Goal: Task Accomplishment & Management: Use online tool/utility

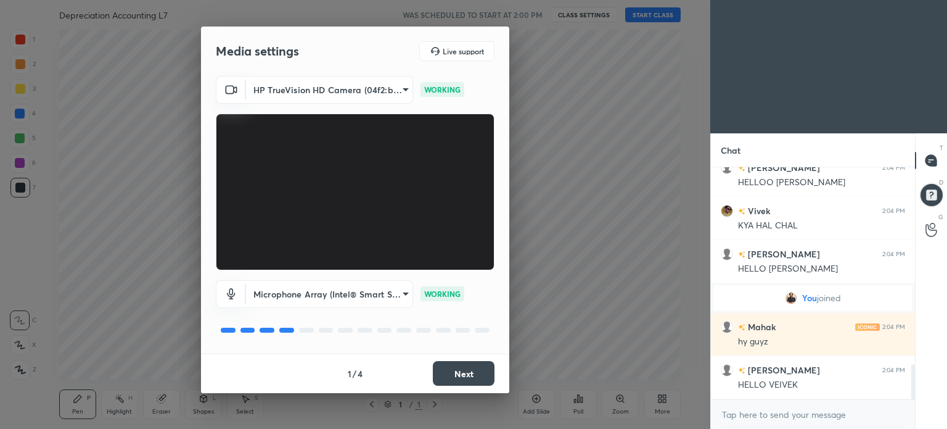
scroll to position [1336, 0]
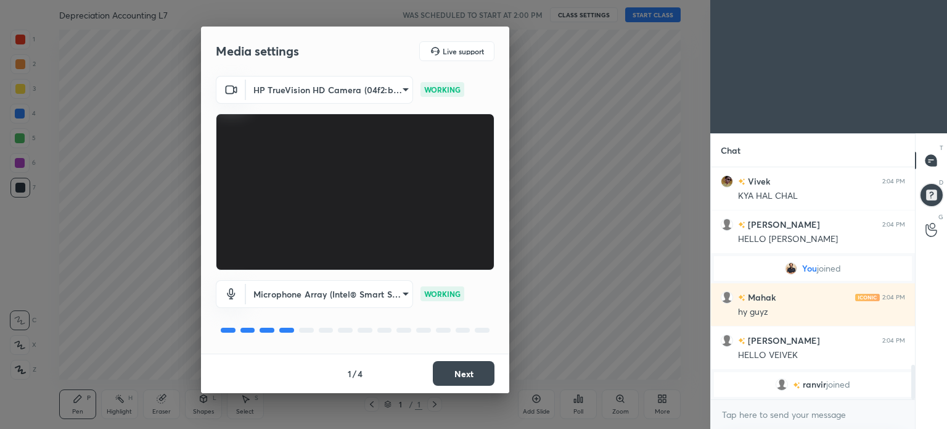
click at [476, 376] on button "Next" at bounding box center [464, 373] width 62 height 25
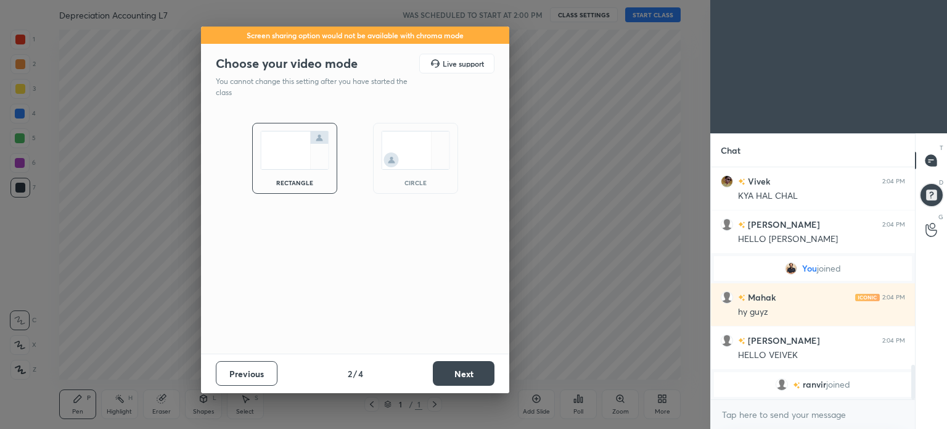
click at [476, 376] on button "Next" at bounding box center [464, 373] width 62 height 25
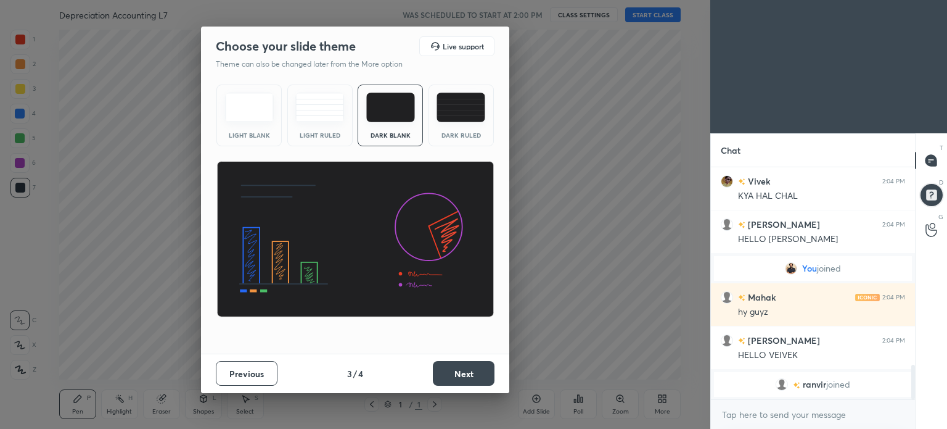
scroll to position [1351, 0]
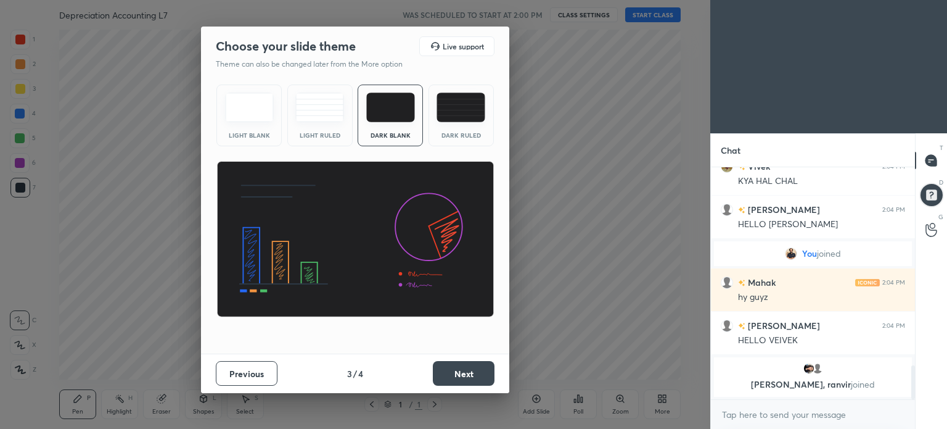
click at [476, 376] on button "Next" at bounding box center [464, 373] width 62 height 25
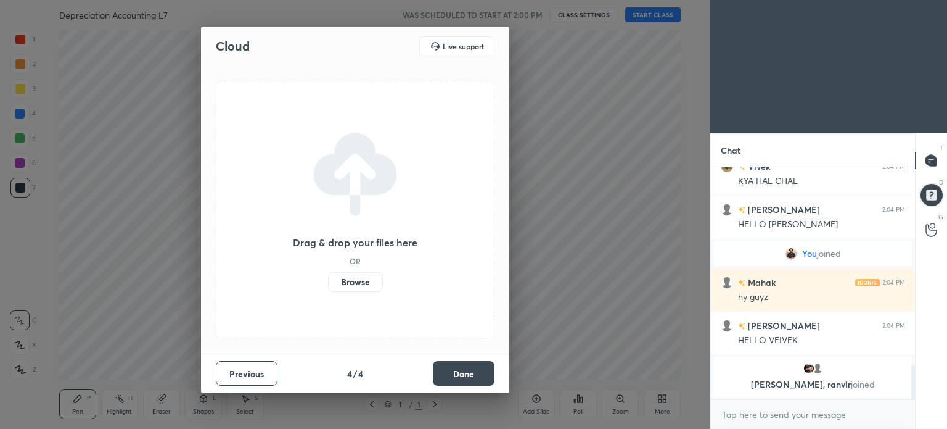
click at [476, 376] on button "Done" at bounding box center [464, 373] width 62 height 25
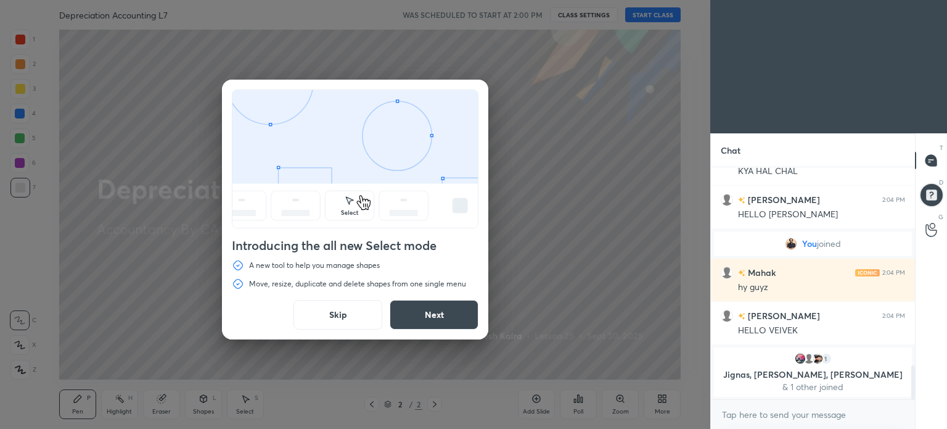
click at [340, 310] on button "Skip" at bounding box center [338, 315] width 89 height 30
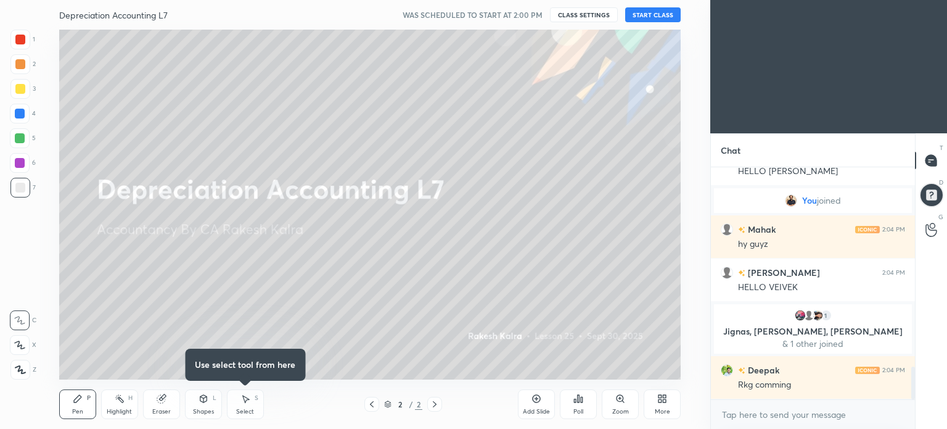
scroll to position [1448, 0]
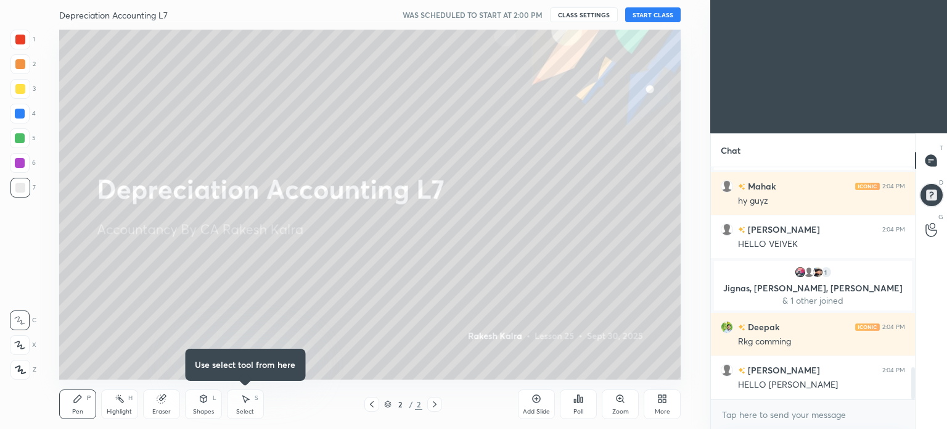
click at [653, 14] on button "START CLASS" at bounding box center [653, 14] width 56 height 15
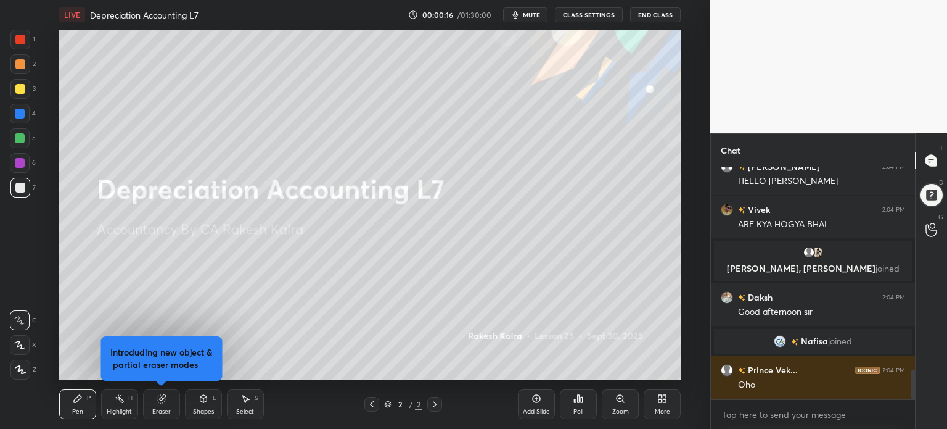
scroll to position [0, 0]
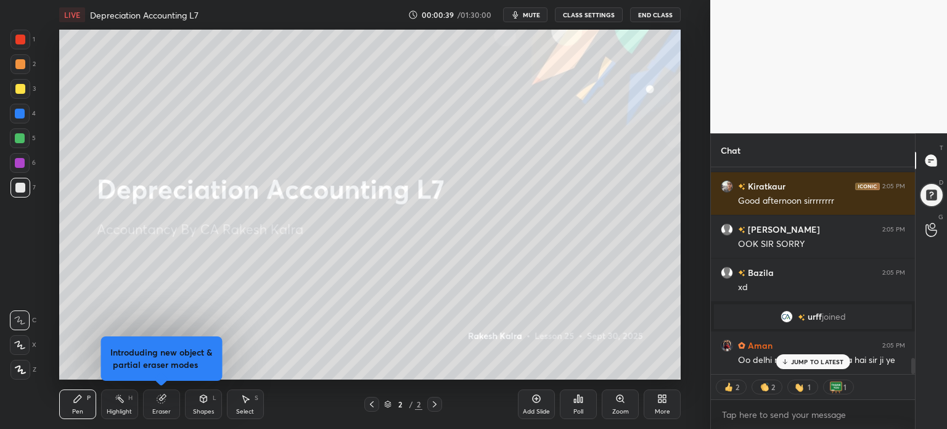
click at [583, 9] on button "CLASS SETTINGS" at bounding box center [589, 14] width 68 height 15
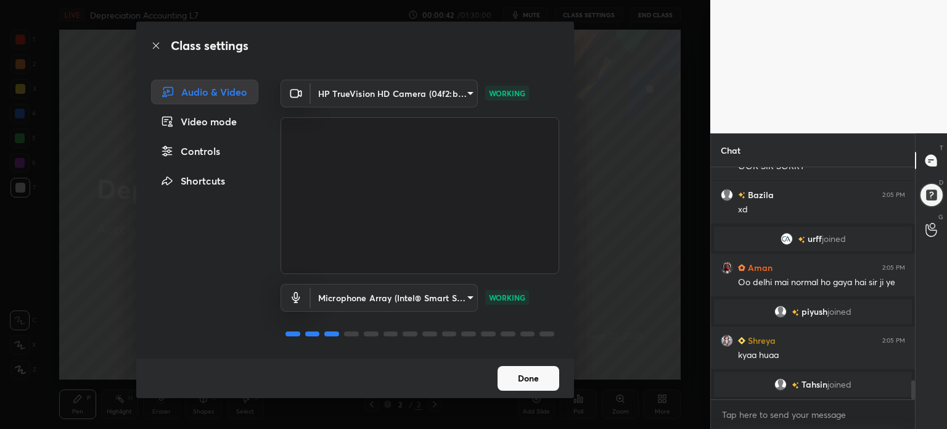
click at [211, 150] on div "Controls" at bounding box center [204, 151] width 107 height 25
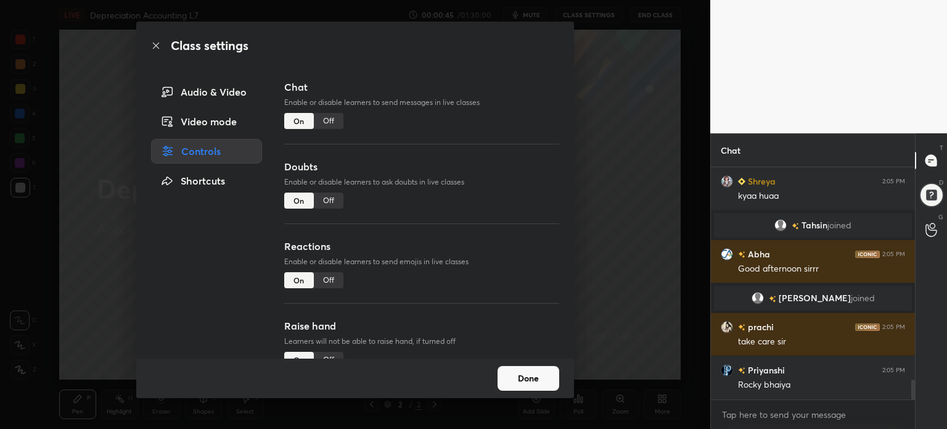
click at [322, 279] on div "Off" at bounding box center [329, 280] width 30 height 16
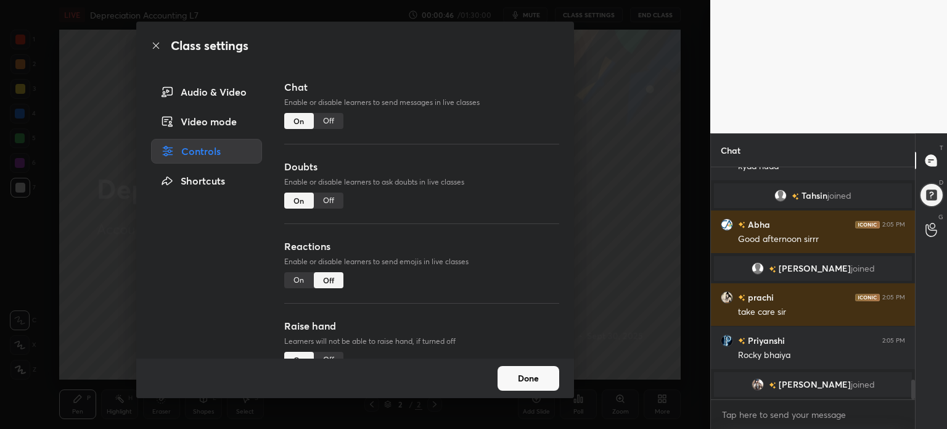
click at [524, 380] on button "Done" at bounding box center [529, 378] width 62 height 25
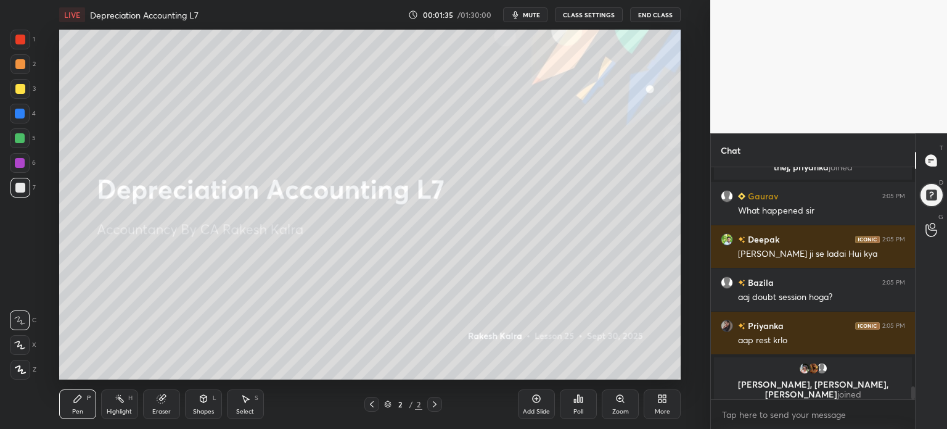
click at [653, 408] on div "More" at bounding box center [662, 404] width 37 height 30
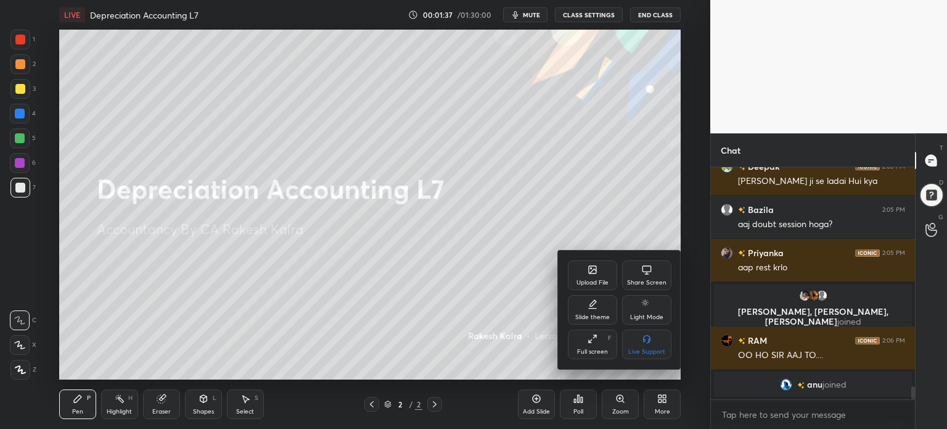
click at [605, 270] on div "Upload File" at bounding box center [592, 275] width 49 height 30
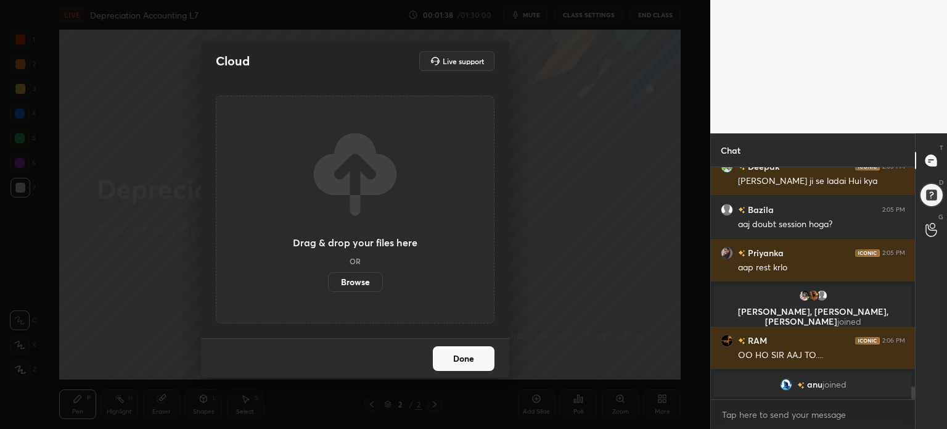
click at [361, 282] on label "Browse" at bounding box center [355, 282] width 55 height 20
click at [328, 282] on input "Browse" at bounding box center [328, 282] width 0 height 20
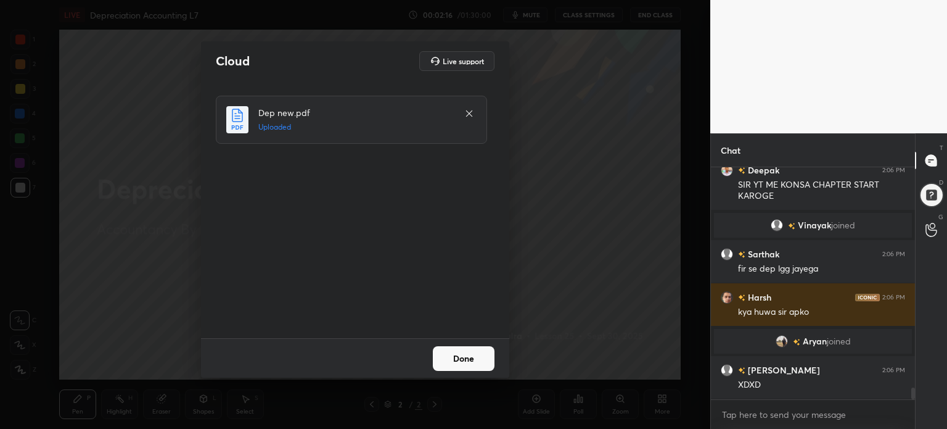
scroll to position [4494, 0]
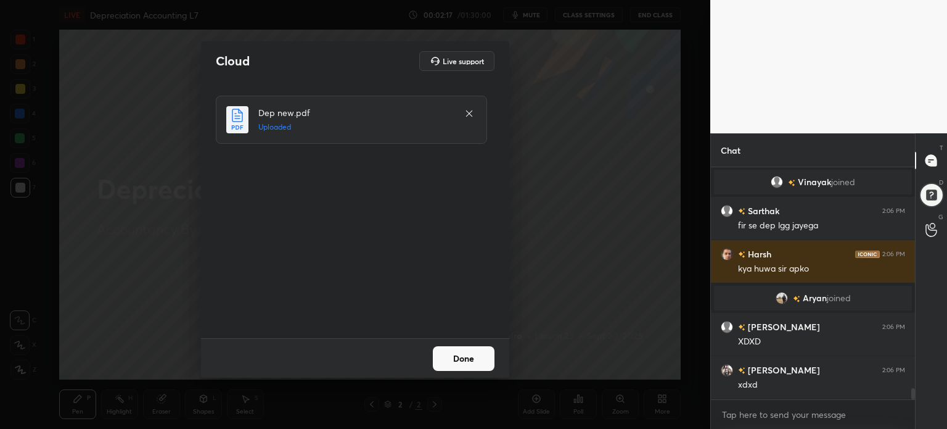
click at [479, 360] on button "Done" at bounding box center [464, 358] width 62 height 25
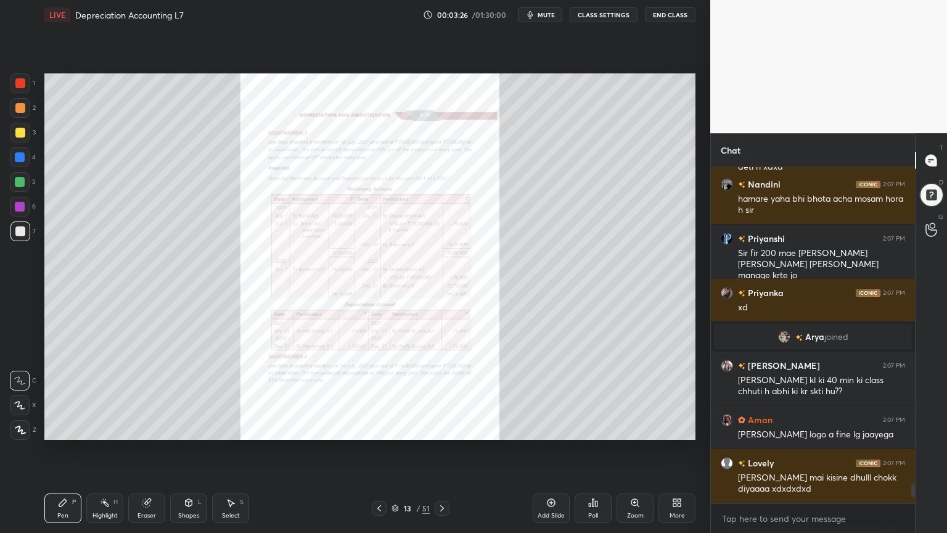
scroll to position [5511, 0]
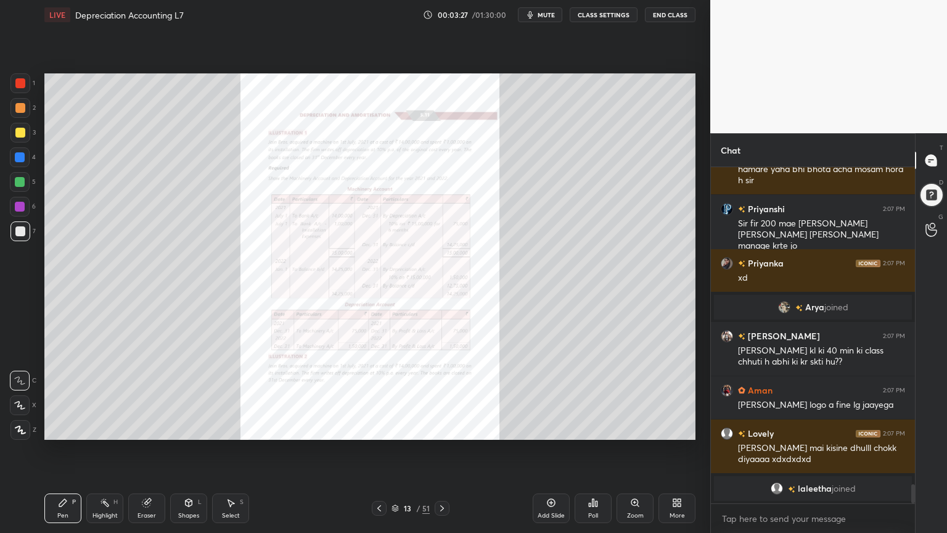
click at [638, 428] on icon at bounding box center [635, 503] width 10 height 10
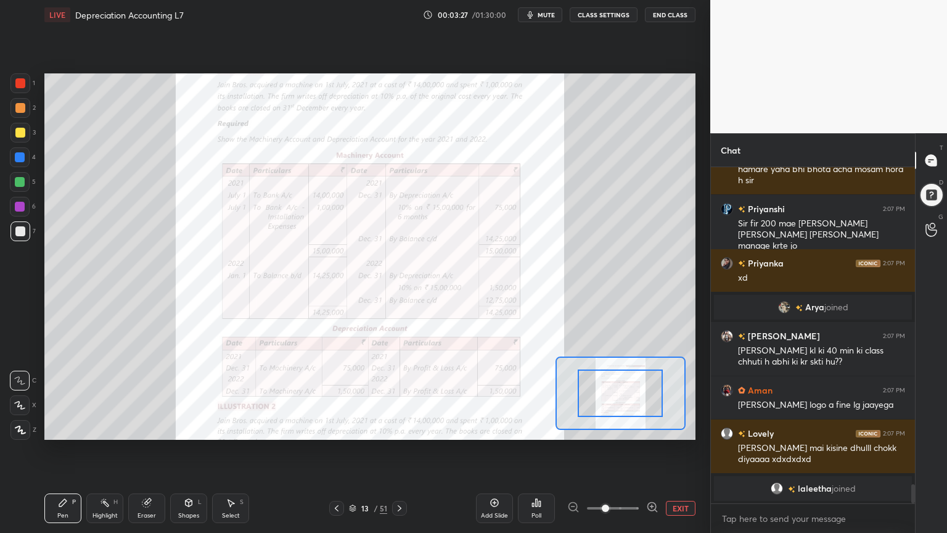
click at [638, 428] on span at bounding box center [613, 508] width 52 height 19
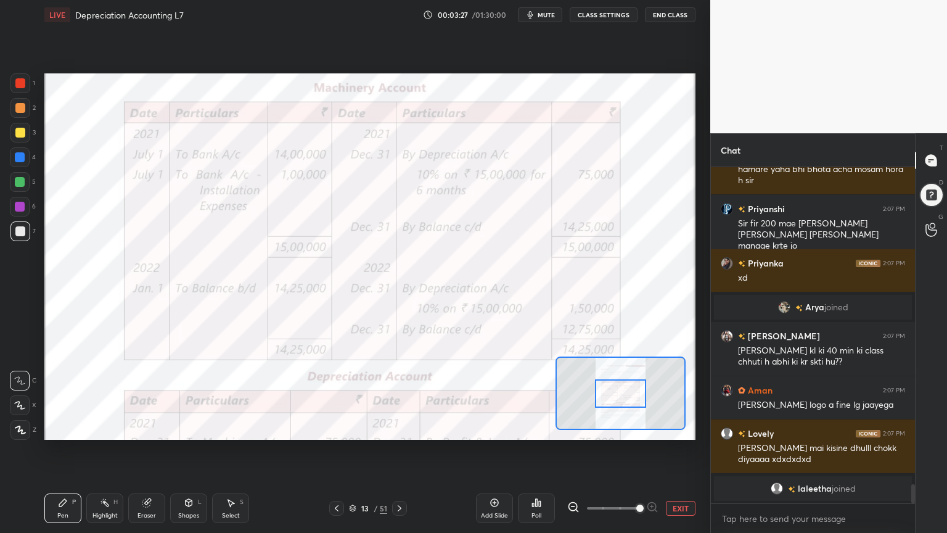
click at [638, 428] on span at bounding box center [640, 508] width 7 height 7
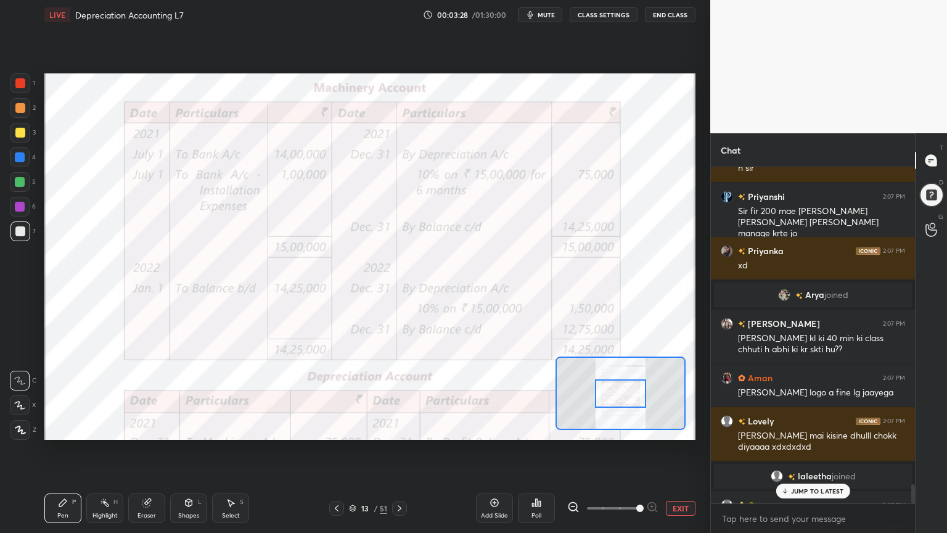
scroll to position [5541, 0]
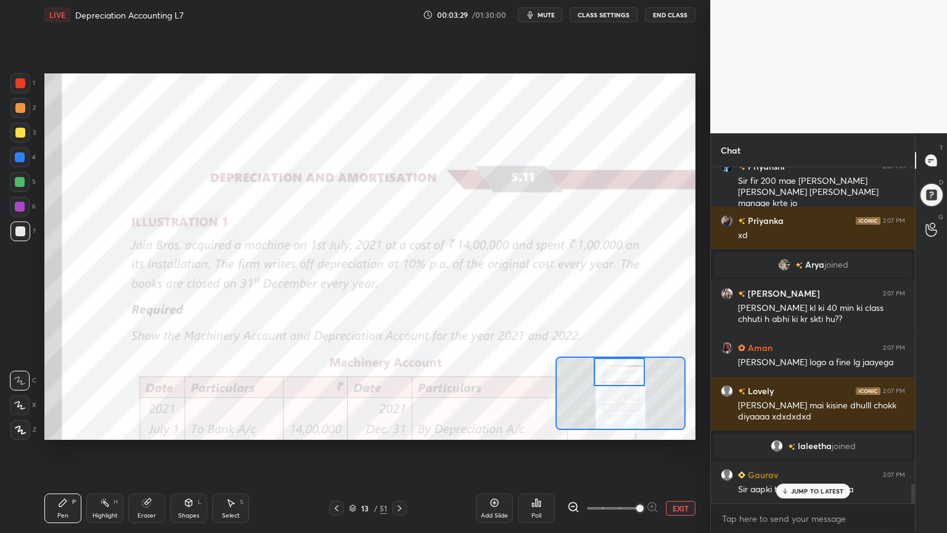
drag, startPoint x: 606, startPoint y: 400, endPoint x: 604, endPoint y: 368, distance: 32.1
click at [604, 368] on div at bounding box center [619, 372] width 51 height 28
click at [787, 428] on icon at bounding box center [785, 490] width 8 height 7
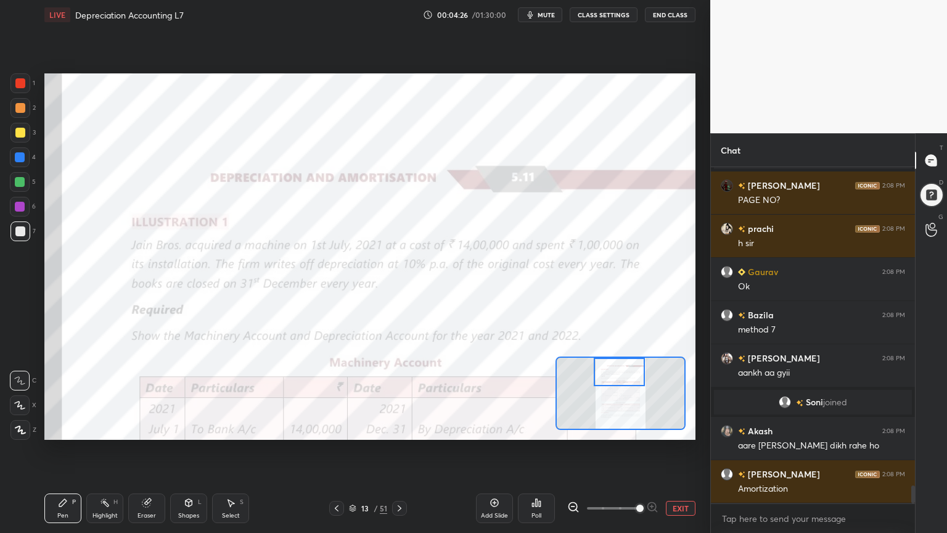
scroll to position [5962, 0]
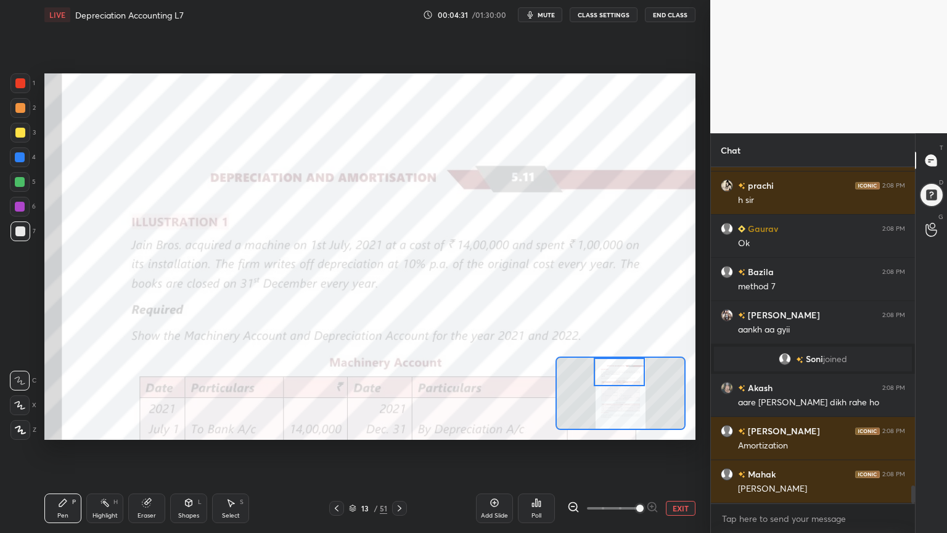
click at [15, 79] on div at bounding box center [20, 83] width 20 height 20
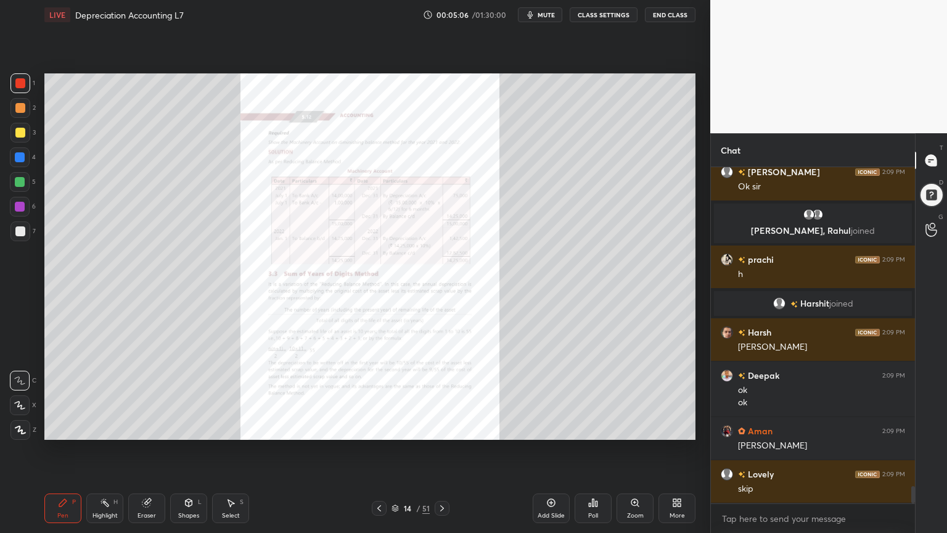
scroll to position [6227, 0]
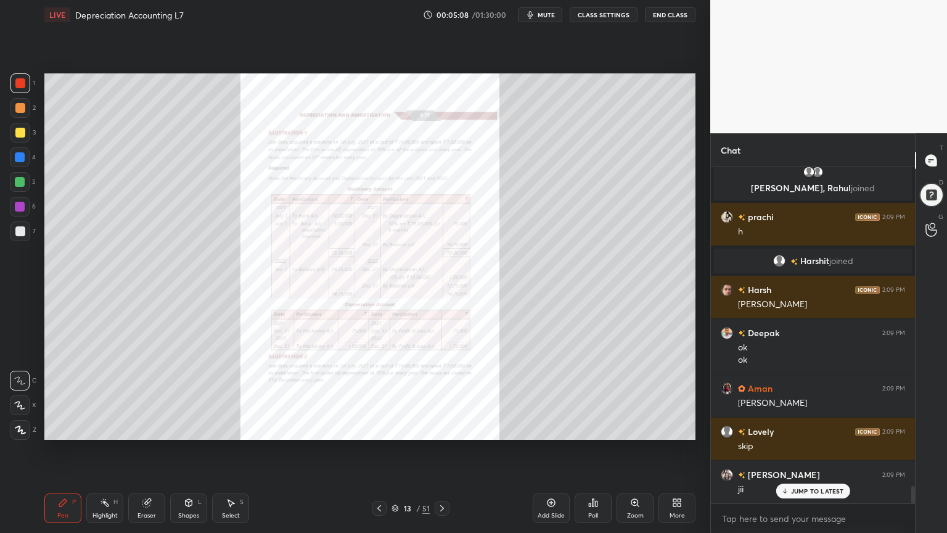
click at [635, 428] on div "Zoom" at bounding box center [635, 508] width 37 height 30
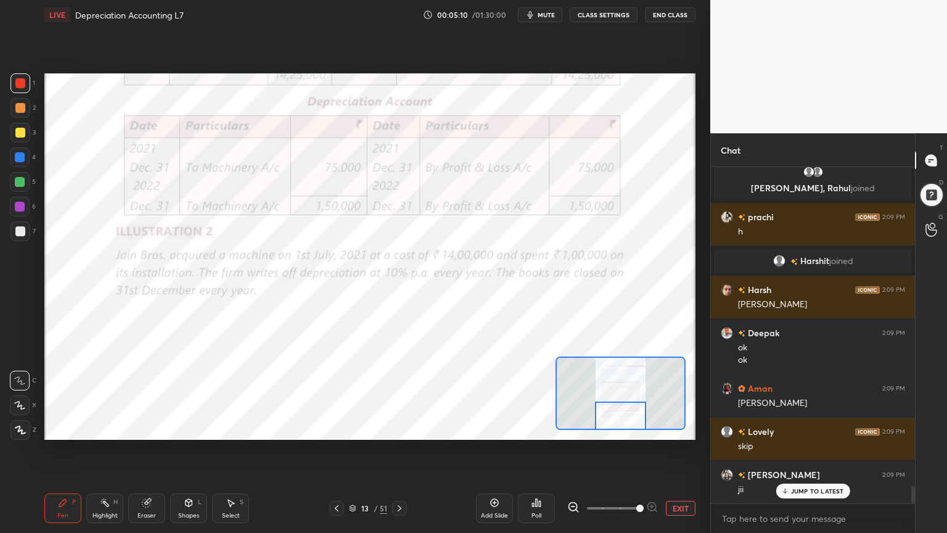
click at [618, 421] on div at bounding box center [620, 416] width 51 height 28
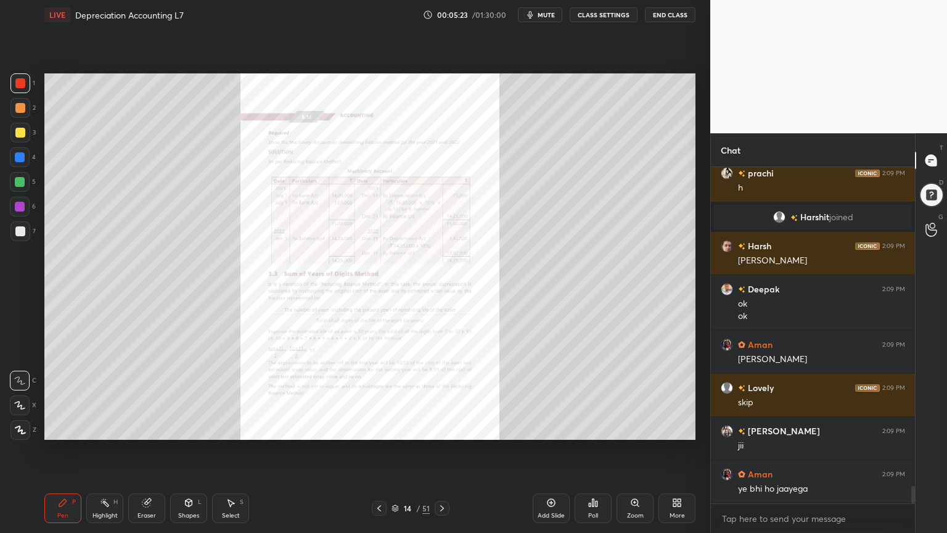
scroll to position [6313, 0]
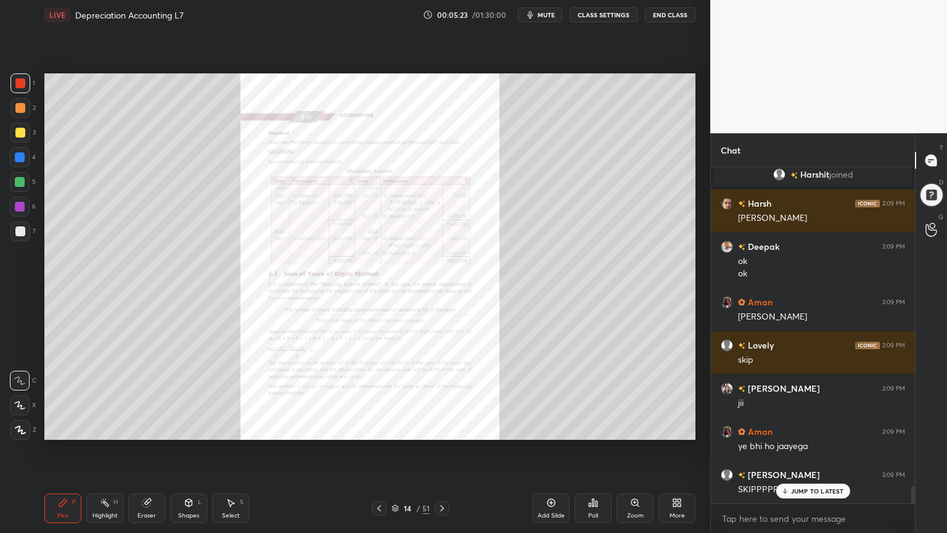
click at [630, 428] on icon at bounding box center [635, 503] width 10 height 10
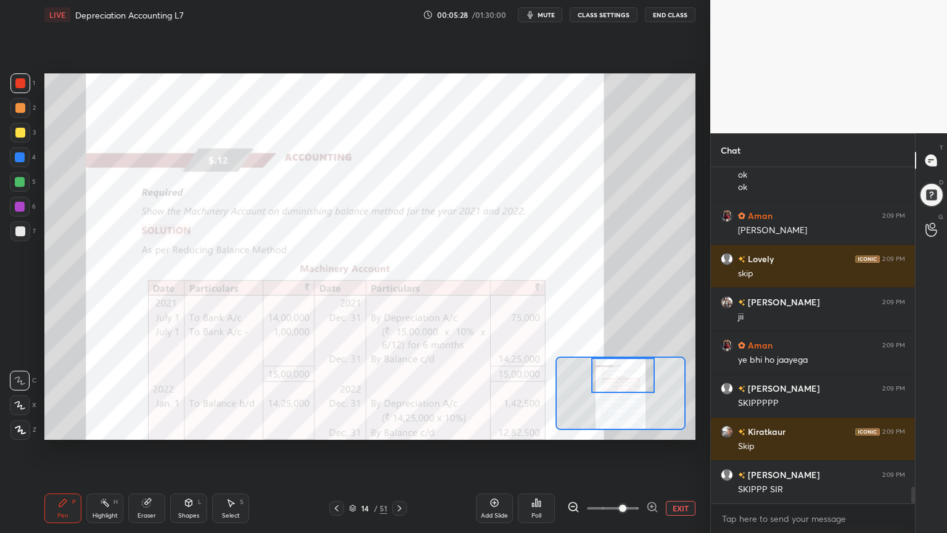
scroll to position [6443, 0]
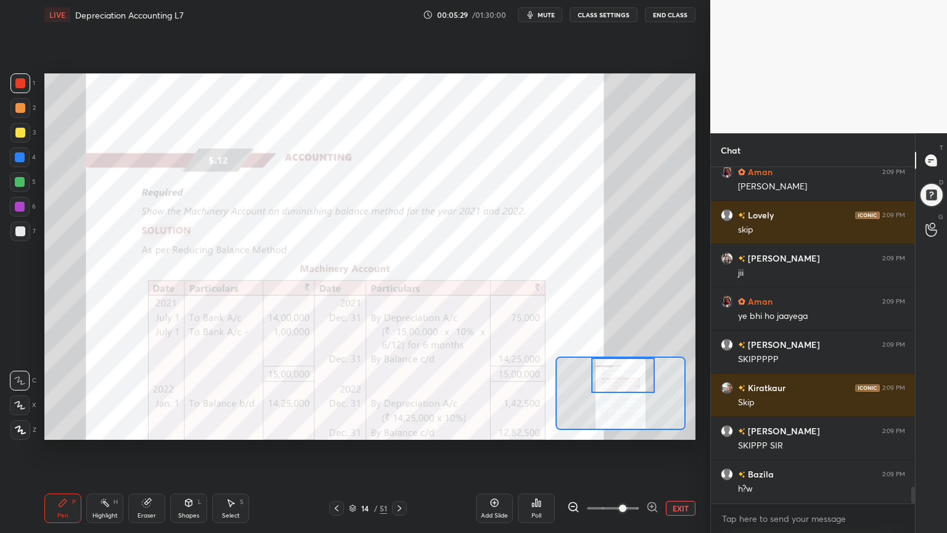
click at [654, 428] on icon at bounding box center [652, 507] width 12 height 12
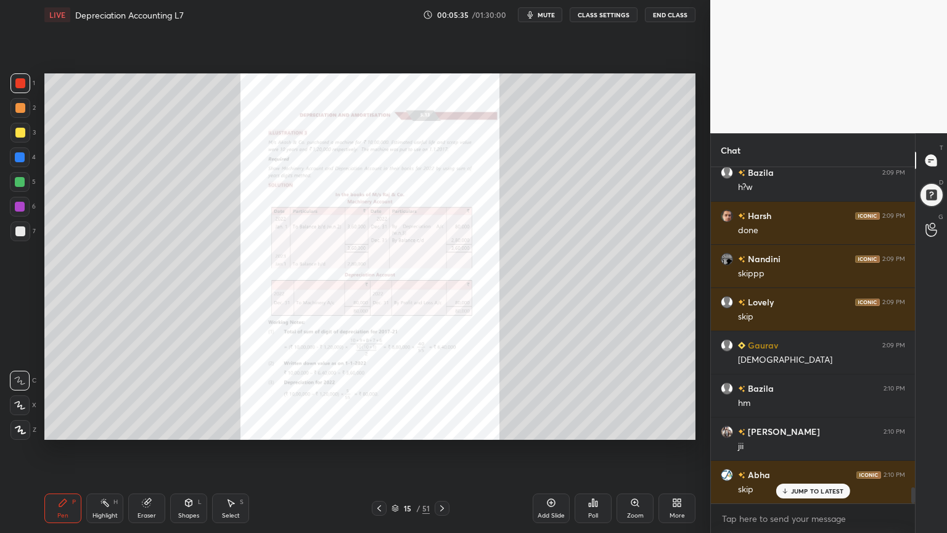
scroll to position [6789, 0]
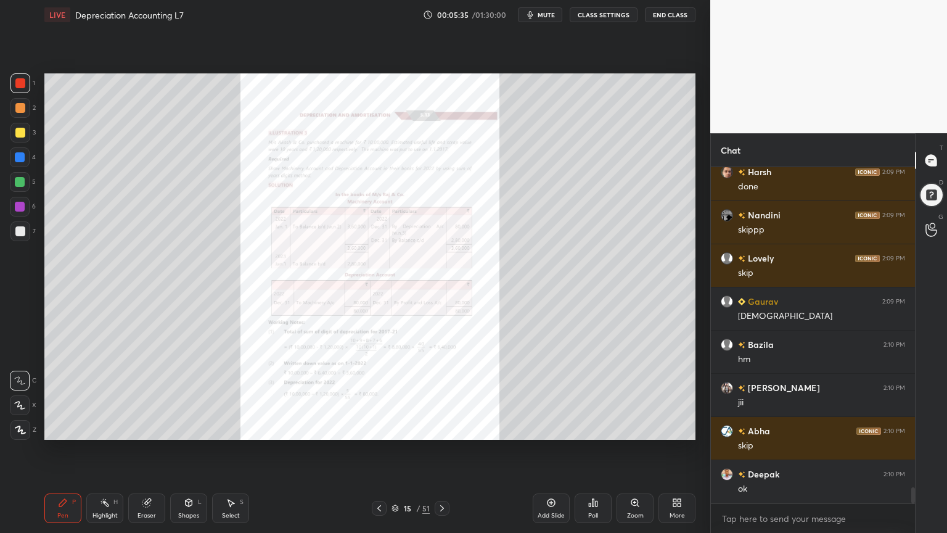
click at [630, 428] on icon at bounding box center [635, 503] width 10 height 10
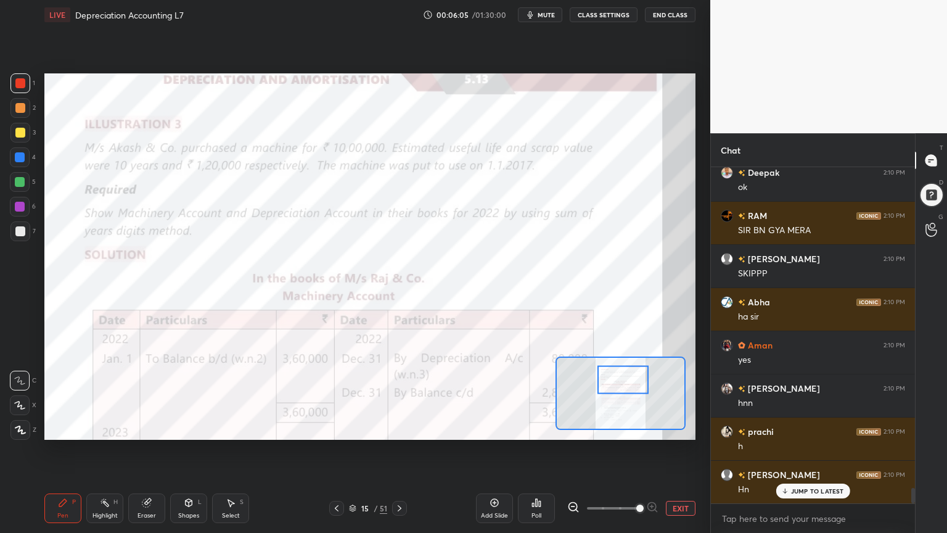
scroll to position [7120, 0]
click at [493, 428] on div "Add Slide" at bounding box center [494, 508] width 37 height 30
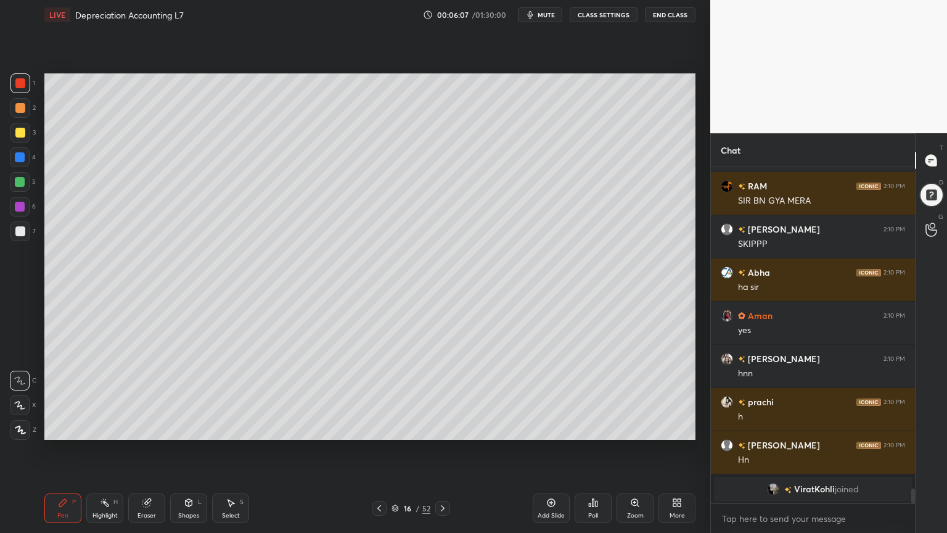
scroll to position [7164, 0]
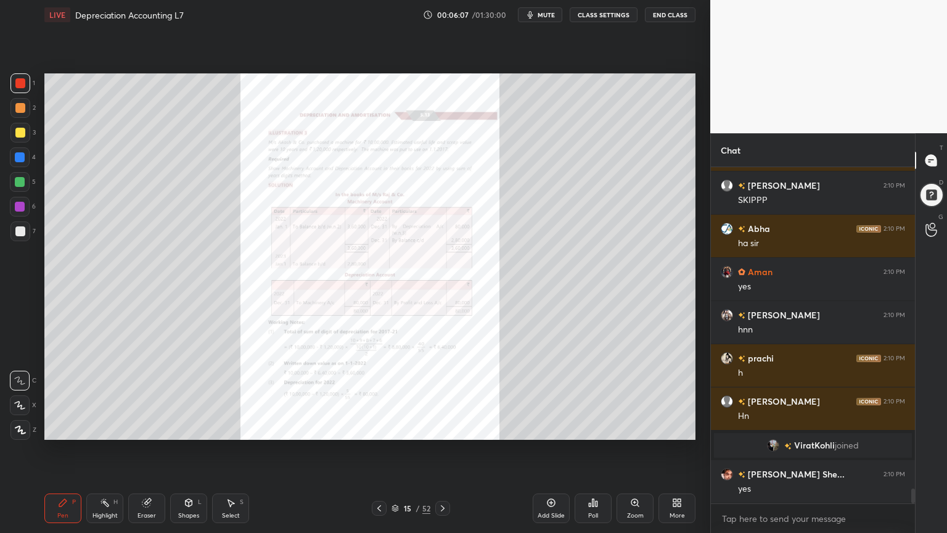
click at [670, 428] on div "More" at bounding box center [677, 516] width 15 height 6
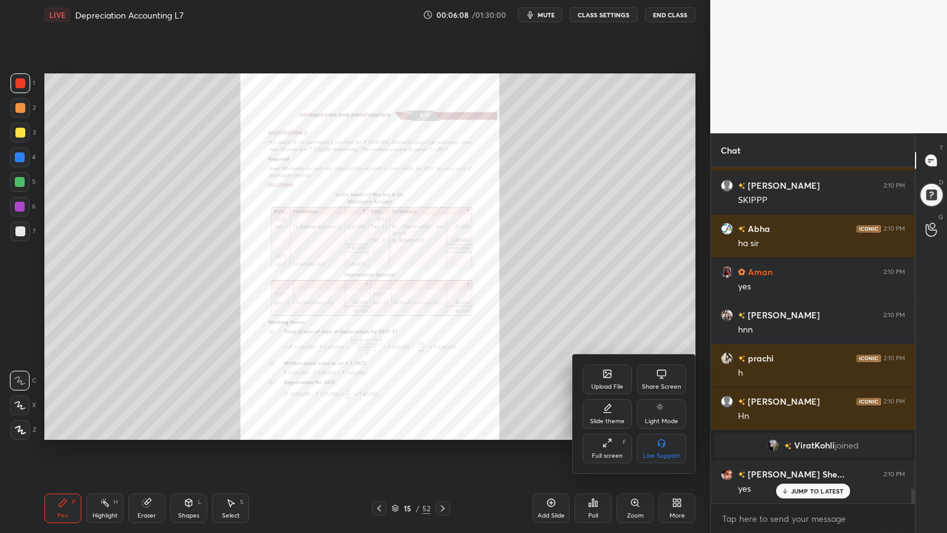
scroll to position [7206, 0]
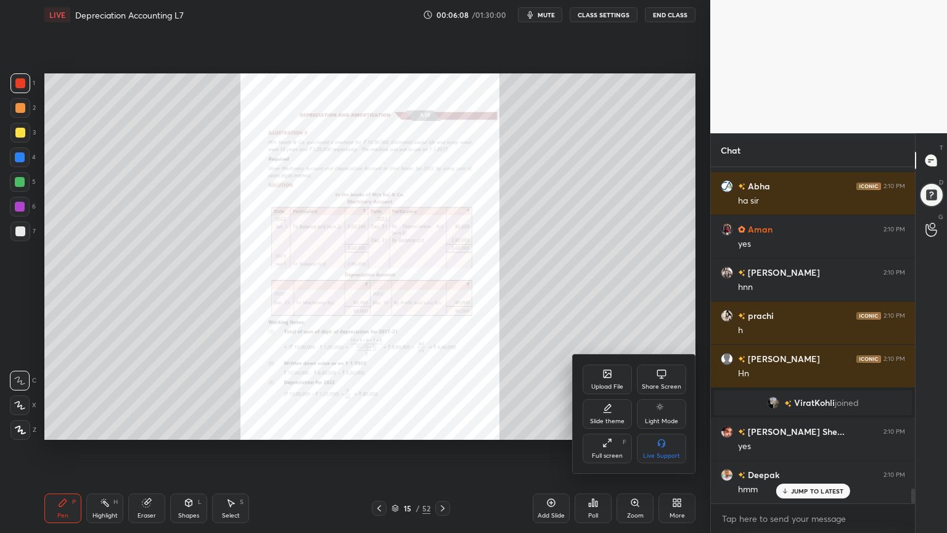
click at [601, 420] on div "Slide theme" at bounding box center [607, 421] width 35 height 6
click at [666, 414] on div "Light Ruled" at bounding box center [661, 414] width 49 height 30
click at [670, 428] on div at bounding box center [473, 266] width 947 height 533
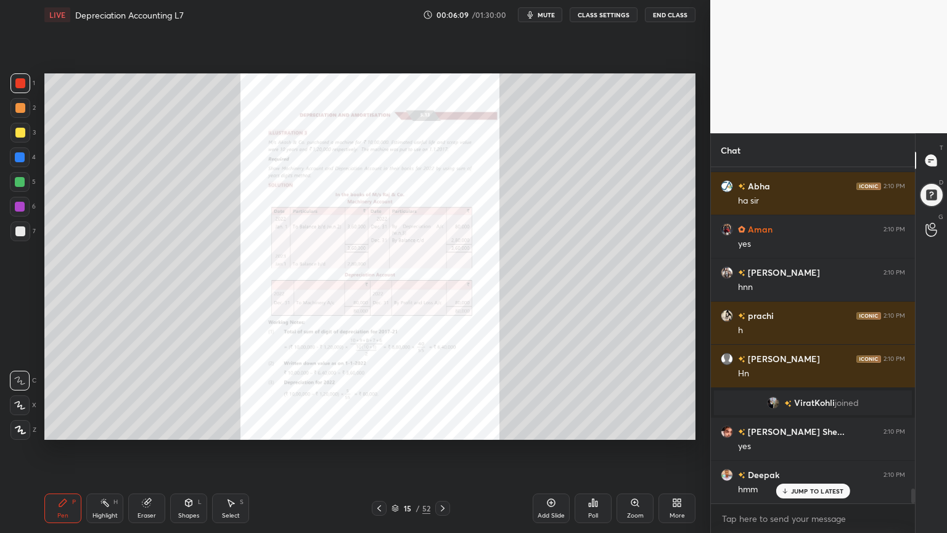
click at [542, 428] on div "Add Slide" at bounding box center [551, 508] width 37 height 30
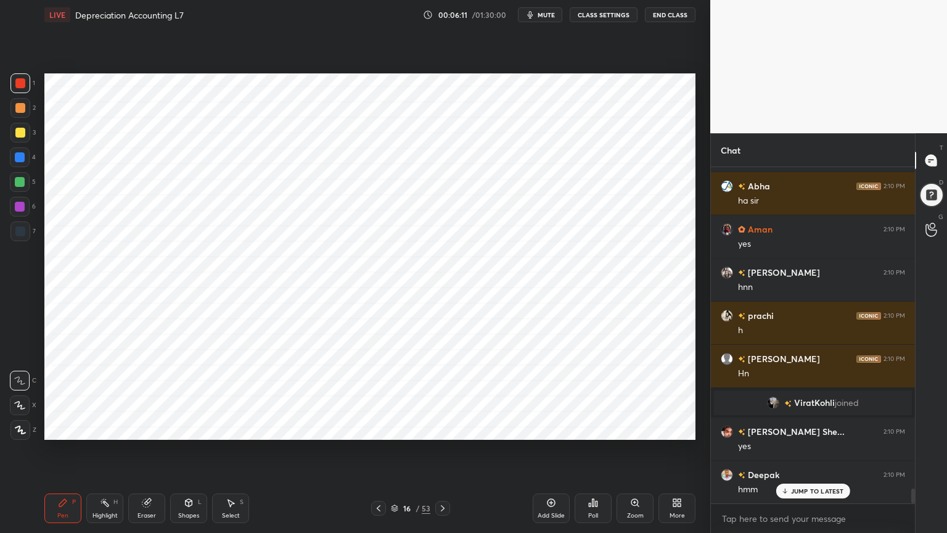
click at [22, 428] on div at bounding box center [20, 430] width 20 height 20
click at [20, 165] on div at bounding box center [20, 157] width 20 height 20
click at [22, 227] on div at bounding box center [20, 231] width 10 height 10
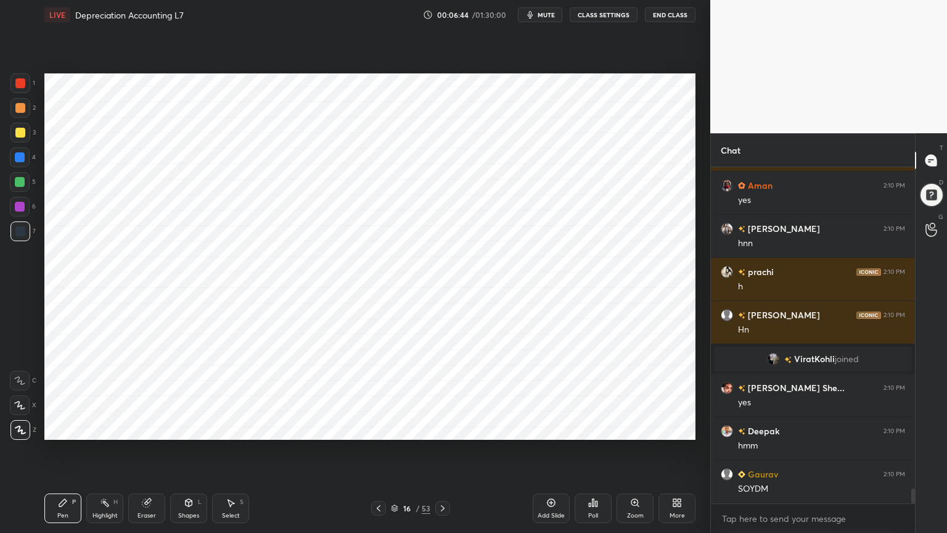
scroll to position [7293, 0]
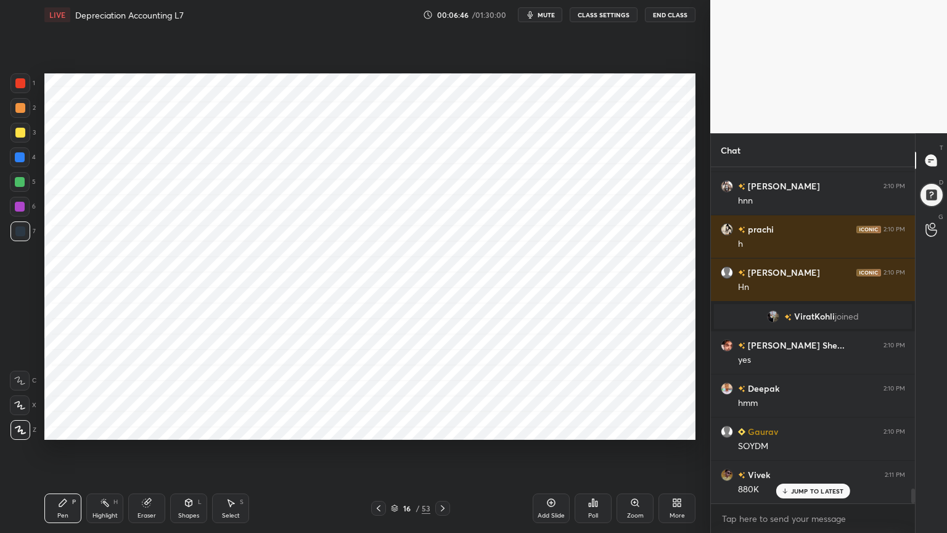
click at [26, 158] on div at bounding box center [20, 157] width 20 height 20
click at [190, 428] on icon at bounding box center [189, 502] width 7 height 7
click at [194, 428] on div "Shapes L" at bounding box center [188, 508] width 37 height 30
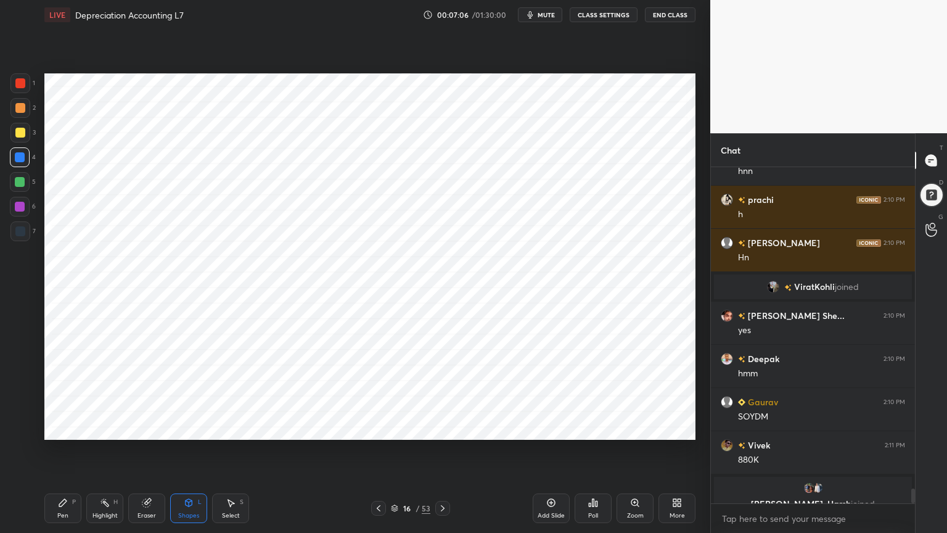
click at [59, 428] on div "Pen P" at bounding box center [62, 508] width 37 height 30
click at [26, 227] on div at bounding box center [20, 231] width 20 height 20
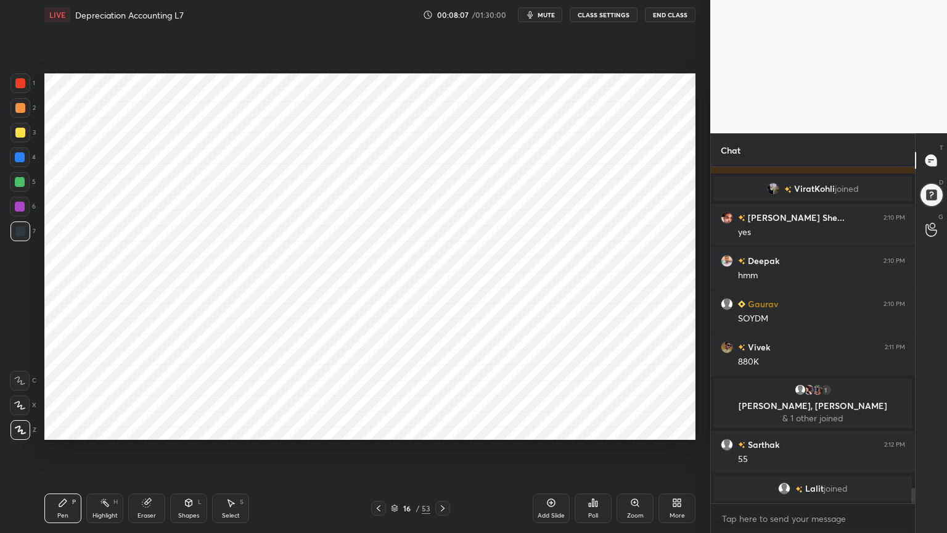
scroll to position [7135, 0]
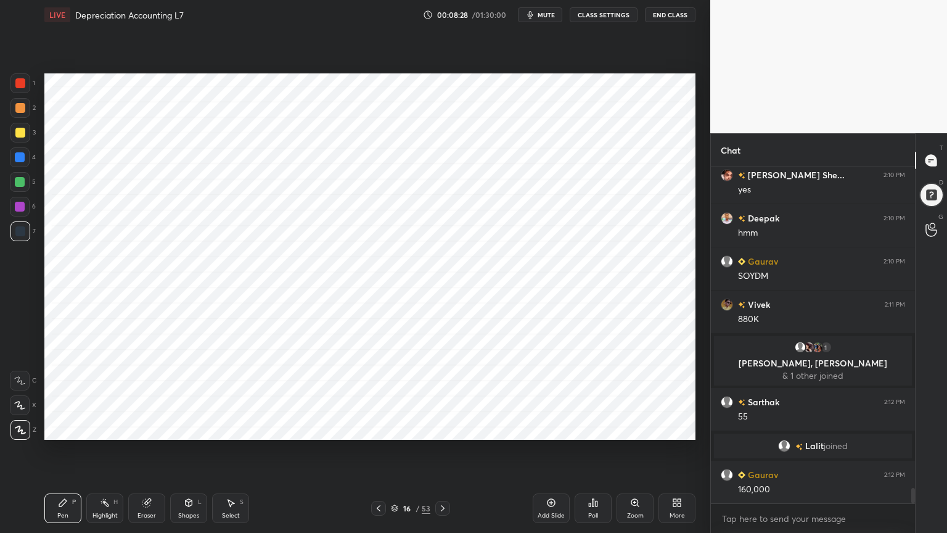
click at [148, 428] on div "Eraser" at bounding box center [147, 516] width 19 height 6
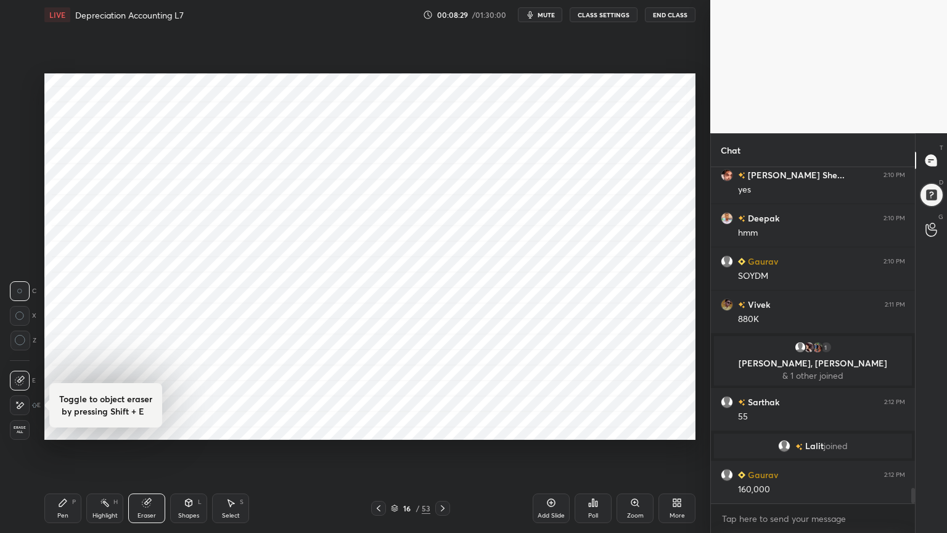
scroll to position [7179, 0]
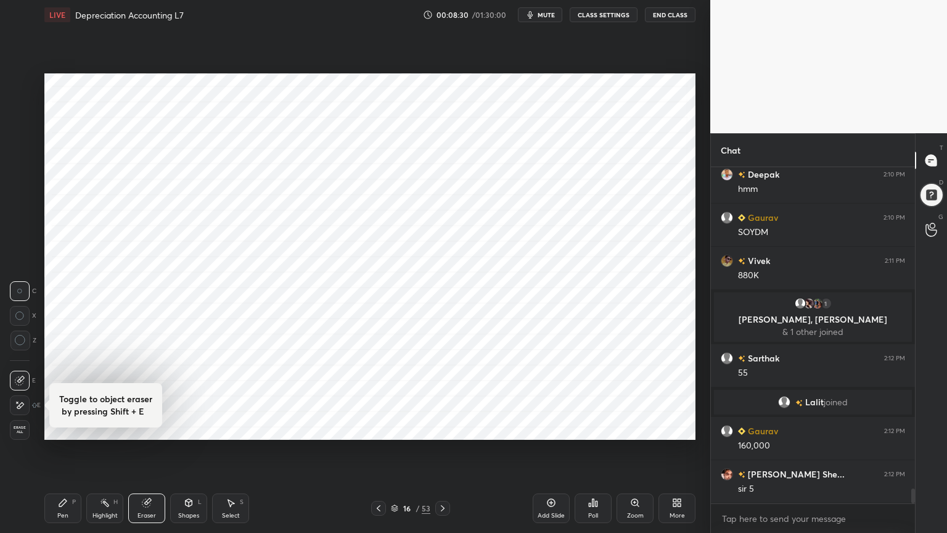
click at [79, 428] on div "Pen P" at bounding box center [62, 508] width 37 height 30
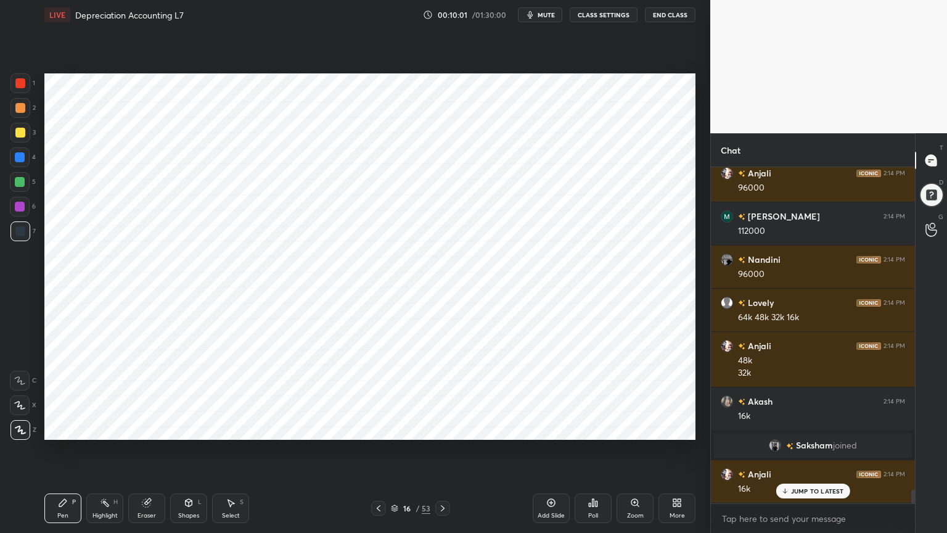
scroll to position [7863, 0]
click at [101, 428] on div "Highlight" at bounding box center [105, 516] width 25 height 6
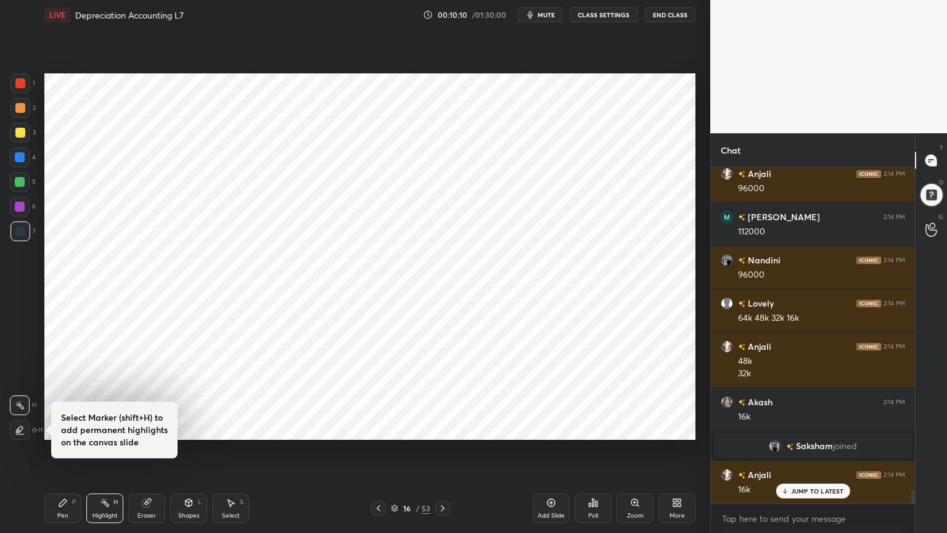
click at [62, 428] on icon at bounding box center [63, 503] width 10 height 10
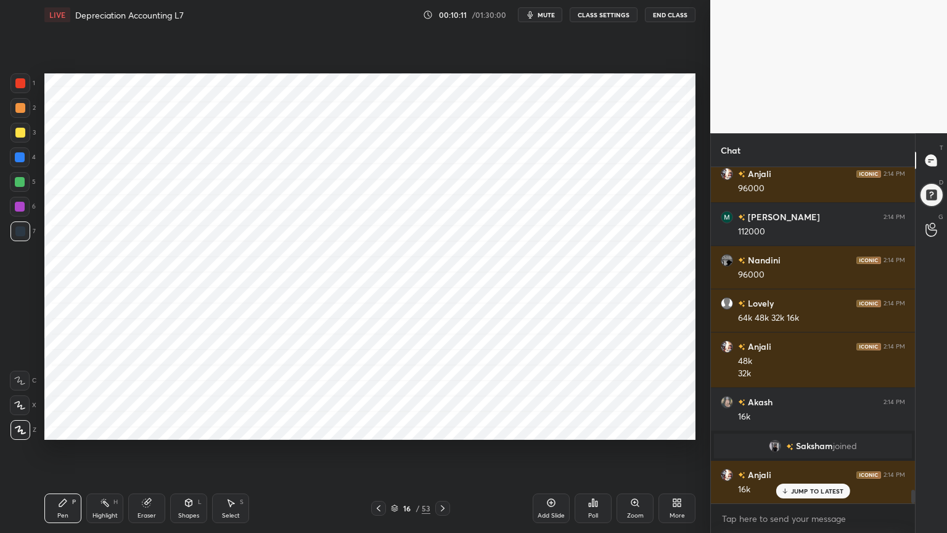
click at [20, 202] on div at bounding box center [20, 207] width 10 height 10
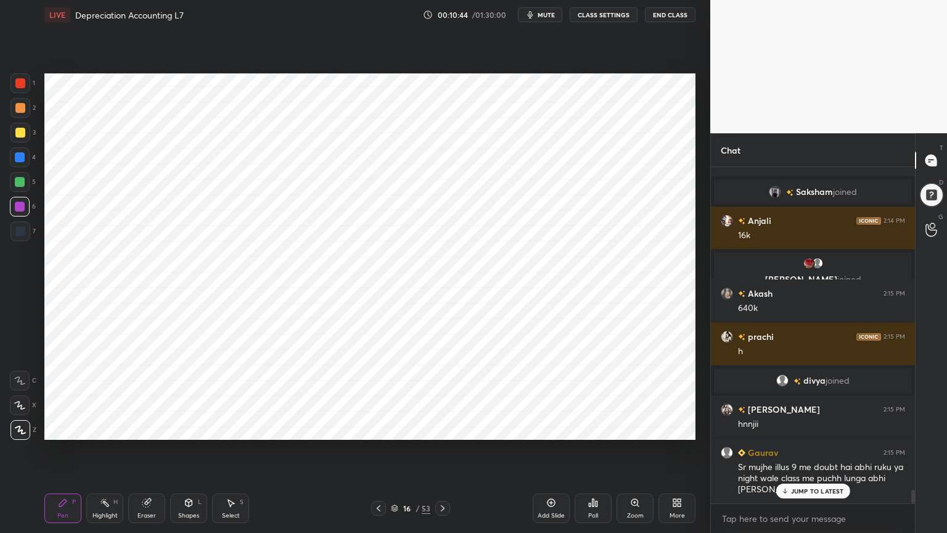
scroll to position [8161, 0]
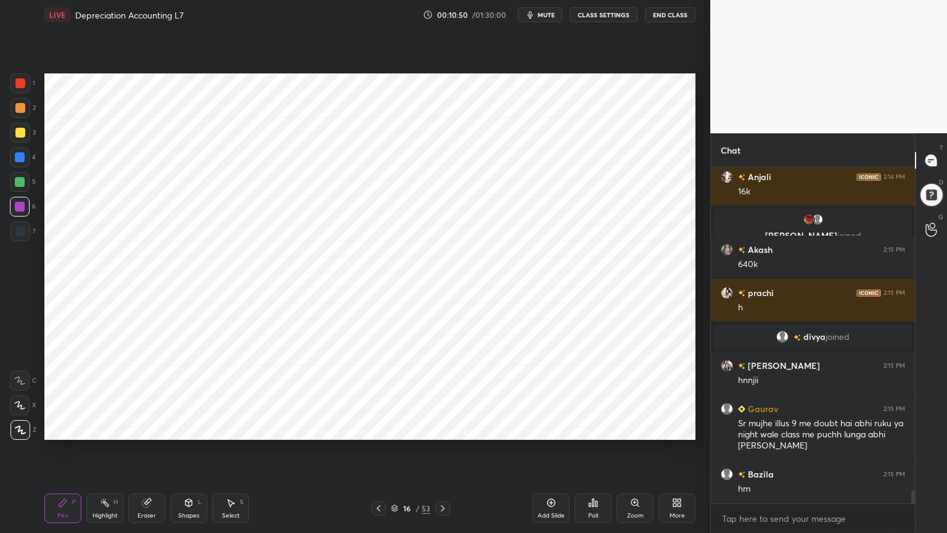
click at [540, 428] on div "Add Slide" at bounding box center [551, 508] width 37 height 30
click at [22, 247] on div "1 2 3 4 5 6 7 C X Z C X Z E E Erase all H H" at bounding box center [19, 256] width 39 height 366
click at [20, 231] on div at bounding box center [20, 231] width 10 height 10
click at [20, 165] on div at bounding box center [20, 157] width 20 height 20
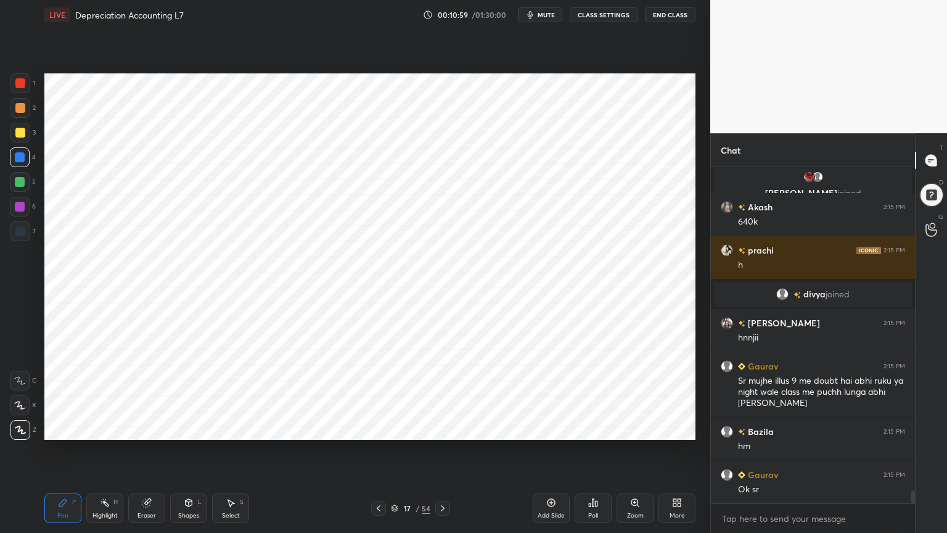
click at [186, 428] on div "Shapes" at bounding box center [188, 516] width 21 height 6
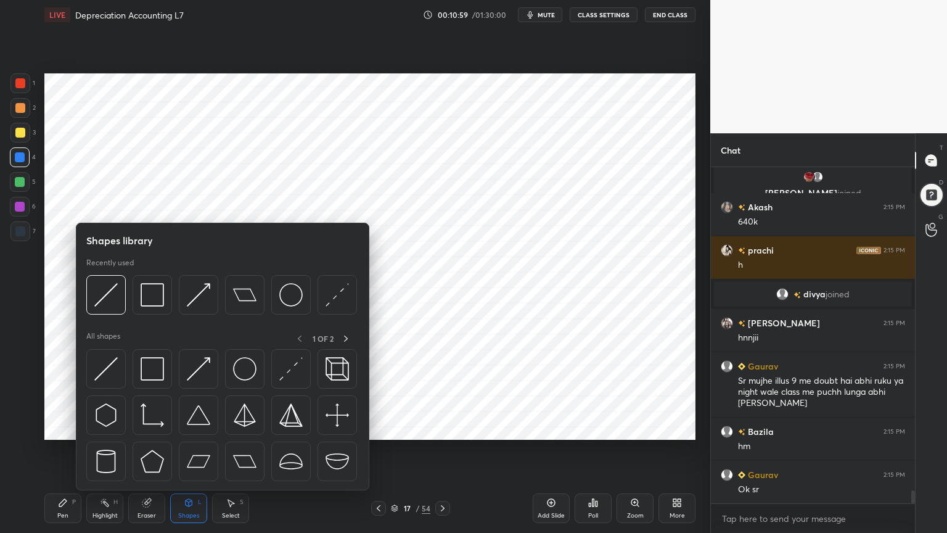
click at [184, 428] on div "Shapes" at bounding box center [188, 516] width 21 height 6
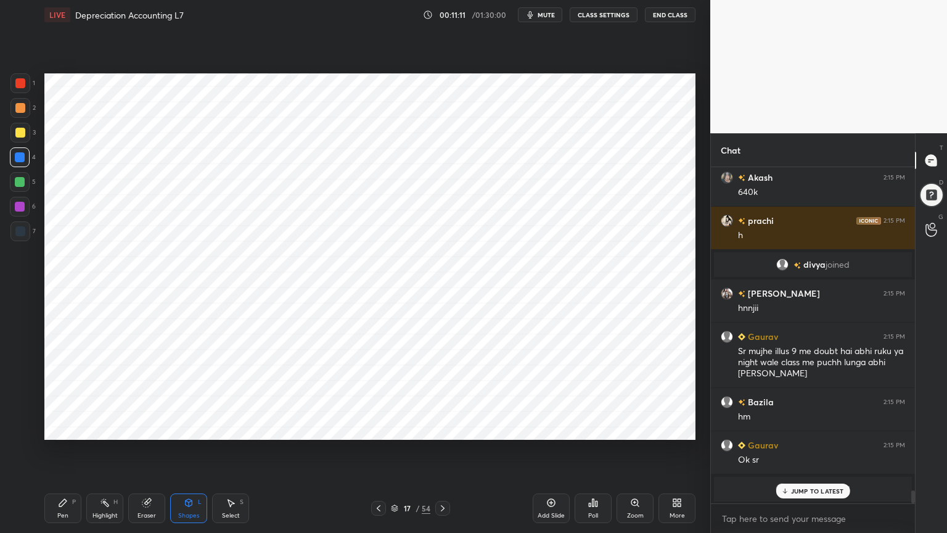
scroll to position [8035, 0]
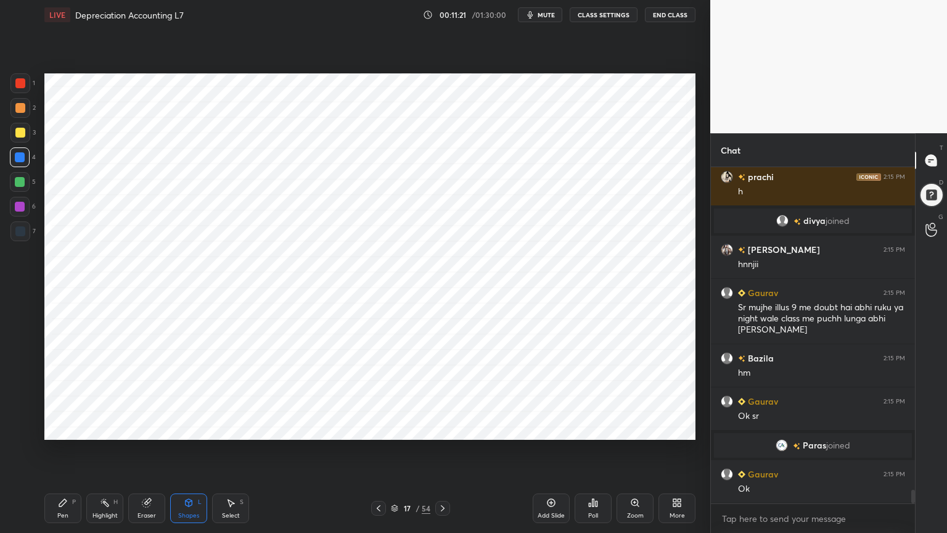
click at [70, 428] on div "Pen P" at bounding box center [62, 508] width 37 height 30
click at [15, 242] on div "7" at bounding box center [22, 233] width 25 height 25
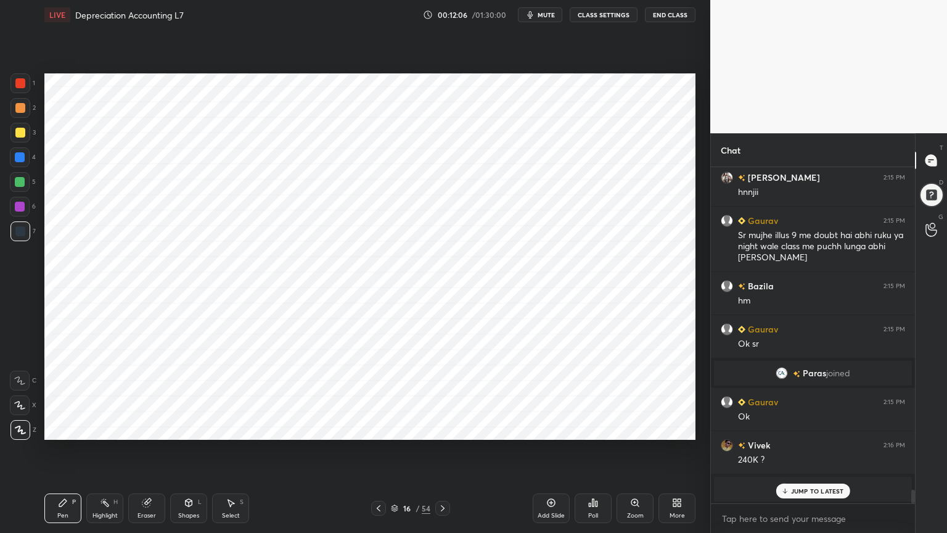
scroll to position [8151, 0]
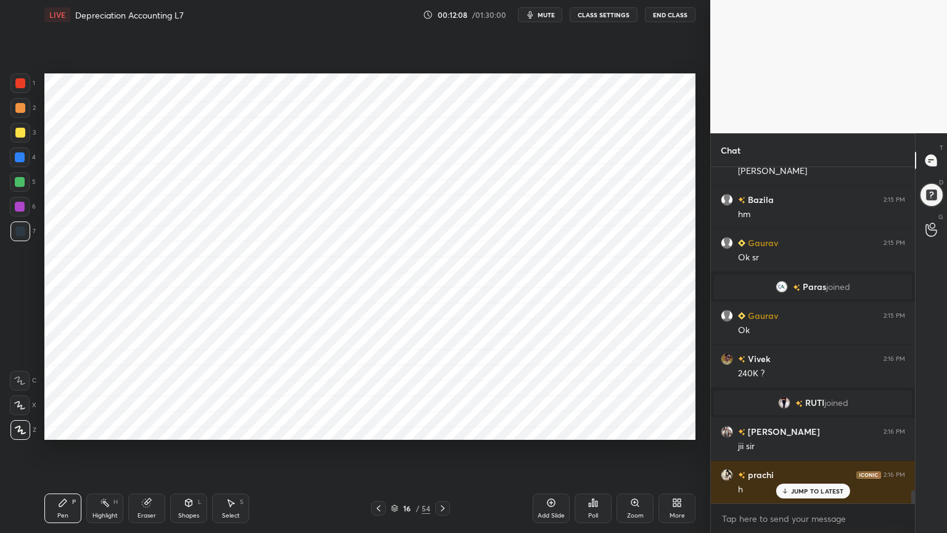
click at [326, 428] on div "Setting up your live class Poll for secs No correct answer Start poll" at bounding box center [369, 257] width 661 height 454
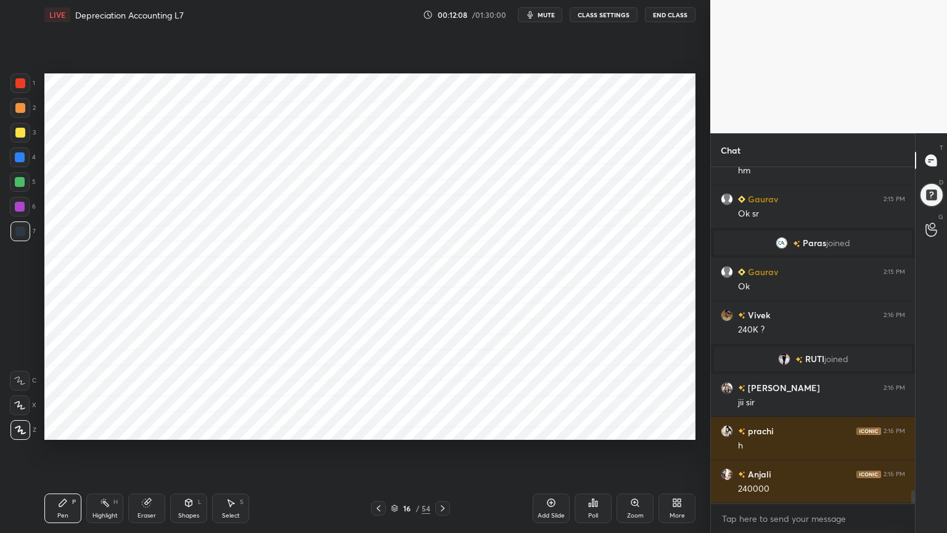
click at [98, 428] on div "Highlight" at bounding box center [105, 516] width 25 height 6
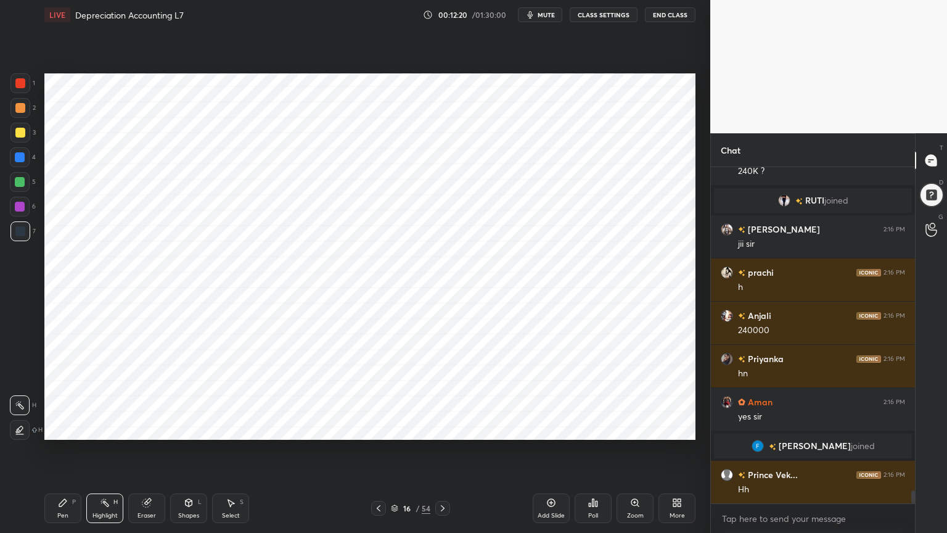
scroll to position [8353, 0]
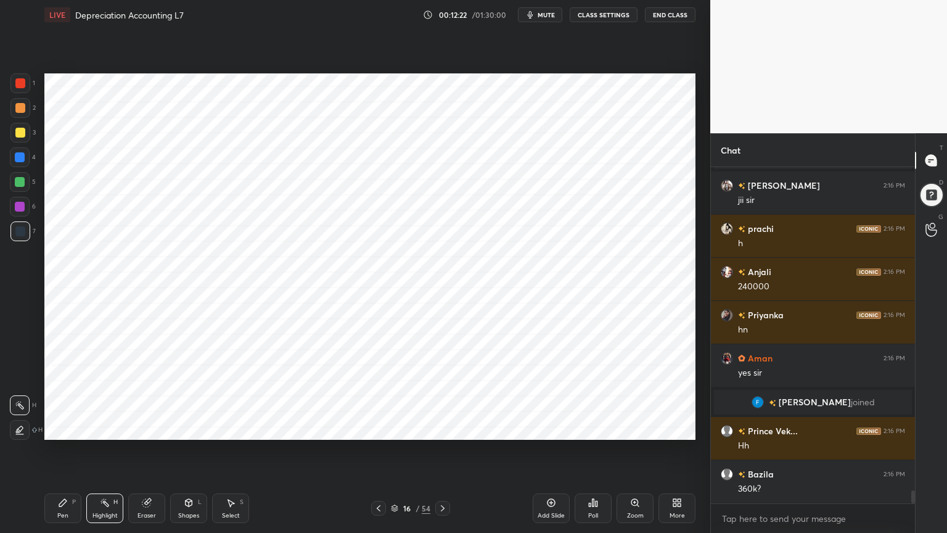
click at [57, 428] on div "Pen P" at bounding box center [62, 508] width 37 height 30
click at [27, 208] on div at bounding box center [20, 207] width 20 height 20
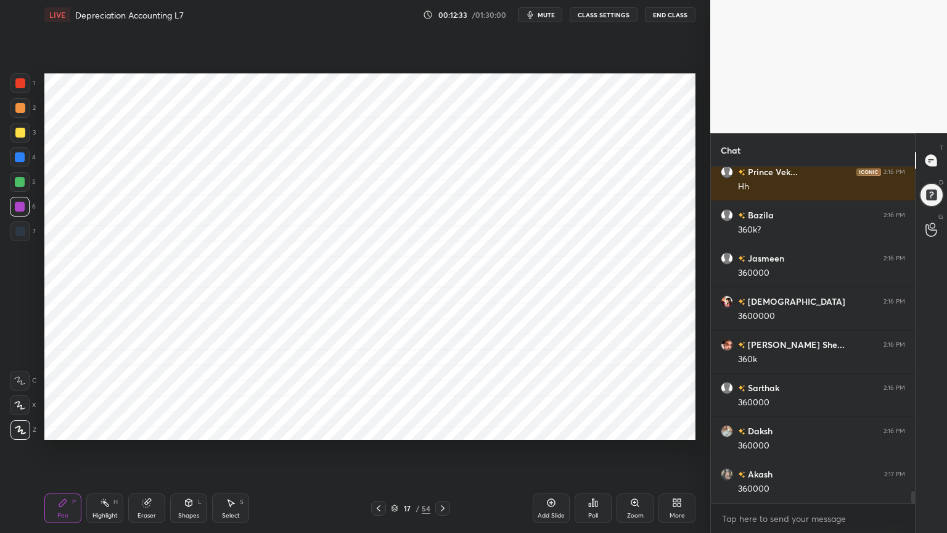
scroll to position [8655, 0]
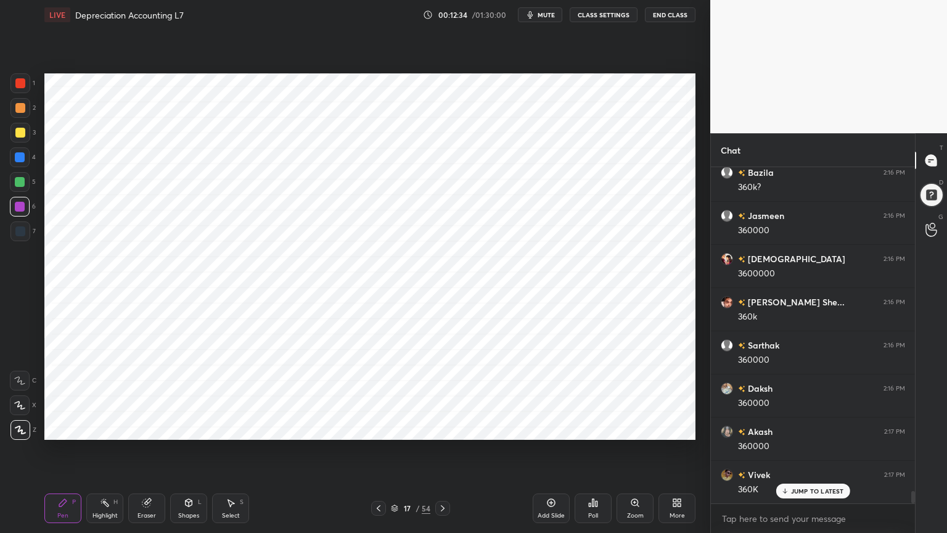
click at [65, 428] on icon at bounding box center [63, 503] width 10 height 10
click at [25, 232] on div at bounding box center [20, 231] width 10 height 10
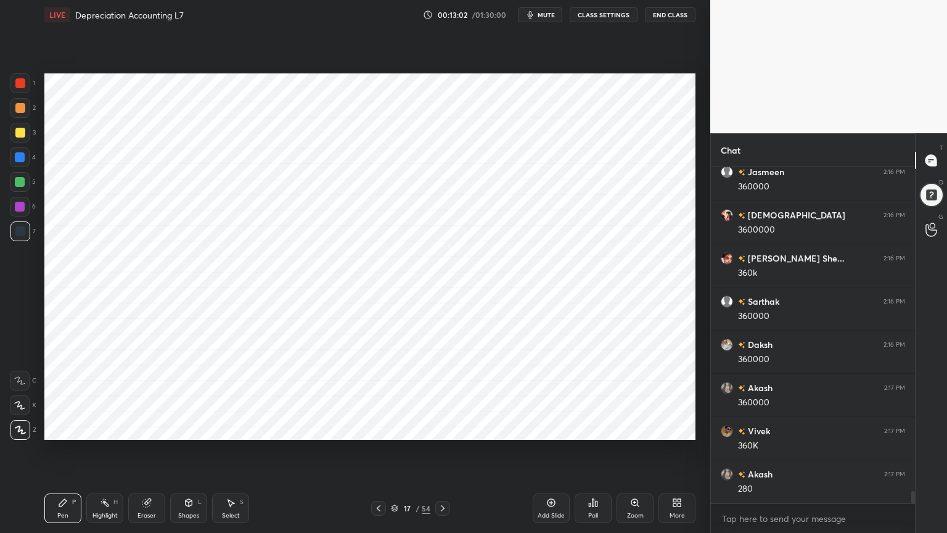
scroll to position [8741, 0]
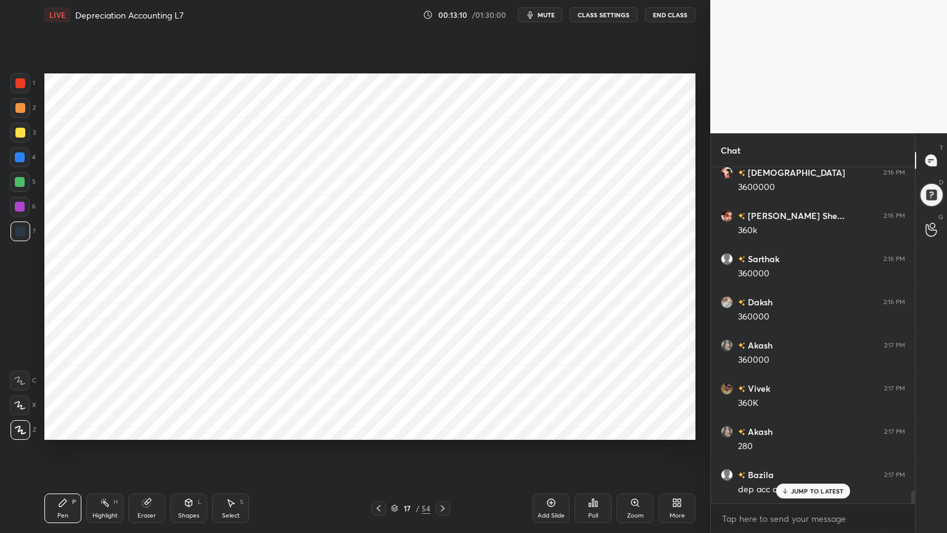
click at [19, 158] on div at bounding box center [20, 157] width 10 height 10
click at [192, 428] on div "Shapes L" at bounding box center [188, 508] width 37 height 30
click at [197, 428] on div "Shapes L" at bounding box center [188, 508] width 37 height 30
click at [53, 428] on div "Pen P" at bounding box center [62, 508] width 37 height 30
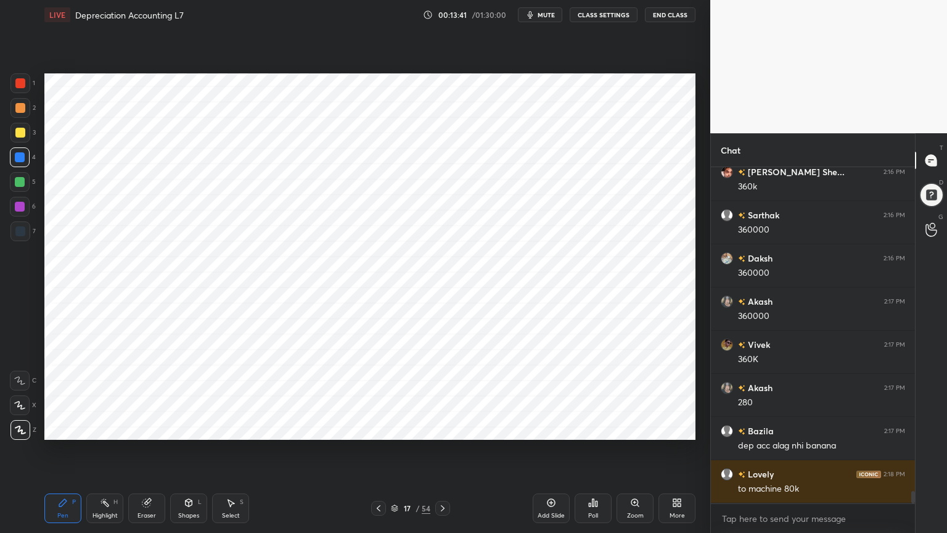
click at [29, 226] on div at bounding box center [20, 231] width 20 height 20
click at [94, 428] on div "Highlight" at bounding box center [105, 516] width 25 height 6
click at [64, 428] on div "Pen P" at bounding box center [62, 508] width 37 height 30
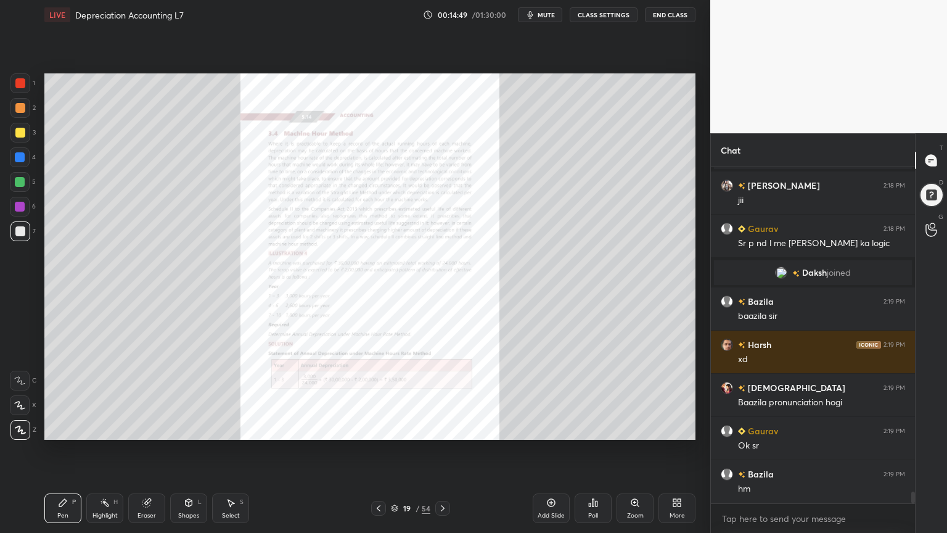
scroll to position [9416, 0]
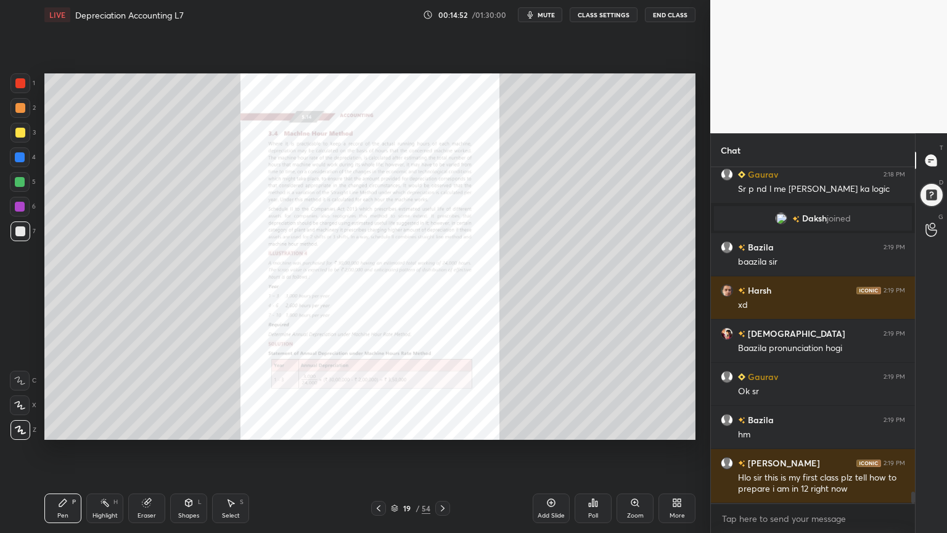
click at [636, 428] on icon at bounding box center [635, 502] width 7 height 7
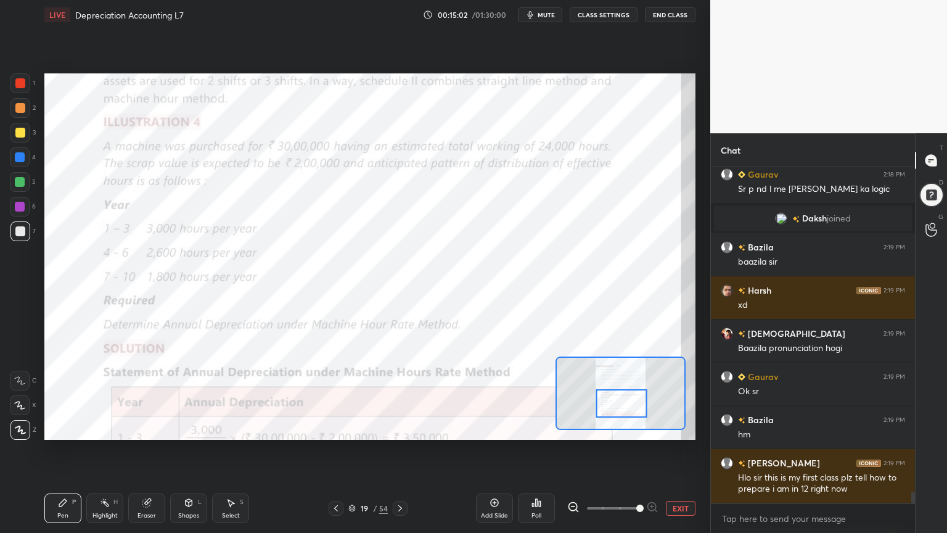
click at [15, 84] on div at bounding box center [20, 83] width 20 height 20
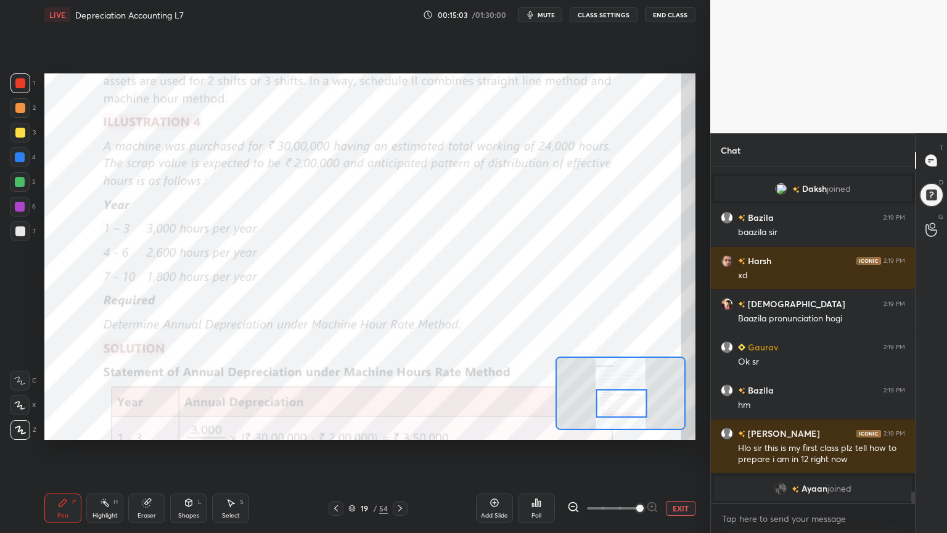
click at [20, 385] on div at bounding box center [20, 381] width 20 height 20
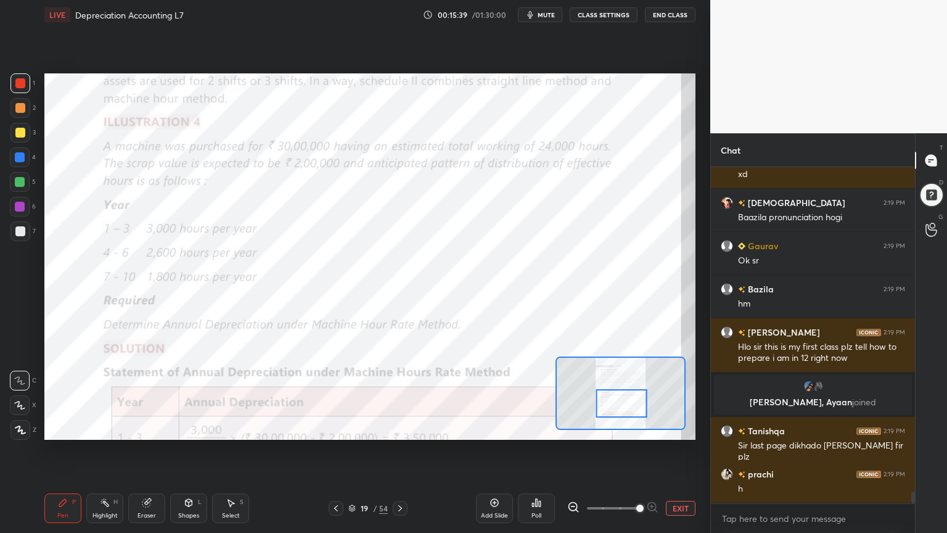
scroll to position [9276, 0]
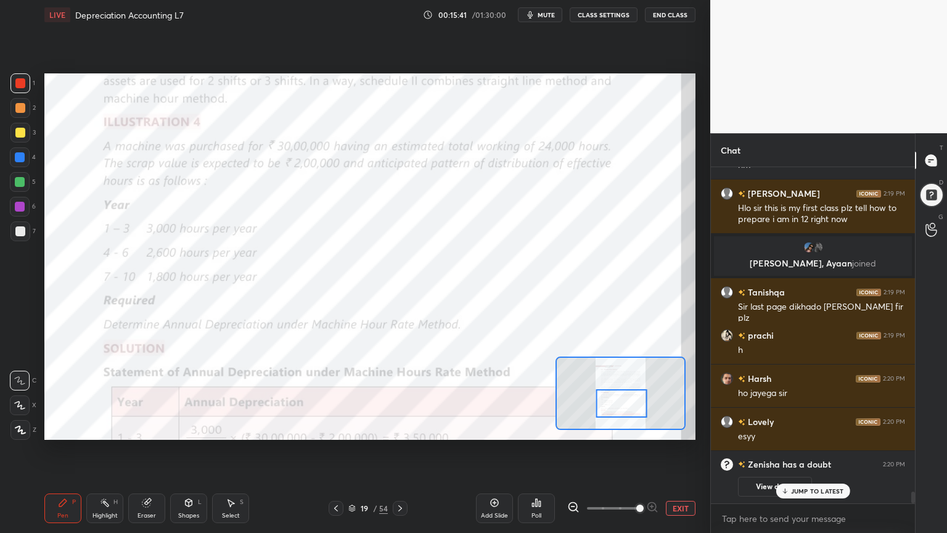
click at [495, 428] on div "Add Slide" at bounding box center [494, 508] width 37 height 30
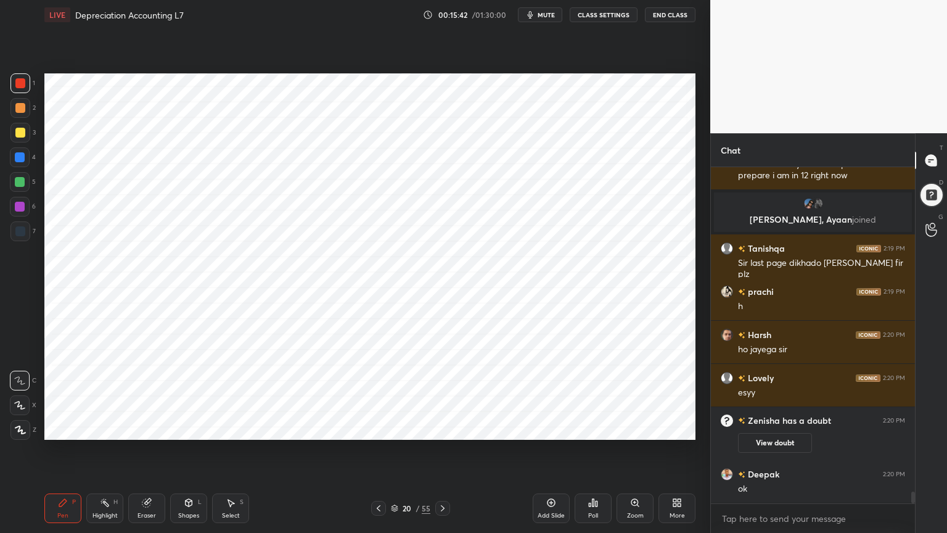
click at [23, 158] on div at bounding box center [20, 157] width 10 height 10
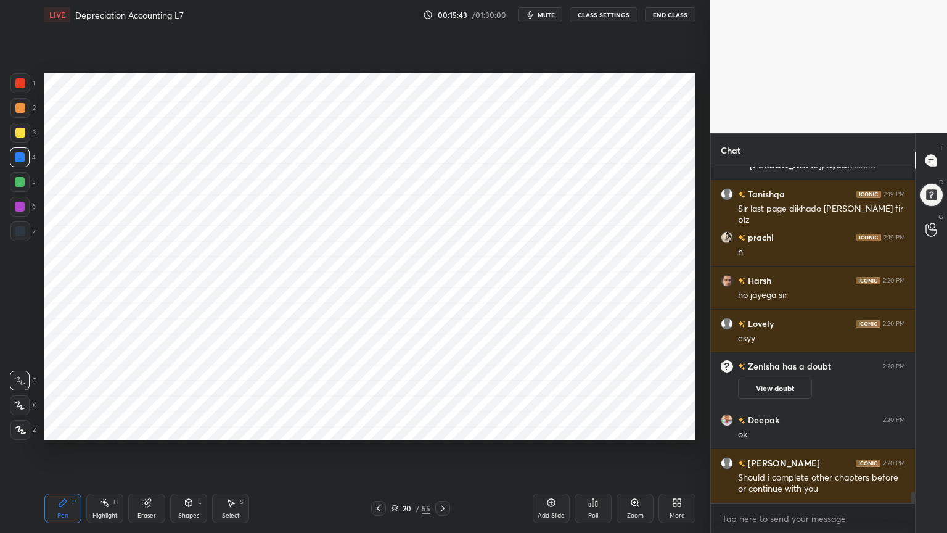
click at [25, 428] on icon at bounding box center [20, 430] width 11 height 9
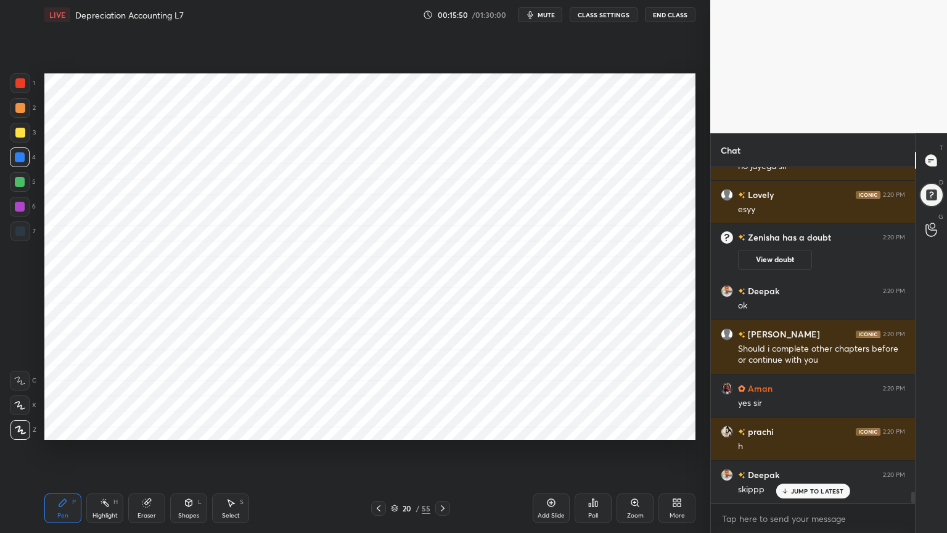
scroll to position [9557, 0]
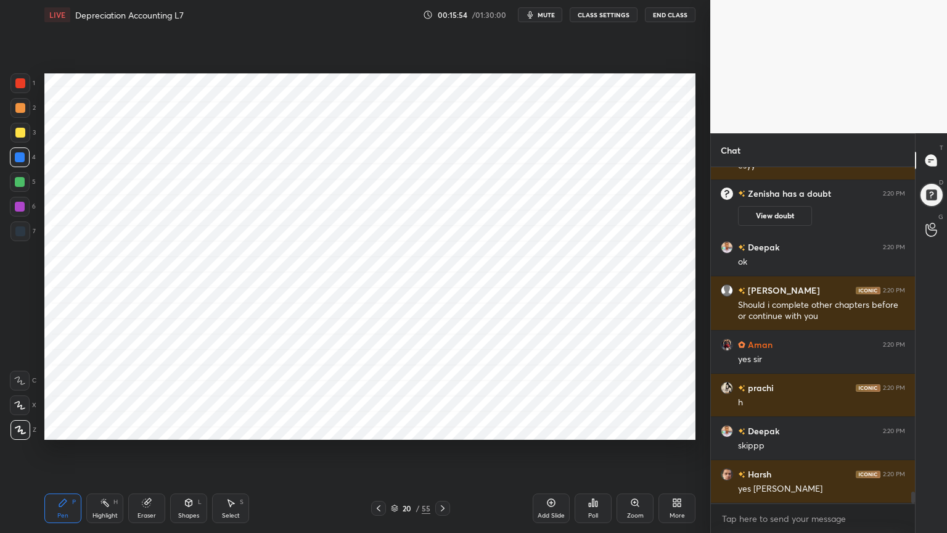
click at [22, 236] on div at bounding box center [20, 231] width 10 height 10
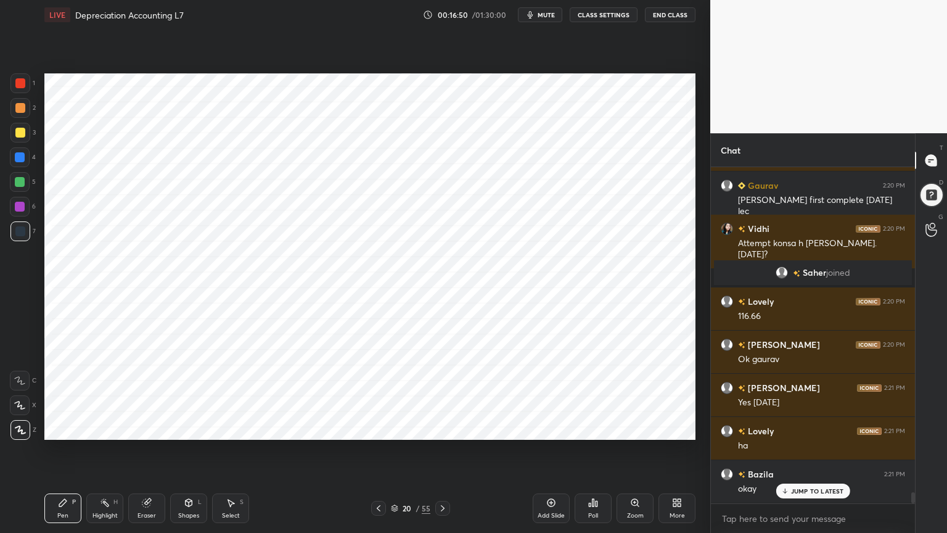
scroll to position [9975, 0]
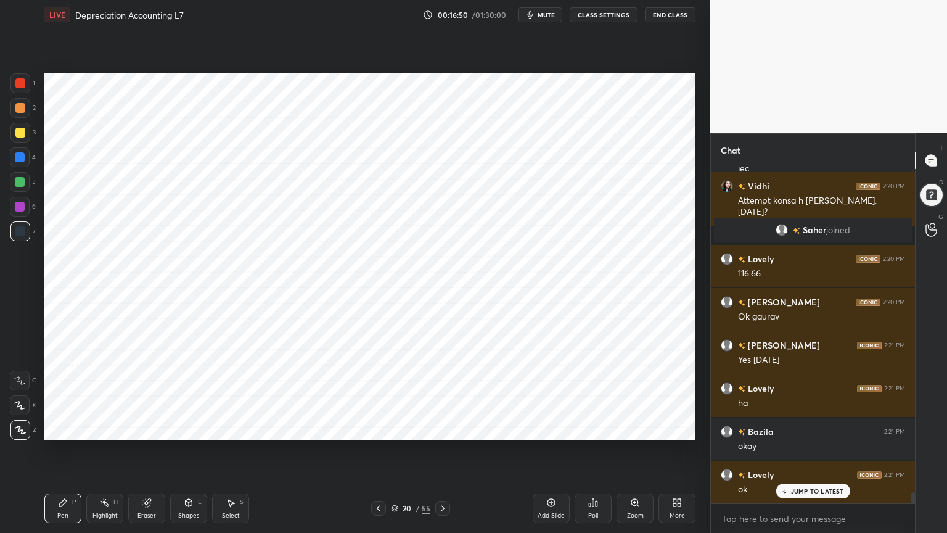
click at [15, 152] on div at bounding box center [20, 157] width 20 height 20
click at [185, 428] on icon at bounding box center [189, 503] width 10 height 10
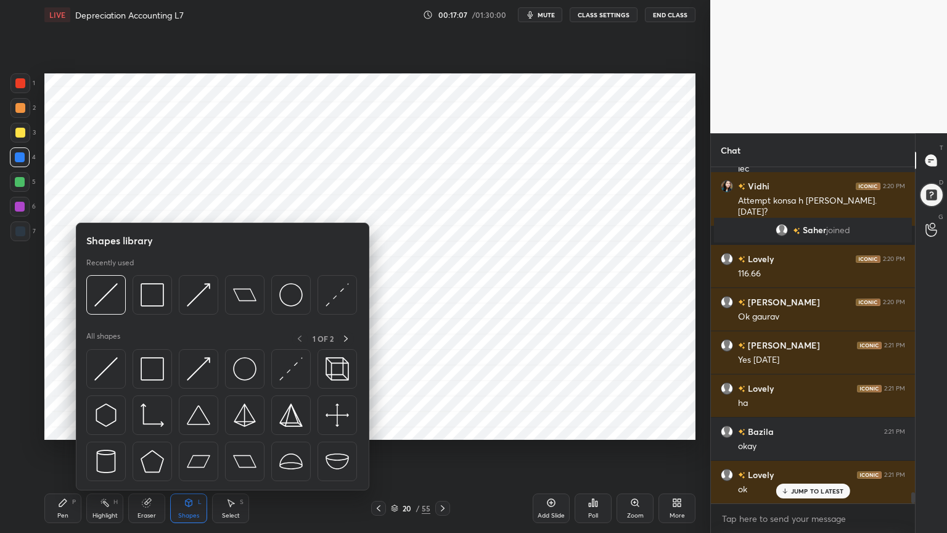
click at [188, 428] on icon at bounding box center [189, 502] width 7 height 7
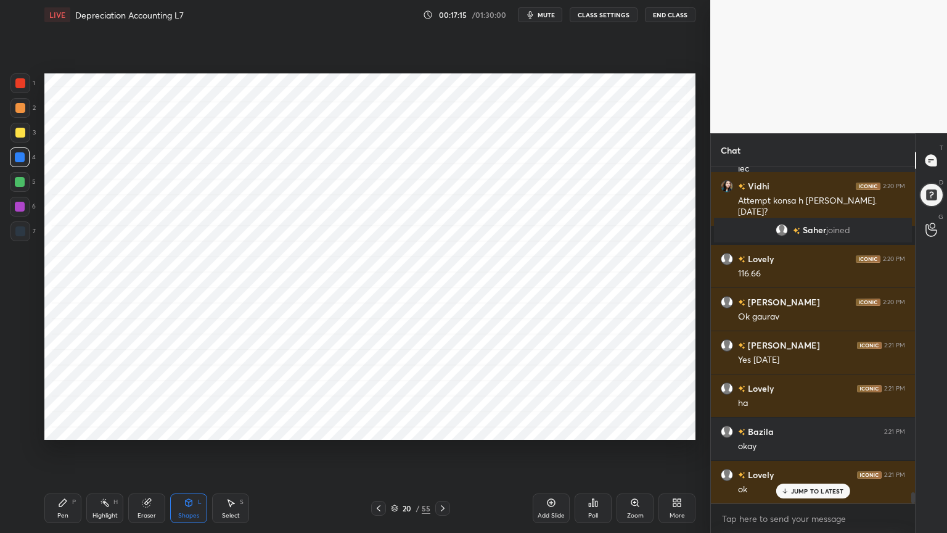
click at [69, 428] on div "Pen P" at bounding box center [62, 508] width 37 height 30
click at [20, 234] on div at bounding box center [20, 231] width 10 height 10
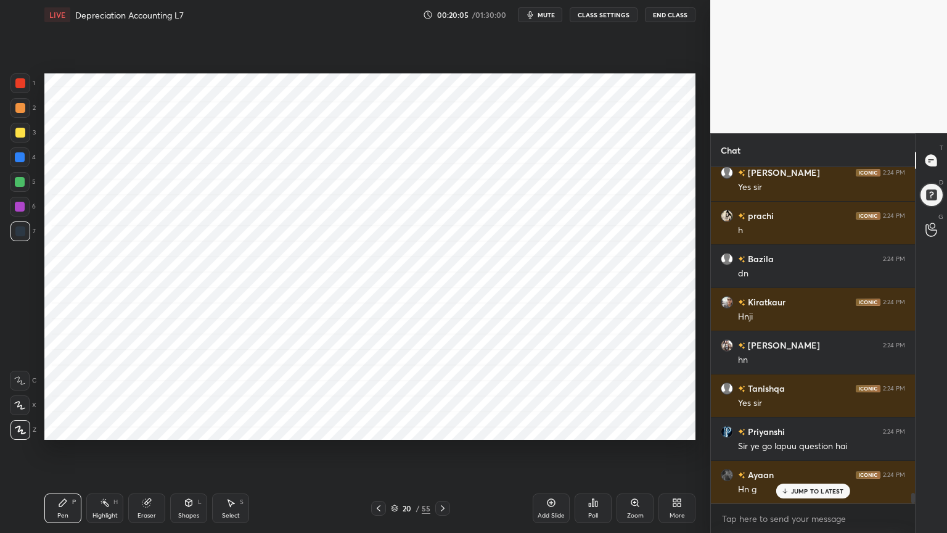
scroll to position [10613, 0]
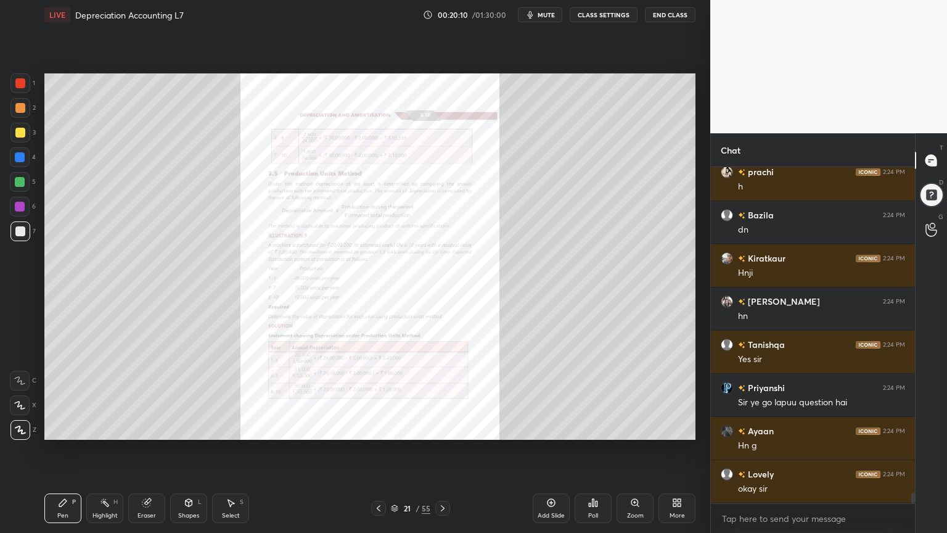
click at [633, 428] on icon at bounding box center [635, 502] width 7 height 7
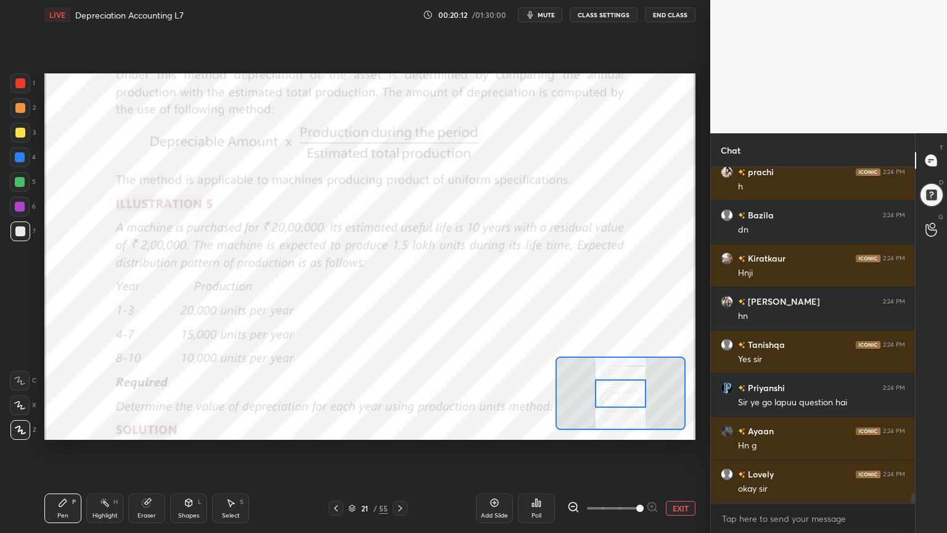
click at [22, 379] on icon at bounding box center [19, 380] width 11 height 9
click at [25, 197] on div "6" at bounding box center [23, 207] width 26 height 20
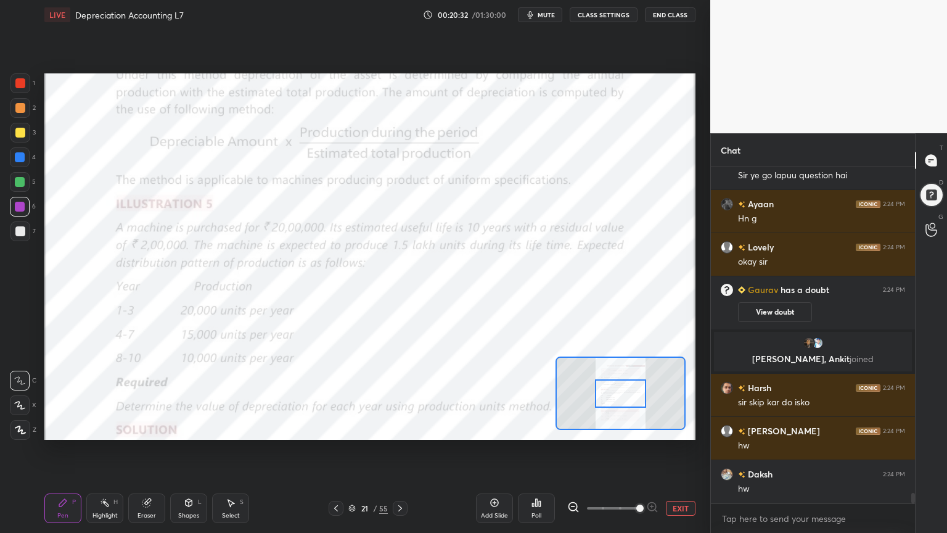
scroll to position [10495, 0]
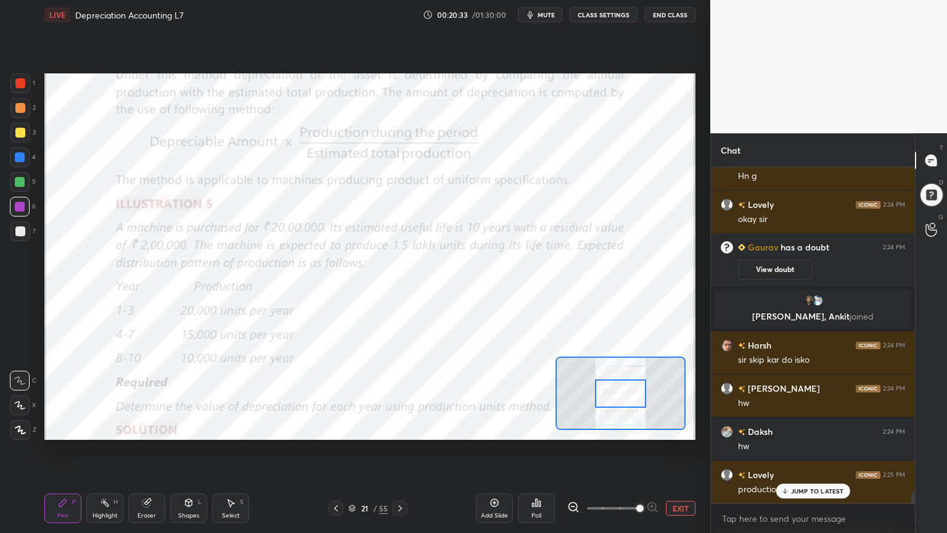
click at [497, 428] on icon at bounding box center [495, 503] width 8 height 8
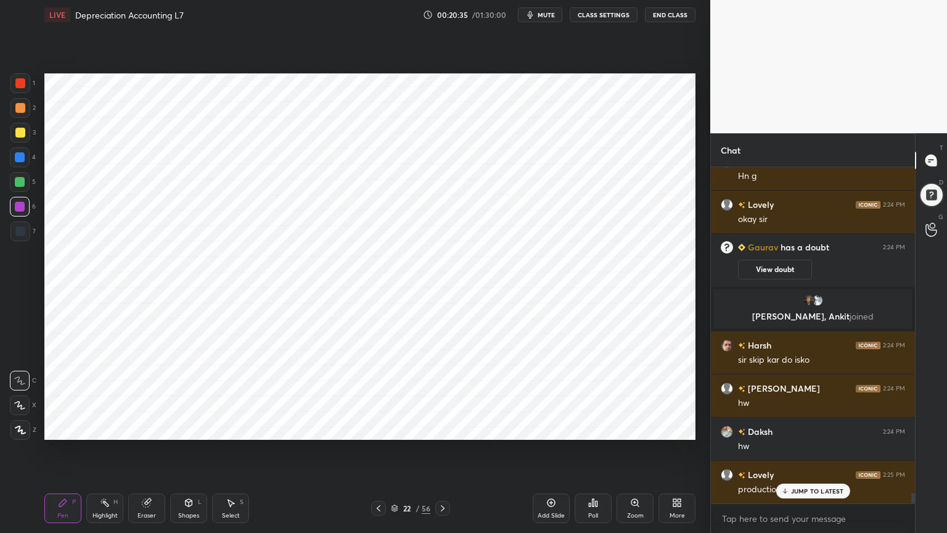
click at [15, 139] on div at bounding box center [20, 133] width 20 height 20
click at [21, 159] on div at bounding box center [20, 157] width 10 height 10
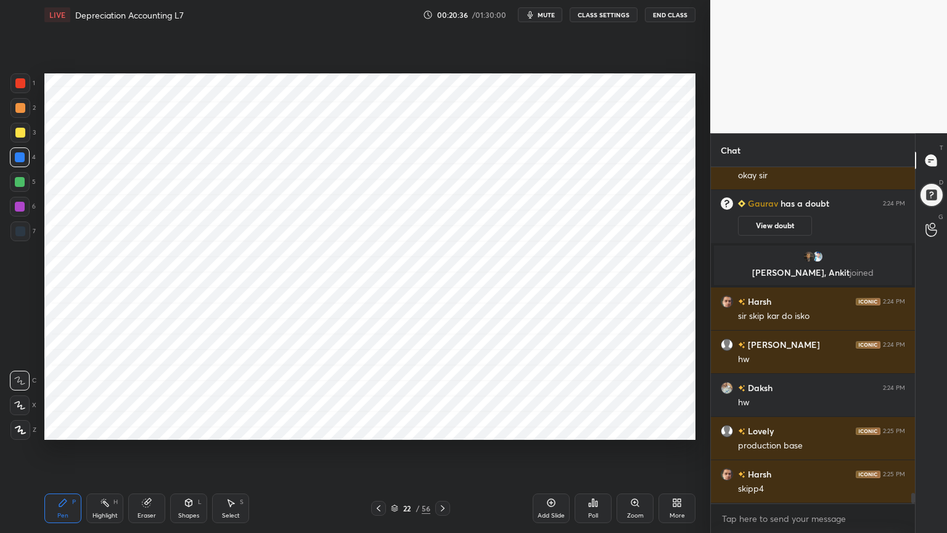
click at [20, 428] on icon at bounding box center [20, 430] width 11 height 9
click at [30, 231] on div at bounding box center [20, 231] width 20 height 20
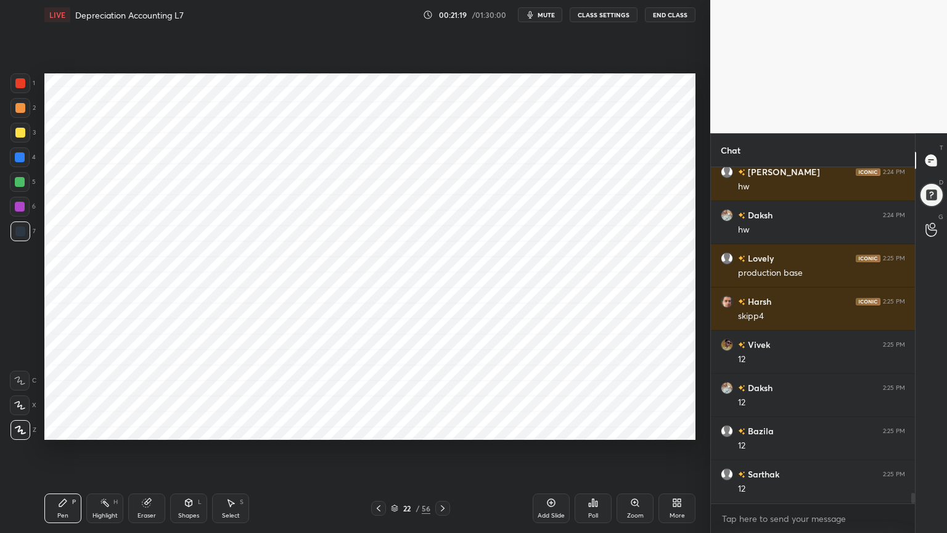
scroll to position [10754, 0]
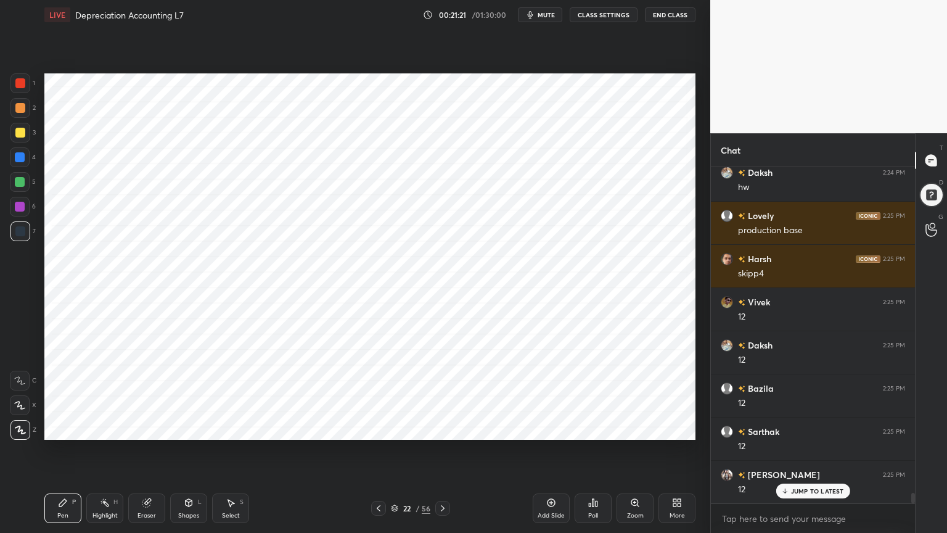
click at [22, 163] on div at bounding box center [20, 157] width 20 height 20
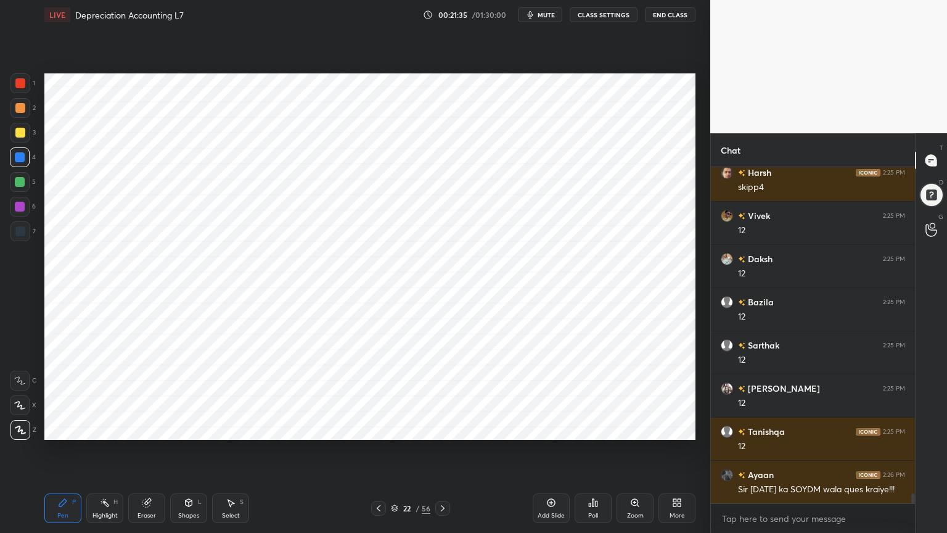
scroll to position [10884, 0]
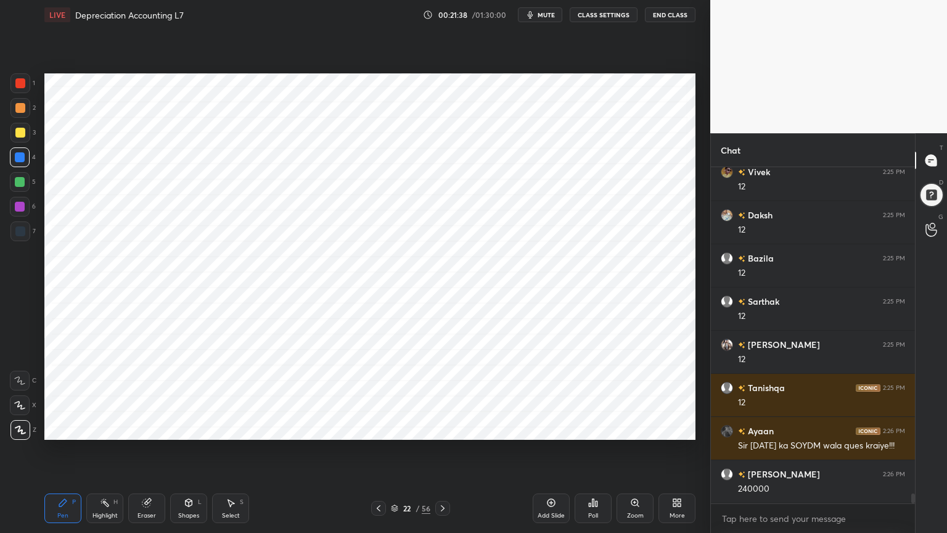
click at [192, 428] on icon at bounding box center [189, 503] width 10 height 10
click at [199, 428] on div "L" at bounding box center [200, 502] width 4 height 6
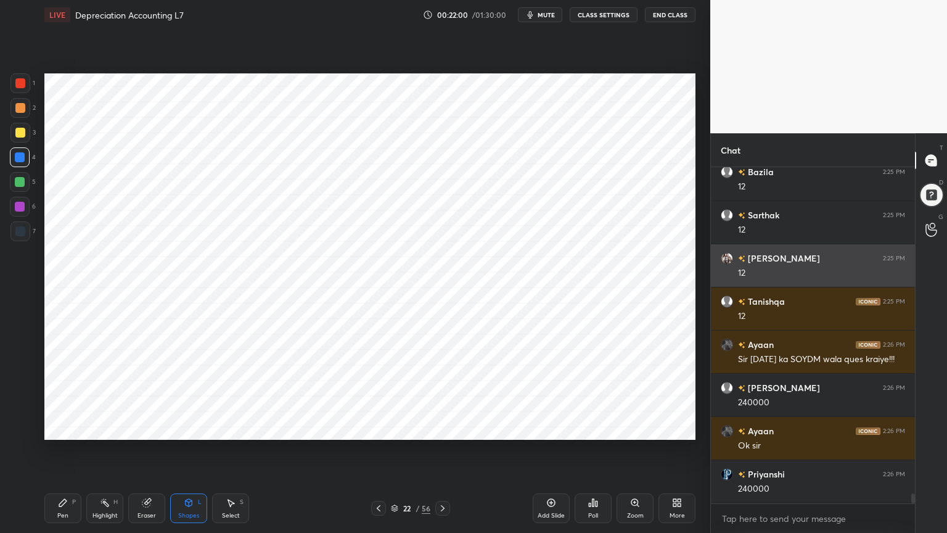
scroll to position [11013, 0]
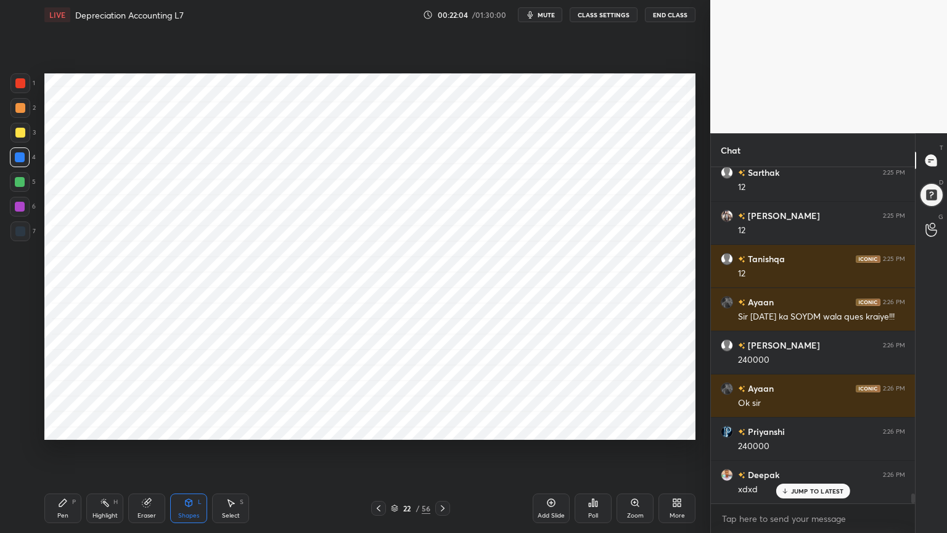
click at [61, 428] on icon at bounding box center [62, 502] width 7 height 7
click at [18, 237] on div at bounding box center [20, 231] width 20 height 20
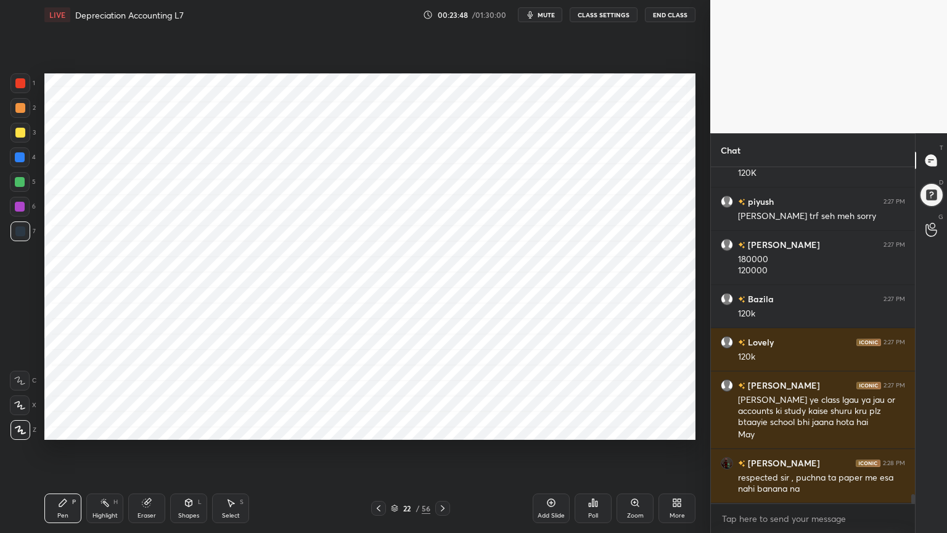
scroll to position [11608, 0]
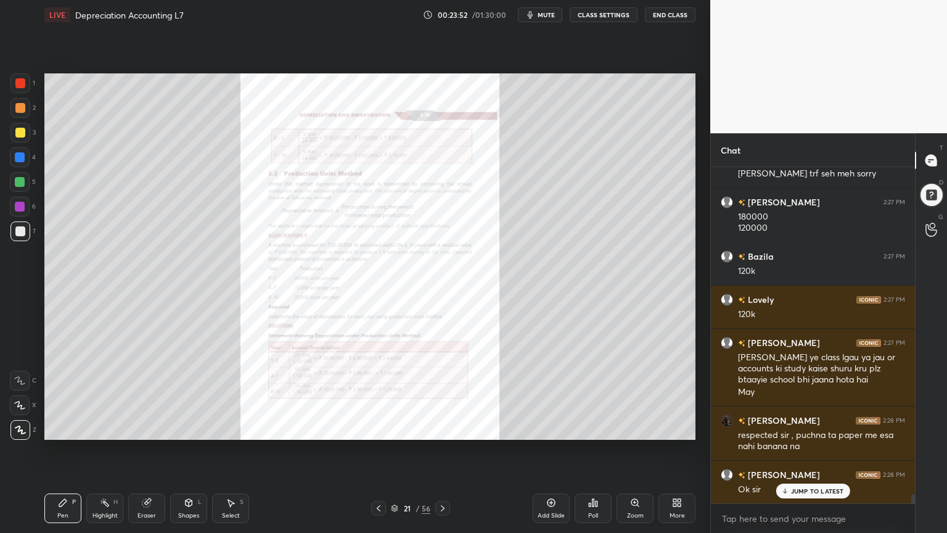
click at [632, 428] on icon at bounding box center [635, 503] width 10 height 10
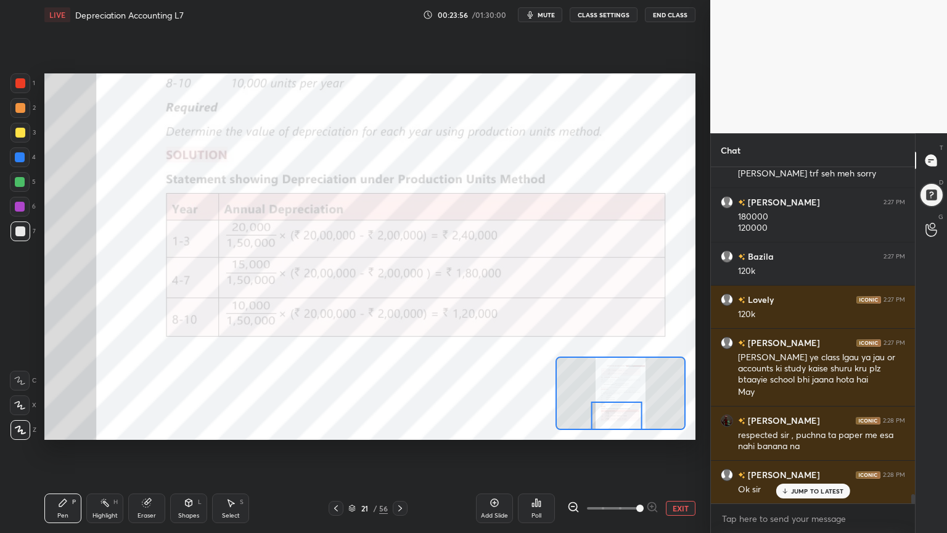
click at [19, 215] on div at bounding box center [20, 207] width 20 height 20
click at [20, 379] on icon at bounding box center [19, 380] width 11 height 9
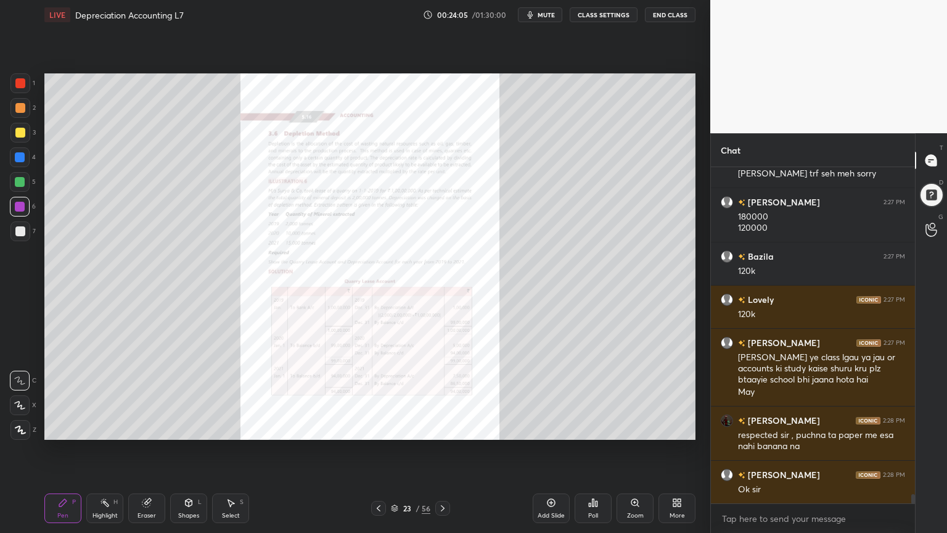
scroll to position [11652, 0]
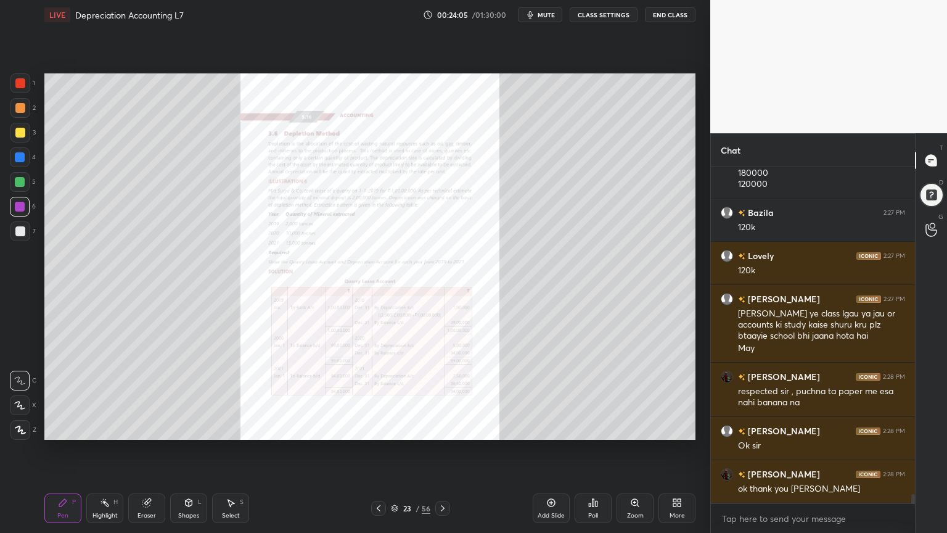
click at [632, 428] on div "Zoom" at bounding box center [635, 508] width 37 height 30
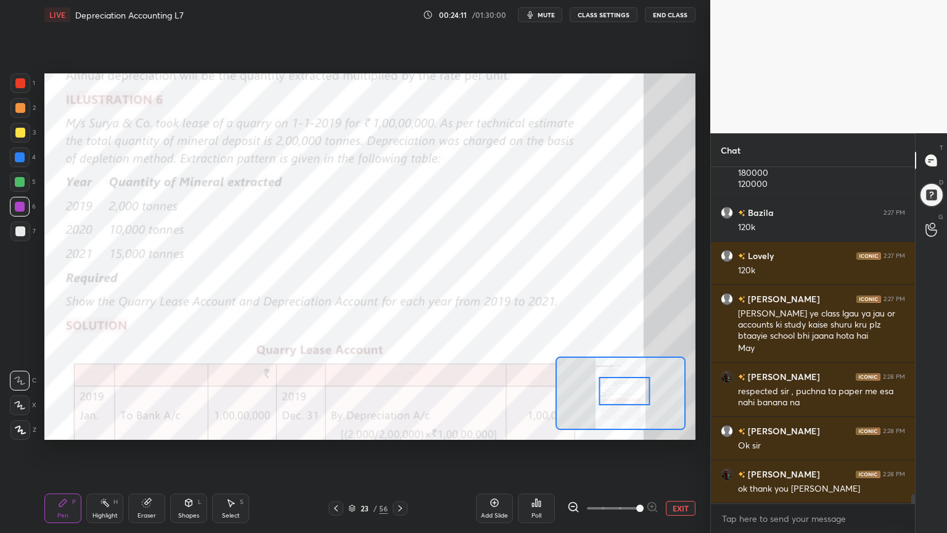
scroll to position [11694, 0]
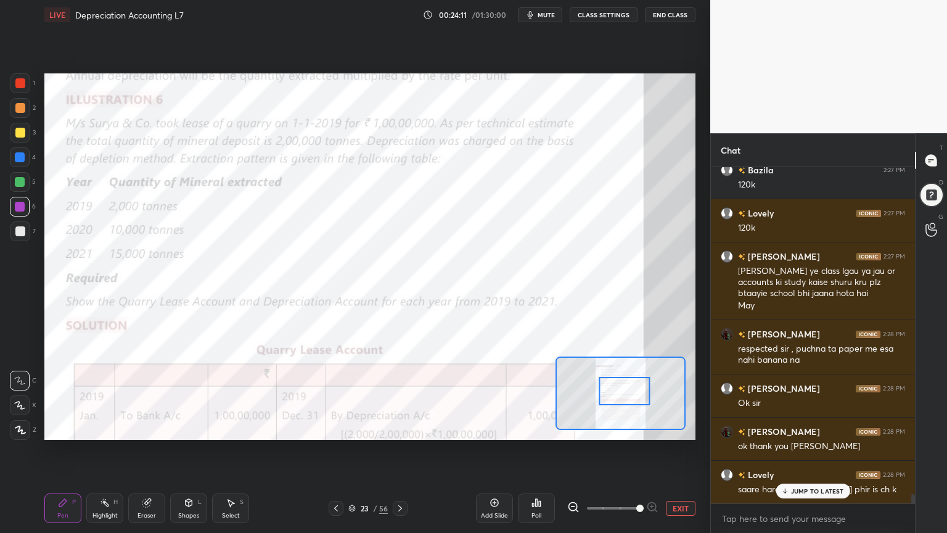
click at [35, 84] on div "1 2 3 4 5 6 7" at bounding box center [23, 159] width 26 height 173
click at [22, 89] on div at bounding box center [20, 83] width 20 height 20
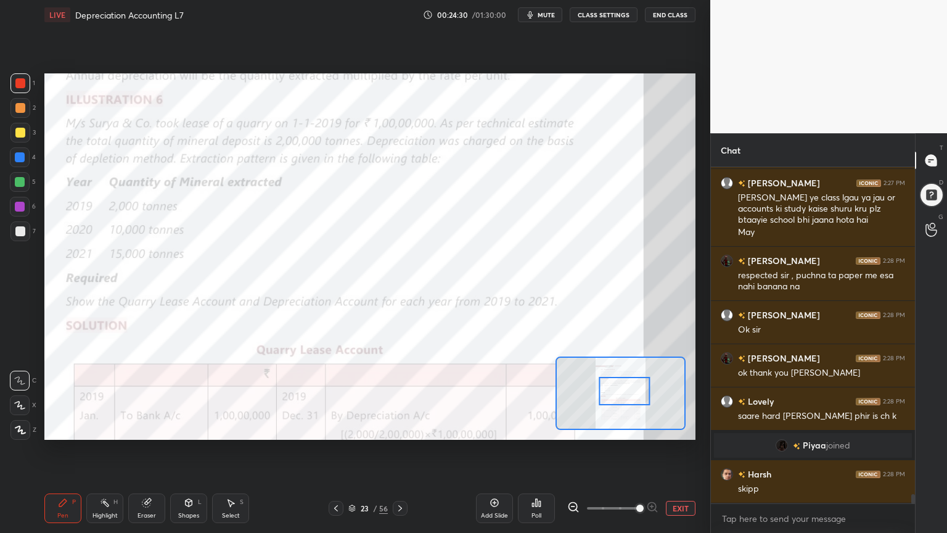
scroll to position [11810, 0]
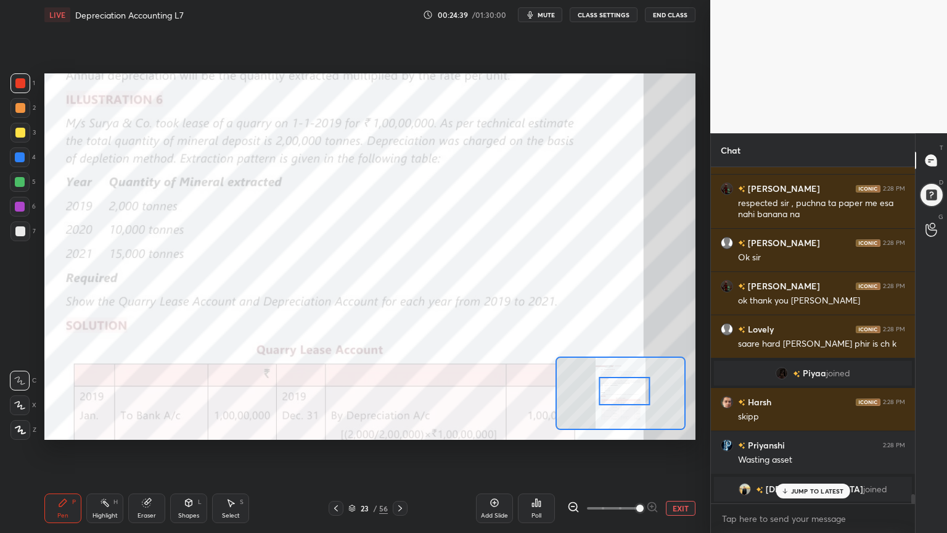
click at [490, 428] on icon at bounding box center [495, 503] width 10 height 10
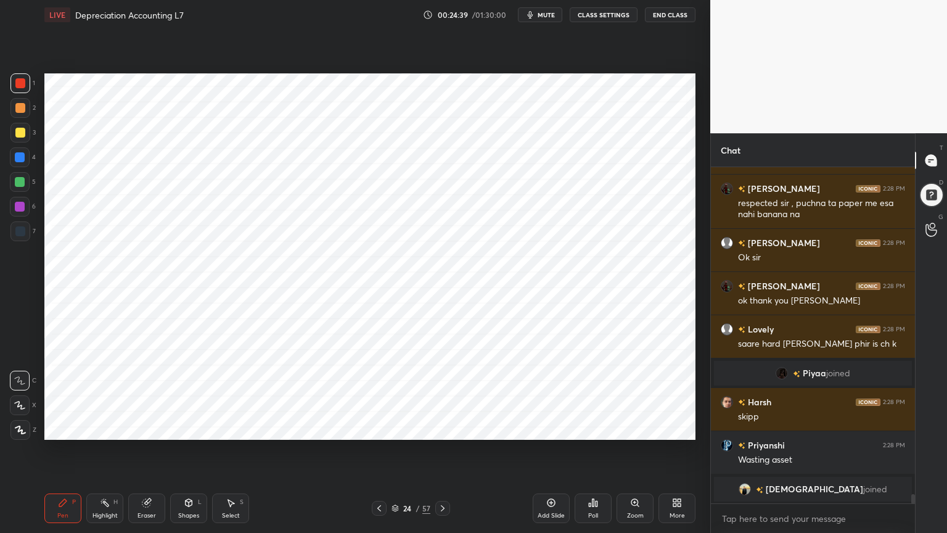
scroll to position [11883, 0]
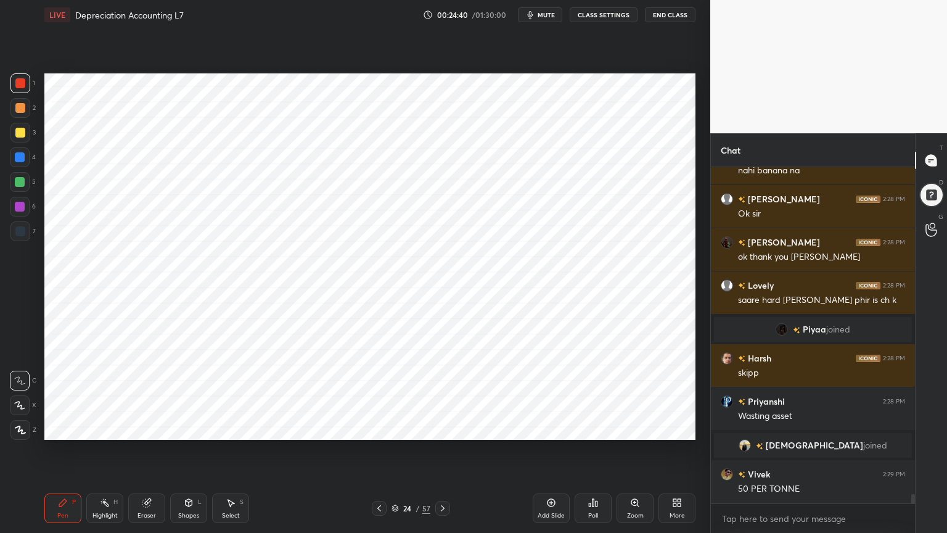
click at [17, 161] on div at bounding box center [20, 157] width 10 height 10
click at [23, 428] on icon at bounding box center [20, 430] width 11 height 9
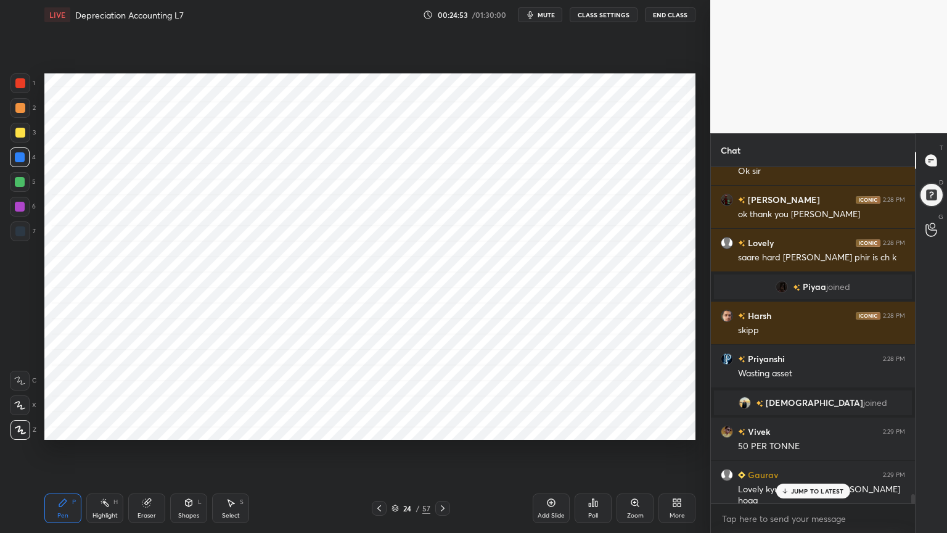
click at [25, 237] on div at bounding box center [20, 231] width 20 height 20
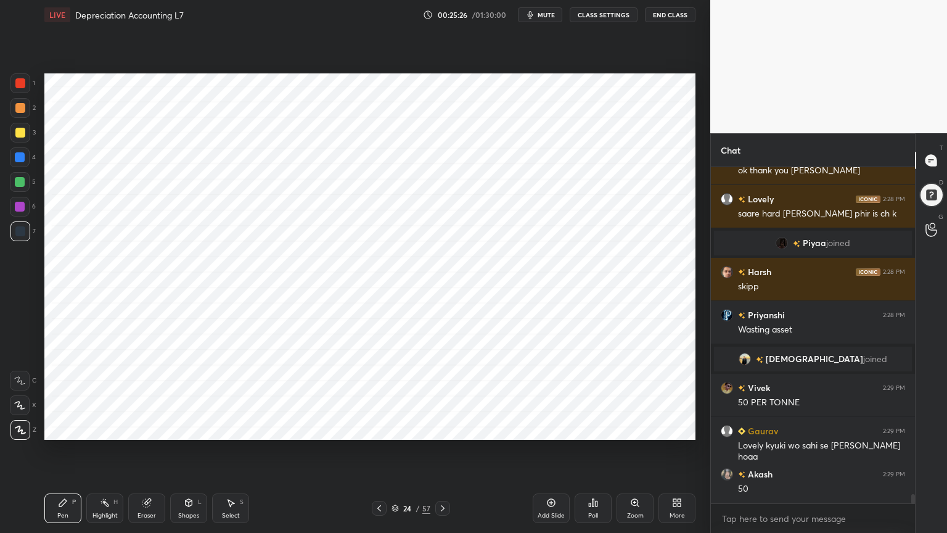
click at [14, 163] on div at bounding box center [20, 157] width 20 height 20
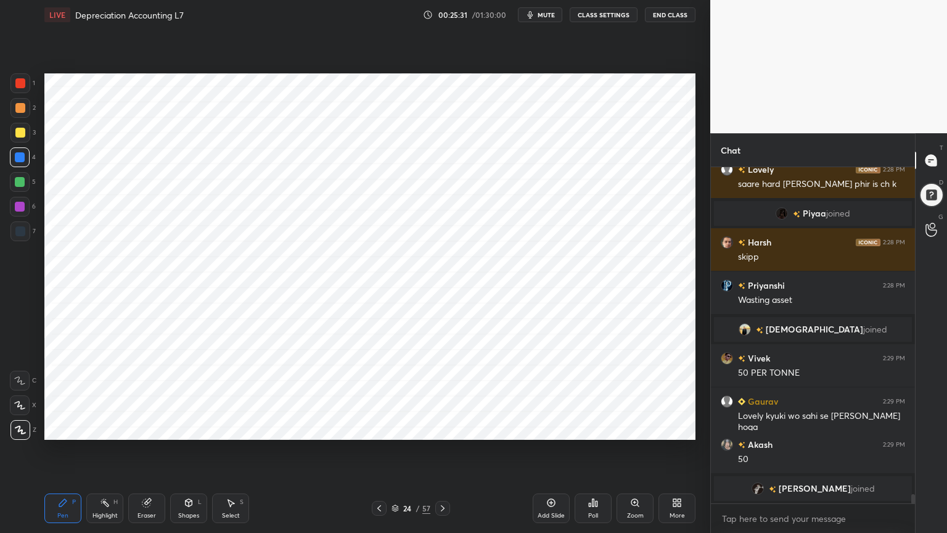
scroll to position [11590, 0]
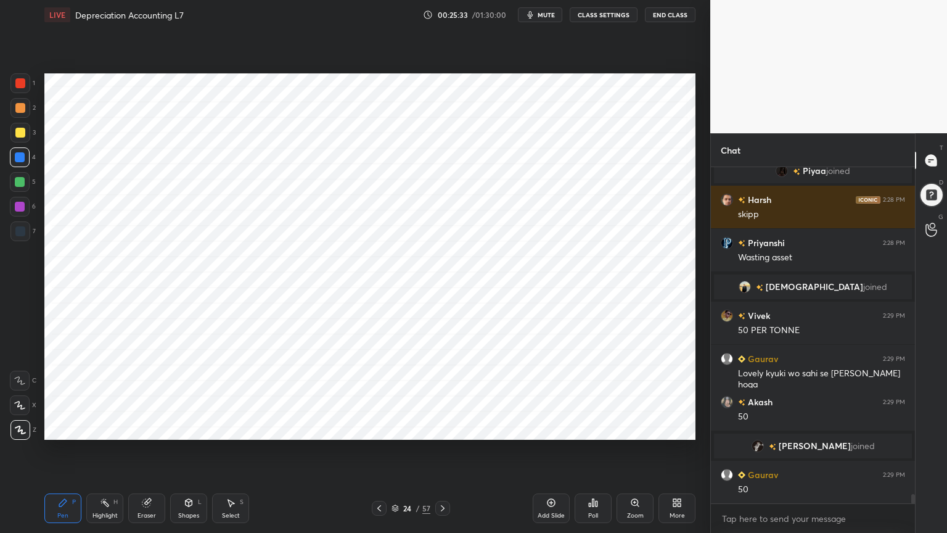
click at [22, 237] on div at bounding box center [20, 231] width 20 height 20
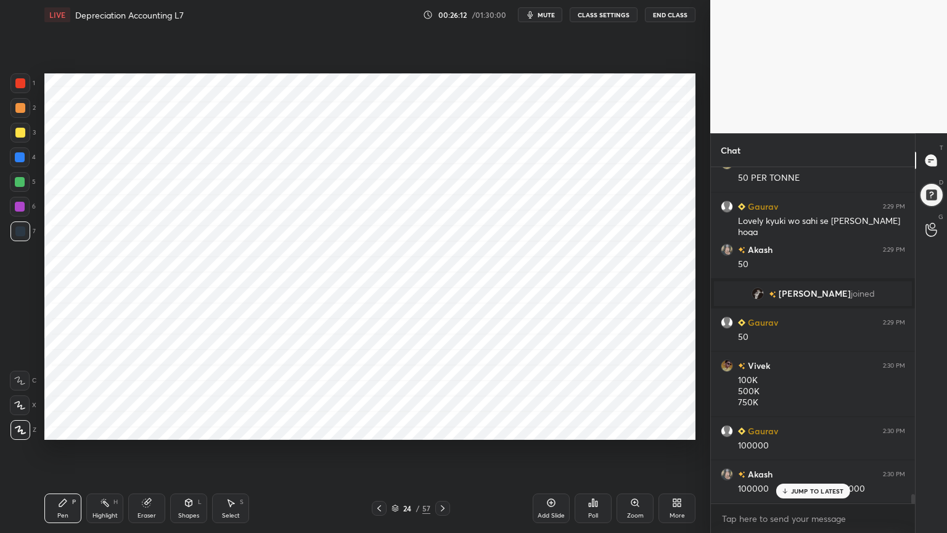
scroll to position [11785, 0]
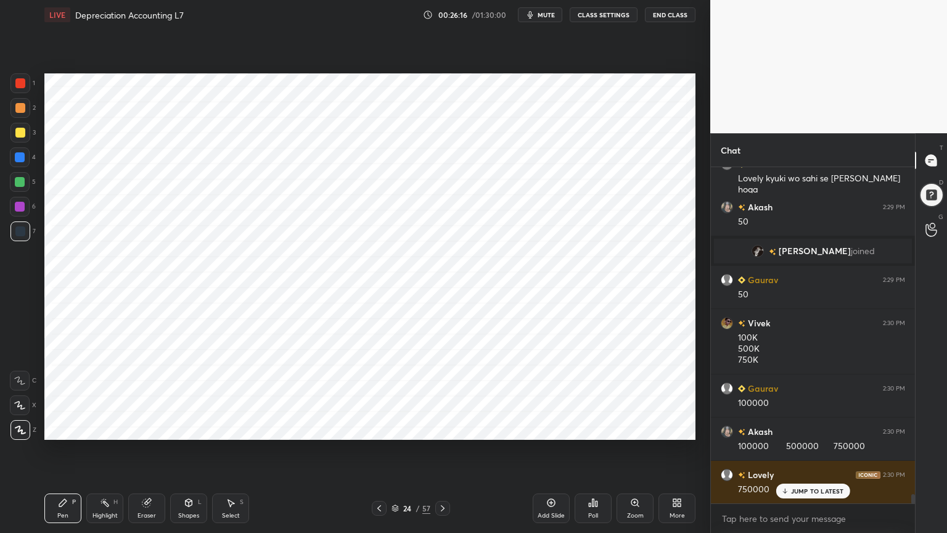
click at [17, 165] on div at bounding box center [20, 157] width 20 height 20
click at [180, 428] on div "Shapes L" at bounding box center [188, 508] width 37 height 30
click at [186, 428] on div "Shapes" at bounding box center [188, 516] width 21 height 6
click at [60, 428] on icon at bounding box center [62, 502] width 7 height 7
click at [15, 240] on div at bounding box center [20, 231] width 20 height 20
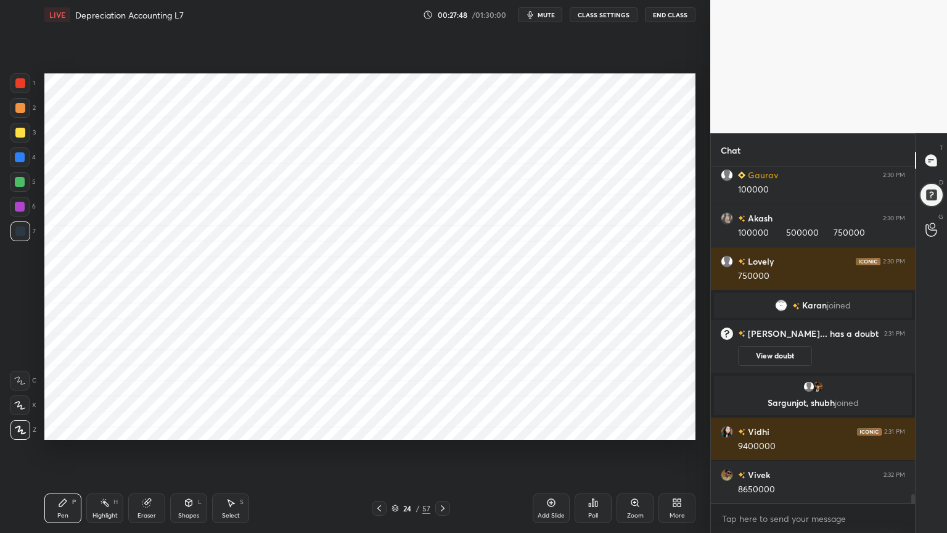
scroll to position [11841, 0]
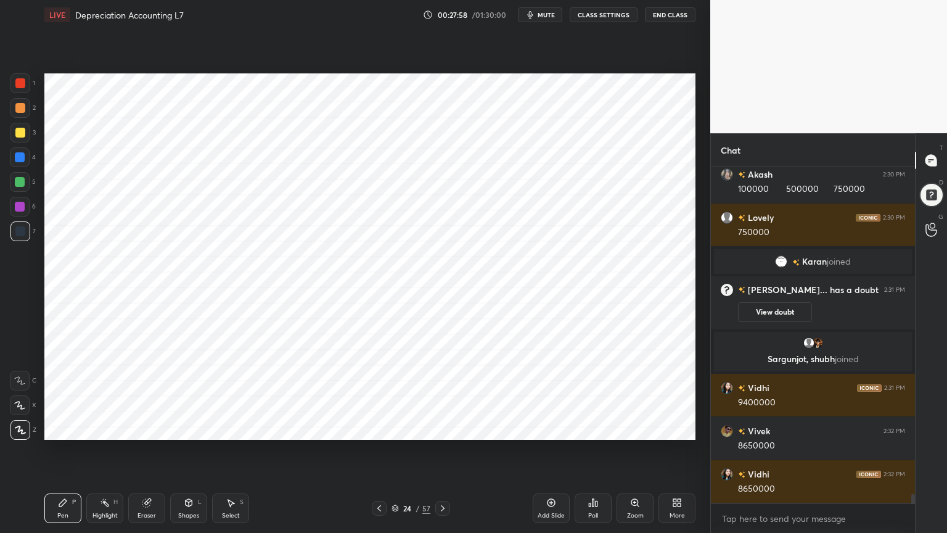
click at [109, 428] on rect at bounding box center [106, 504] width 6 height 6
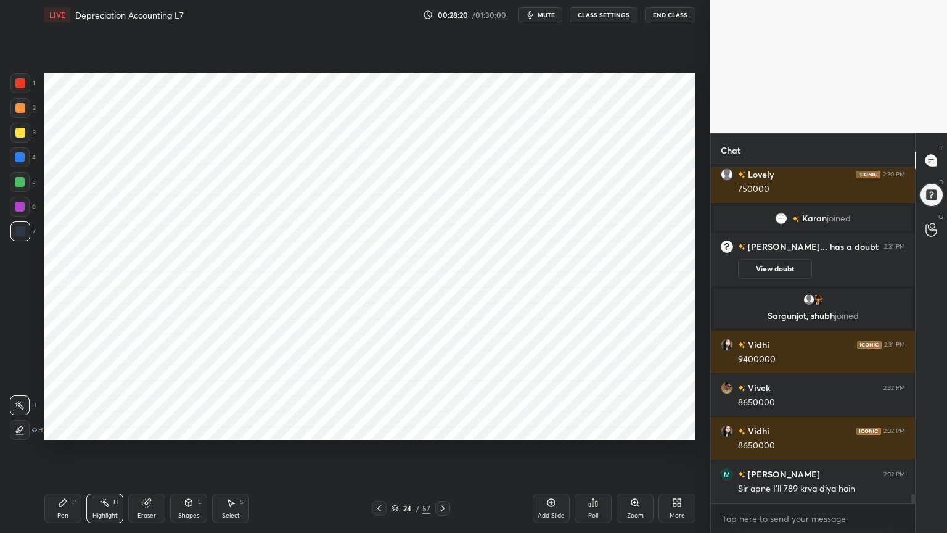
scroll to position [11867, 0]
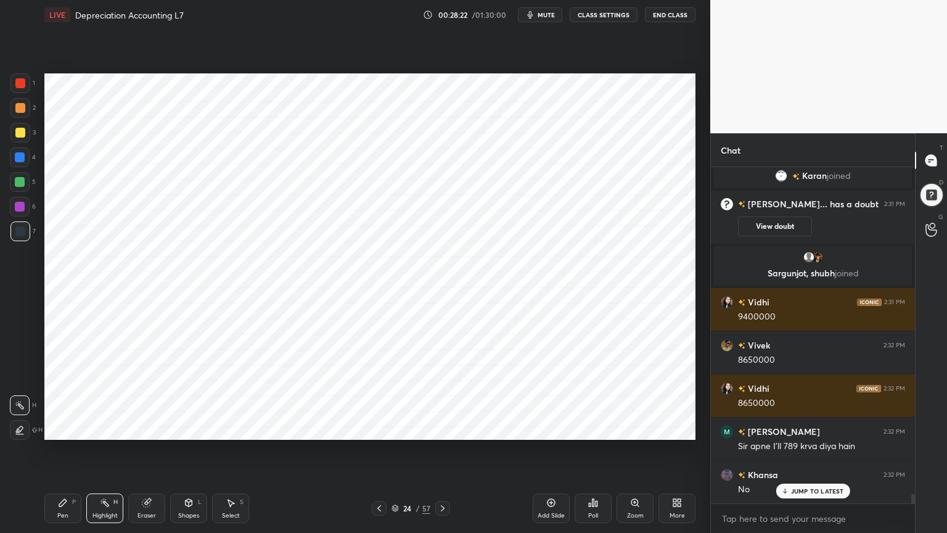
click at [544, 428] on div "Add Slide" at bounding box center [551, 508] width 37 height 30
click at [25, 165] on div at bounding box center [20, 157] width 20 height 20
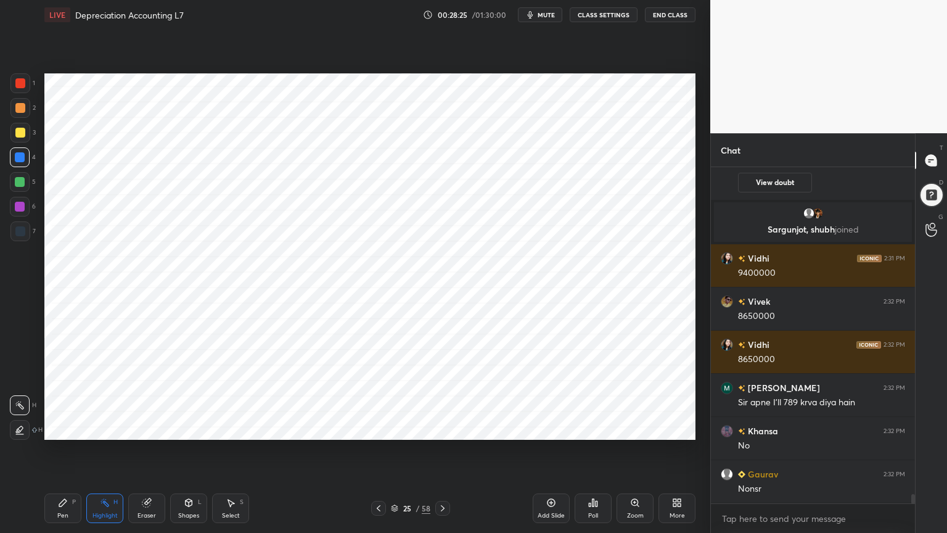
click at [75, 428] on div "Pen P" at bounding box center [62, 508] width 37 height 30
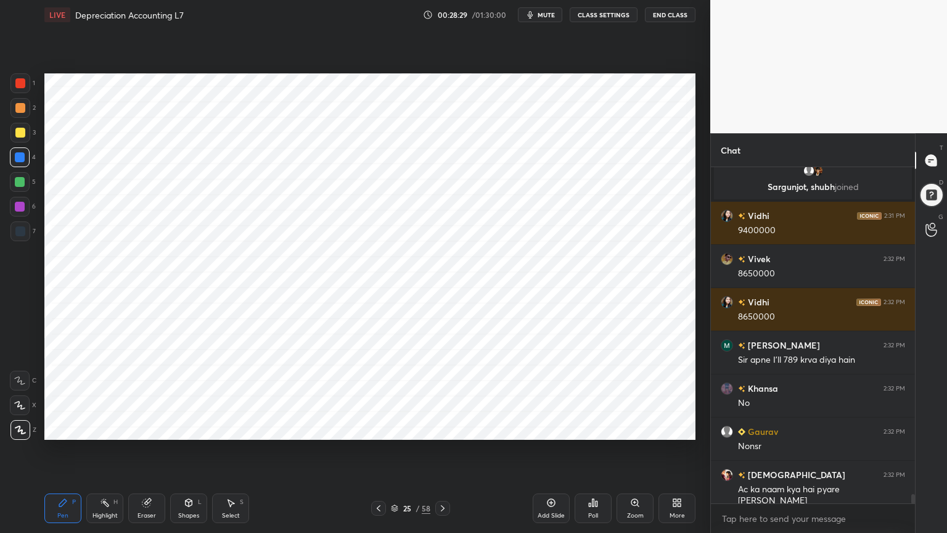
click at [183, 428] on div "Shapes L" at bounding box center [188, 508] width 37 height 30
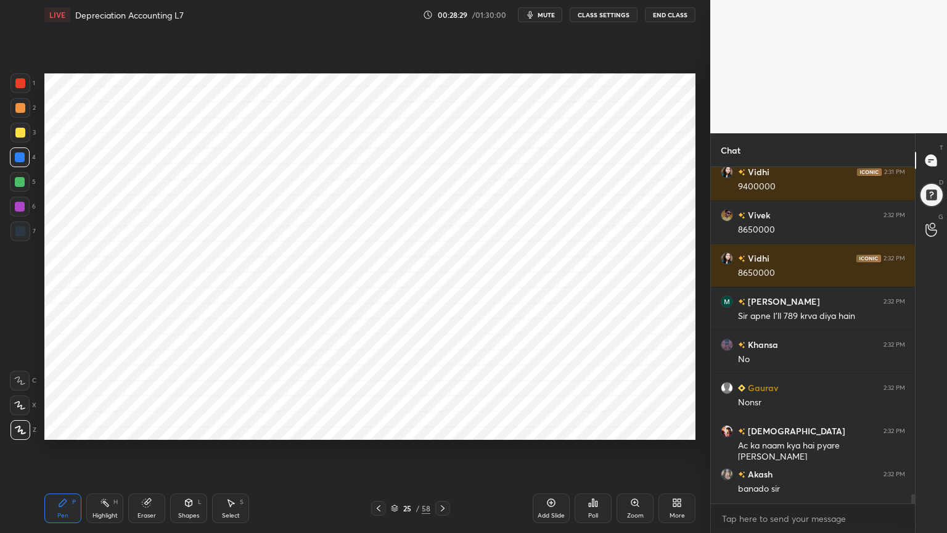
click at [185, 428] on icon at bounding box center [189, 503] width 10 height 10
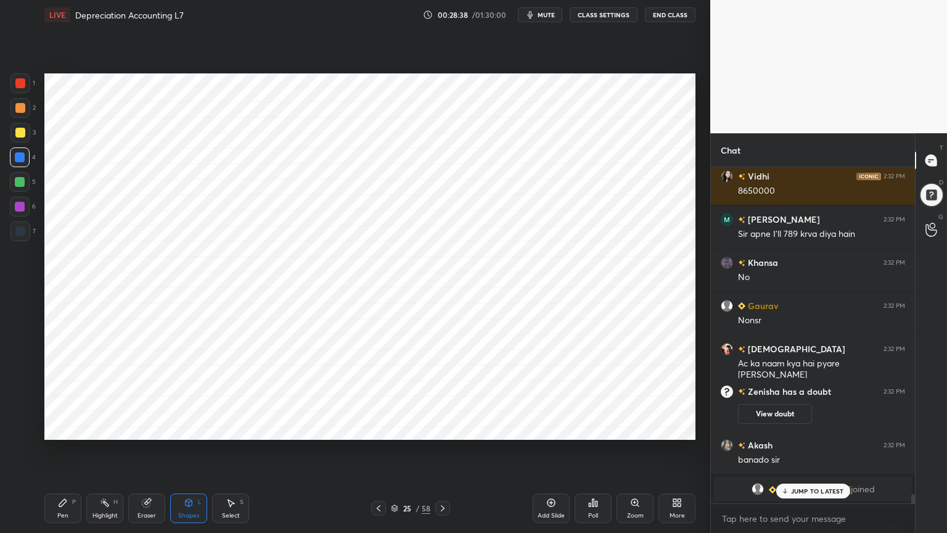
scroll to position [12064, 0]
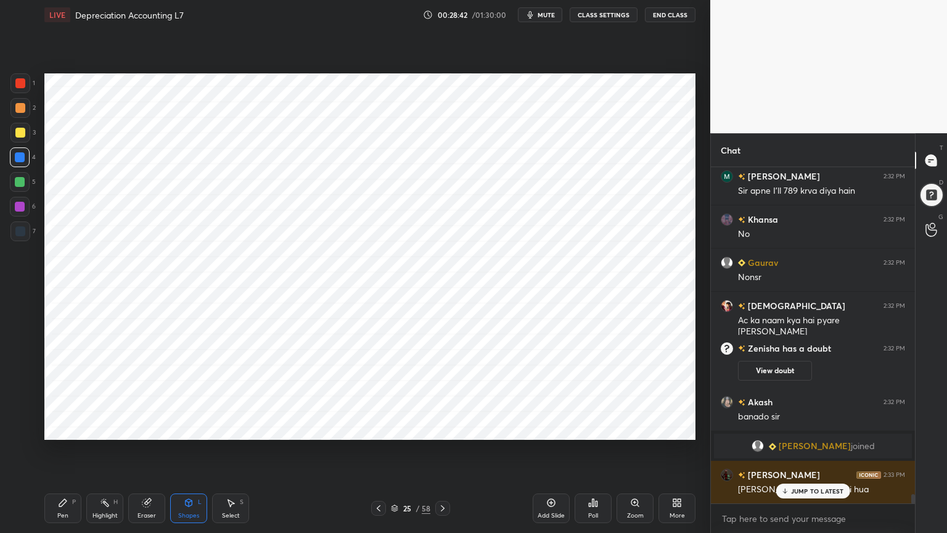
click at [68, 428] on div "Pen P" at bounding box center [62, 508] width 37 height 30
click at [19, 231] on div at bounding box center [20, 231] width 10 height 10
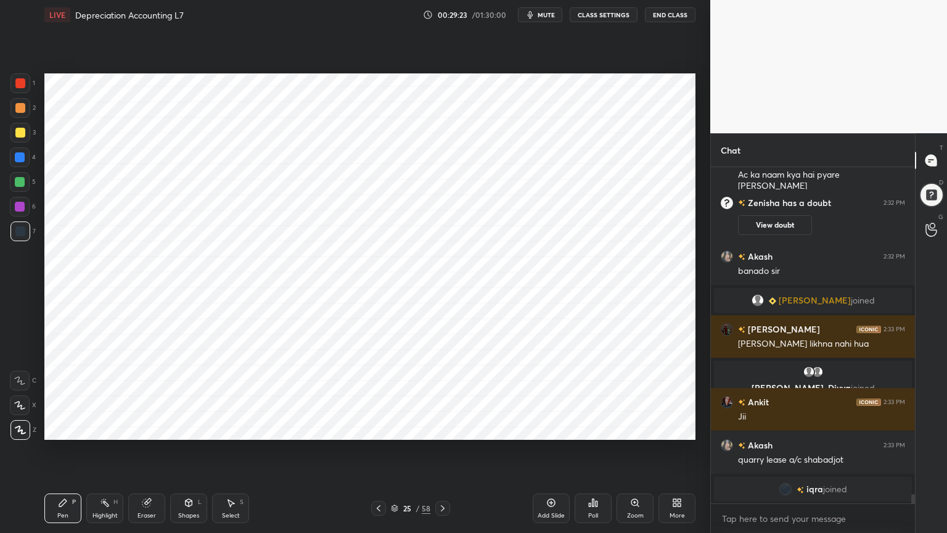
scroll to position [12241, 0]
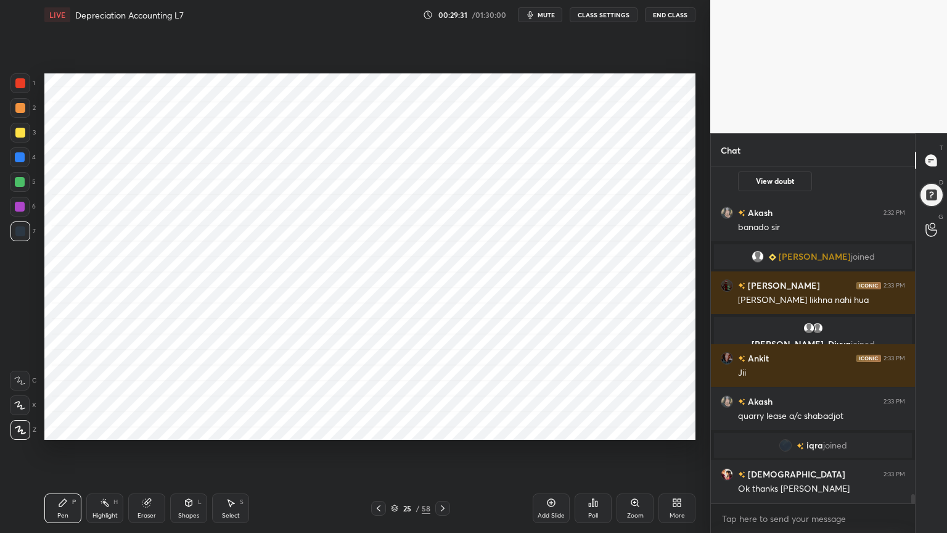
click at [143, 428] on icon at bounding box center [147, 503] width 10 height 10
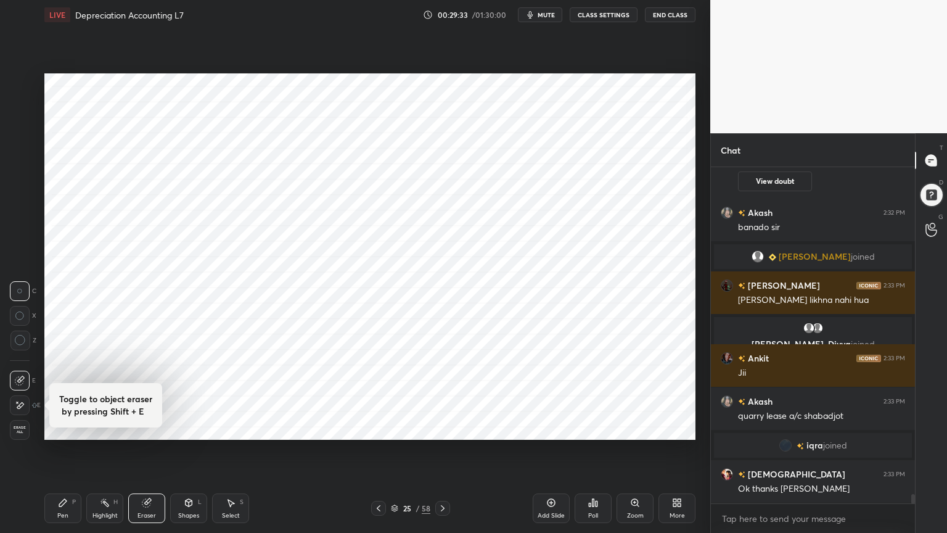
click at [59, 428] on icon at bounding box center [63, 503] width 10 height 10
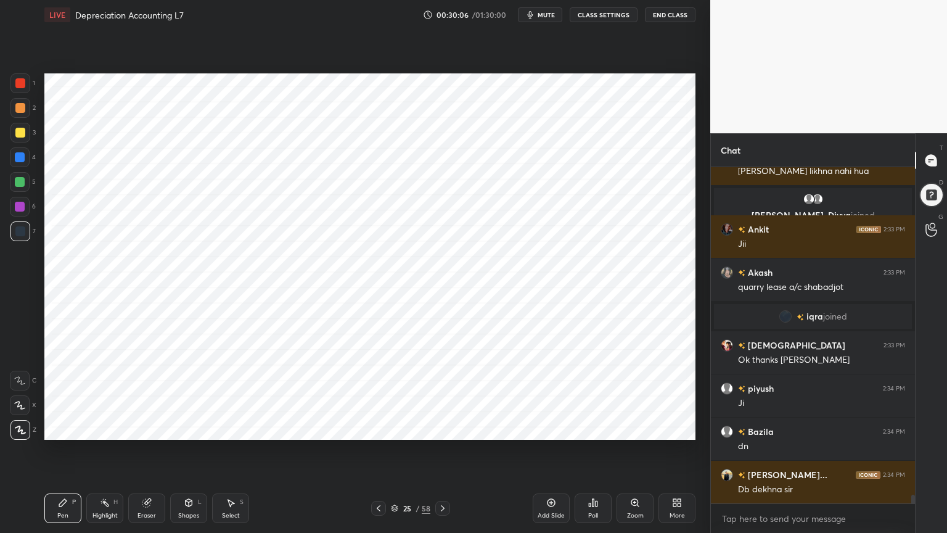
scroll to position [12414, 0]
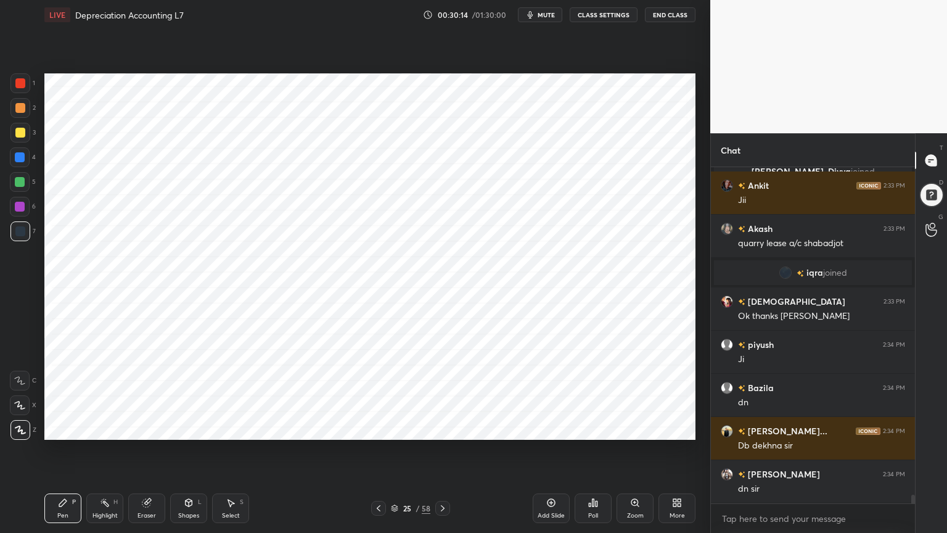
click at [938, 204] on div at bounding box center [932, 195] width 25 height 25
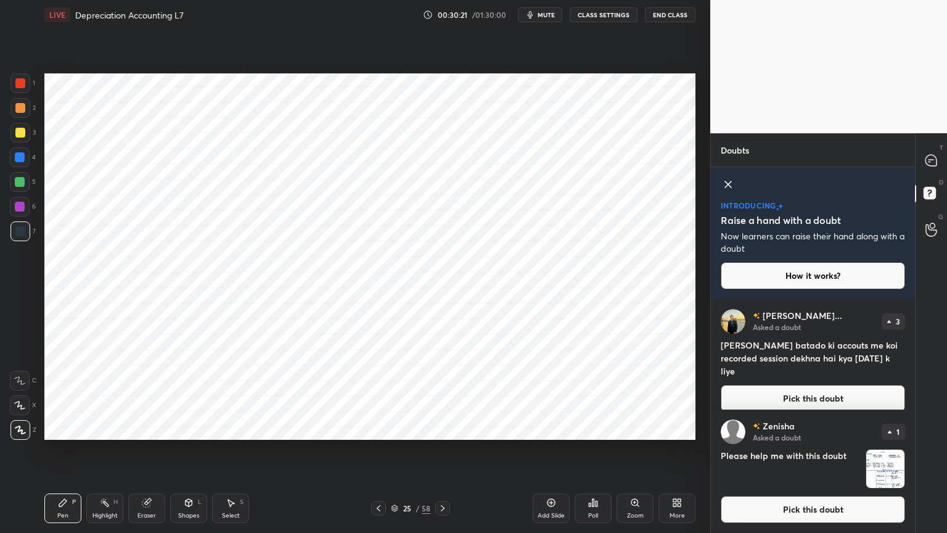
click at [923, 167] on div at bounding box center [932, 160] width 25 height 22
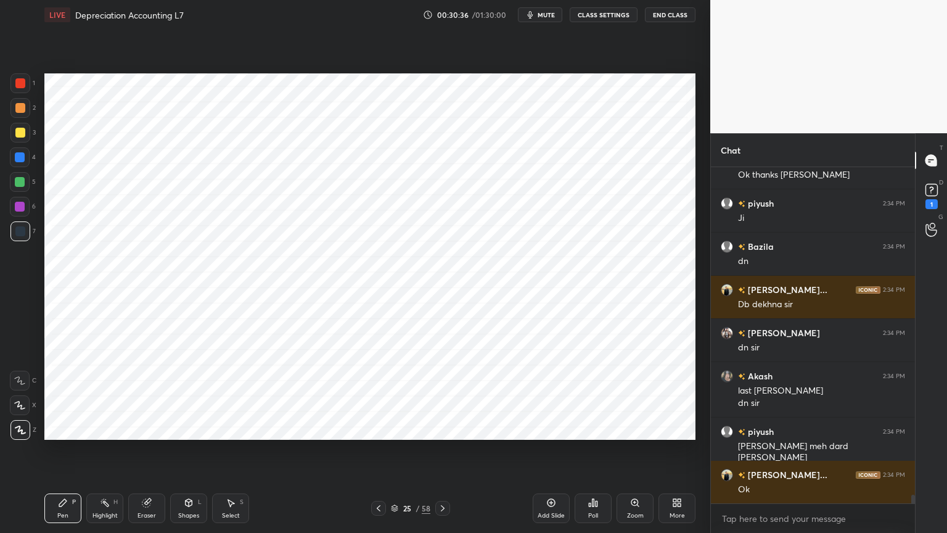
scroll to position [12833, 0]
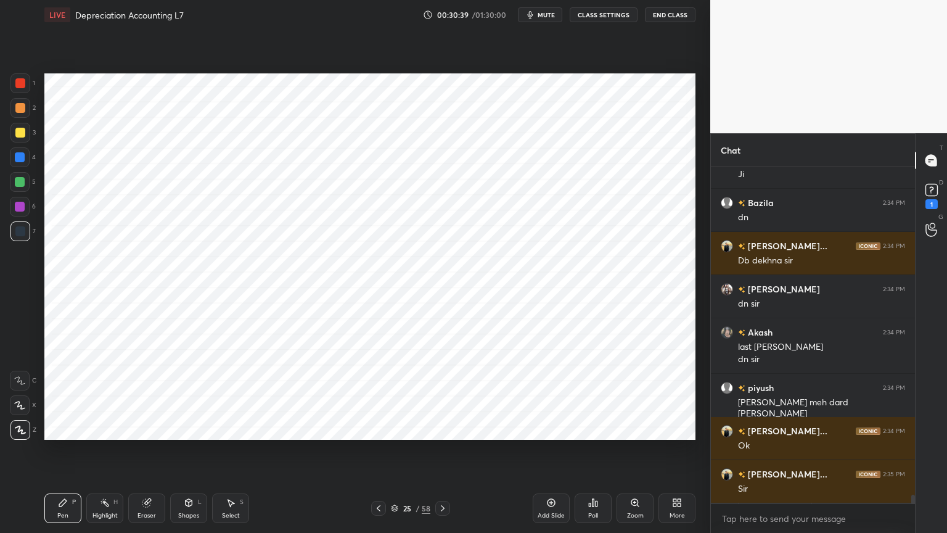
click at [934, 194] on rect at bounding box center [932, 190] width 12 height 12
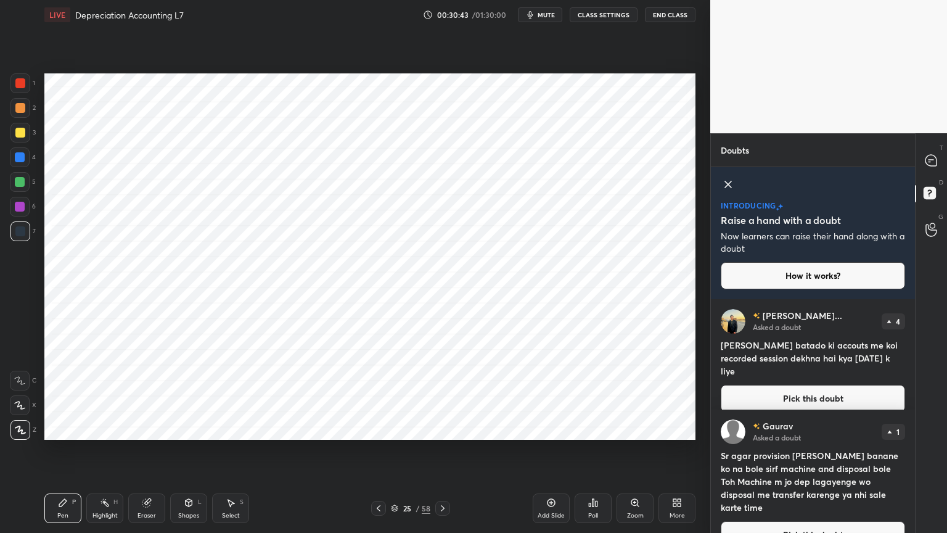
click at [921, 153] on div at bounding box center [932, 160] width 25 height 22
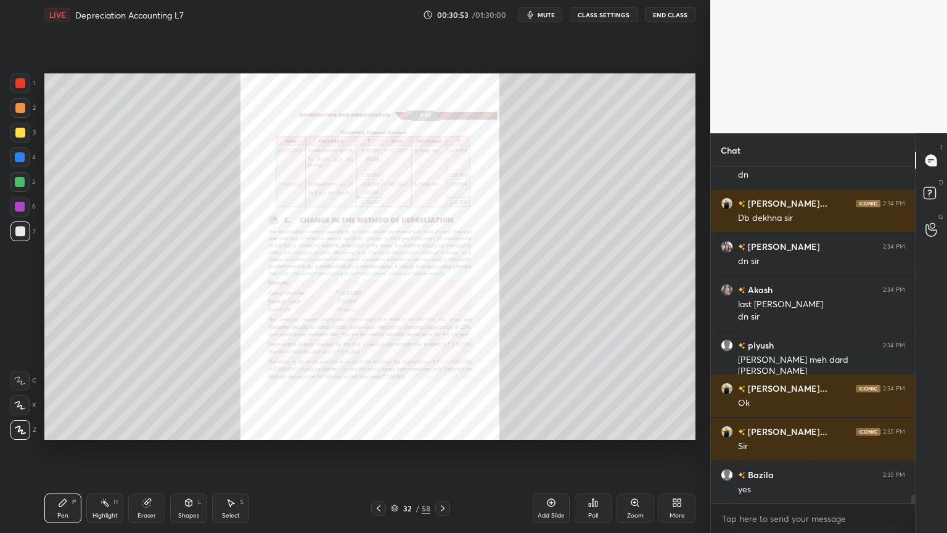
scroll to position [12920, 0]
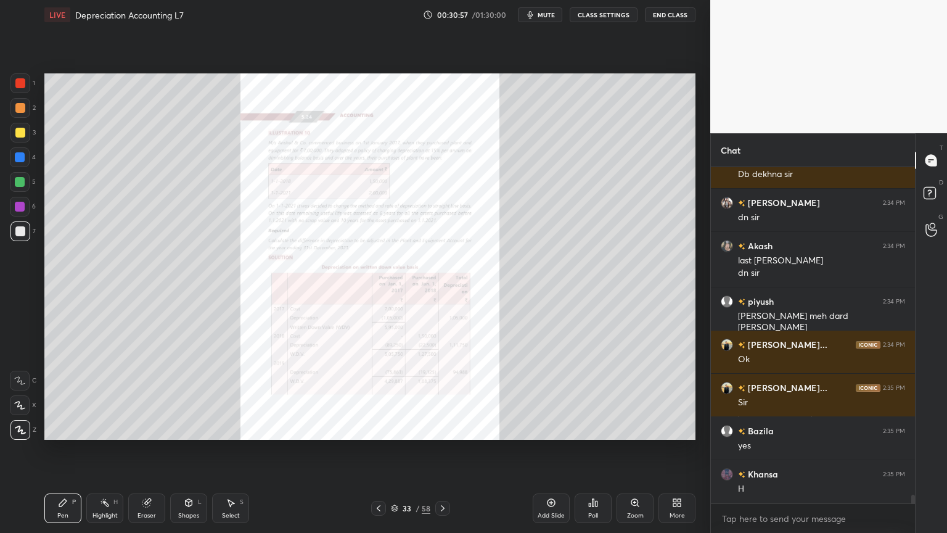
click at [637, 428] on icon at bounding box center [635, 502] width 7 height 7
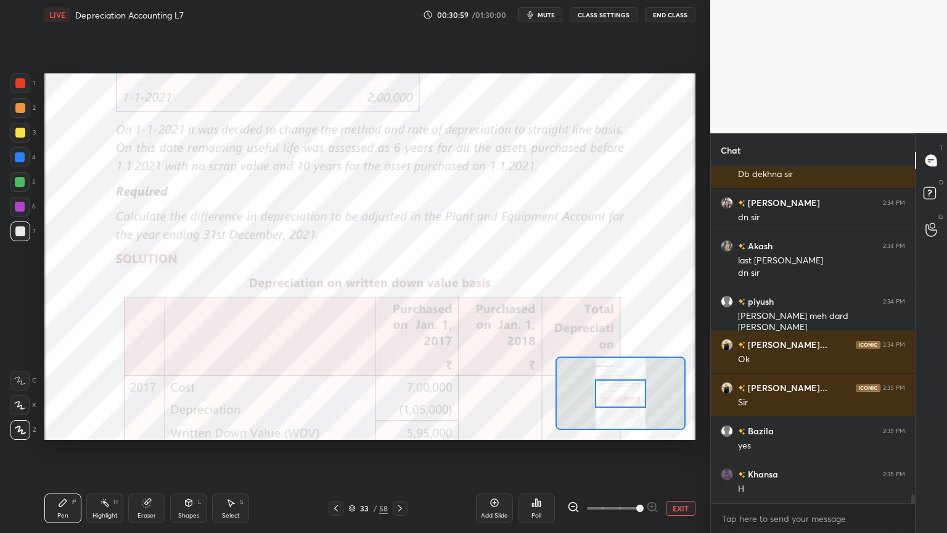
scroll to position [12962, 0]
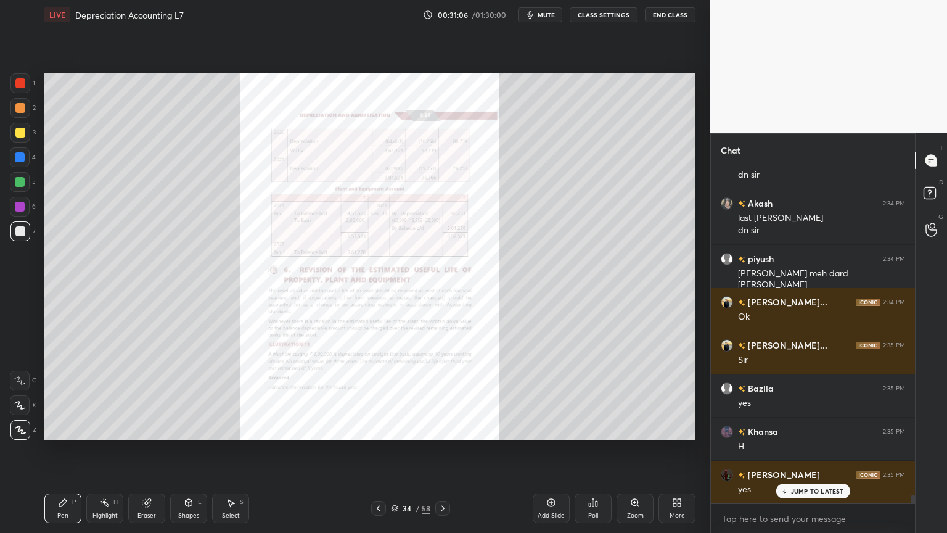
click at [633, 428] on icon at bounding box center [635, 503] width 10 height 10
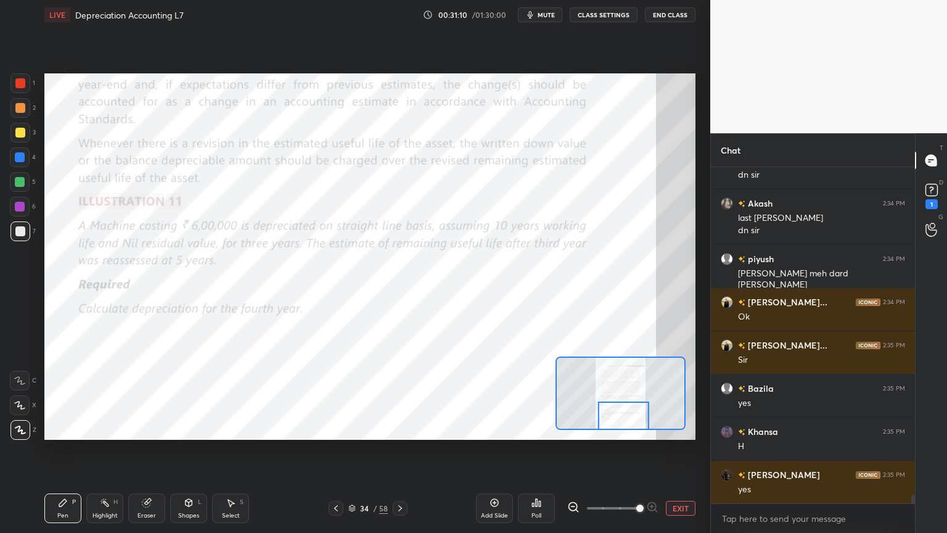
scroll to position [13006, 0]
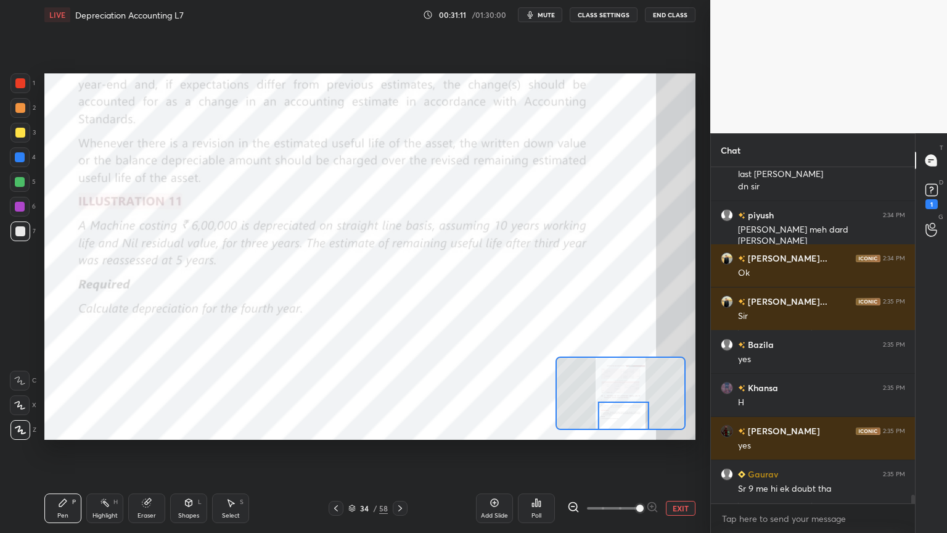
click at [15, 382] on icon at bounding box center [19, 380] width 11 height 9
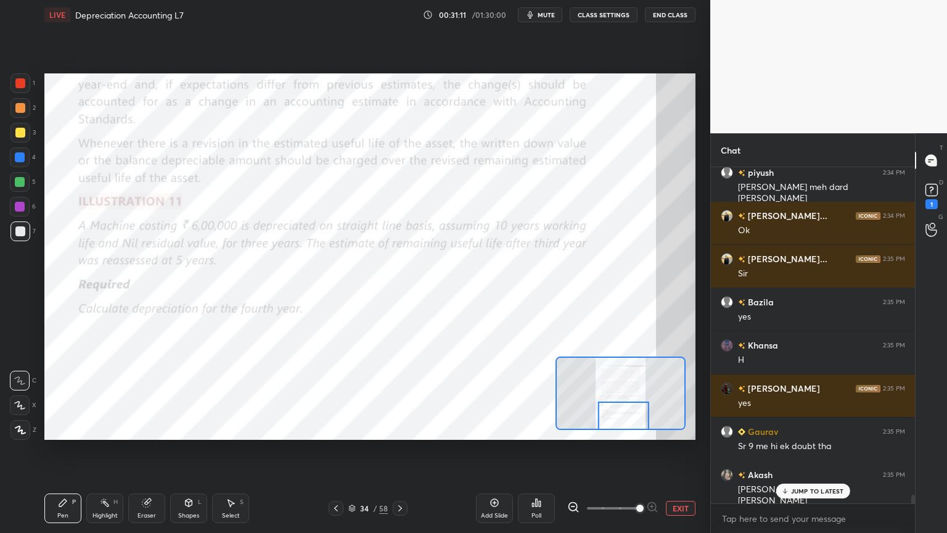
click at [22, 220] on div "6" at bounding box center [23, 209] width 26 height 25
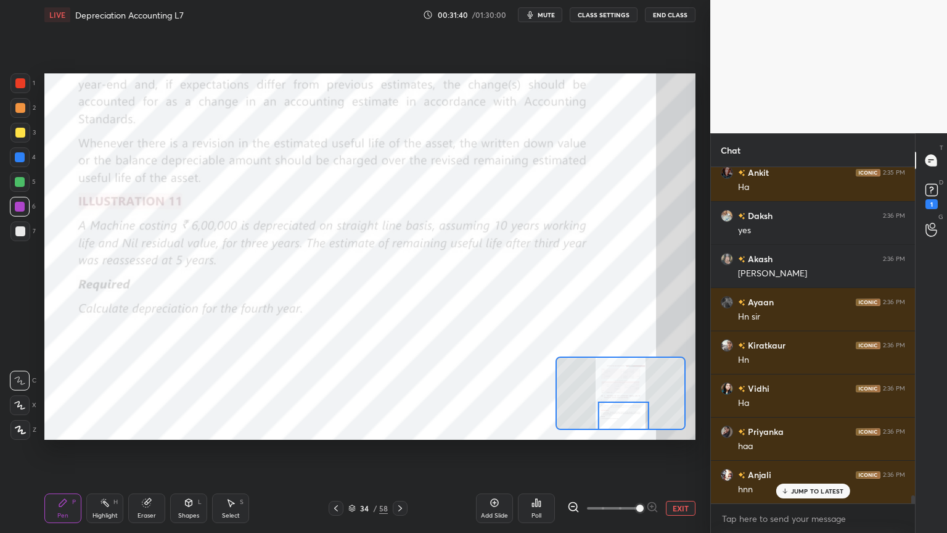
scroll to position [13438, 0]
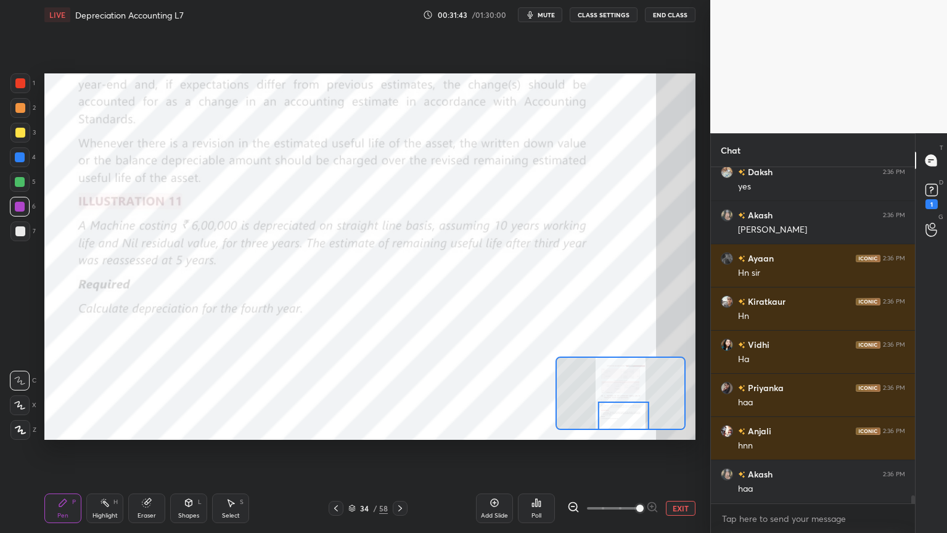
click at [491, 428] on icon at bounding box center [495, 503] width 8 height 8
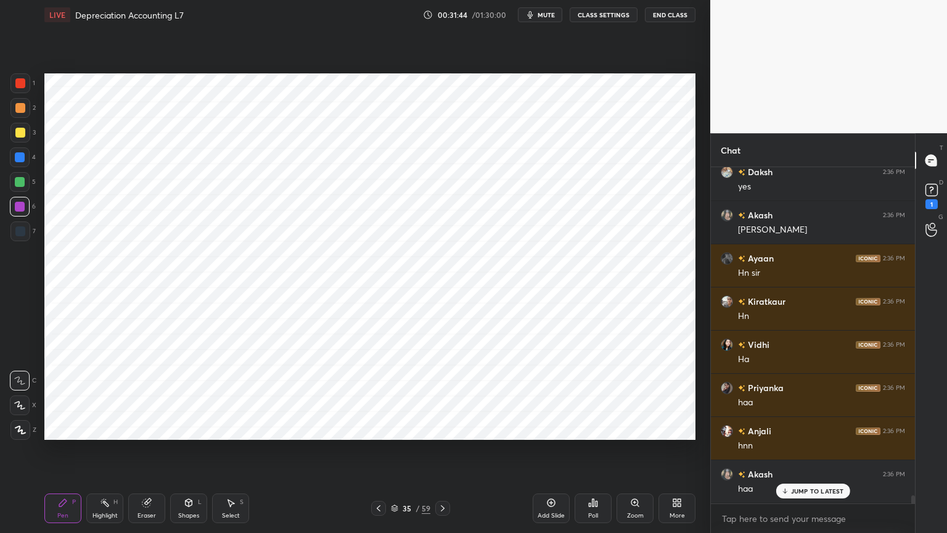
scroll to position [13480, 0]
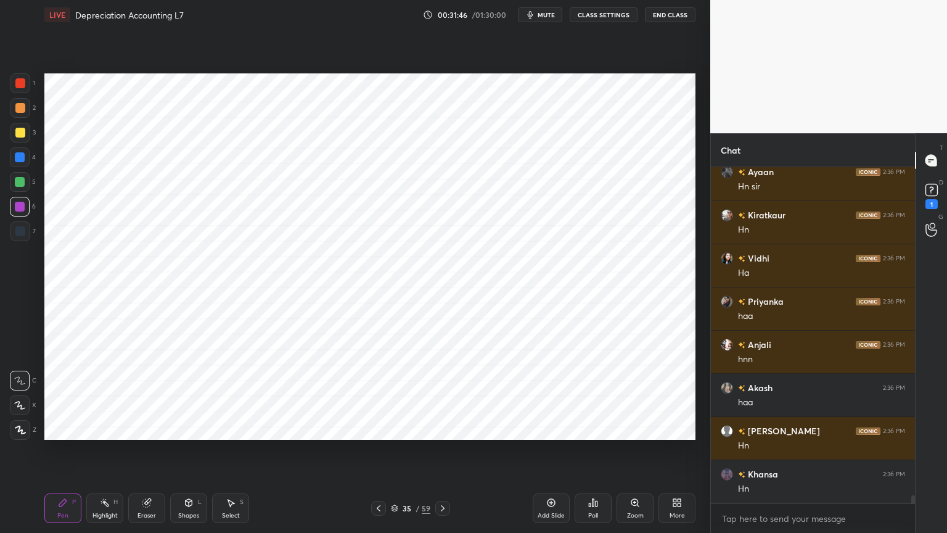
click at [30, 409] on div "X" at bounding box center [23, 405] width 27 height 20
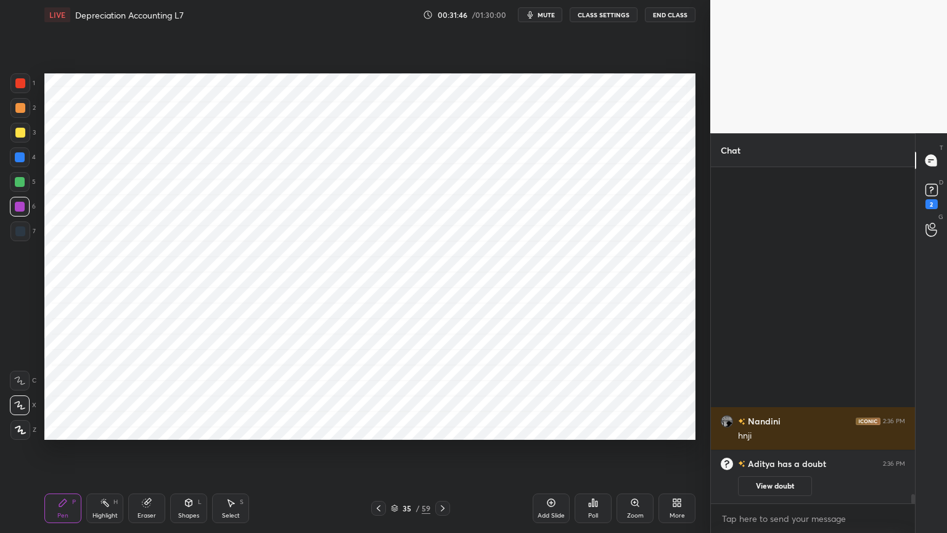
scroll to position [0, 0]
click at [31, 428] on div "Z" at bounding box center [23, 430] width 26 height 20
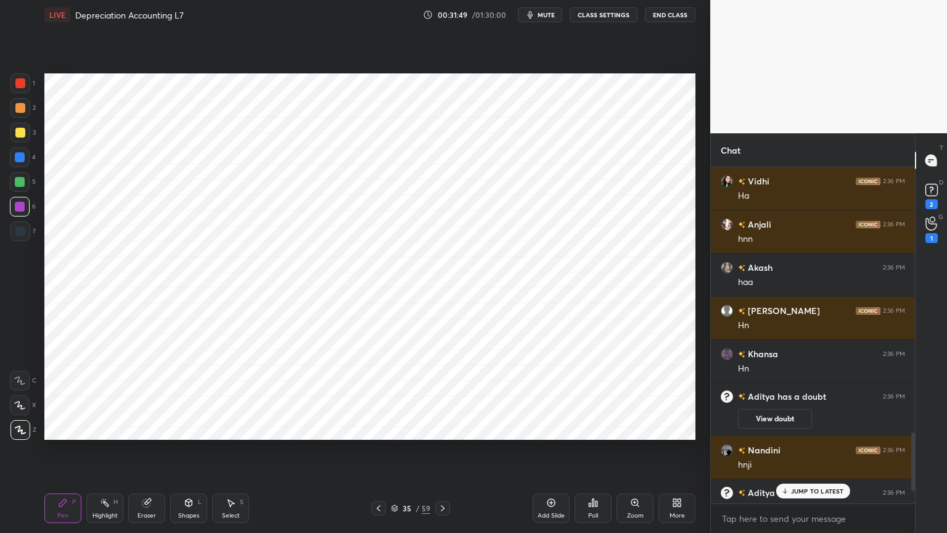
click at [20, 157] on div at bounding box center [20, 157] width 10 height 10
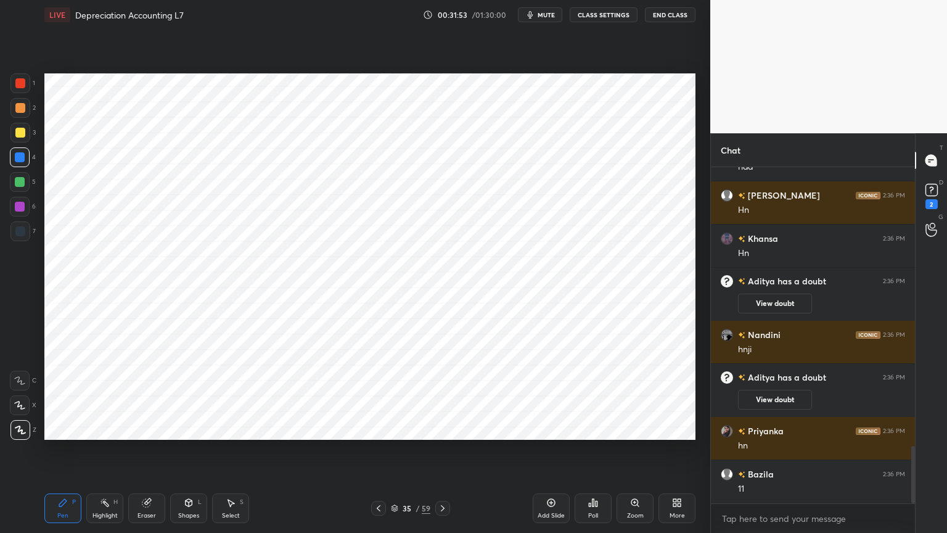
click at [23, 237] on div at bounding box center [20, 231] width 20 height 20
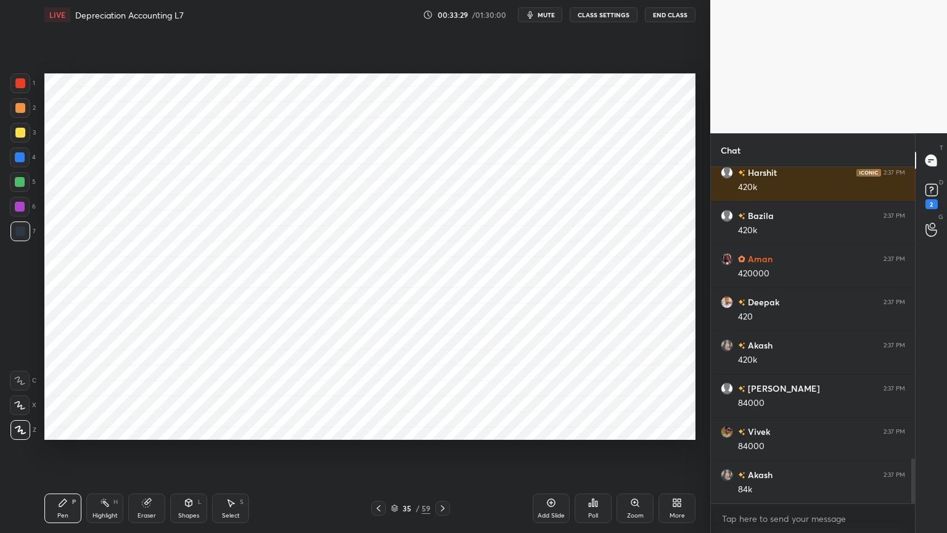
scroll to position [2156, 0]
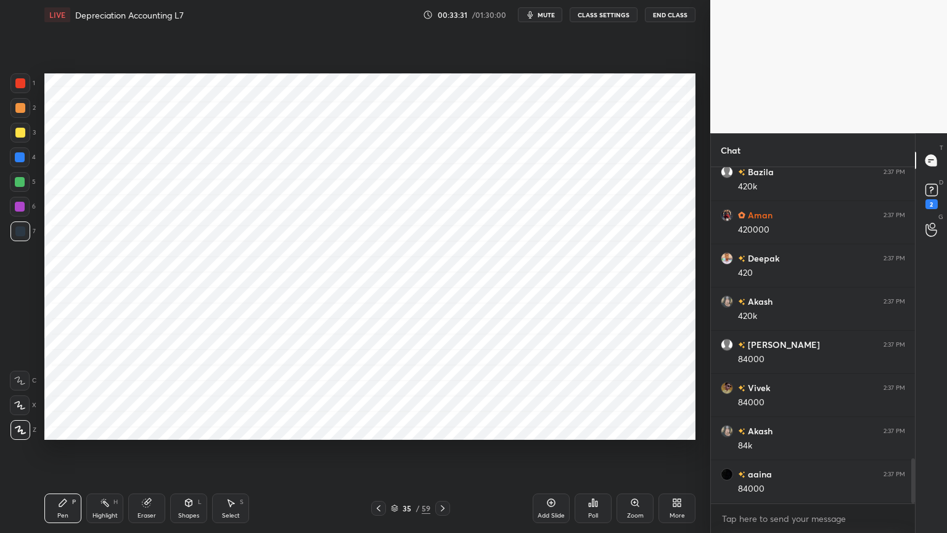
click at [189, 428] on div "Shapes" at bounding box center [188, 516] width 21 height 6
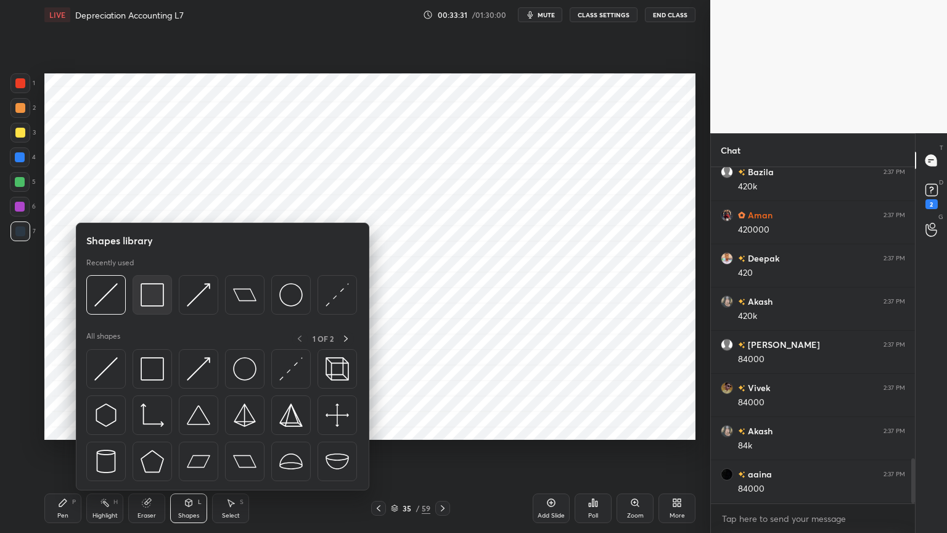
click at [145, 303] on img at bounding box center [152, 294] width 23 height 23
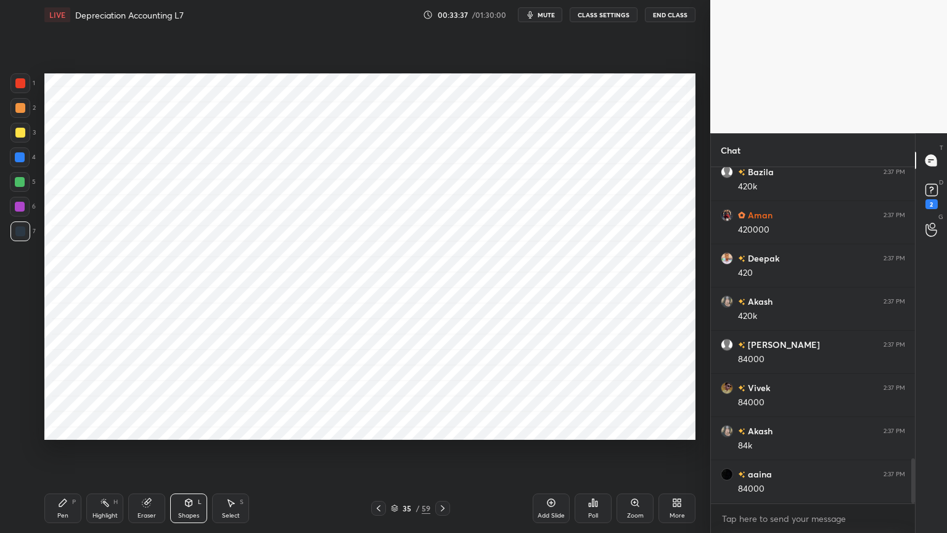
click at [62, 428] on div "Pen P" at bounding box center [62, 508] width 37 height 30
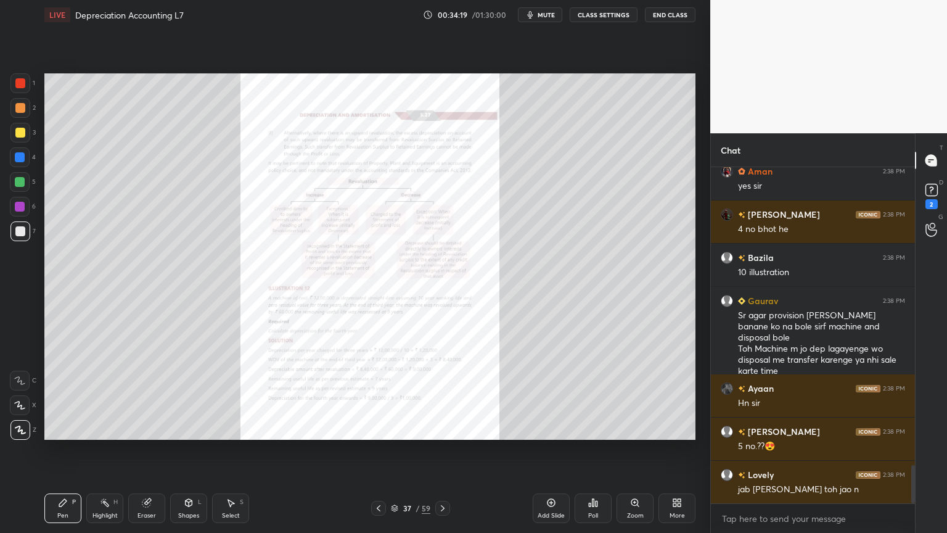
scroll to position [2632, 0]
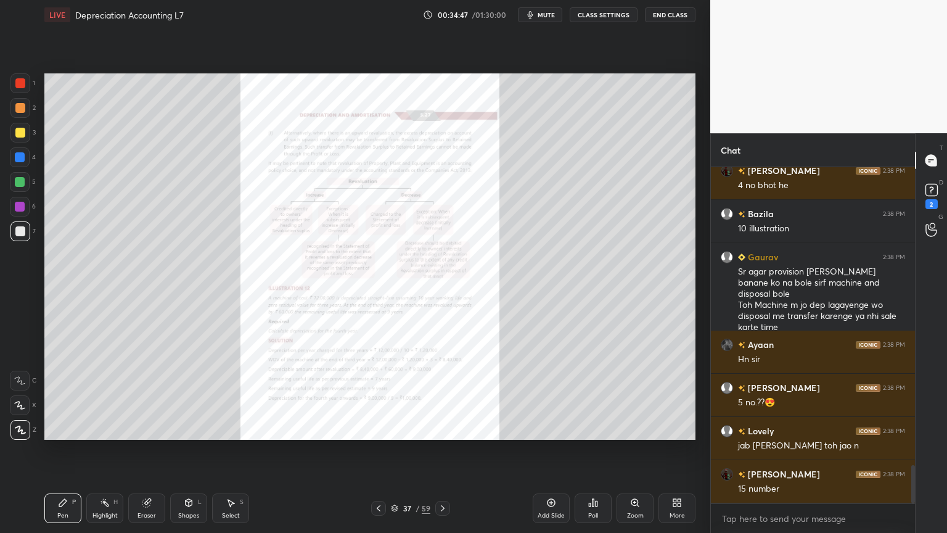
click at [627, 428] on div "Zoom" at bounding box center [635, 508] width 37 height 30
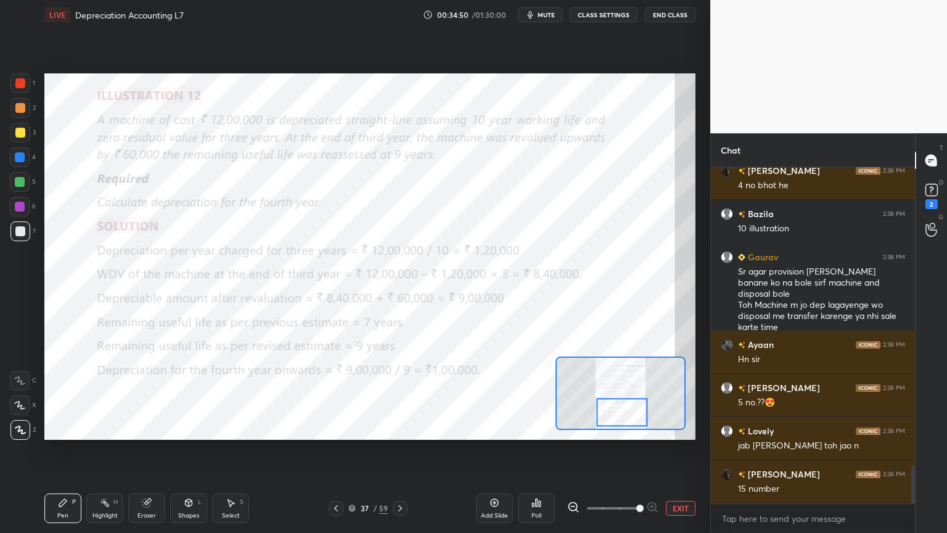
click at [37, 383] on div "1 2 3 4 5 6 7 C X Z C X Z E E Erase all H H" at bounding box center [19, 256] width 39 height 366
click at [23, 377] on icon at bounding box center [19, 380] width 11 height 9
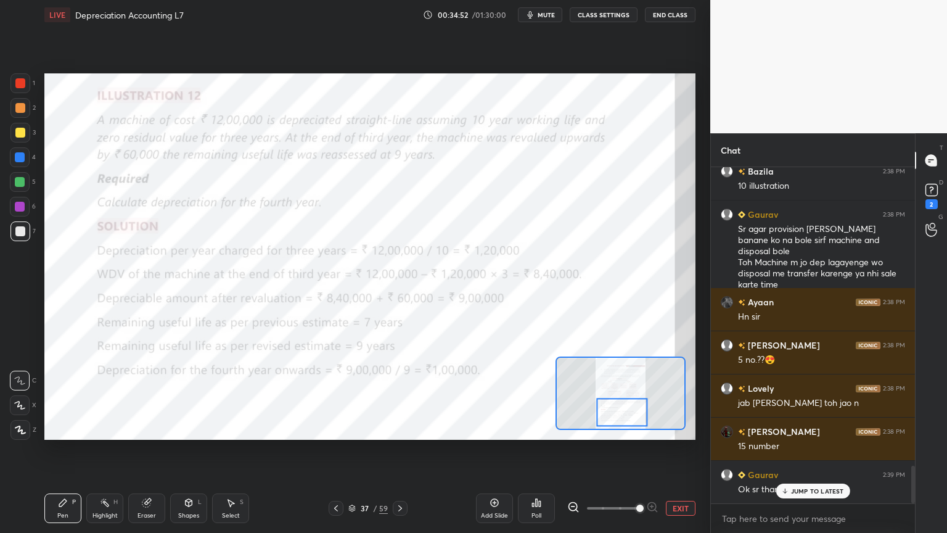
click at [23, 212] on div at bounding box center [20, 207] width 20 height 20
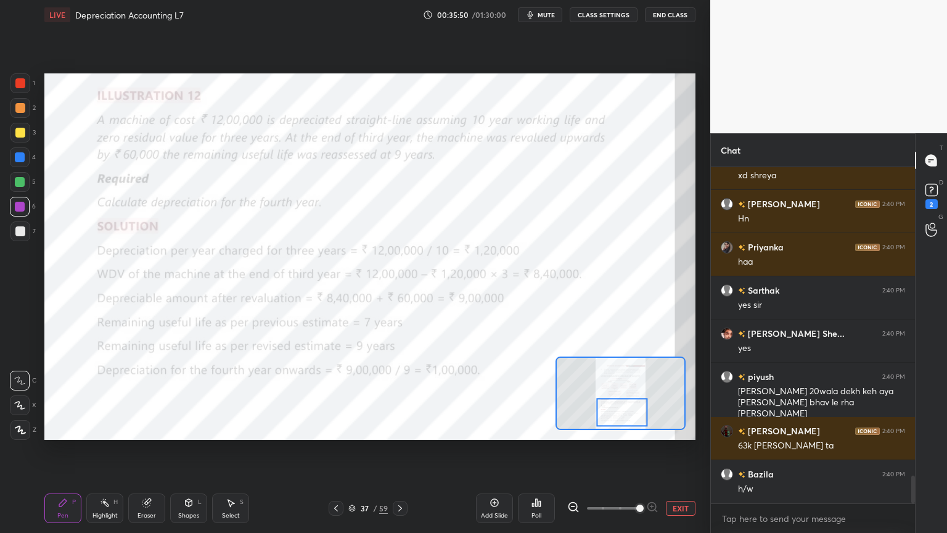
scroll to position [3794, 0]
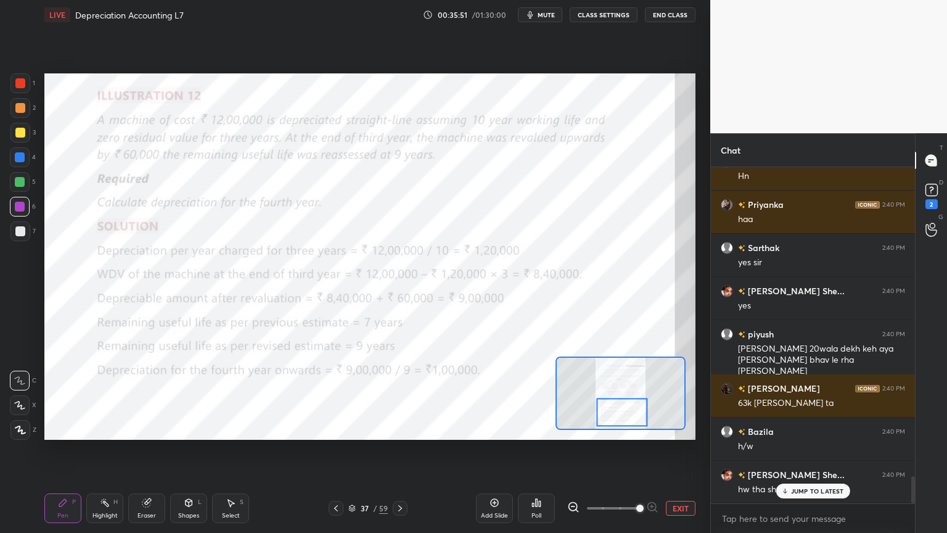
click at [21, 428] on icon at bounding box center [20, 430] width 11 height 9
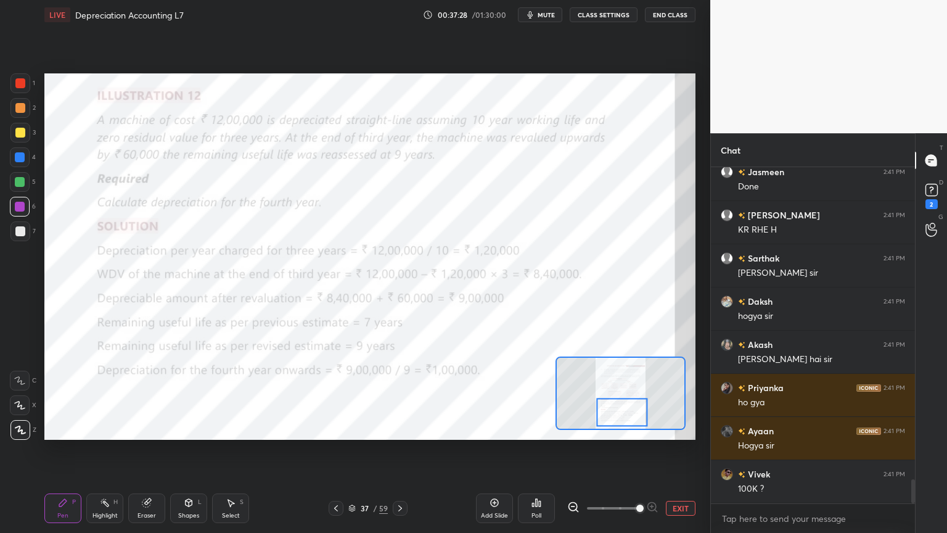
scroll to position [4324, 0]
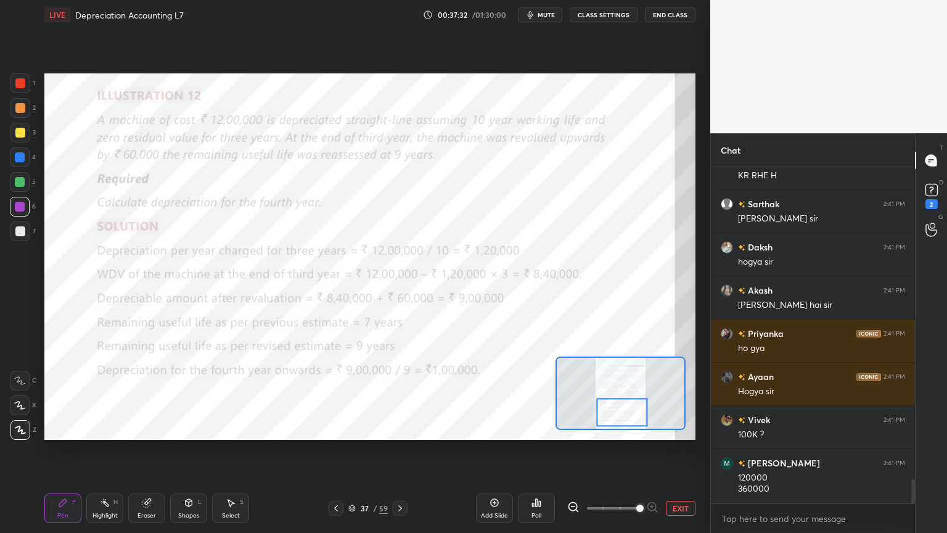
click at [485, 428] on div "Add Slide" at bounding box center [494, 508] width 37 height 30
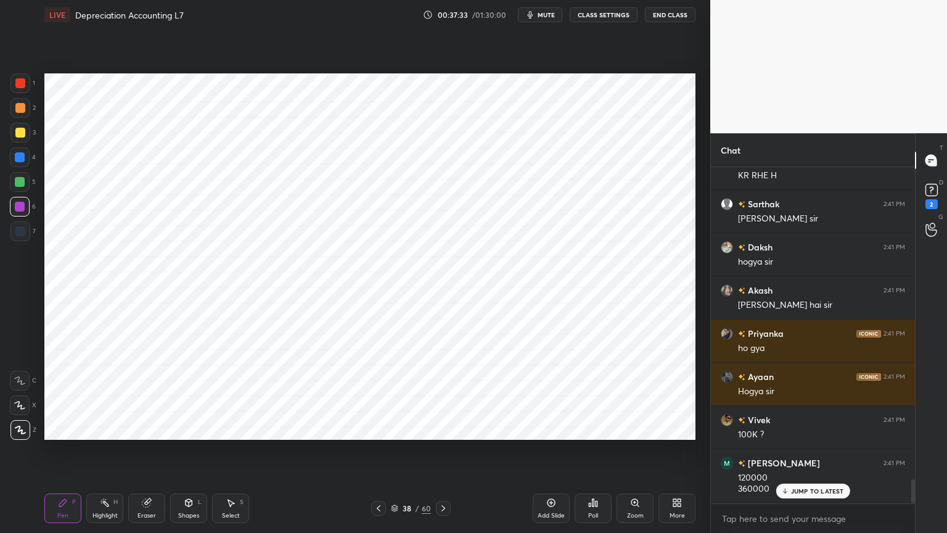
scroll to position [4367, 0]
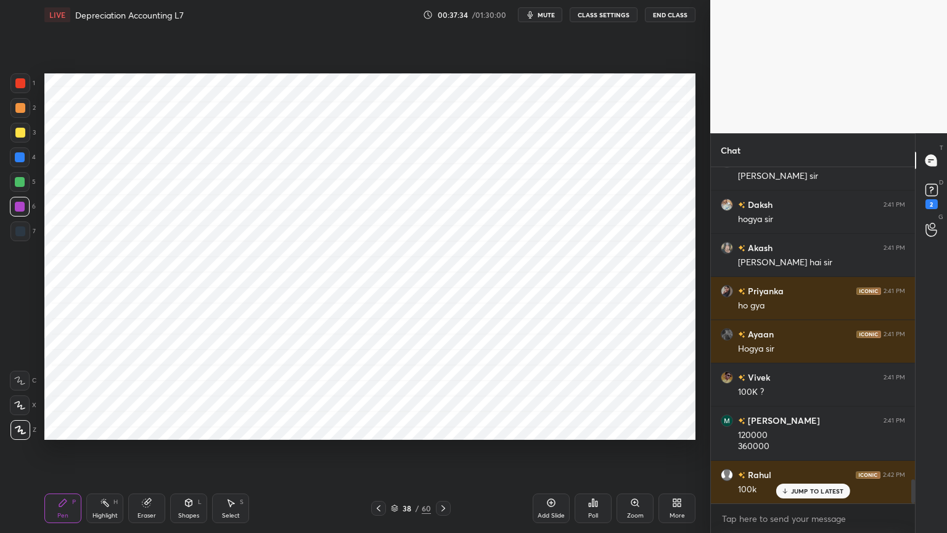
click at [24, 159] on div at bounding box center [20, 157] width 10 height 10
click at [25, 226] on div at bounding box center [20, 231] width 20 height 20
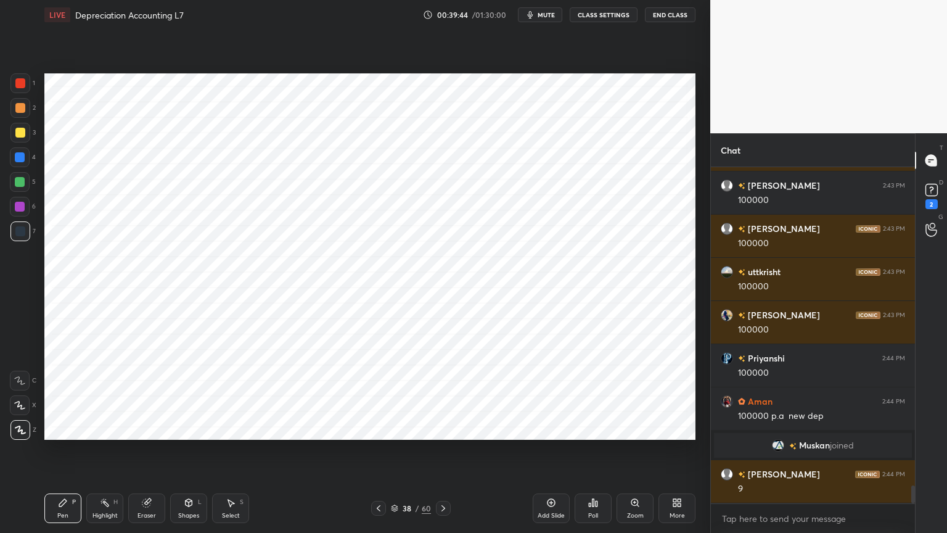
scroll to position [6059, 0]
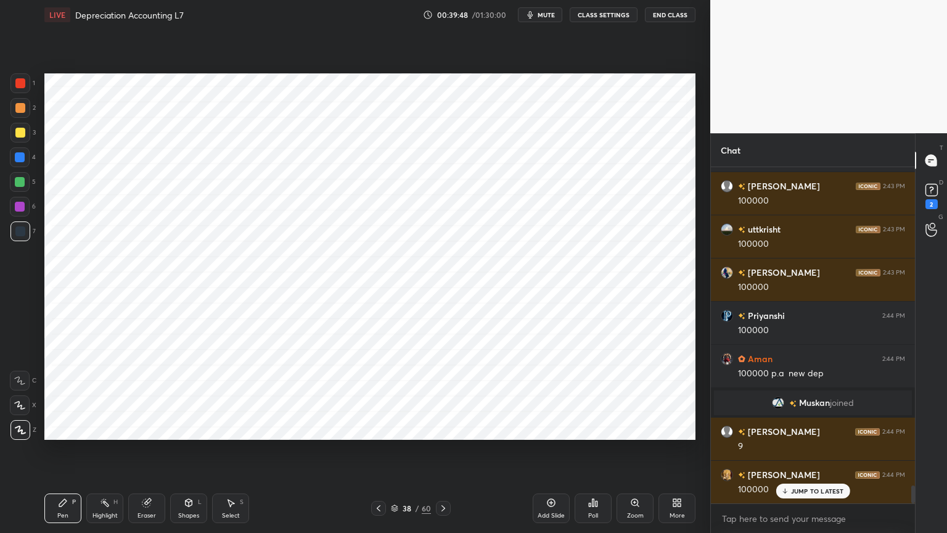
click at [188, 428] on icon at bounding box center [189, 502] width 7 height 7
click at [190, 428] on icon at bounding box center [189, 502] width 7 height 7
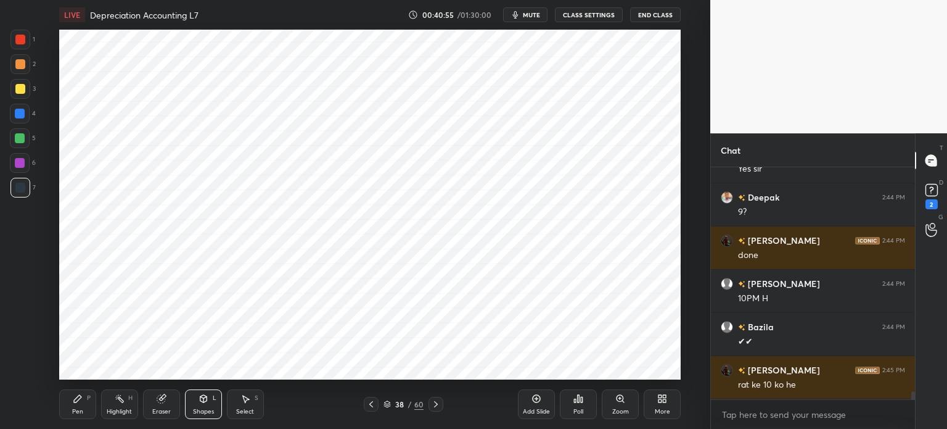
scroll to position [6769, 0]
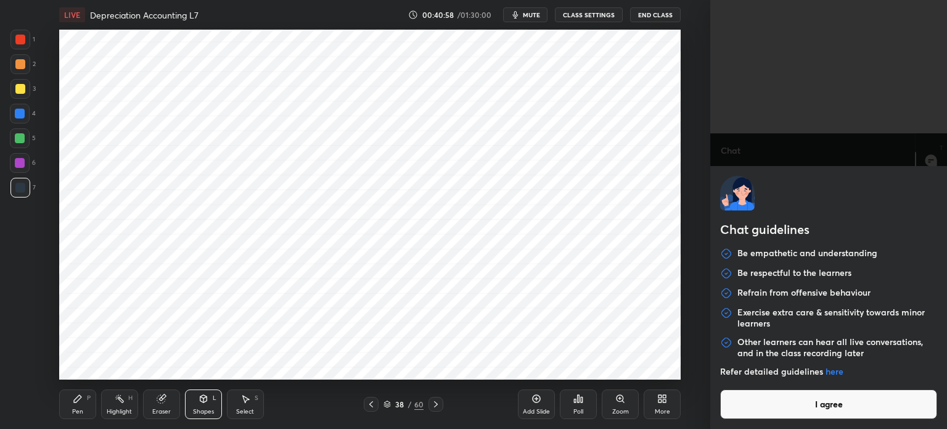
click at [796, 415] on body "1 2 3 4 5 6 7 C X Z C X Z E E Erase all H H LIVE Depreciation Accounting L7 00:…" at bounding box center [473, 214] width 947 height 429
click at [796, 415] on button "I agree" at bounding box center [828, 404] width 217 height 30
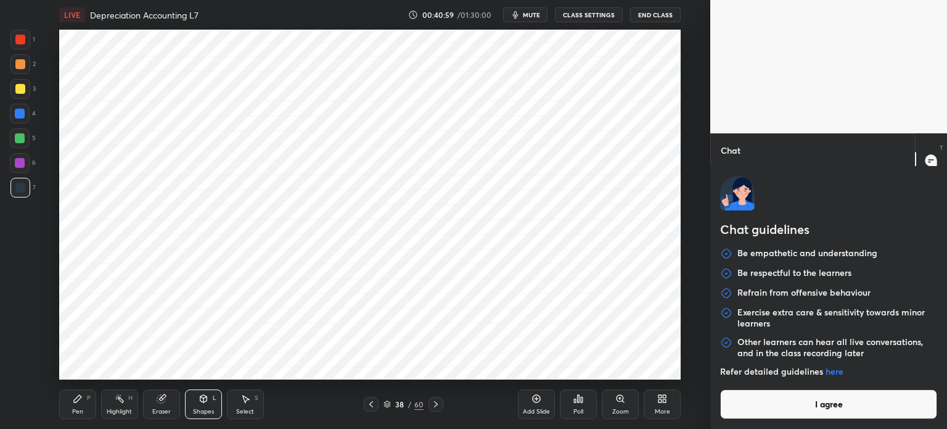
type textarea "x"
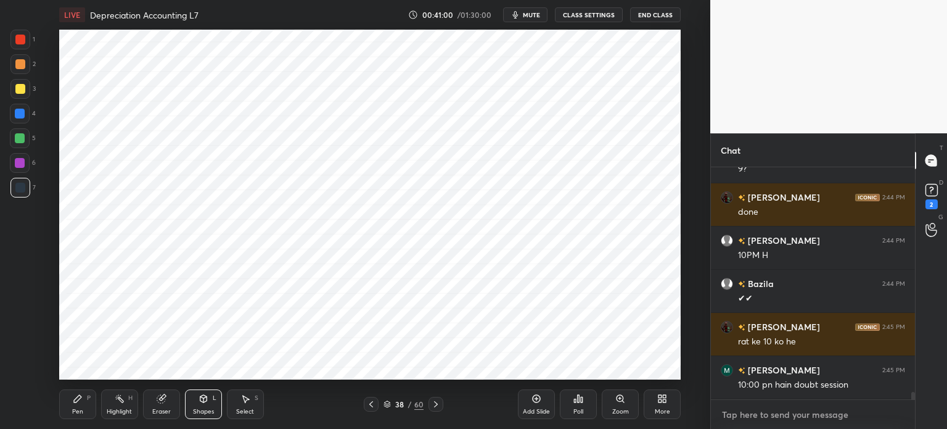
paste textarea "[URL][DOMAIN_NAME]"
type textarea "[URL][DOMAIN_NAME]"
type textarea "x"
type textarea "[URL][DOMAIN_NAME]"
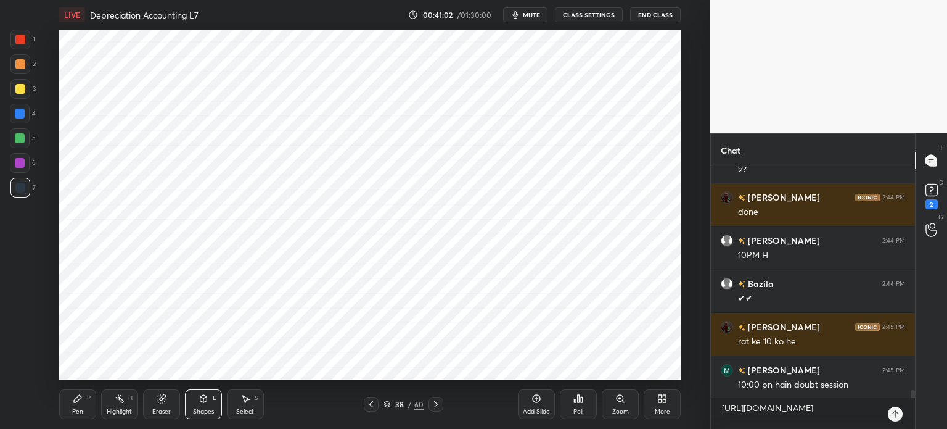
type textarea "x"
click at [893, 415] on icon at bounding box center [896, 414] width 10 height 10
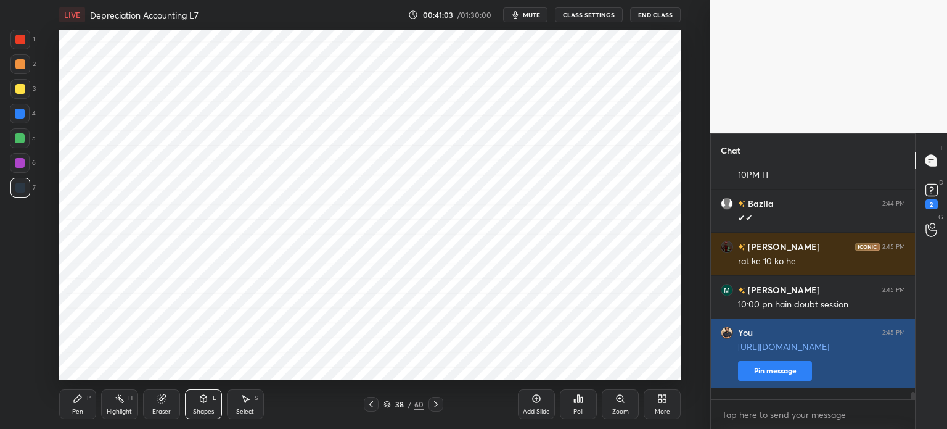
type textarea "x"
click at [785, 378] on button "Pin message" at bounding box center [775, 371] width 74 height 20
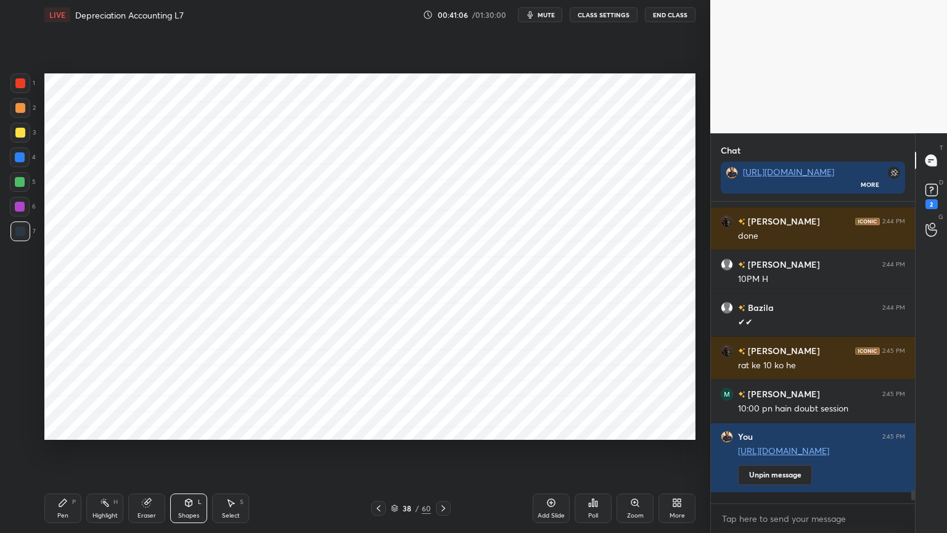
scroll to position [298, 200]
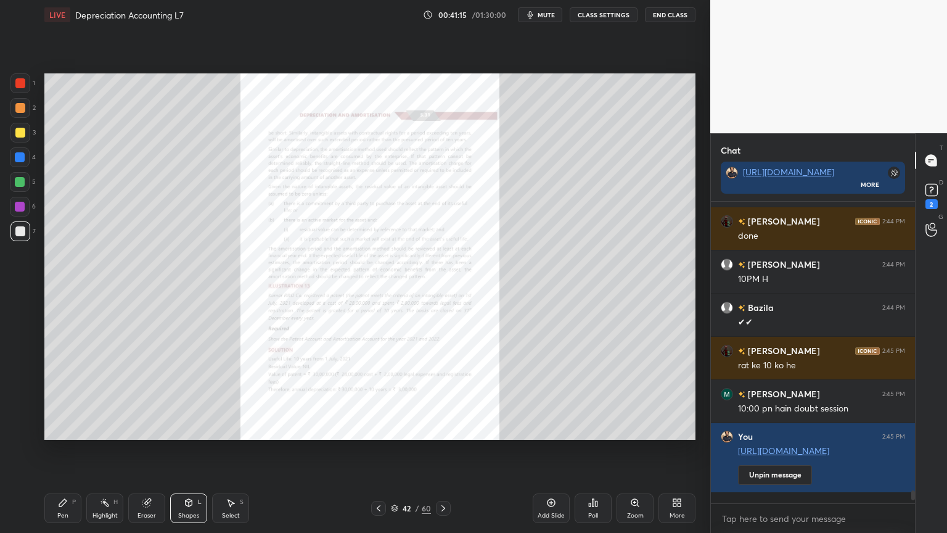
click at [638, 428] on div "Zoom" at bounding box center [635, 508] width 37 height 30
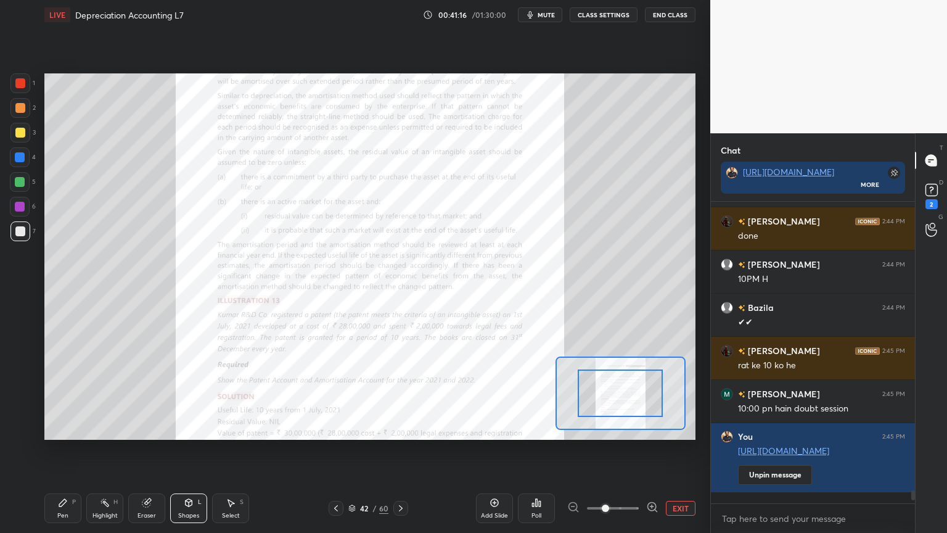
click at [609, 428] on span at bounding box center [605, 508] width 7 height 7
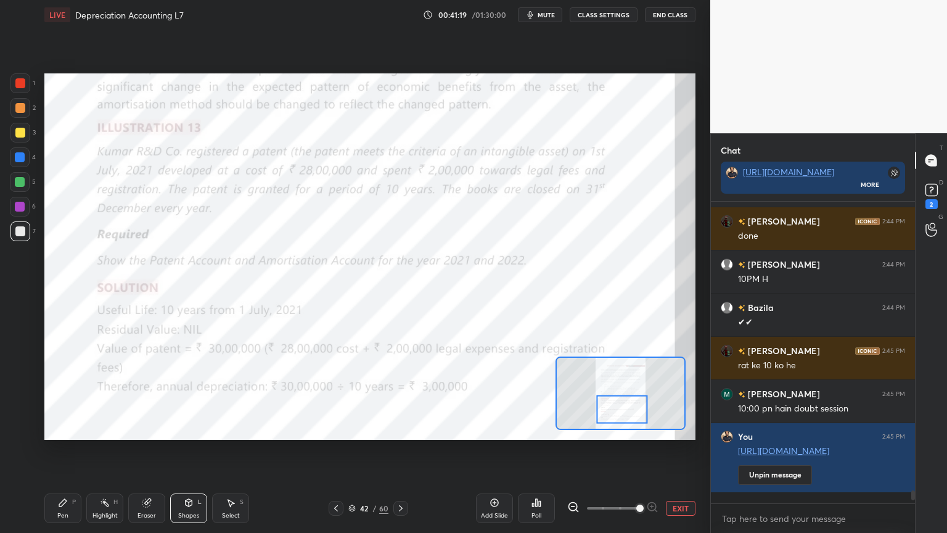
click at [57, 428] on div "Pen P" at bounding box center [62, 508] width 37 height 30
click at [25, 378] on icon at bounding box center [19, 380] width 11 height 9
click at [24, 213] on div at bounding box center [20, 207] width 20 height 20
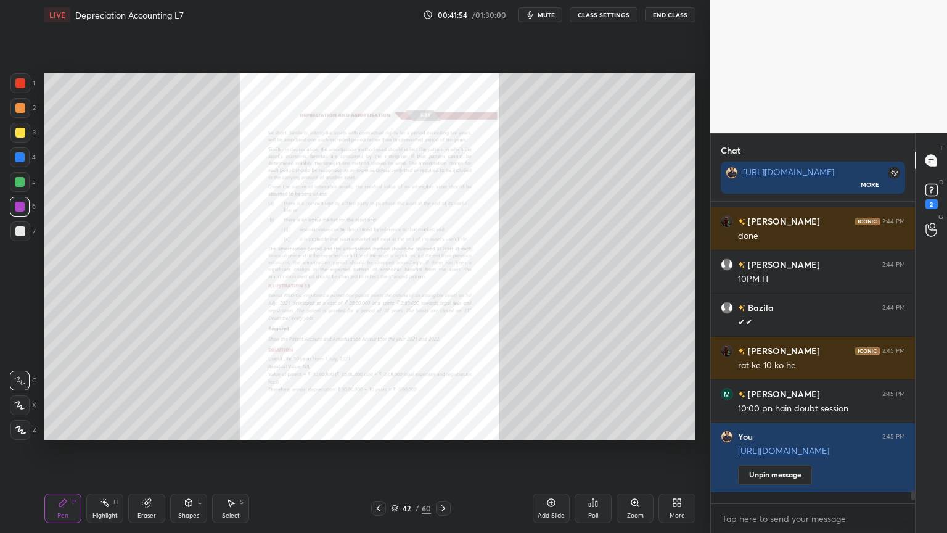
click at [548, 428] on icon at bounding box center [551, 503] width 10 height 10
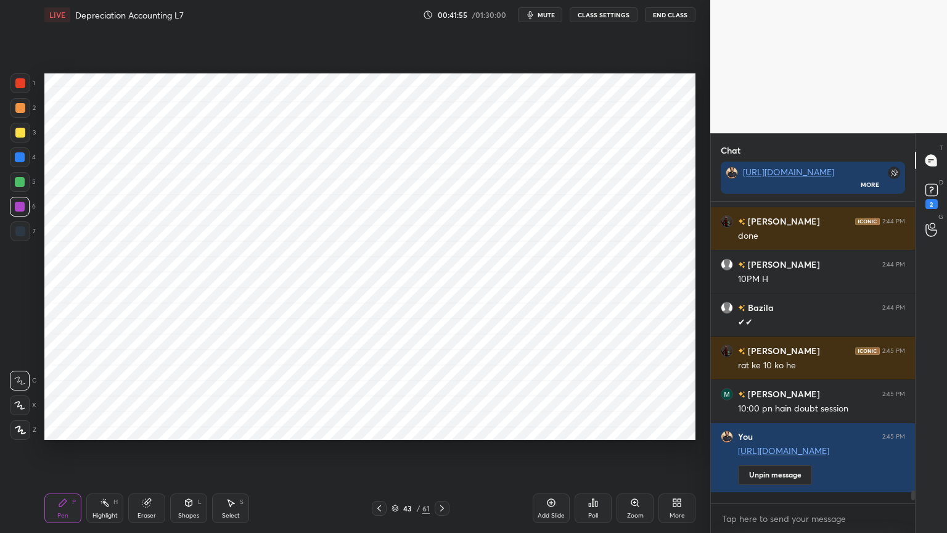
click at [23, 159] on div at bounding box center [20, 157] width 10 height 10
click at [15, 428] on div at bounding box center [20, 430] width 20 height 20
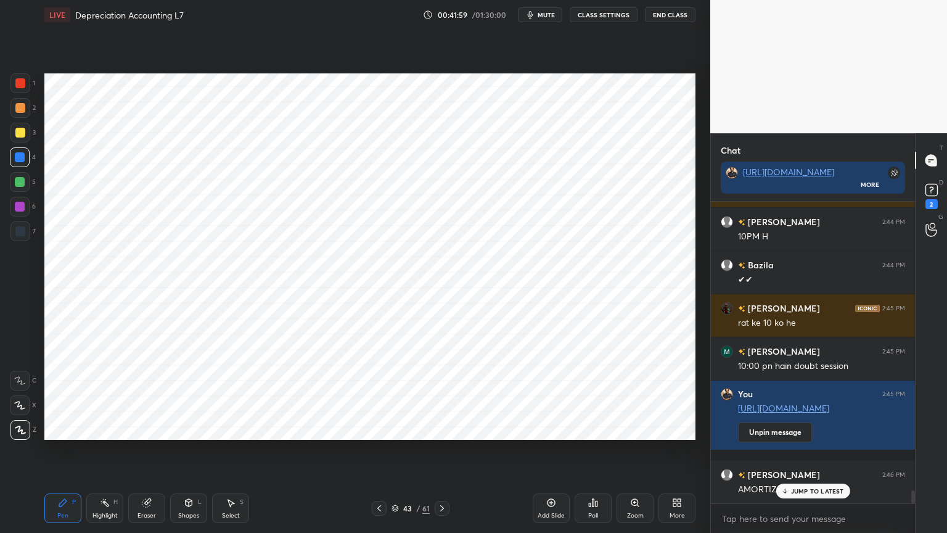
scroll to position [6865, 0]
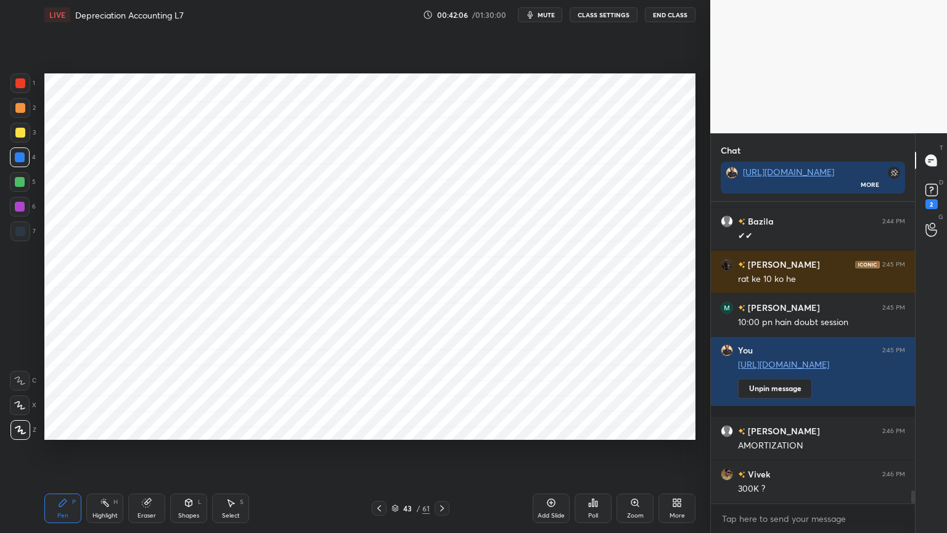
click at [19, 237] on div at bounding box center [20, 231] width 20 height 20
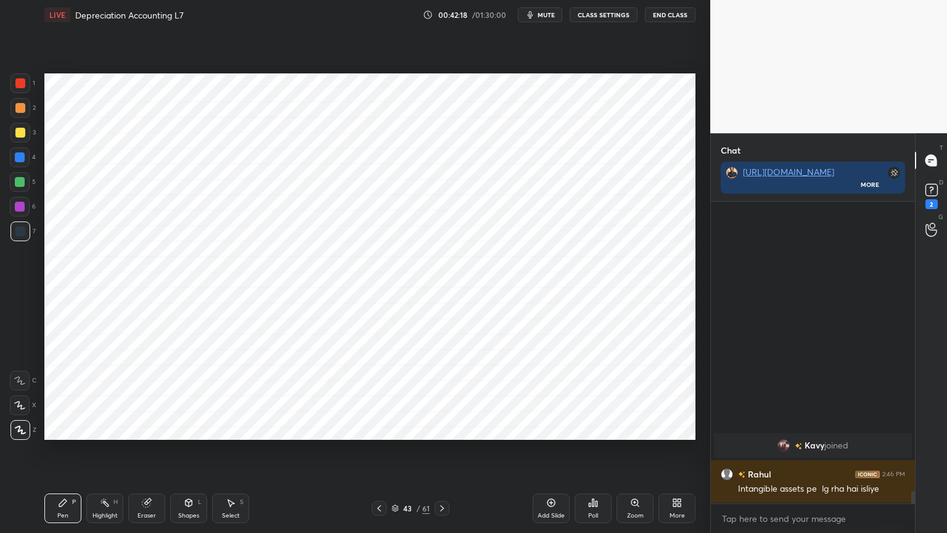
scroll to position [5211, 0]
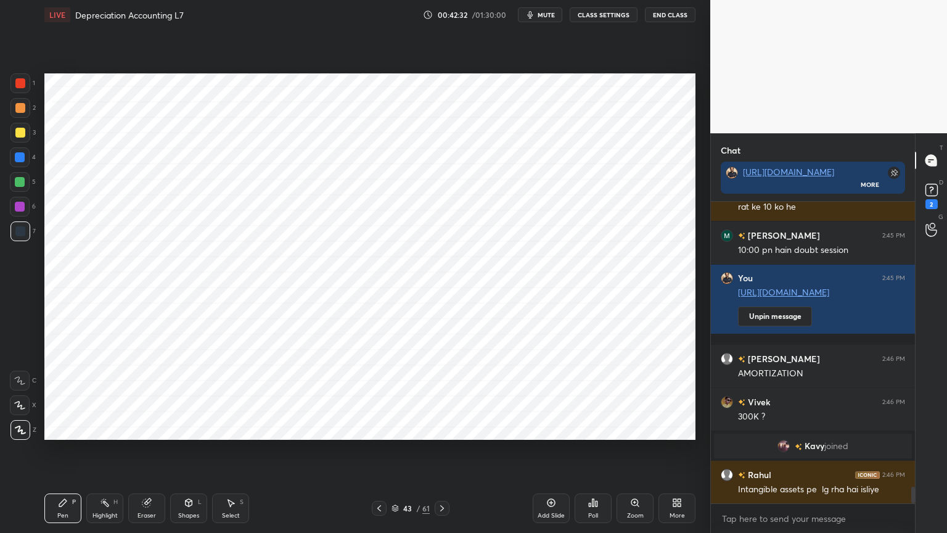
click at [18, 158] on div at bounding box center [20, 157] width 10 height 10
click at [190, 428] on icon at bounding box center [189, 502] width 7 height 7
click at [192, 428] on div "Shapes L" at bounding box center [188, 508] width 37 height 30
click at [188, 428] on icon at bounding box center [189, 502] width 7 height 7
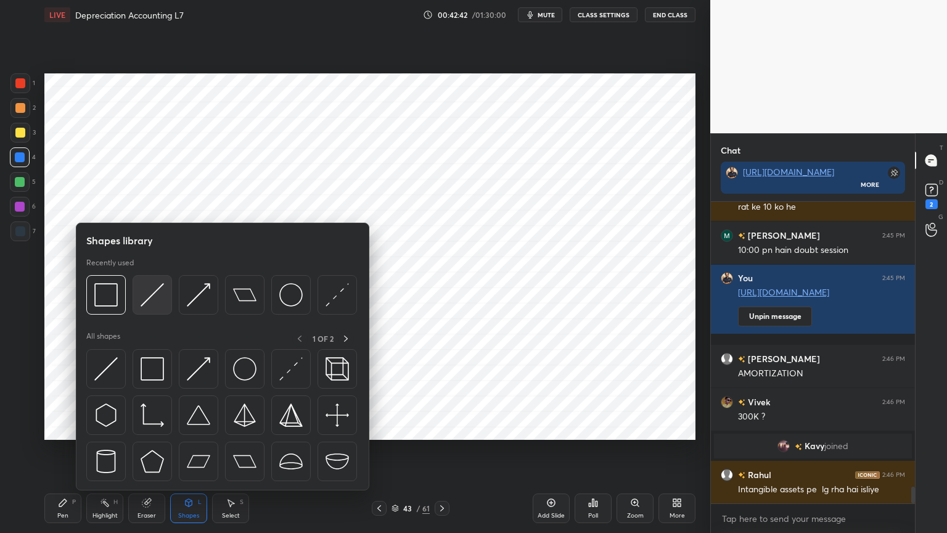
click at [150, 303] on img at bounding box center [152, 294] width 23 height 23
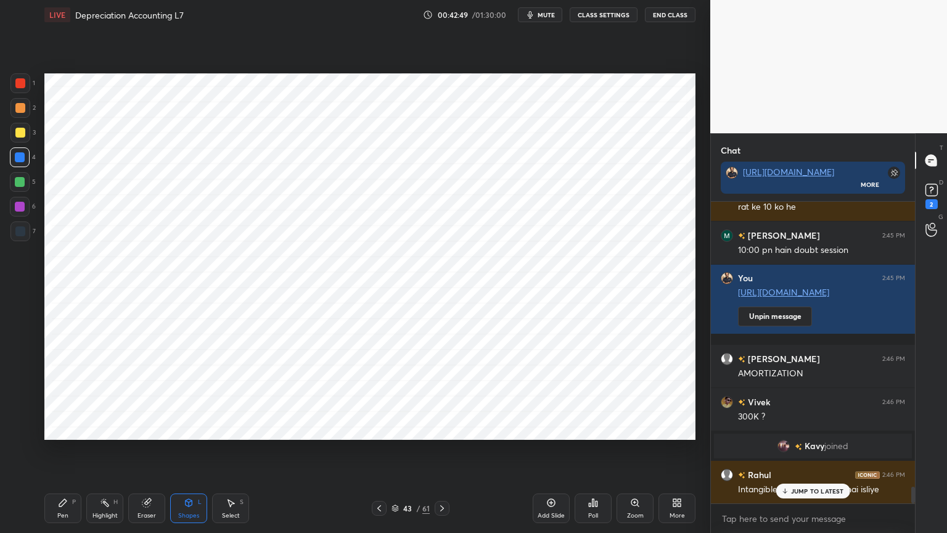
scroll to position [5265, 0]
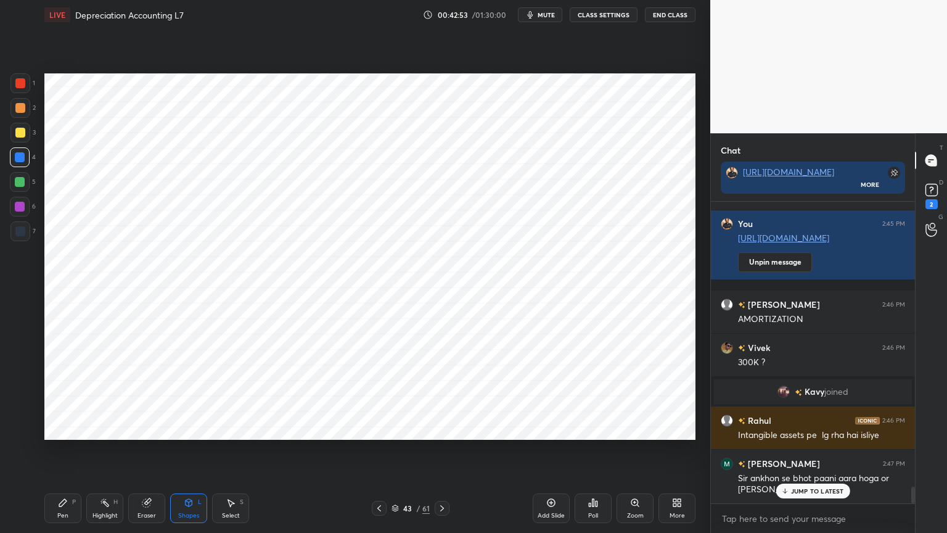
click at [52, 428] on div "Pen P" at bounding box center [62, 508] width 37 height 30
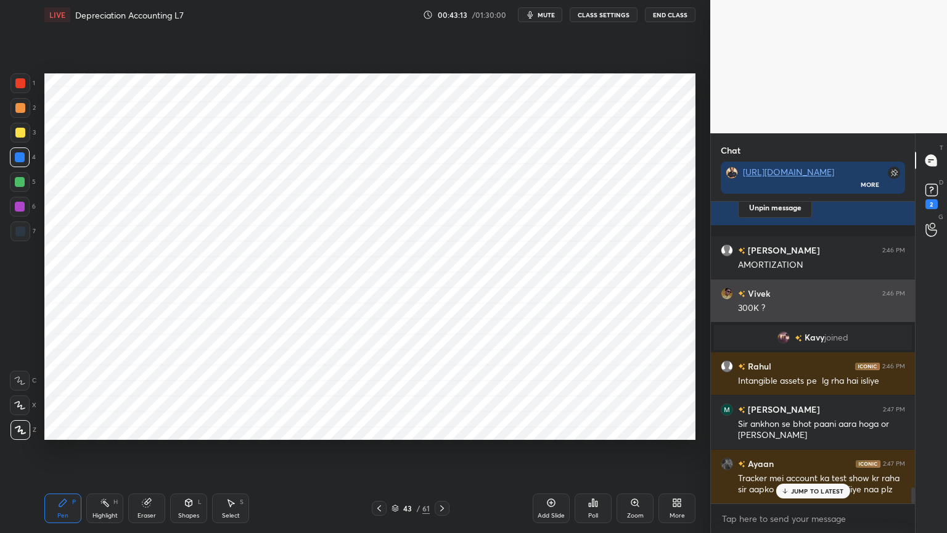
scroll to position [5320, 0]
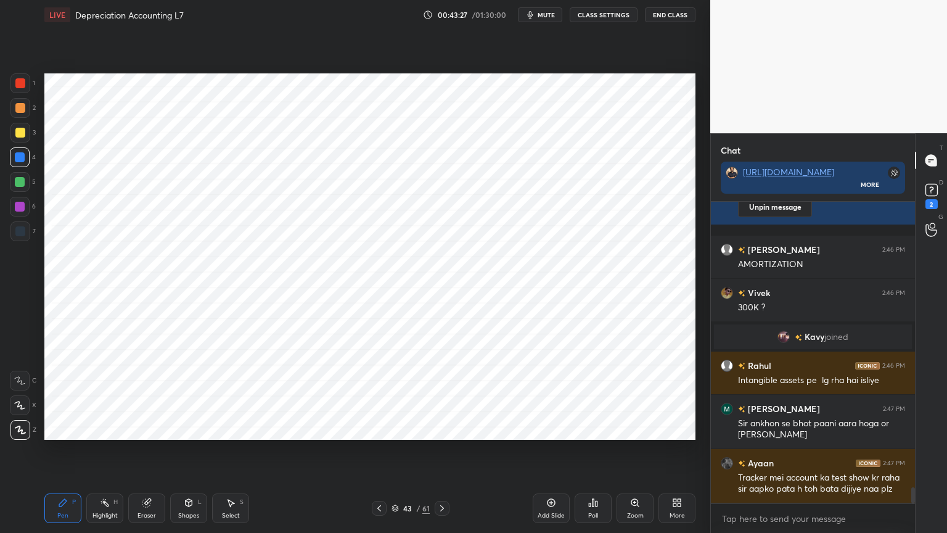
click at [15, 232] on div at bounding box center [20, 231] width 10 height 10
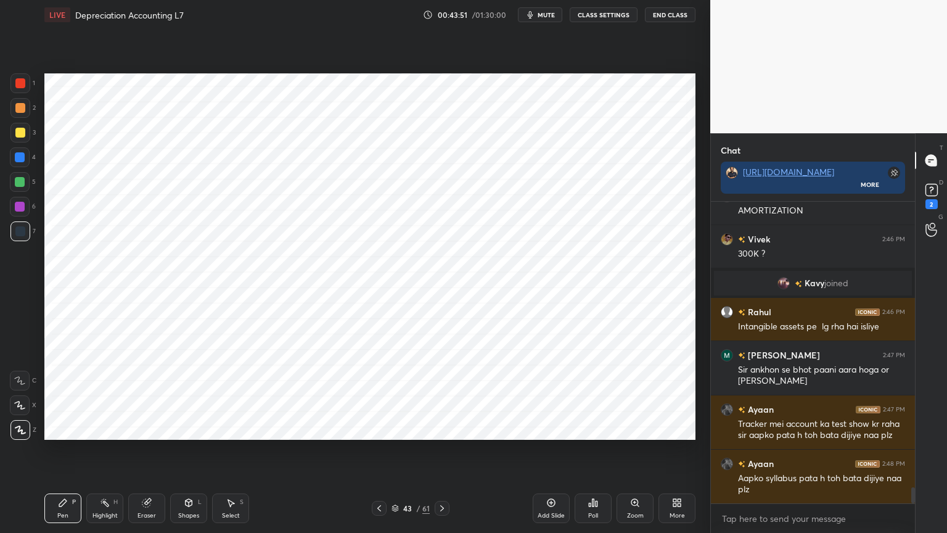
scroll to position [5417, 0]
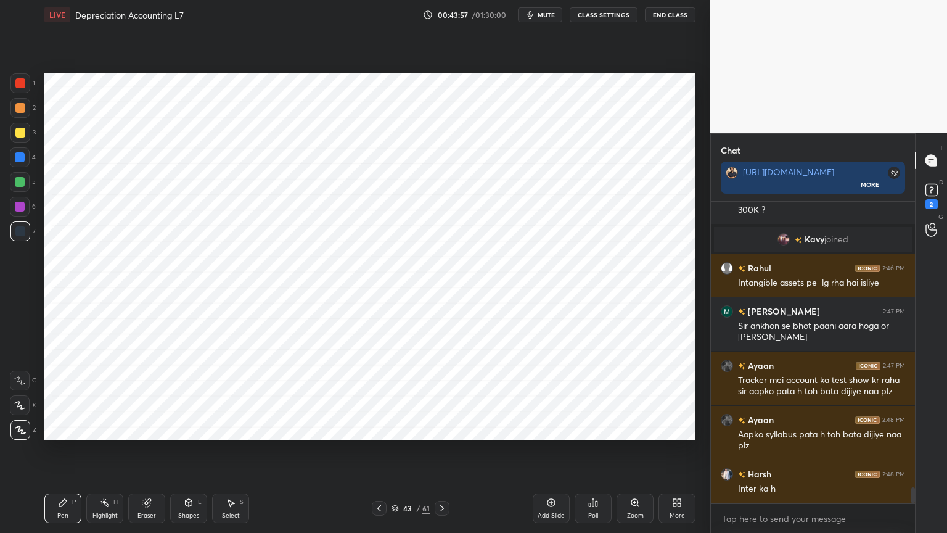
click at [104, 428] on div "Highlight H" at bounding box center [104, 508] width 37 height 30
click at [71, 428] on div "Pen P" at bounding box center [62, 508] width 37 height 30
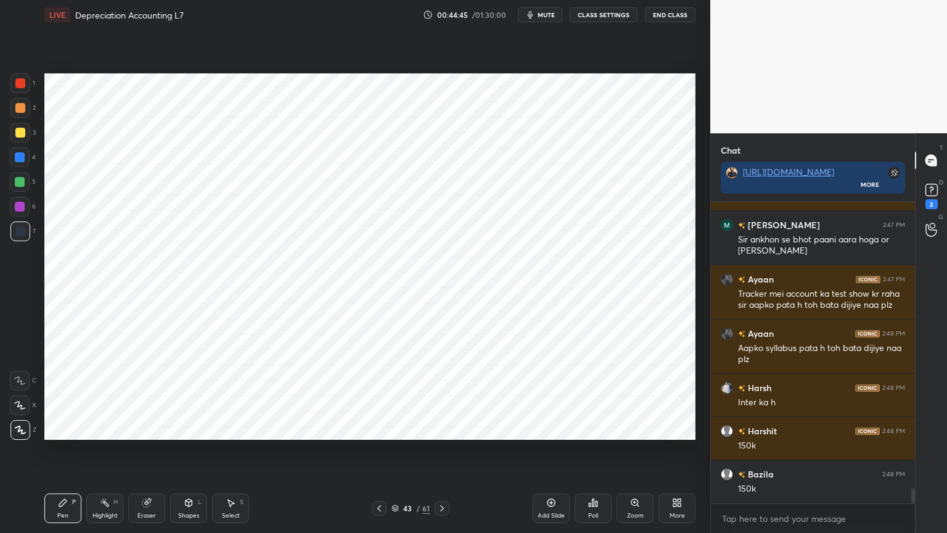
scroll to position [5546, 0]
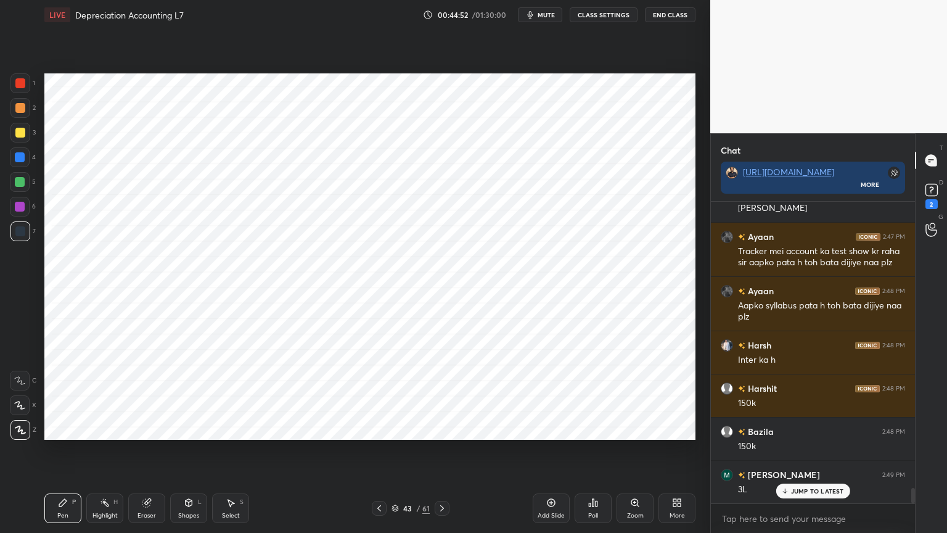
click at [17, 157] on div at bounding box center [20, 157] width 10 height 10
click at [180, 428] on div "Shapes L" at bounding box center [188, 508] width 37 height 30
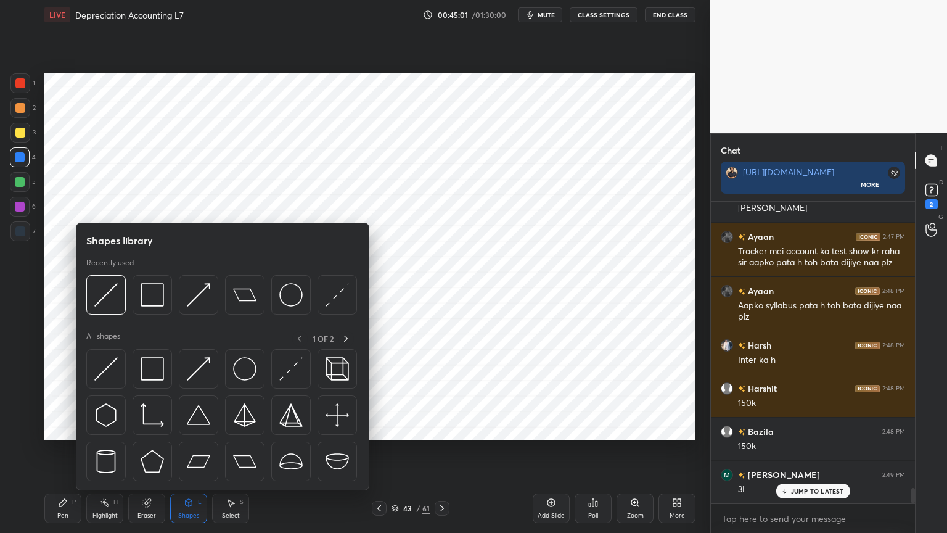
click at [183, 428] on div "Shapes L" at bounding box center [188, 508] width 37 height 30
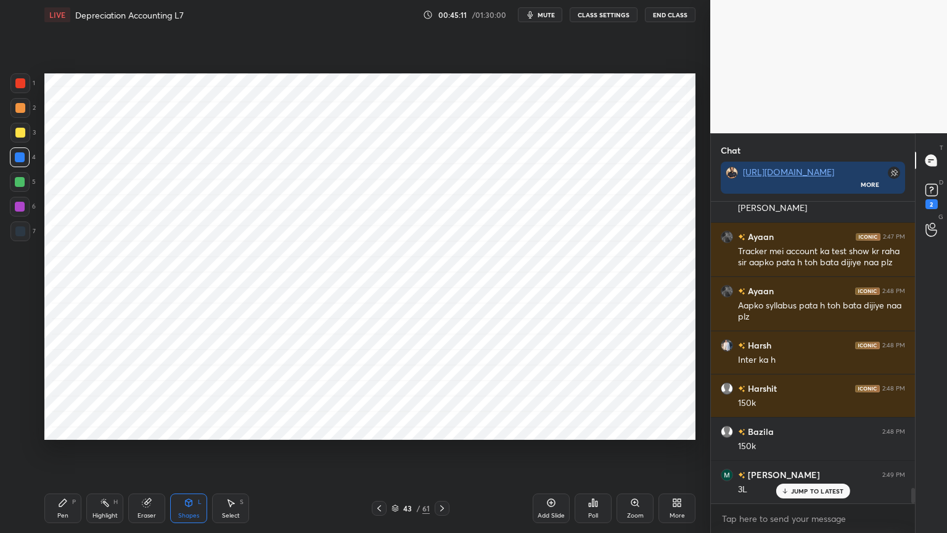
click at [56, 428] on div "Pen P" at bounding box center [62, 508] width 37 height 30
click at [14, 248] on div "1 2 3 4 5 6 7 C X Z C X Z E E Erase all H H" at bounding box center [19, 256] width 39 height 366
click at [25, 226] on div at bounding box center [20, 231] width 20 height 20
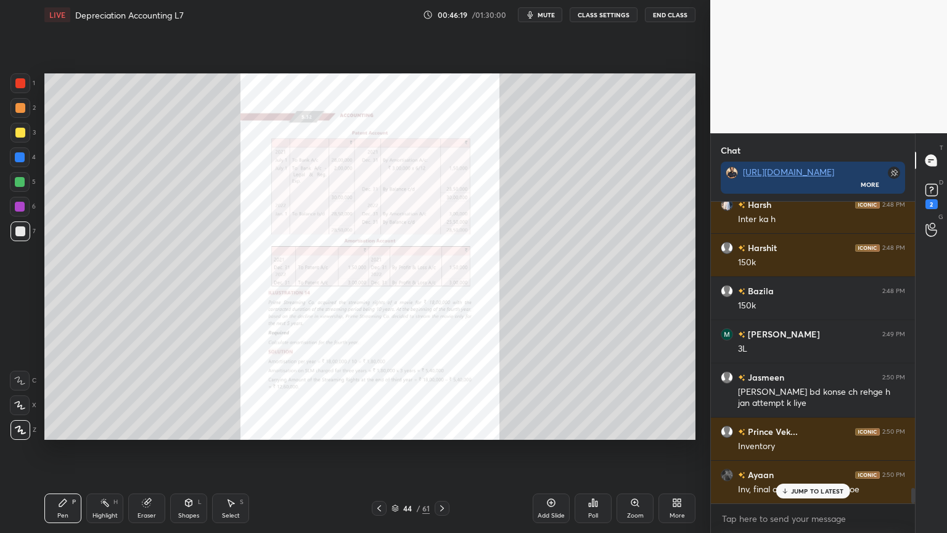
scroll to position [5730, 0]
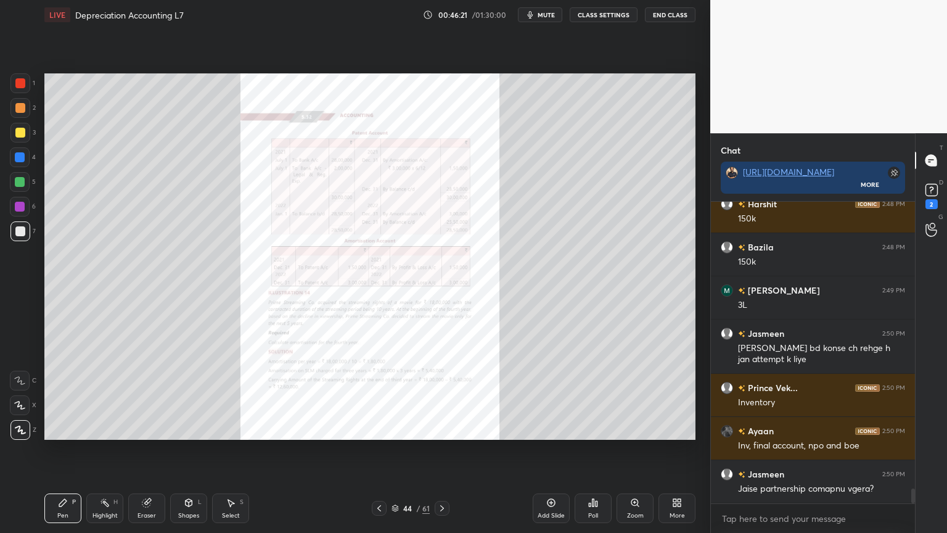
click at [637, 428] on div "Zoom" at bounding box center [635, 508] width 37 height 30
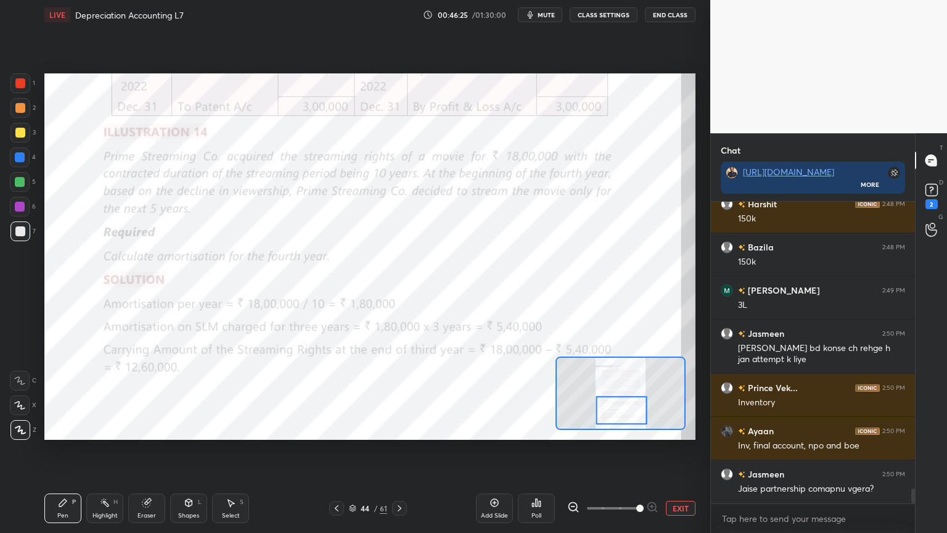
click at [15, 382] on icon at bounding box center [19, 380] width 11 height 9
click at [19, 85] on div at bounding box center [20, 83] width 10 height 10
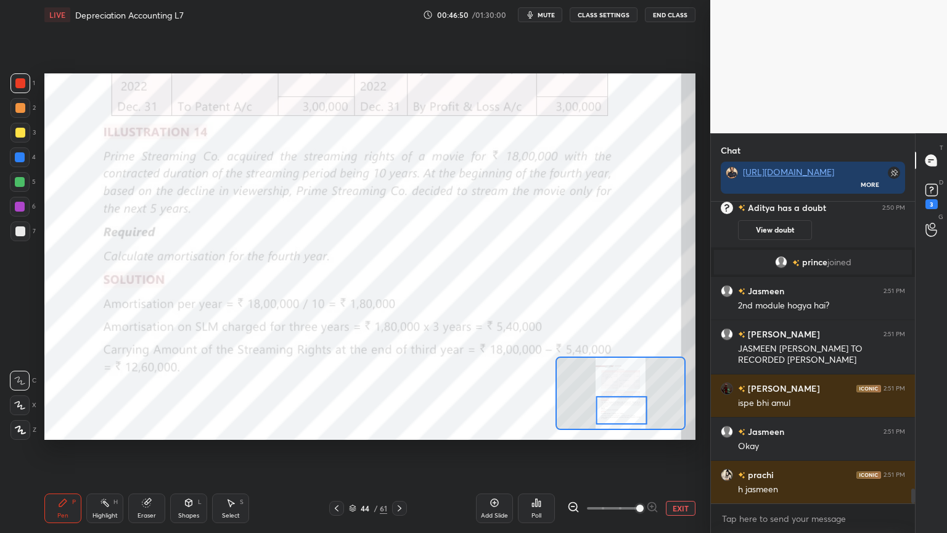
scroll to position [5898, 0]
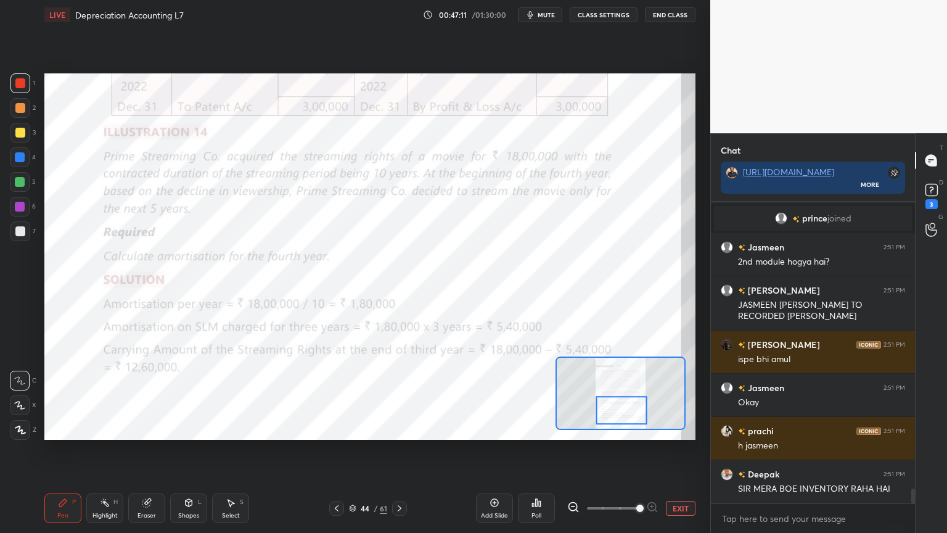
click at [496, 428] on icon at bounding box center [495, 503] width 8 height 8
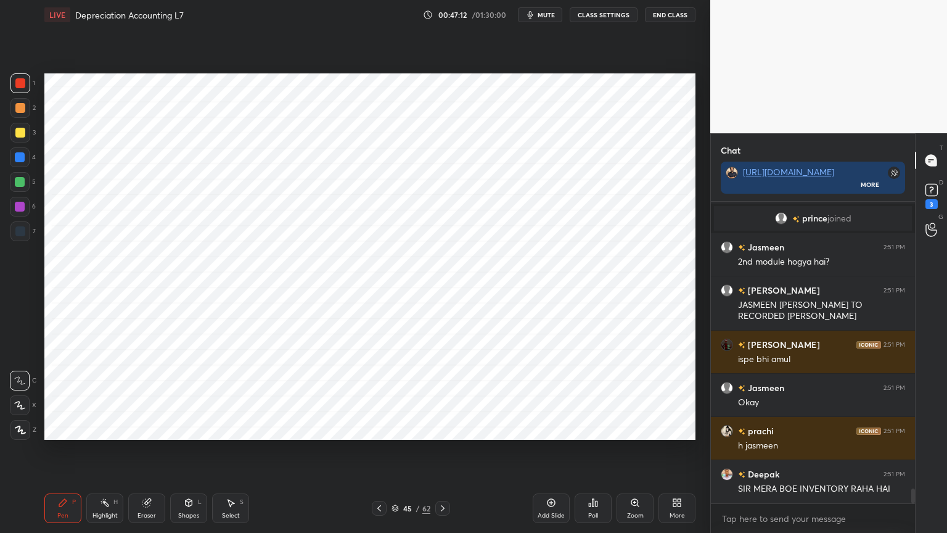
click at [12, 168] on div "4" at bounding box center [23, 159] width 26 height 25
click at [30, 424] on div "Z" at bounding box center [23, 430] width 26 height 20
click at [21, 236] on div at bounding box center [20, 231] width 10 height 10
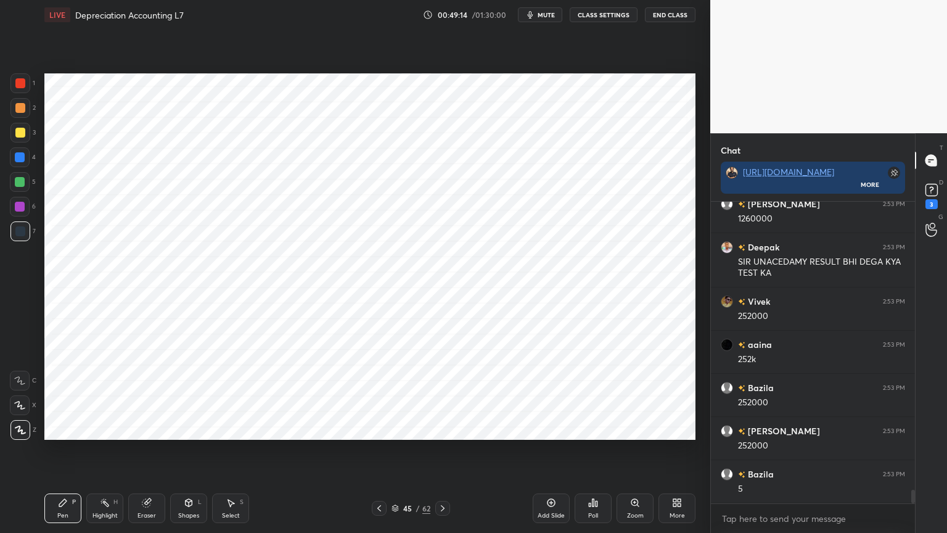
scroll to position [6387, 0]
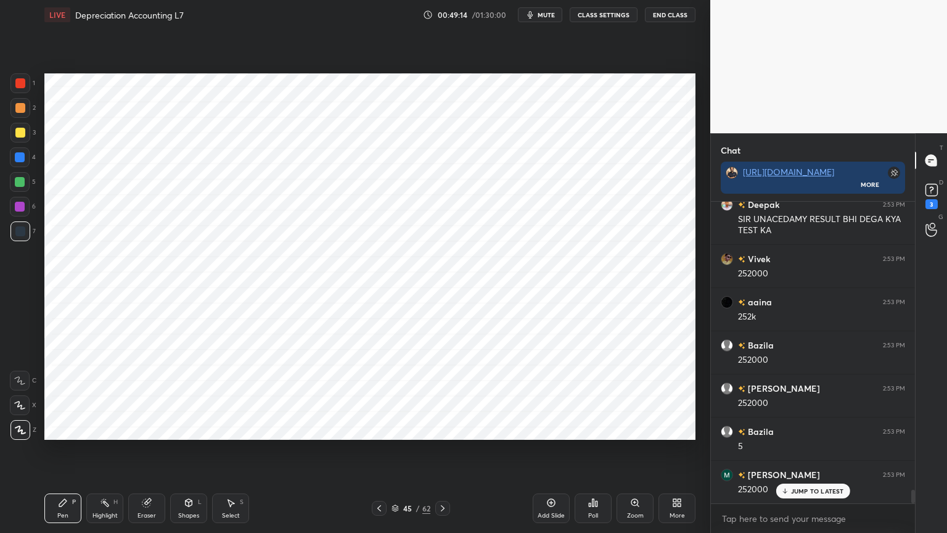
click at [178, 428] on div "Shapes" at bounding box center [188, 516] width 21 height 6
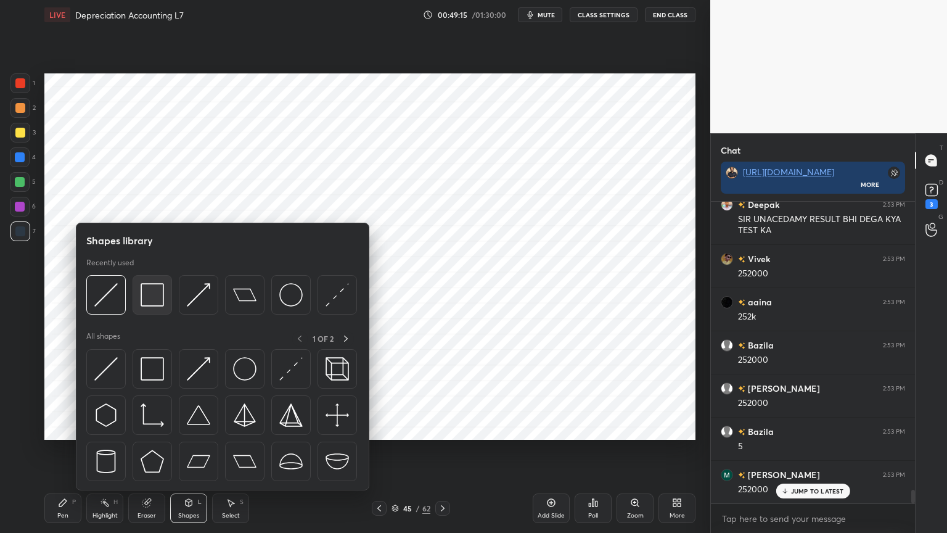
click at [150, 299] on img at bounding box center [152, 294] width 23 height 23
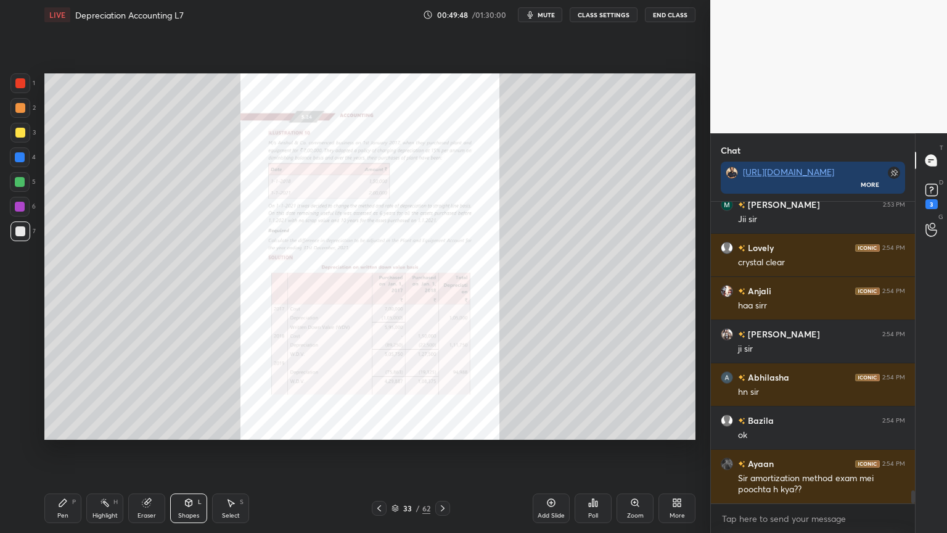
scroll to position [6831, 0]
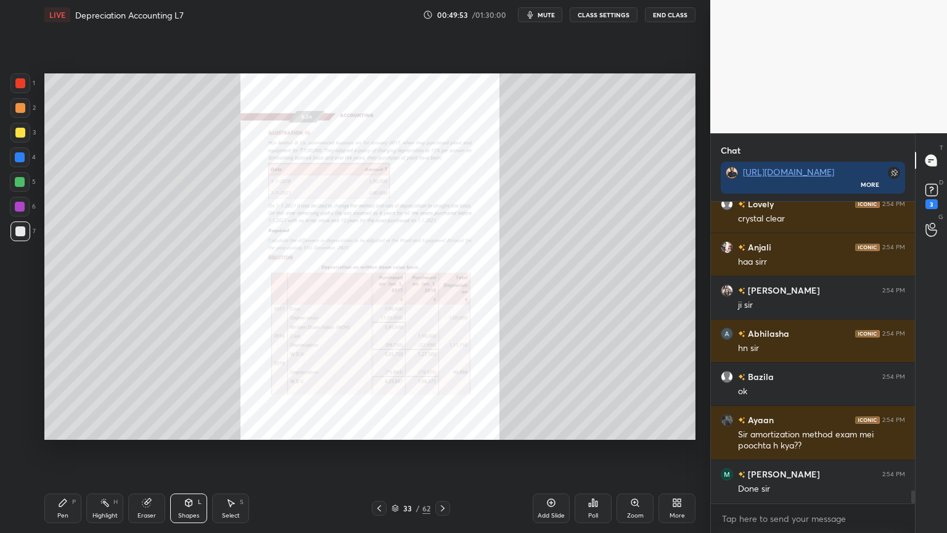
click at [632, 428] on div "Zoom" at bounding box center [635, 508] width 37 height 30
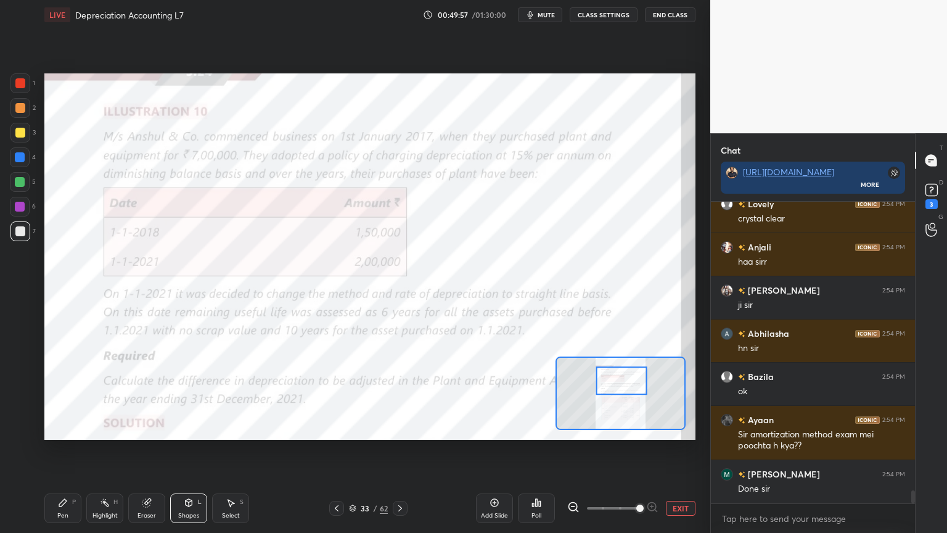
click at [52, 428] on div "Pen P" at bounding box center [62, 508] width 37 height 30
click at [21, 379] on icon at bounding box center [19, 380] width 11 height 9
click at [17, 81] on div at bounding box center [20, 83] width 10 height 10
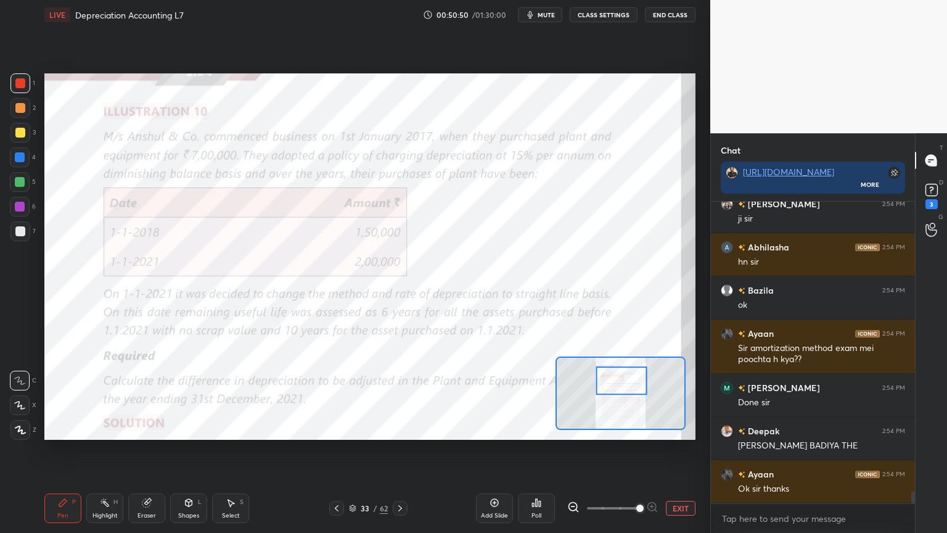
scroll to position [6960, 0]
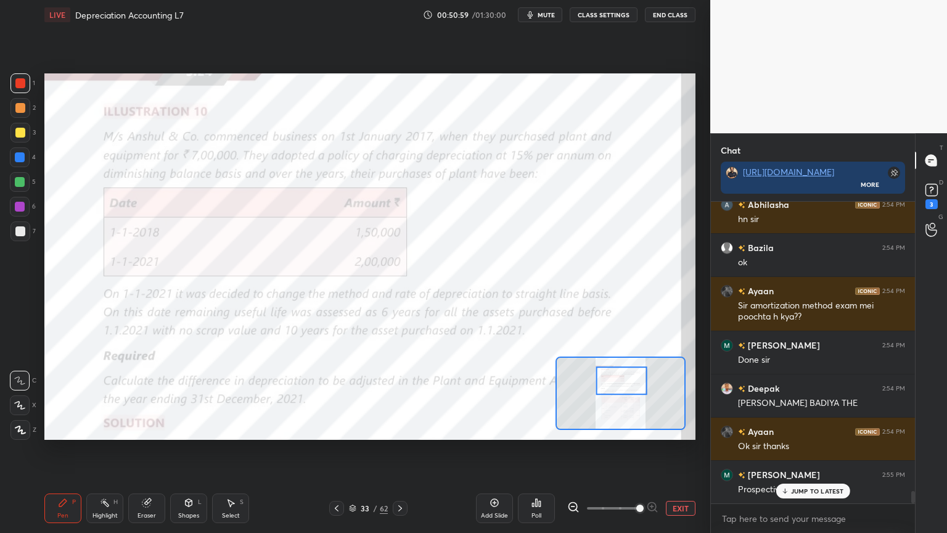
click at [490, 428] on div "Add Slide" at bounding box center [494, 508] width 37 height 30
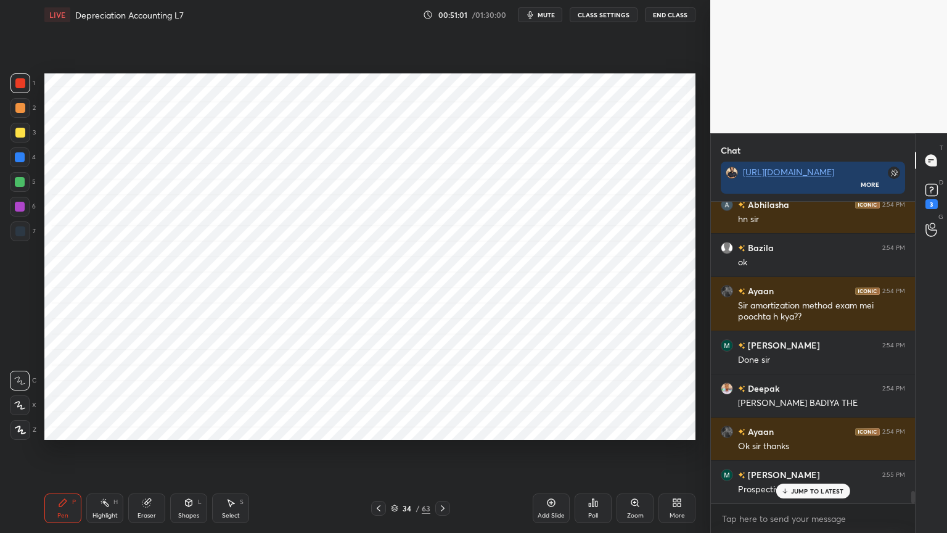
click at [23, 428] on icon at bounding box center [20, 430] width 11 height 9
click at [22, 155] on div at bounding box center [20, 157] width 10 height 10
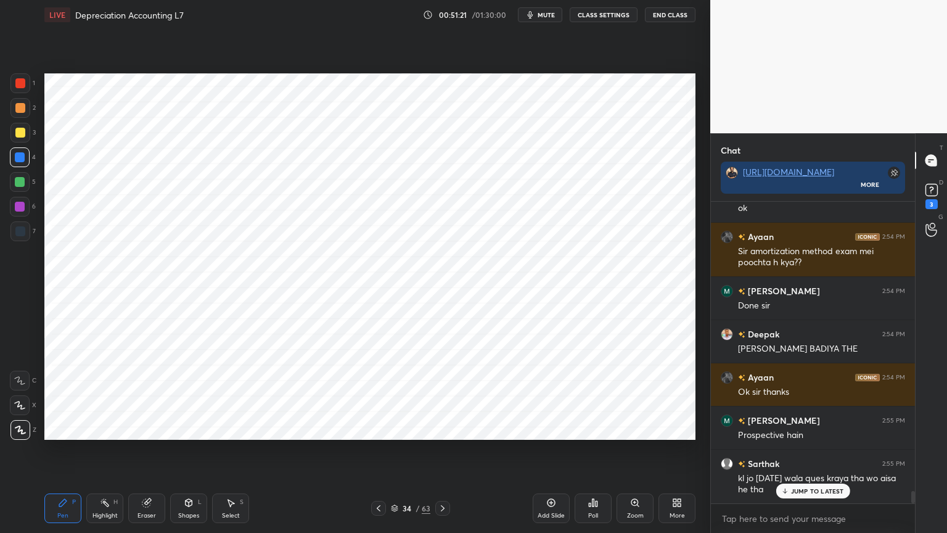
click at [195, 428] on div "Shapes L" at bounding box center [188, 508] width 37 height 30
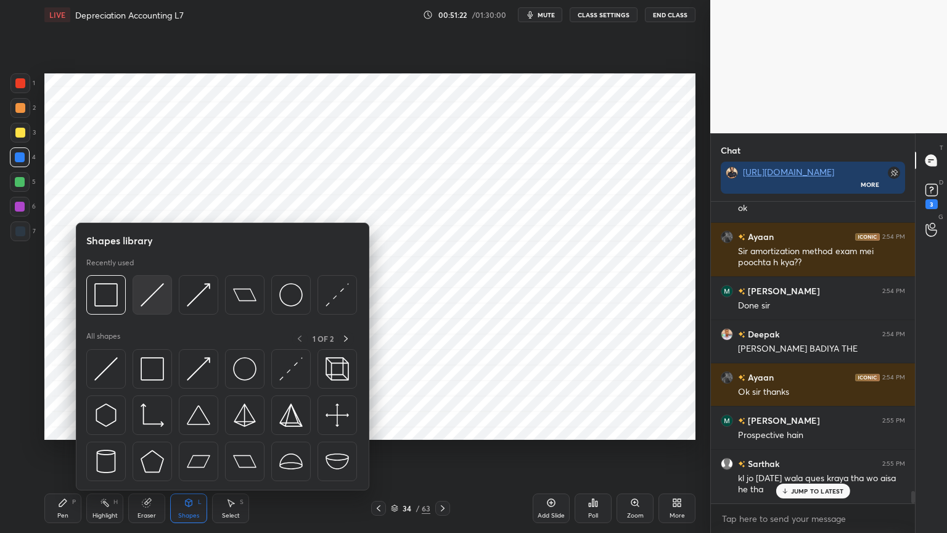
click at [159, 296] on img at bounding box center [152, 294] width 23 height 23
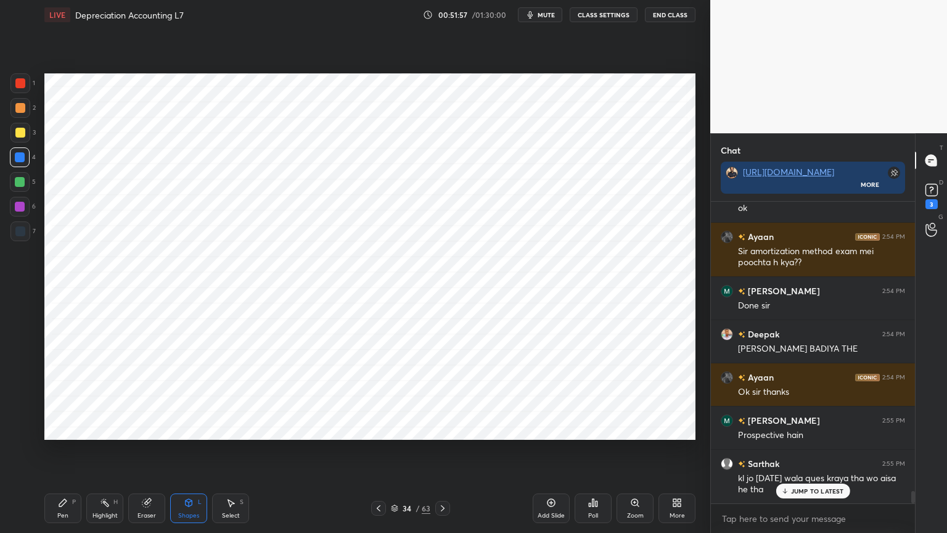
click at [20, 212] on div at bounding box center [20, 207] width 20 height 20
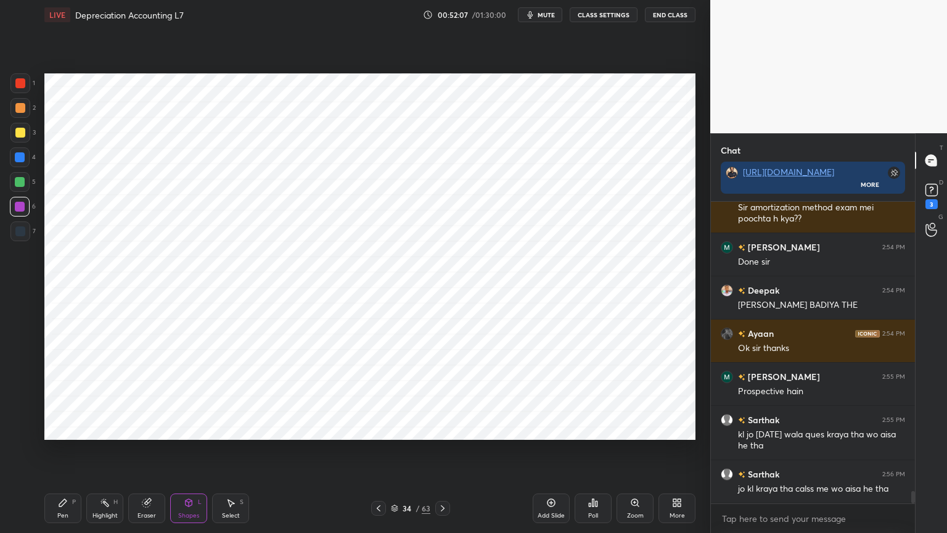
click at [67, 428] on icon at bounding box center [63, 503] width 10 height 10
click at [27, 221] on div at bounding box center [20, 231] width 20 height 20
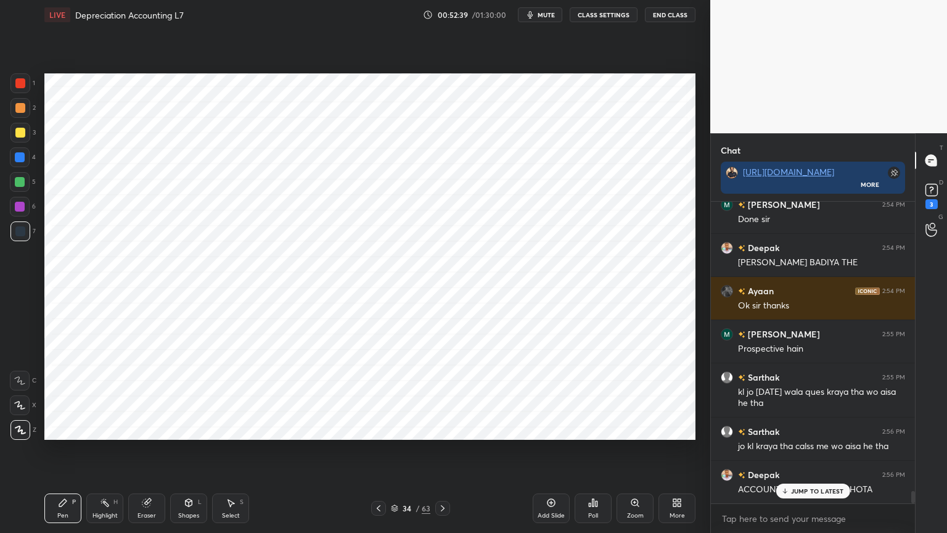
click at [183, 428] on div "Shapes L" at bounding box center [188, 508] width 37 height 30
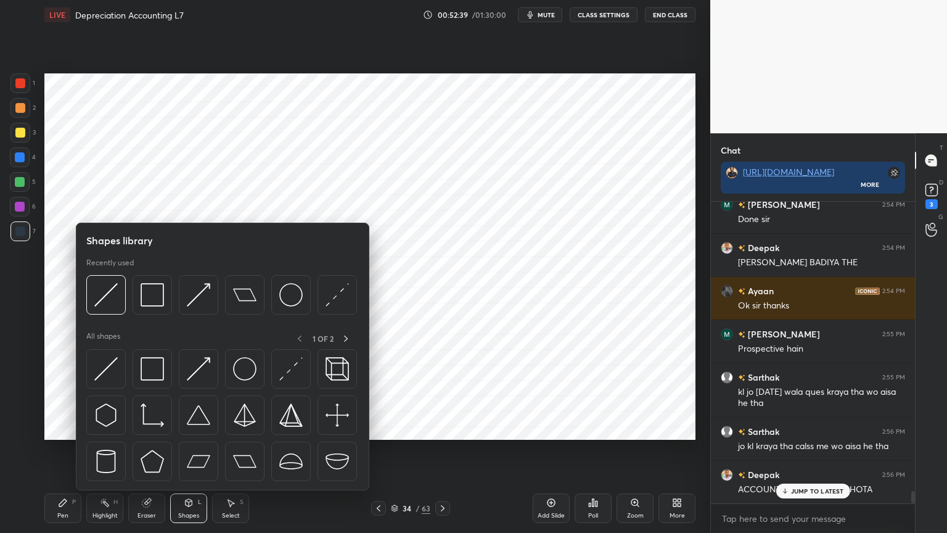
click at [189, 428] on icon at bounding box center [189, 504] width 0 height 4
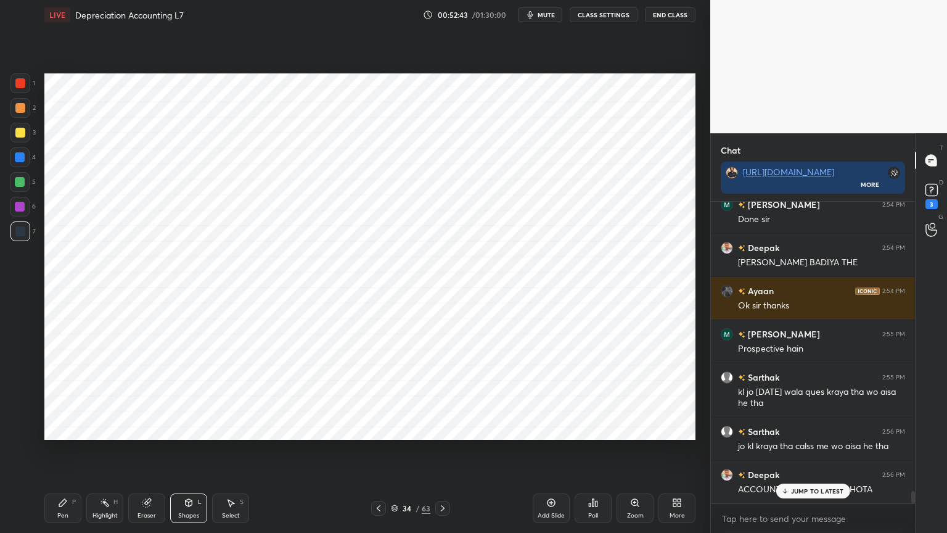
click at [67, 428] on div "Pen" at bounding box center [62, 516] width 11 height 6
click at [179, 428] on div "Shapes" at bounding box center [188, 516] width 21 height 6
click at [186, 428] on div "Shapes L" at bounding box center [188, 508] width 37 height 30
click at [60, 428] on div "Pen P" at bounding box center [62, 508] width 37 height 30
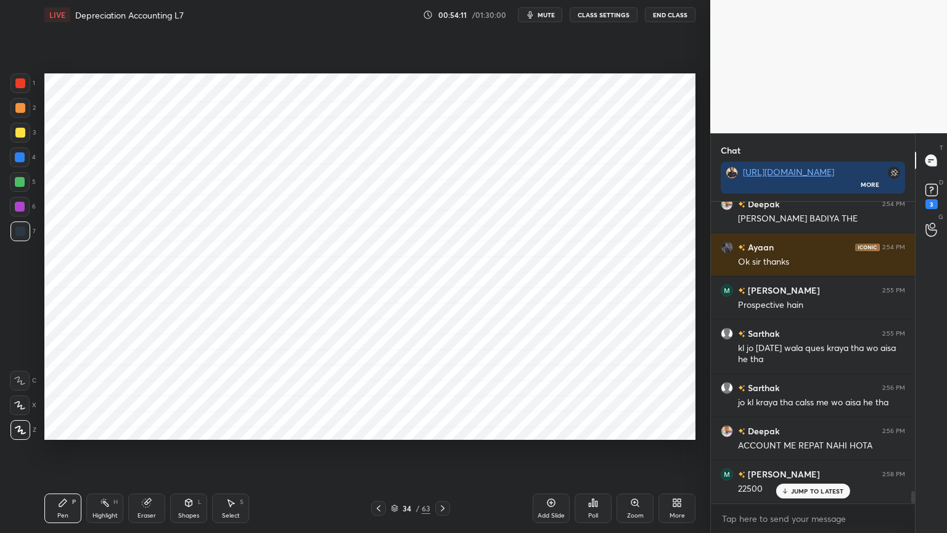
scroll to position [7187, 0]
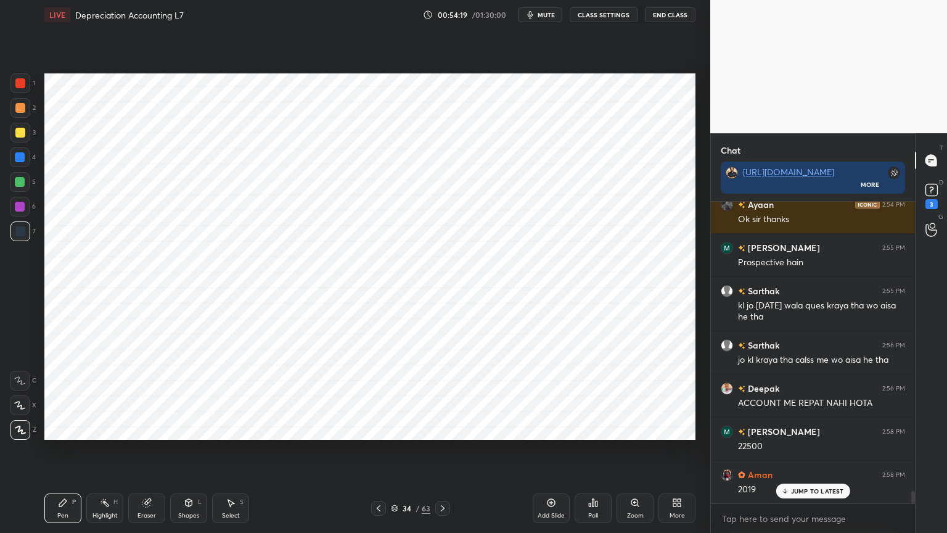
click at [182, 428] on div "Shapes" at bounding box center [188, 516] width 21 height 6
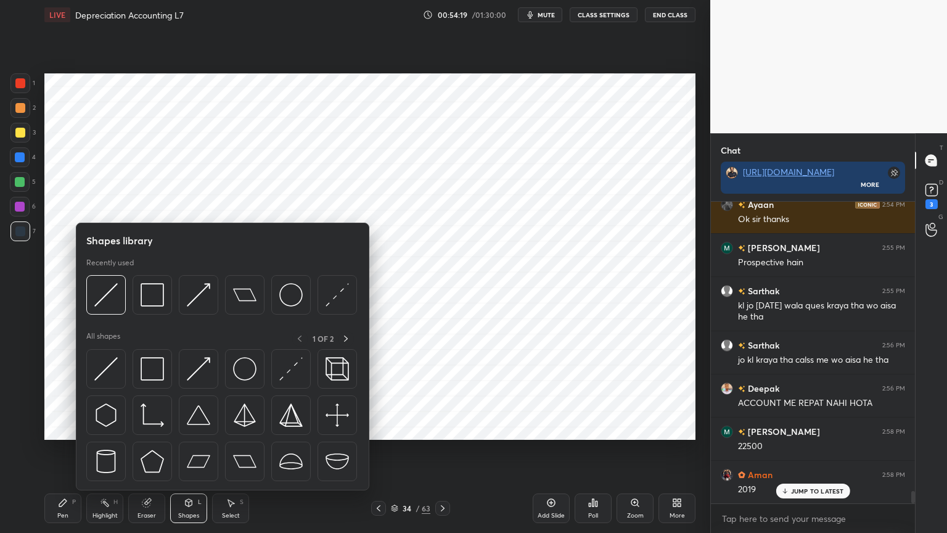
click at [186, 428] on div "Shapes" at bounding box center [188, 516] width 21 height 6
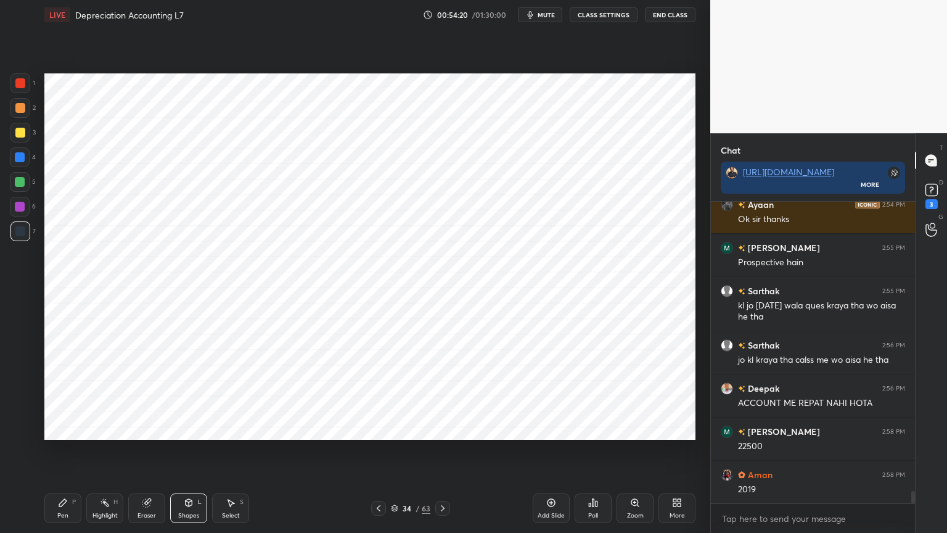
scroll to position [7230, 0]
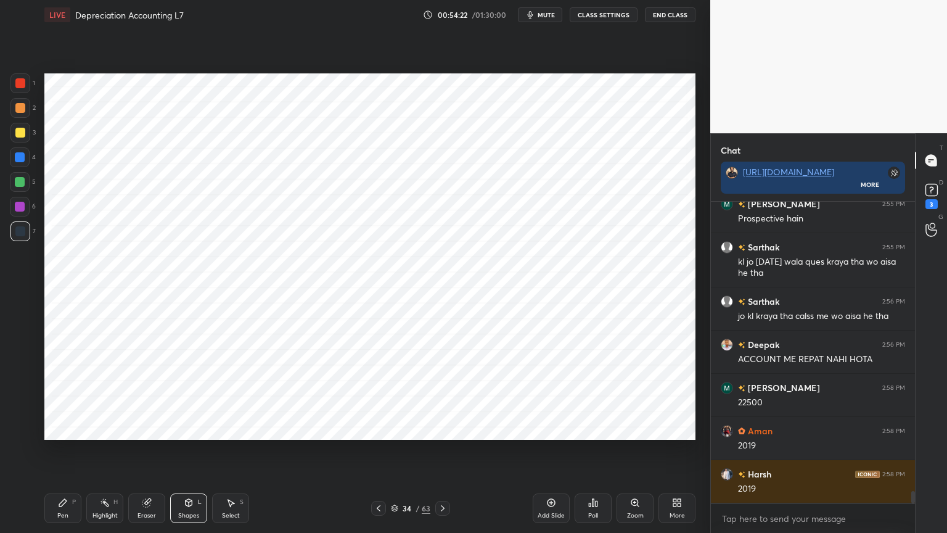
click at [76, 428] on div "Pen P" at bounding box center [62, 508] width 37 height 30
click at [138, 428] on div "Eraser" at bounding box center [146, 508] width 37 height 30
click at [70, 428] on div "Pen P" at bounding box center [62, 508] width 37 height 30
click at [20, 177] on div at bounding box center [20, 182] width 10 height 10
click at [16, 163] on div at bounding box center [20, 157] width 20 height 20
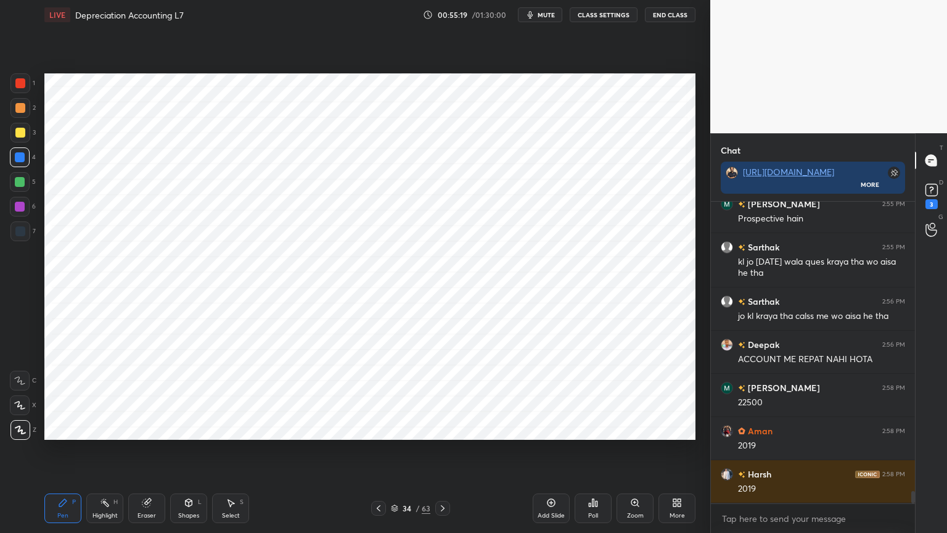
click at [191, 428] on div "Shapes" at bounding box center [188, 516] width 21 height 6
click at [195, 428] on div "Shapes L" at bounding box center [188, 508] width 37 height 30
click at [66, 428] on icon at bounding box center [63, 503] width 10 height 10
click at [21, 248] on div "1 2 3 4 5 6 7 C X Z C X Z E E Erase all H H" at bounding box center [19, 256] width 39 height 366
type textarea "x"
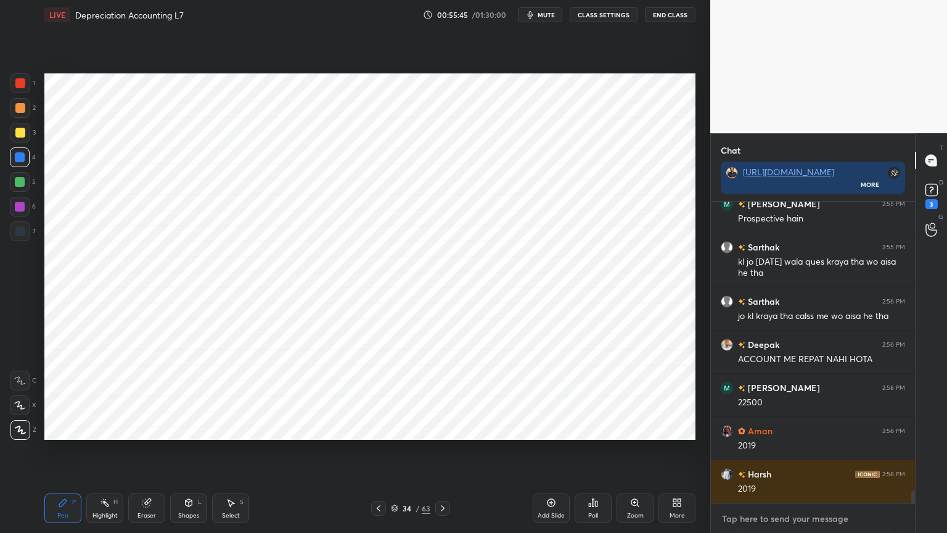
type textarea "Z"
type textarea "x"
type textarea "Z"
click at [23, 234] on div at bounding box center [20, 231] width 10 height 10
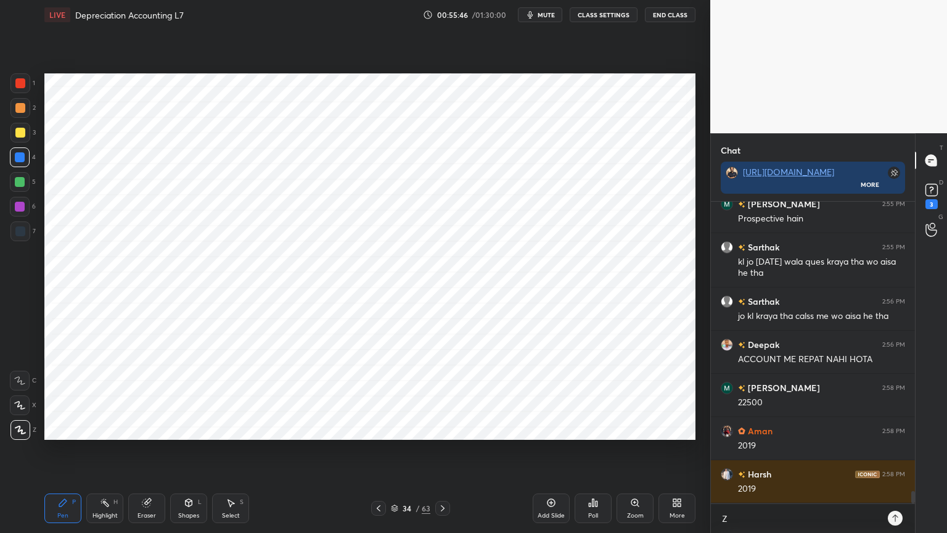
type textarea "x"
click at [170, 428] on div "Pen P Highlight H Eraser Shapes L Select S" at bounding box center [166, 508] width 244 height 30
click at [178, 428] on div "Shapes L" at bounding box center [188, 508] width 37 height 30
click at [54, 428] on div "Pen P" at bounding box center [62, 508] width 37 height 30
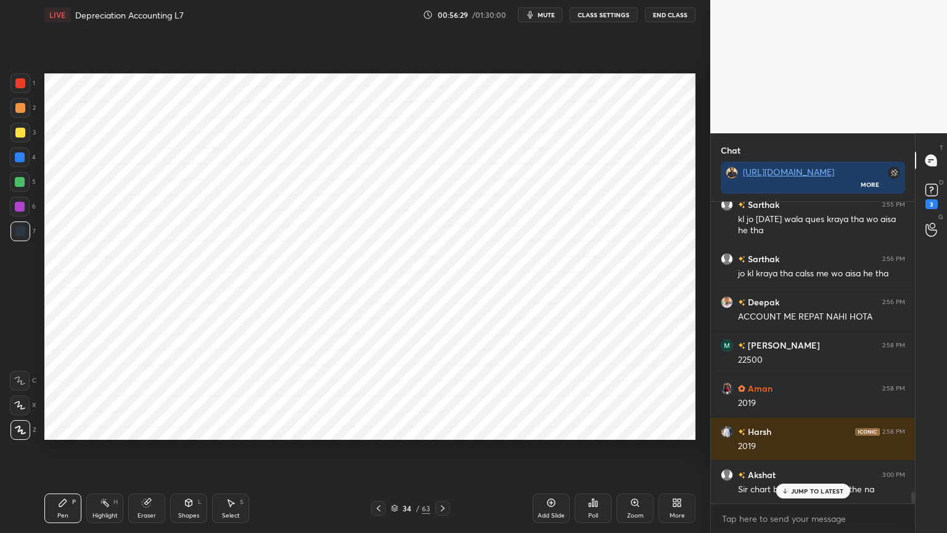
scroll to position [7274, 0]
click at [19, 207] on div at bounding box center [20, 207] width 10 height 10
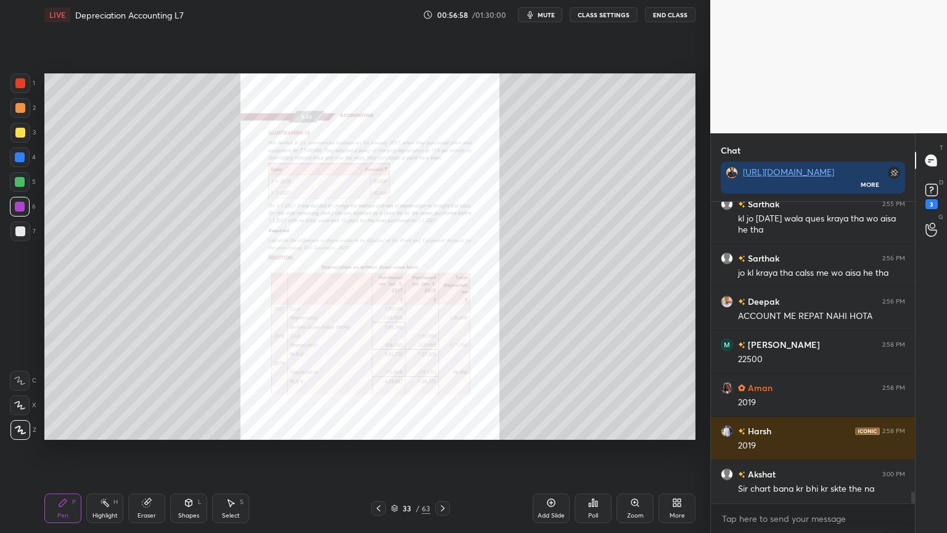
click at [639, 428] on div "Zoom" at bounding box center [635, 516] width 17 height 6
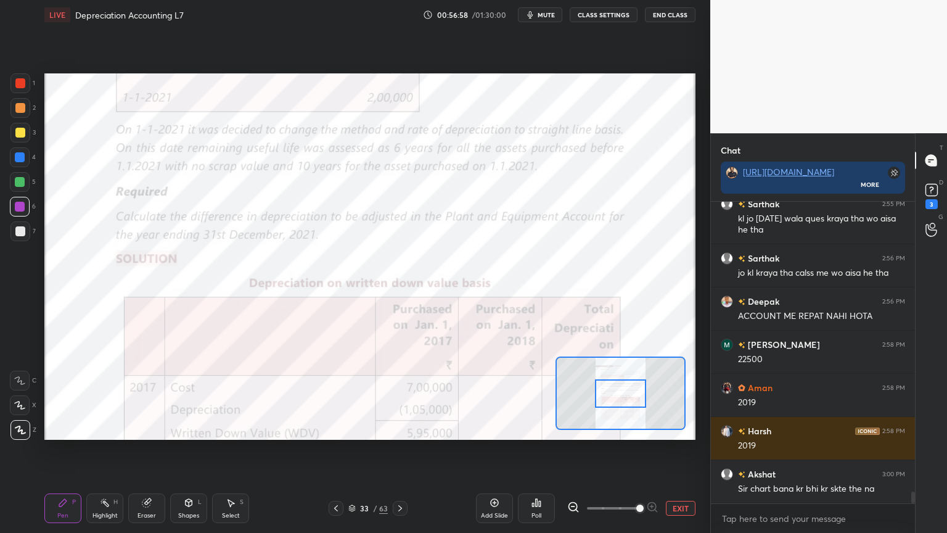
click at [640, 428] on span at bounding box center [640, 508] width 7 height 7
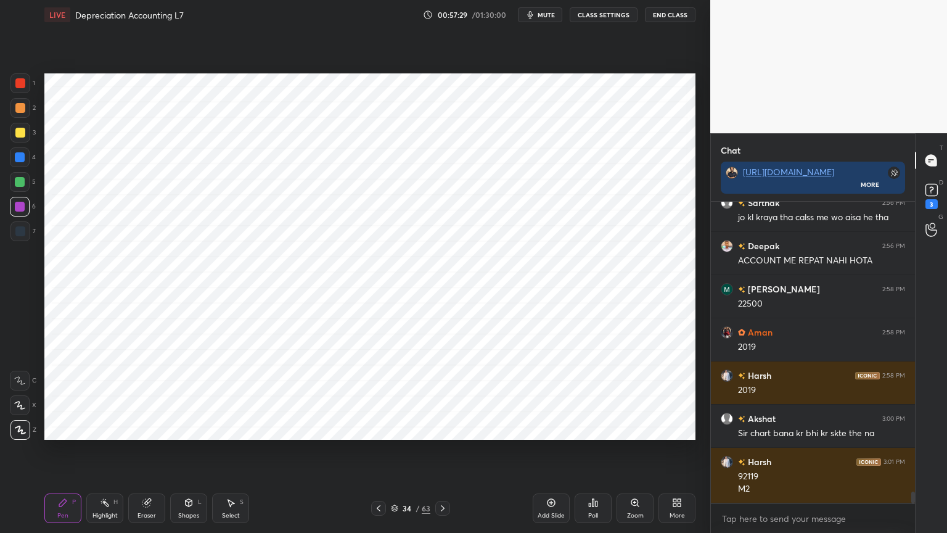
scroll to position [7372, 0]
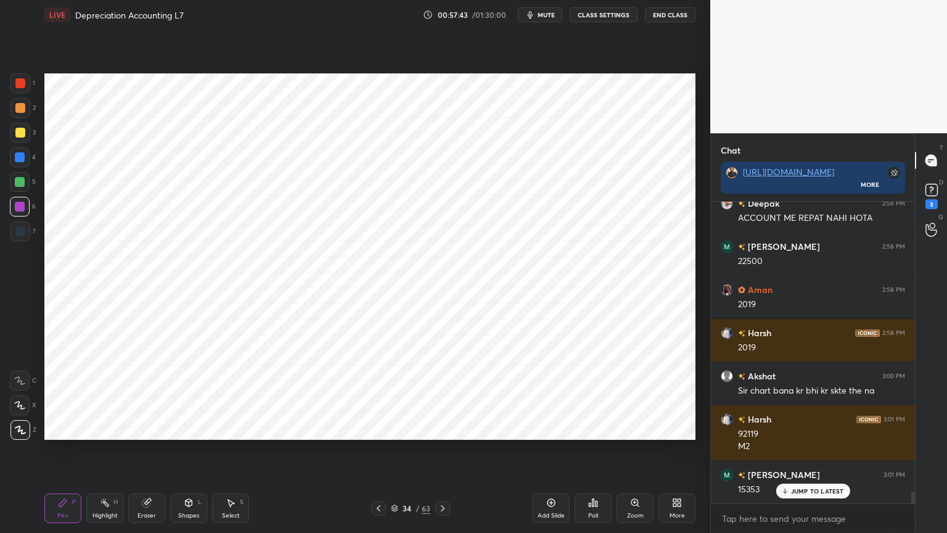
click at [191, 428] on div "Shapes" at bounding box center [188, 516] width 21 height 6
click at [196, 428] on div "Shapes" at bounding box center [188, 516] width 21 height 6
click at [17, 212] on div at bounding box center [20, 207] width 20 height 20
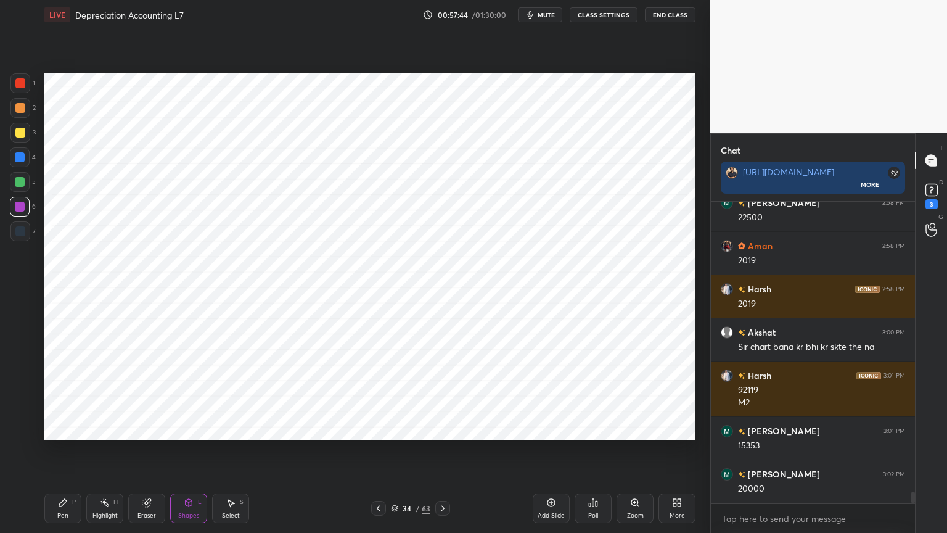
click at [17, 233] on div at bounding box center [20, 231] width 10 height 10
click at [17, 159] on div at bounding box center [20, 157] width 10 height 10
click at [70, 428] on div "Pen P" at bounding box center [62, 508] width 37 height 30
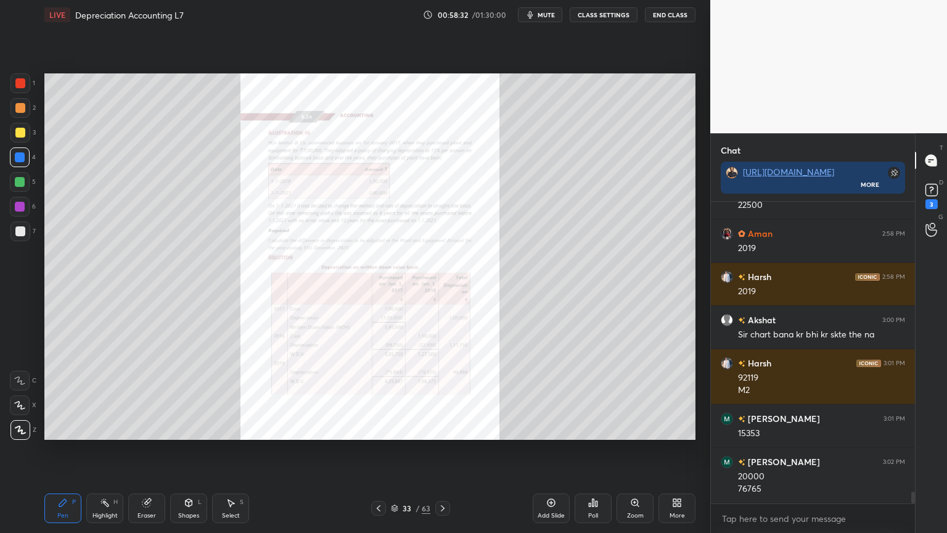
click at [630, 428] on icon at bounding box center [635, 503] width 10 height 10
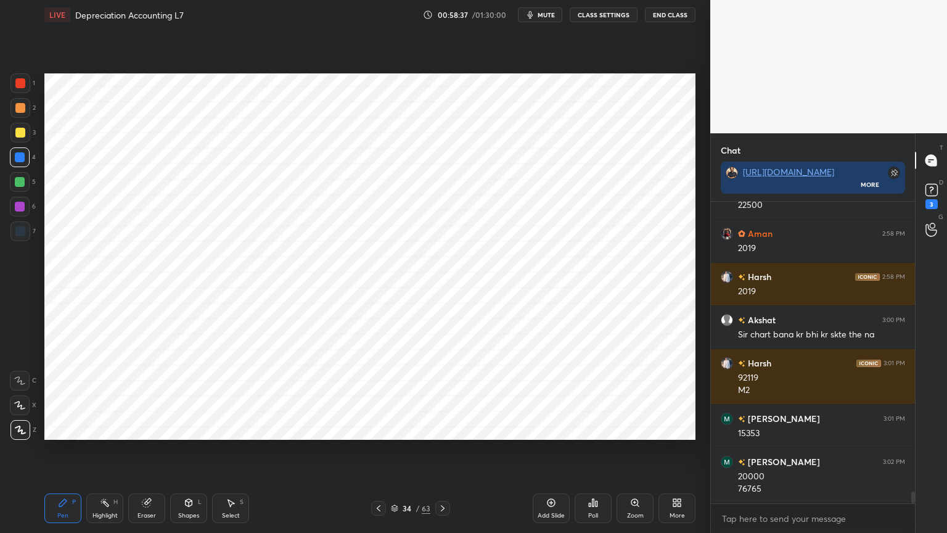
click at [96, 428] on div "Highlight H" at bounding box center [104, 508] width 37 height 30
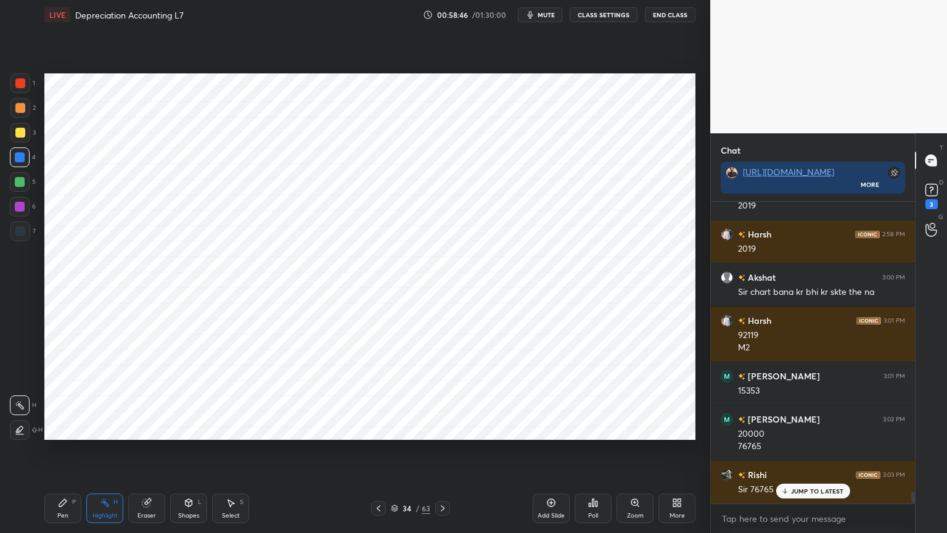
click at [56, 428] on div "Pen P" at bounding box center [62, 508] width 37 height 30
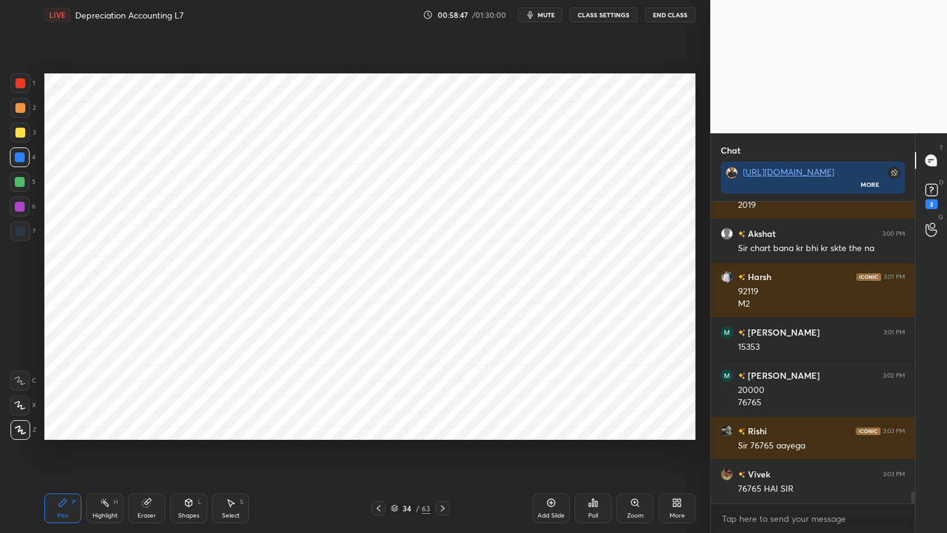
click at [25, 206] on div at bounding box center [20, 207] width 20 height 20
click at [20, 86] on div at bounding box center [20, 83] width 10 height 10
click at [146, 428] on div "Eraser" at bounding box center [146, 508] width 37 height 30
click at [73, 428] on div "Pen P" at bounding box center [62, 508] width 37 height 30
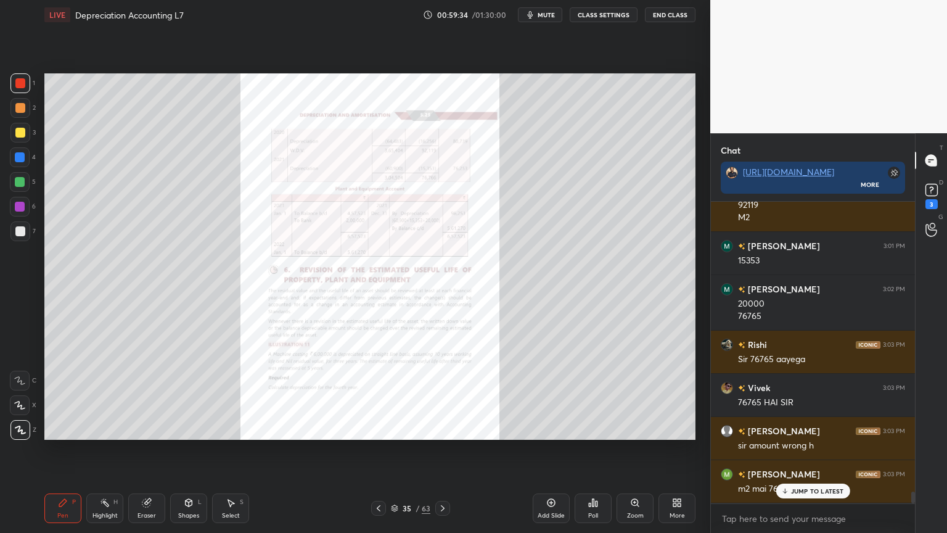
scroll to position [7643, 0]
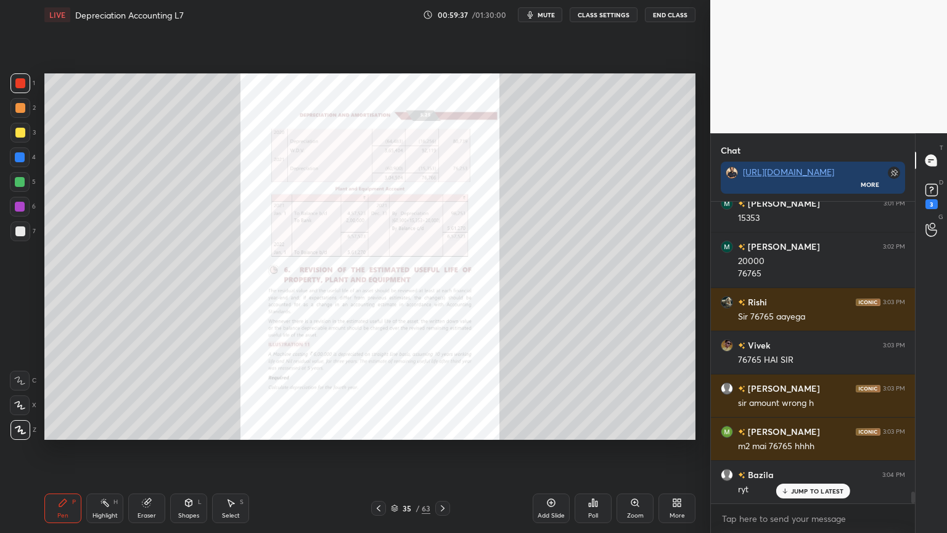
click at [633, 428] on icon at bounding box center [635, 502] width 7 height 7
click at [635, 428] on div "Zoom" at bounding box center [635, 516] width 17 height 6
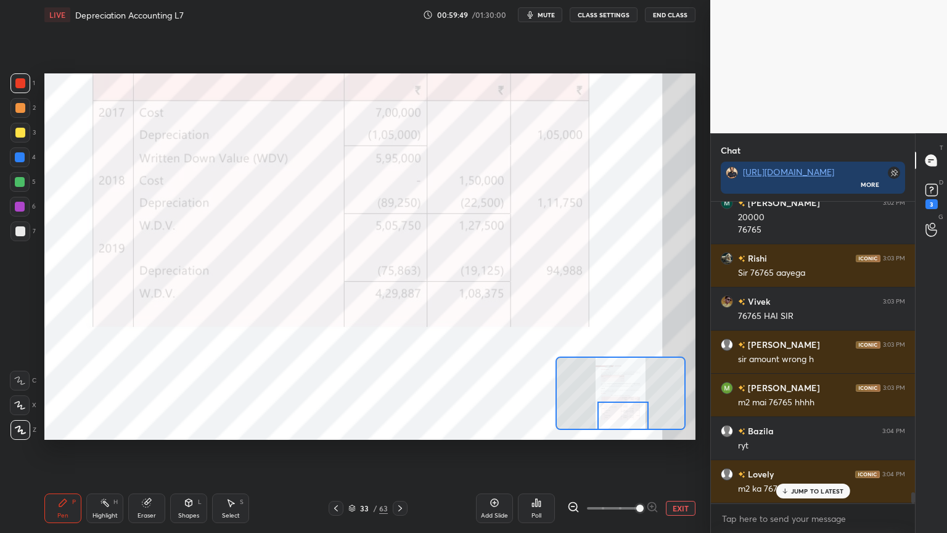
scroll to position [7729, 0]
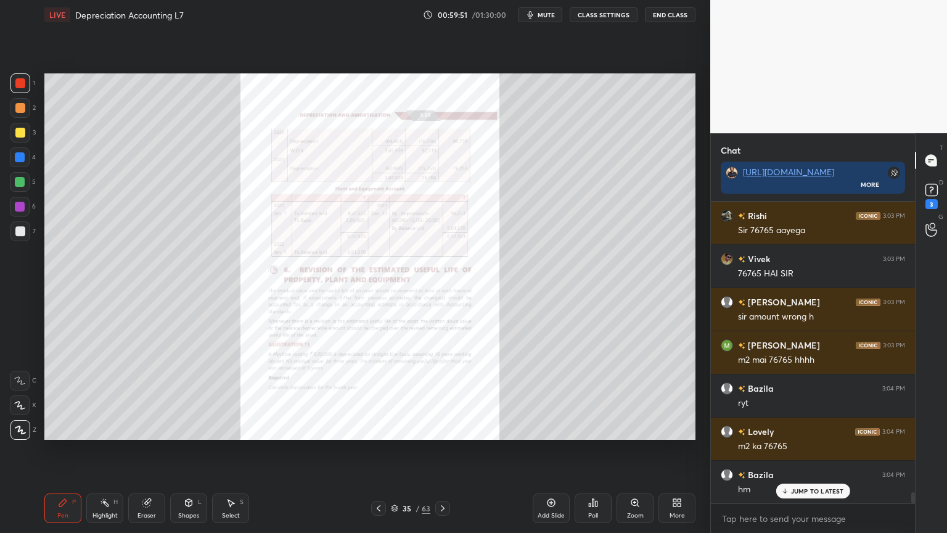
click at [602, 428] on div "Poll" at bounding box center [593, 508] width 37 height 30
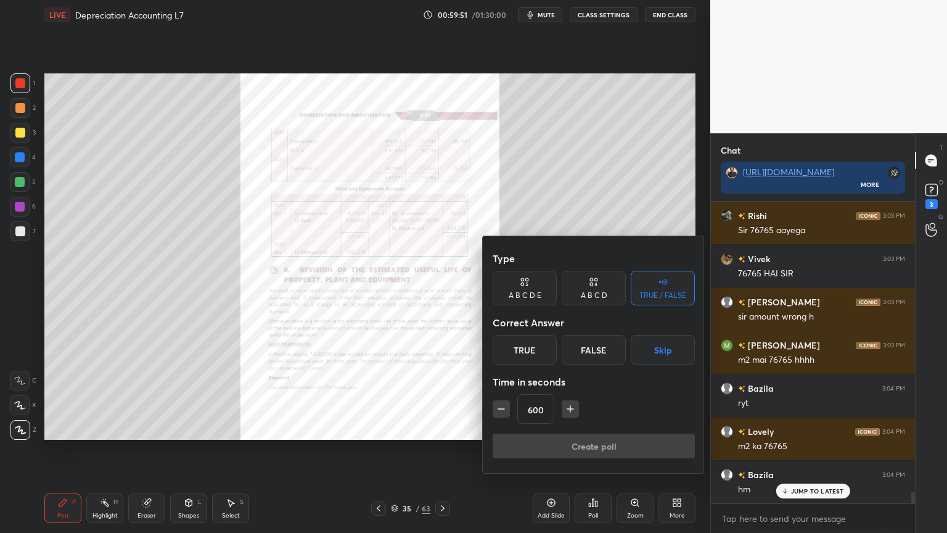
click at [603, 428] on div at bounding box center [473, 266] width 947 height 533
click at [604, 428] on div "Type A B C D E A B C D TRUE / FALSE Correct Answer True False Skip Time in seco…" at bounding box center [473, 266] width 947 height 533
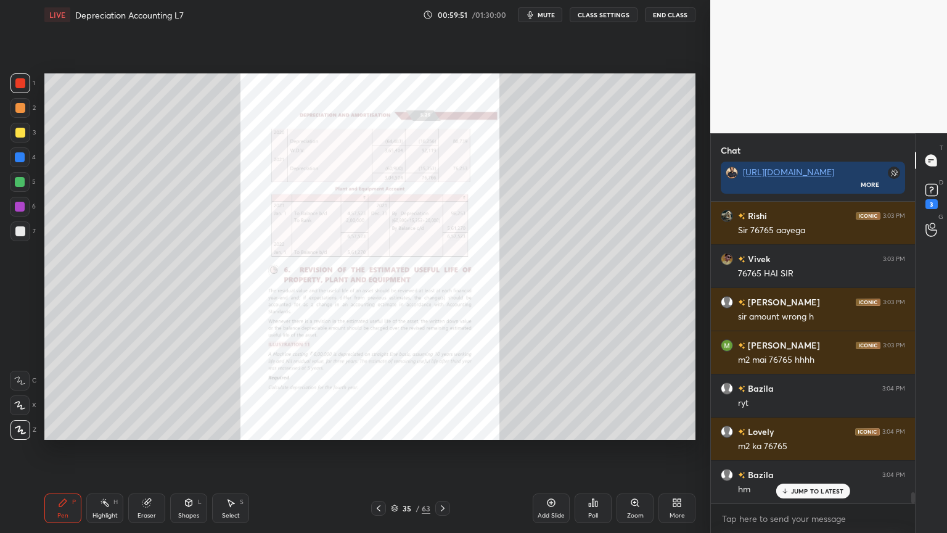
click at [606, 428] on div "Type A B C D E A B C D TRUE / FALSE Correct Answer True False Skip Time in seco…" at bounding box center [473, 266] width 947 height 533
click at [637, 428] on icon at bounding box center [635, 502] width 7 height 7
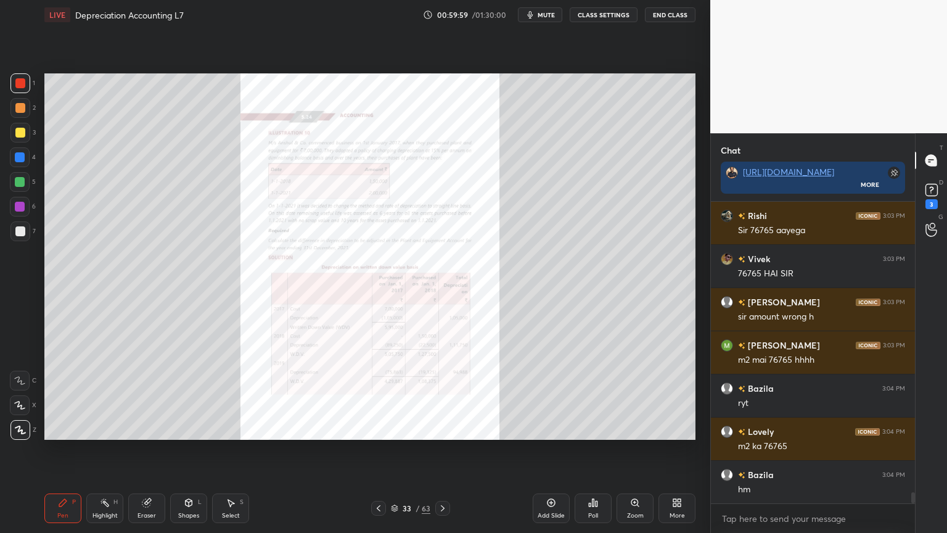
scroll to position [7773, 0]
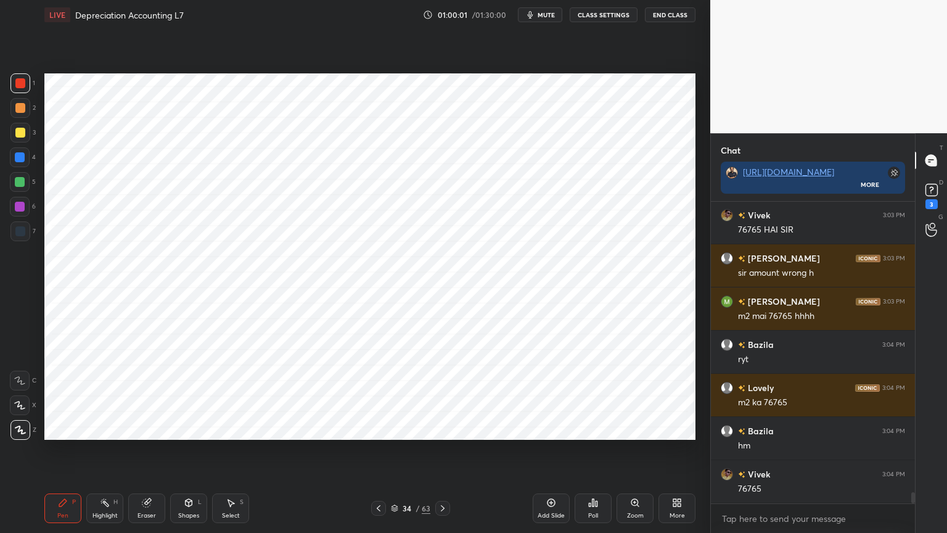
click at [99, 428] on div "Highlight H" at bounding box center [104, 508] width 37 height 30
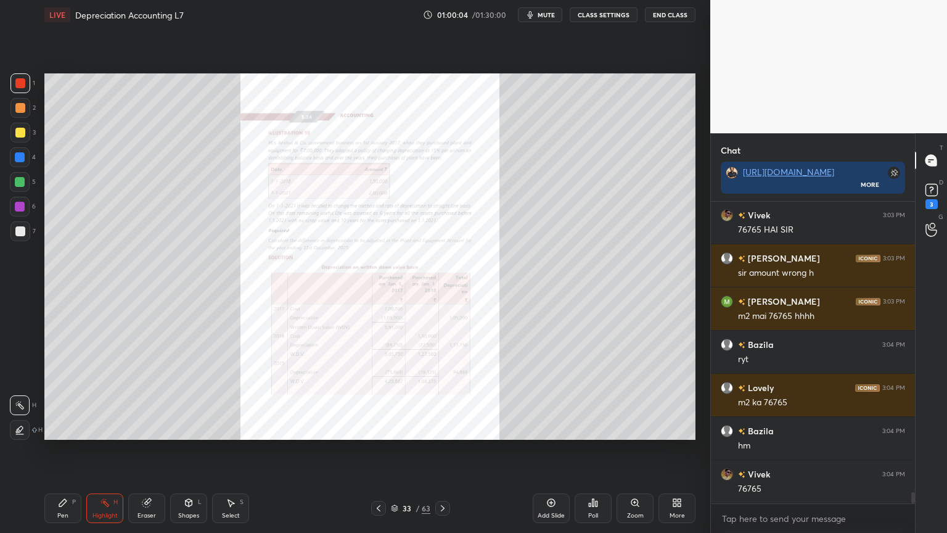
click at [649, 428] on div "Zoom" at bounding box center [635, 508] width 37 height 30
click at [658, 428] on div "Add Slide Poll Zoom More" at bounding box center [614, 508] width 163 height 69
click at [657, 428] on div "Add Slide Poll Zoom More" at bounding box center [614, 508] width 163 height 69
click at [658, 428] on div "Add Slide Poll Zoom More" at bounding box center [614, 508] width 163 height 69
click at [659, 428] on div "More" at bounding box center [677, 508] width 37 height 30
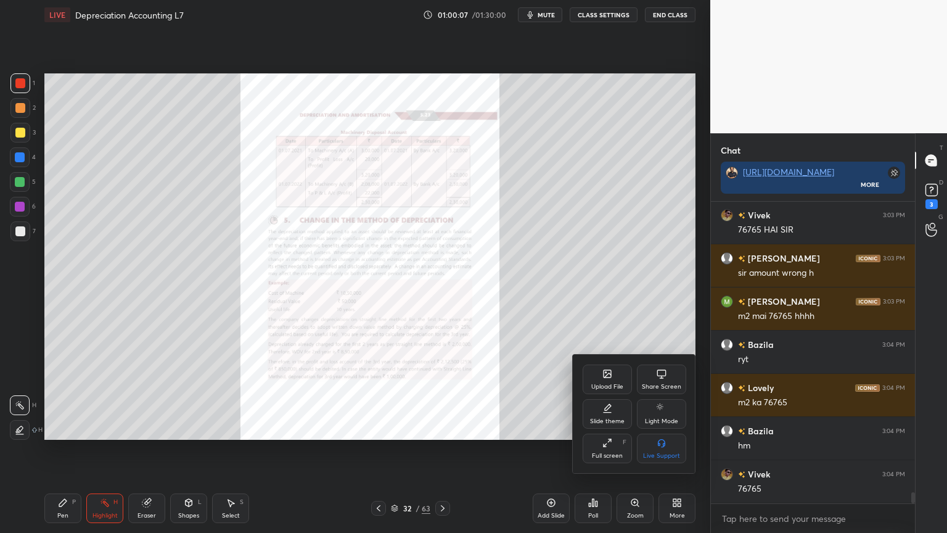
click at [648, 428] on div at bounding box center [473, 266] width 947 height 533
click at [648, 428] on div "Upload File Share Screen Slide theme Light Mode Full screen F Live Support" at bounding box center [473, 266] width 947 height 533
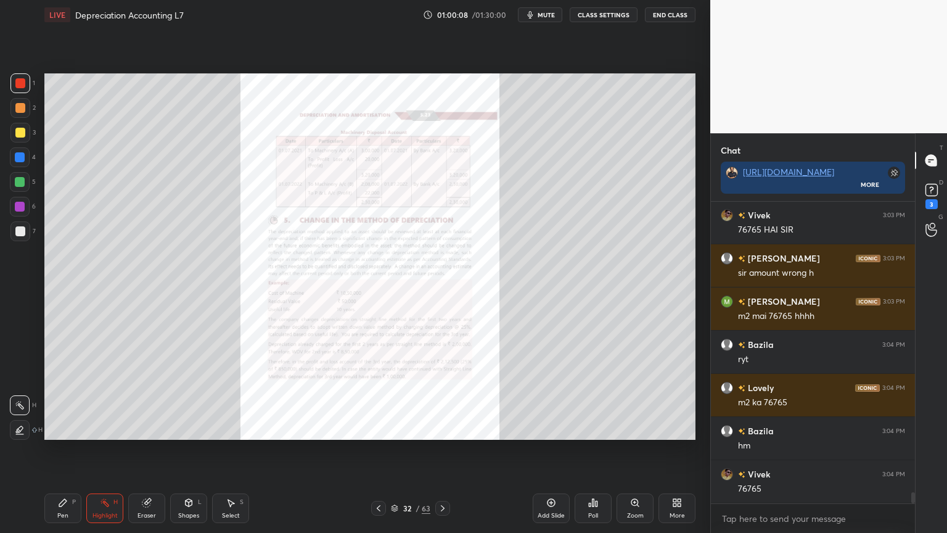
click at [649, 428] on div "Upload File Share Screen Slide theme Light Mode Full screen F Live Support" at bounding box center [473, 266] width 947 height 533
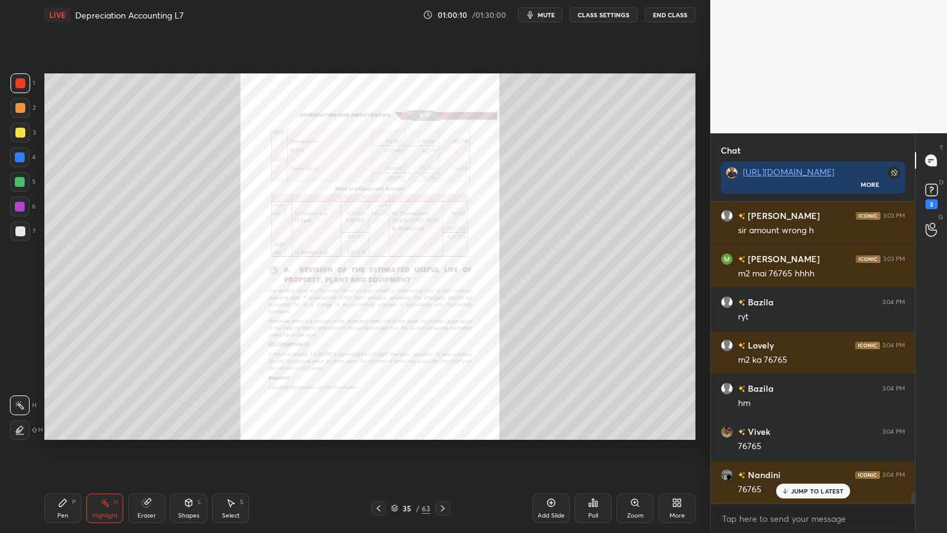
scroll to position [7860, 0]
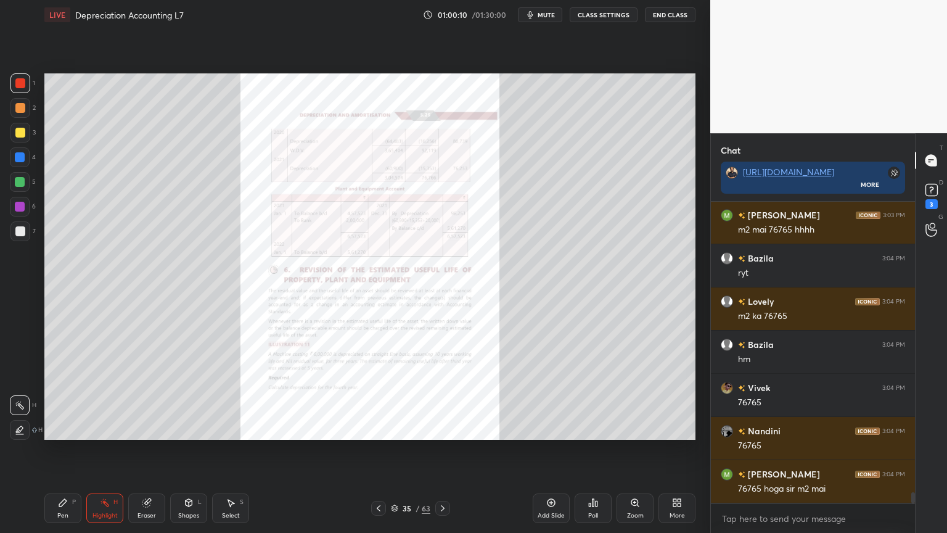
click at [653, 428] on div "Zoom" at bounding box center [635, 508] width 37 height 30
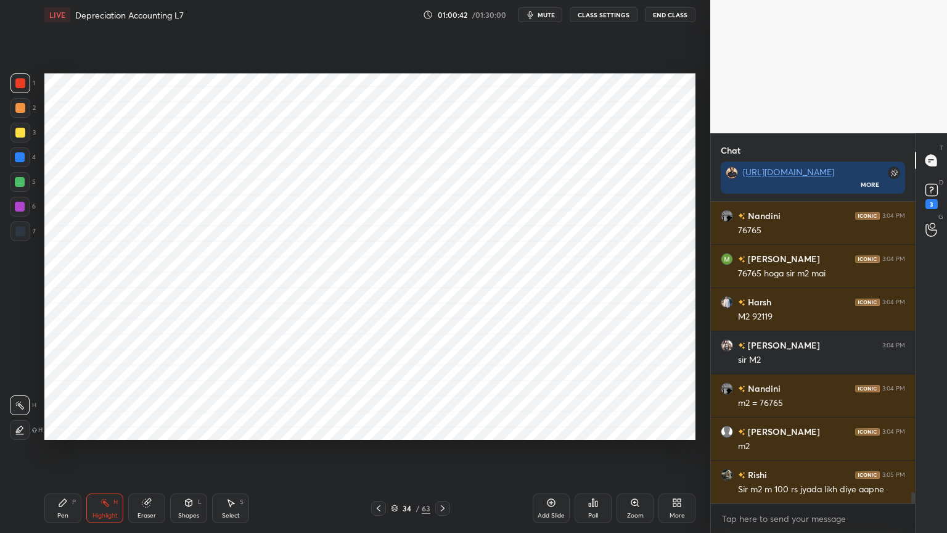
scroll to position [8119, 0]
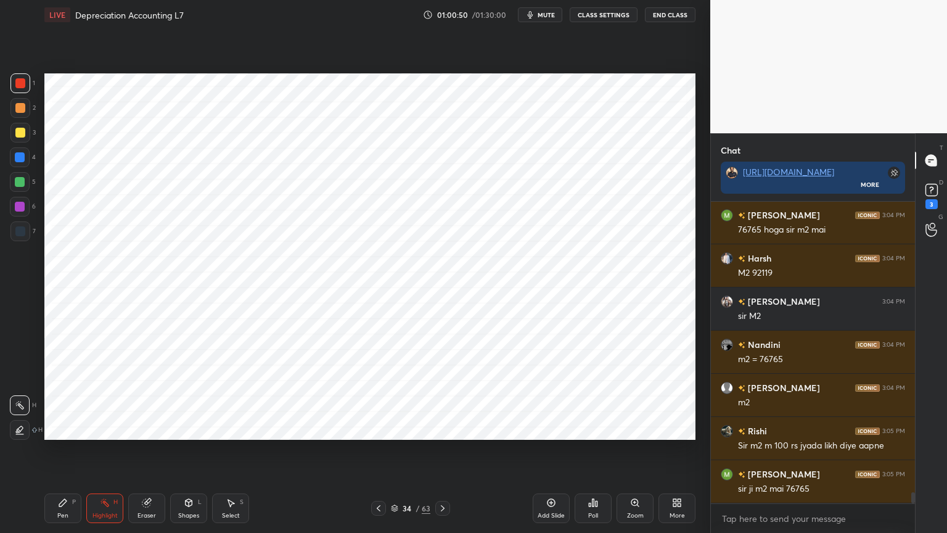
click at [146, 428] on div "Eraser" at bounding box center [147, 516] width 19 height 6
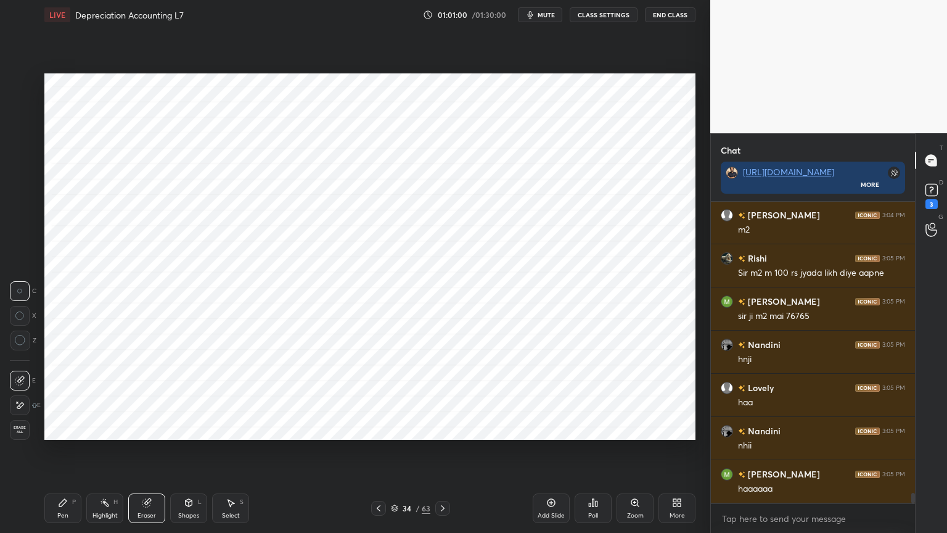
scroll to position [8334, 0]
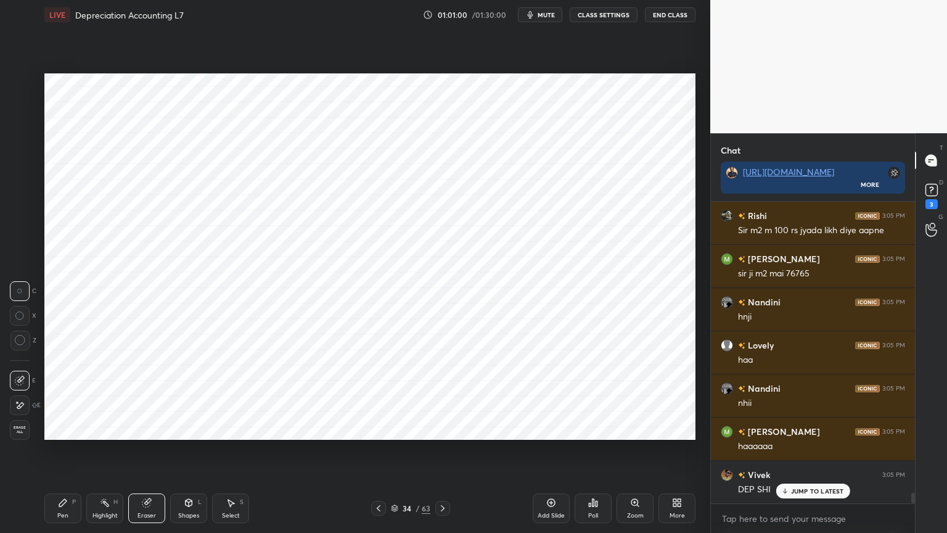
click at [60, 428] on div "Pen P" at bounding box center [62, 508] width 37 height 30
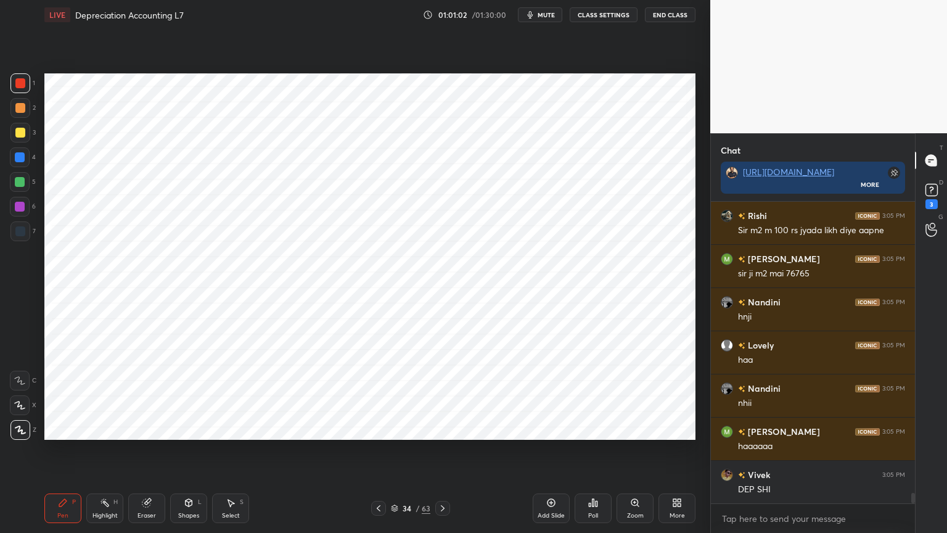
scroll to position [8378, 0]
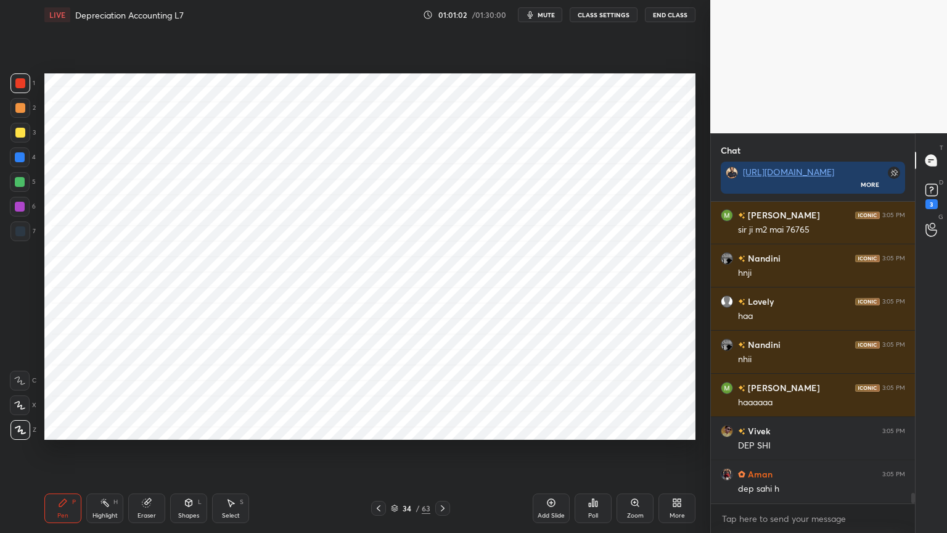
click at [17, 198] on div at bounding box center [20, 207] width 20 height 20
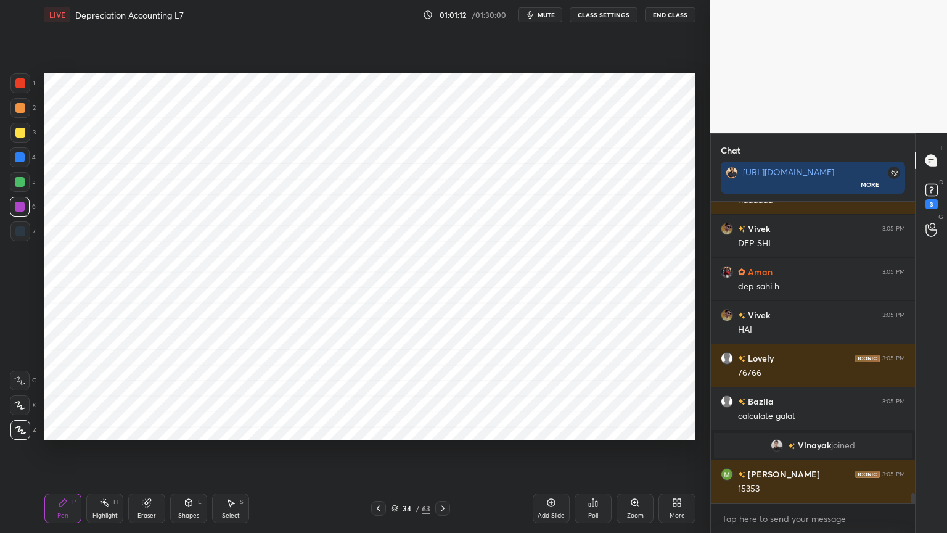
scroll to position [8623, 0]
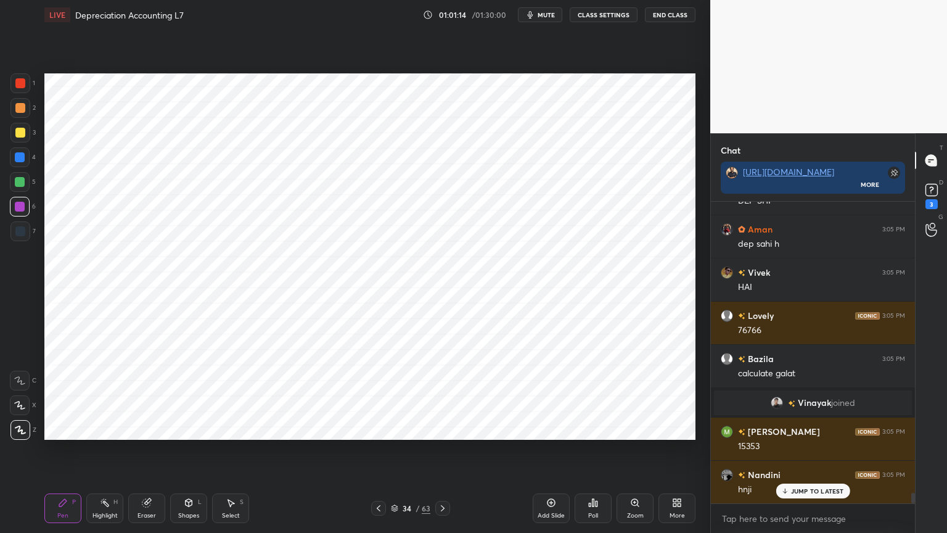
click at [12, 239] on div at bounding box center [20, 231] width 20 height 20
click at [21, 174] on div at bounding box center [20, 182] width 20 height 20
click at [17, 163] on div at bounding box center [20, 157] width 20 height 20
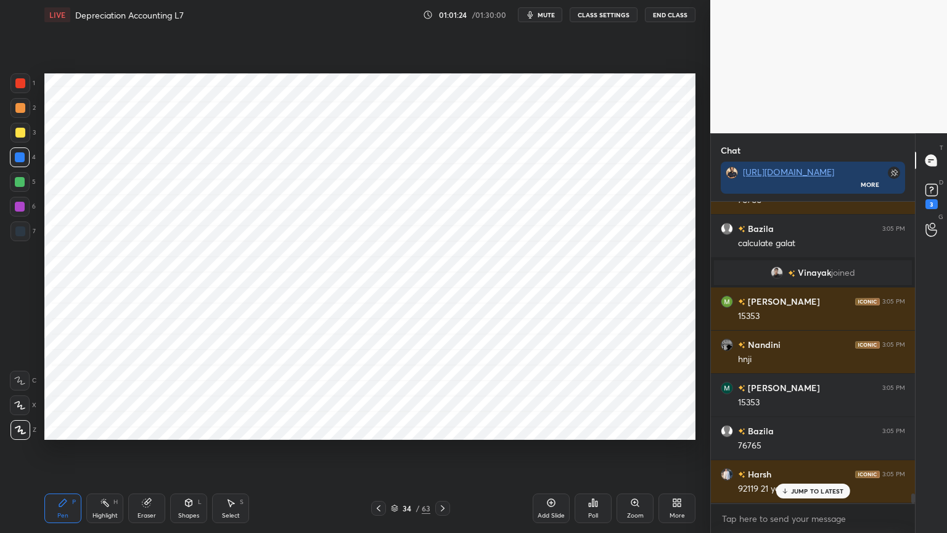
scroll to position [8795, 0]
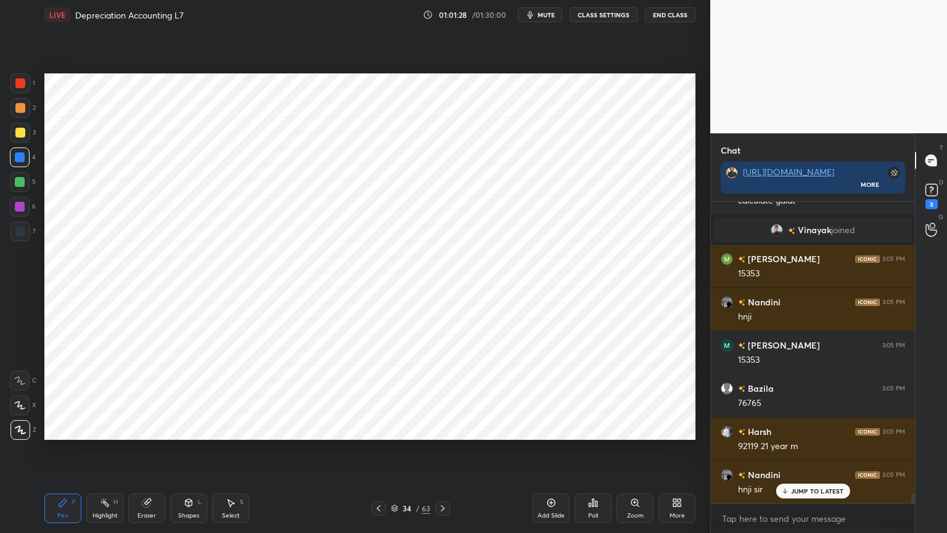
click at [147, 428] on div "Eraser" at bounding box center [147, 516] width 19 height 6
click at [64, 428] on icon at bounding box center [63, 503] width 10 height 10
click at [20, 89] on div at bounding box center [20, 83] width 20 height 20
click at [101, 428] on icon at bounding box center [105, 503] width 10 height 10
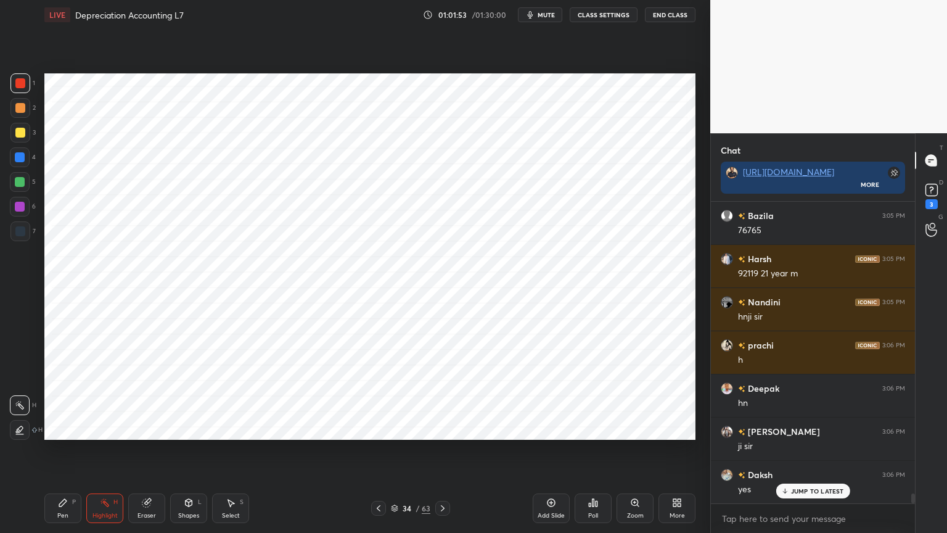
scroll to position [9054, 0]
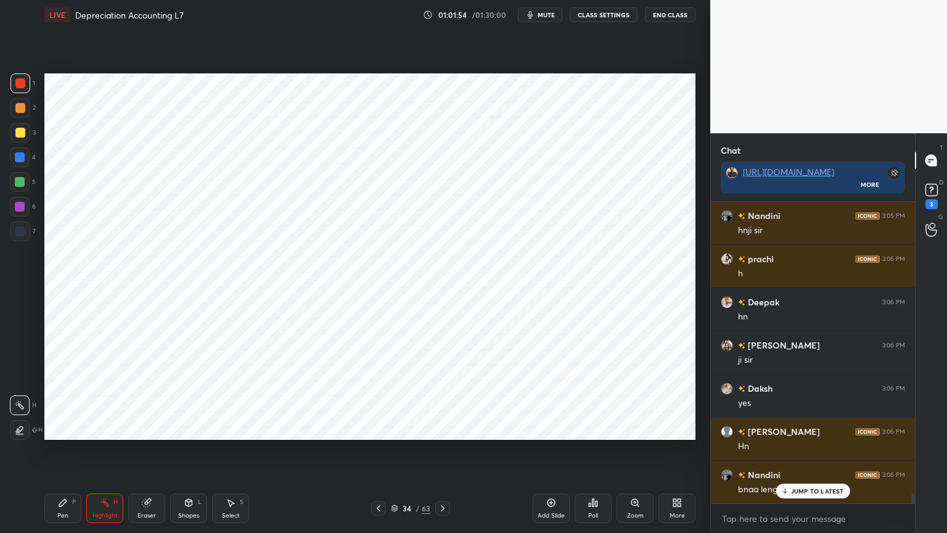
click at [600, 428] on div "Poll" at bounding box center [593, 508] width 37 height 30
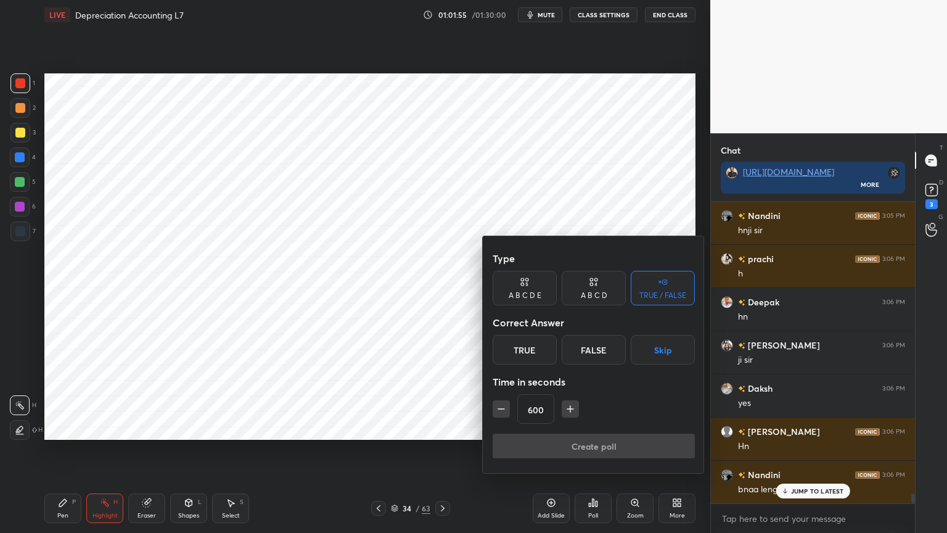
click at [667, 354] on button "Skip" at bounding box center [663, 350] width 64 height 30
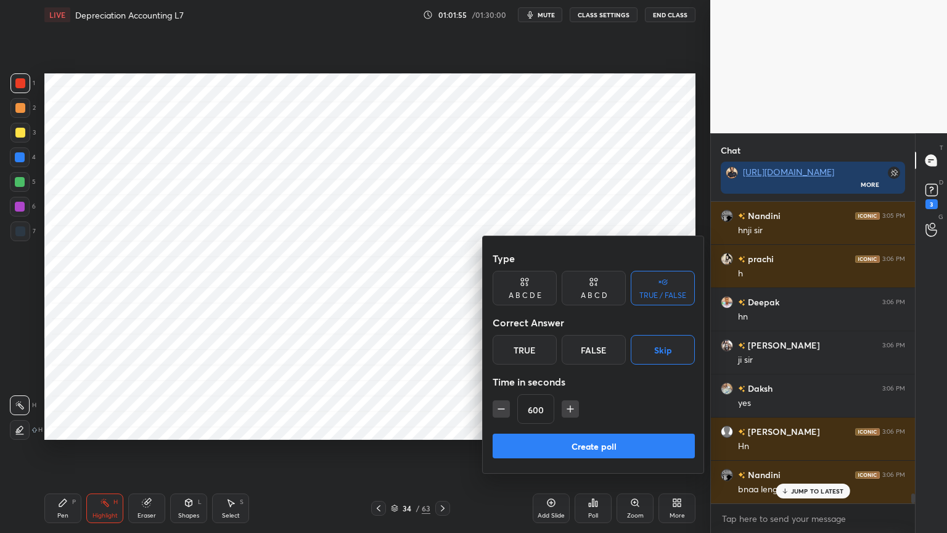
click at [628, 428] on button "Create poll" at bounding box center [594, 446] width 202 height 25
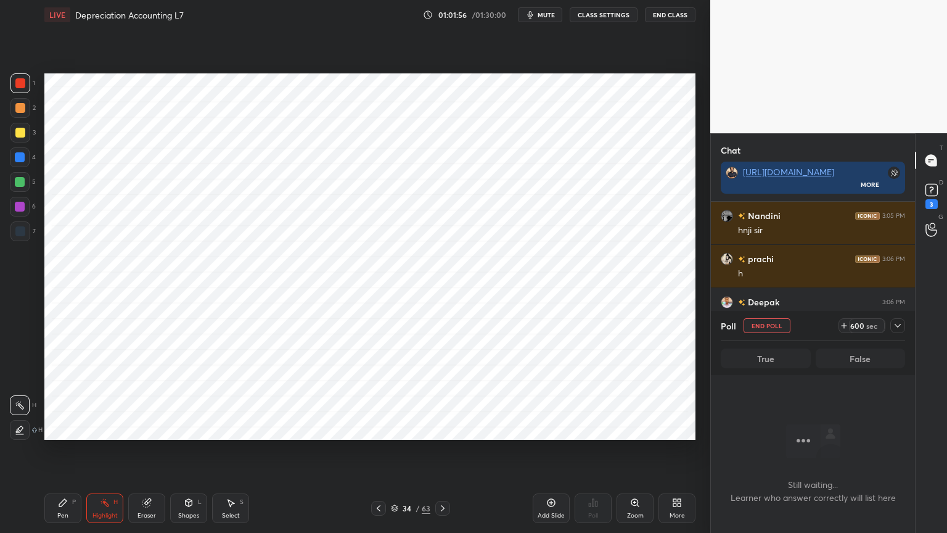
scroll to position [9162, 0]
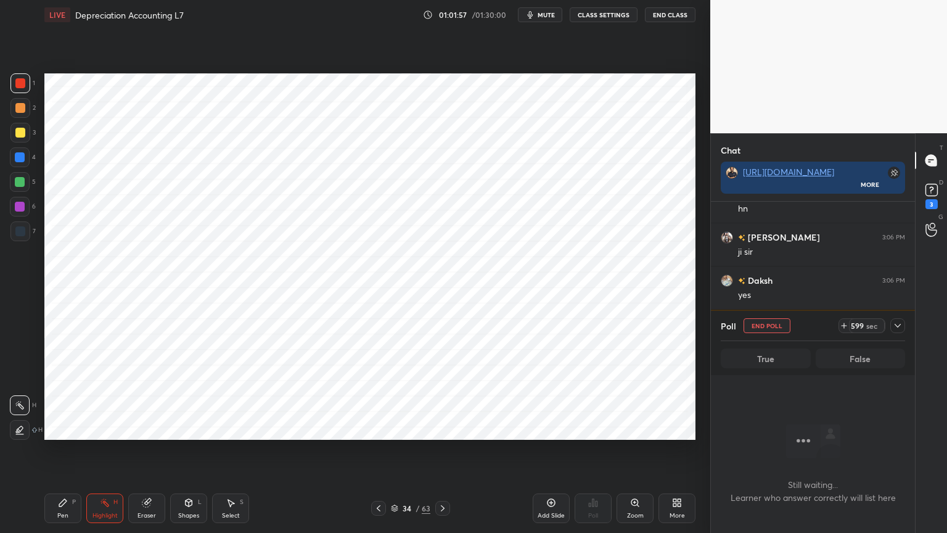
click at [886, 323] on div "599 sec" at bounding box center [872, 325] width 67 height 15
click at [896, 326] on icon at bounding box center [898, 326] width 6 height 4
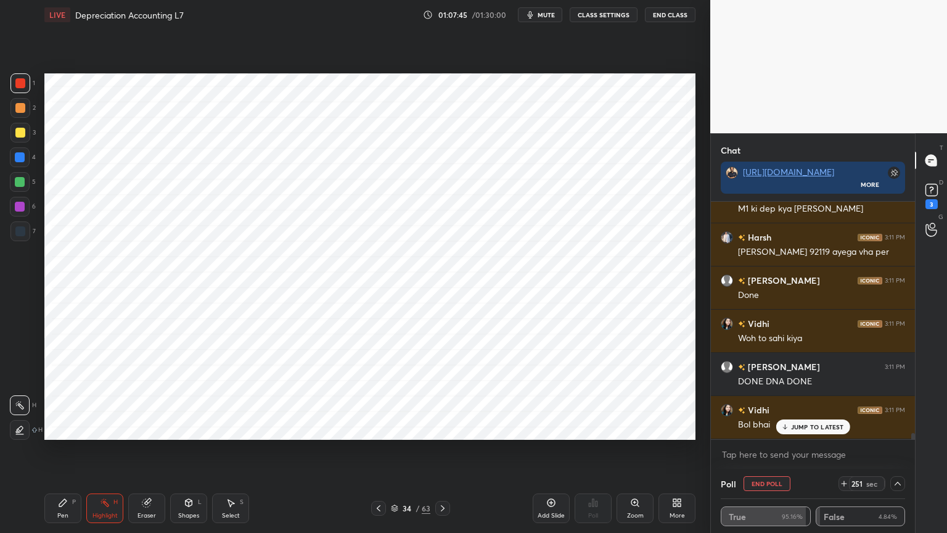
scroll to position [9059, 0]
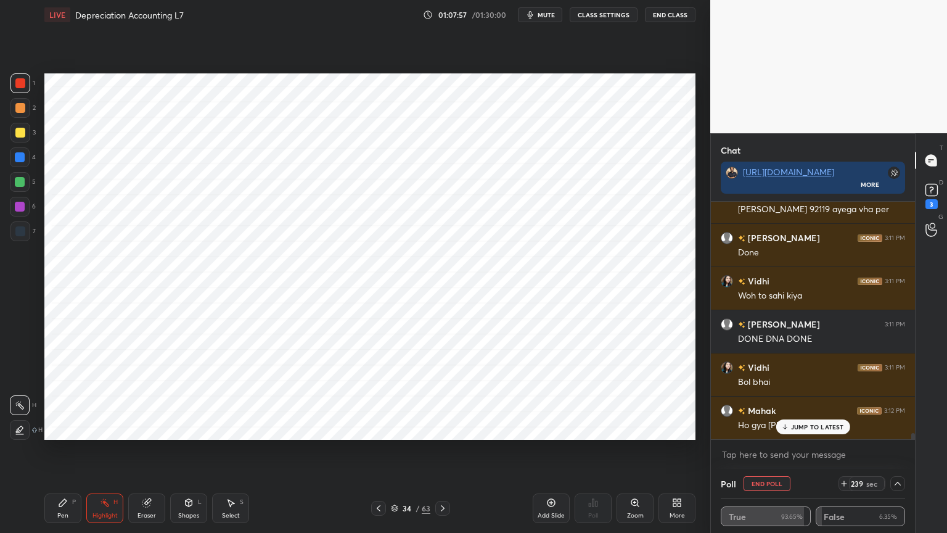
click at [765, 428] on button "End Poll" at bounding box center [767, 483] width 47 height 15
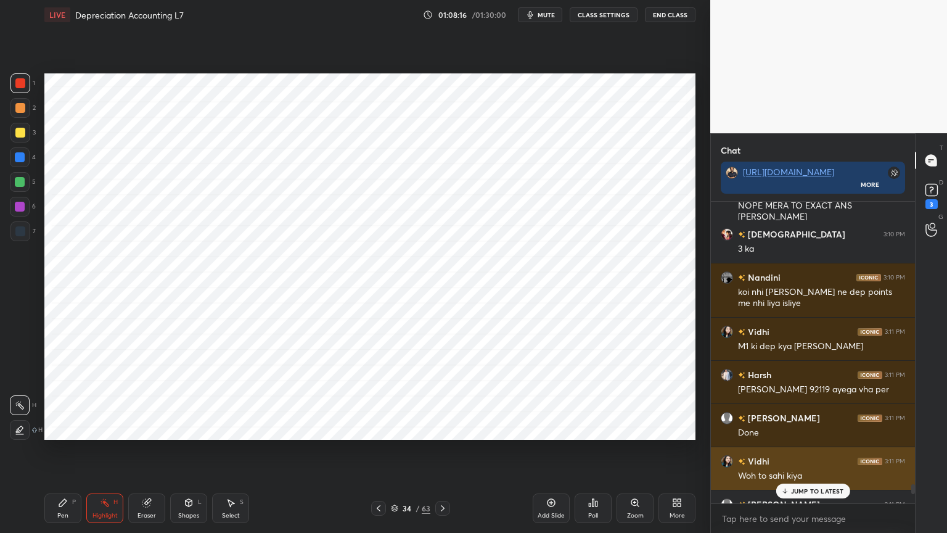
scroll to position [8875, 0]
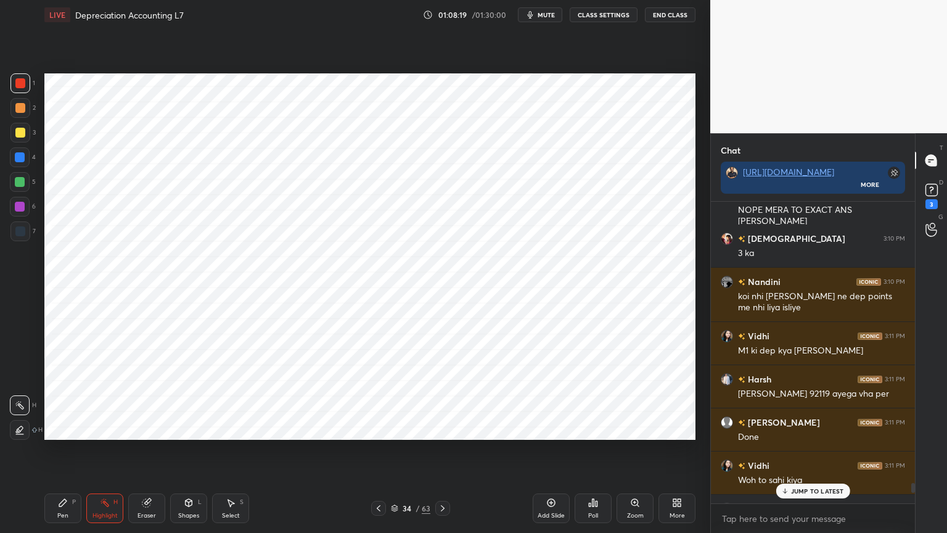
click at [558, 428] on div "Add Slide" at bounding box center [551, 516] width 27 height 6
click at [807, 428] on p "1 NEW MESSAGE" at bounding box center [817, 490] width 52 height 7
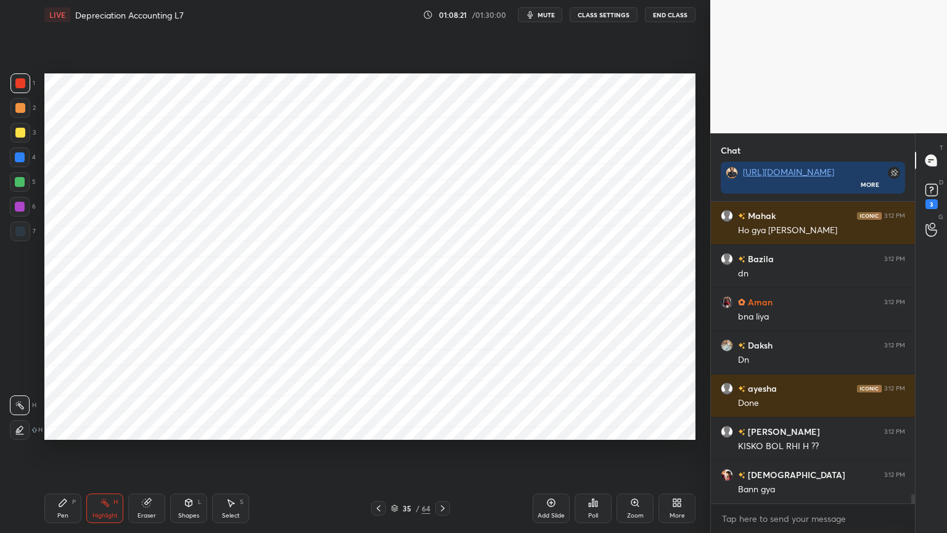
scroll to position [9298, 0]
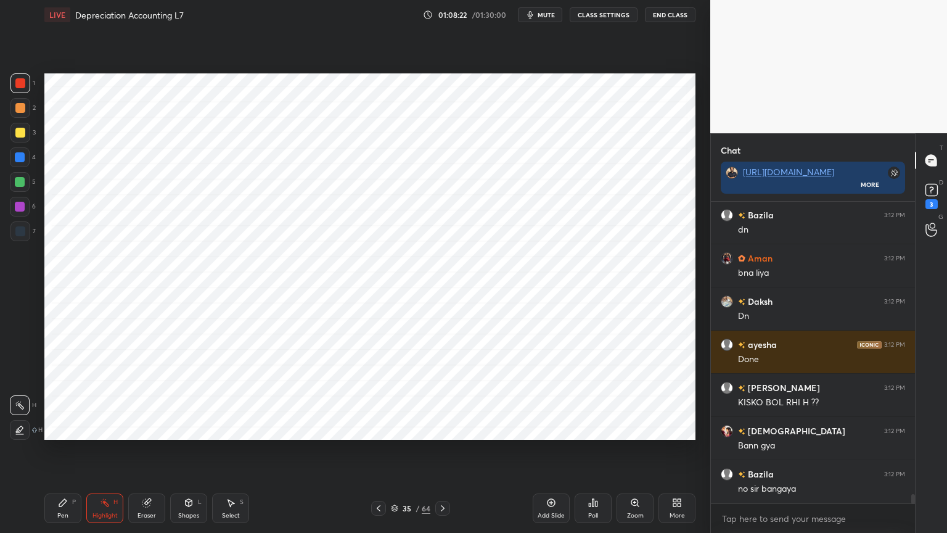
click at [23, 160] on div at bounding box center [20, 157] width 10 height 10
click at [68, 428] on div "Pen P" at bounding box center [62, 508] width 37 height 30
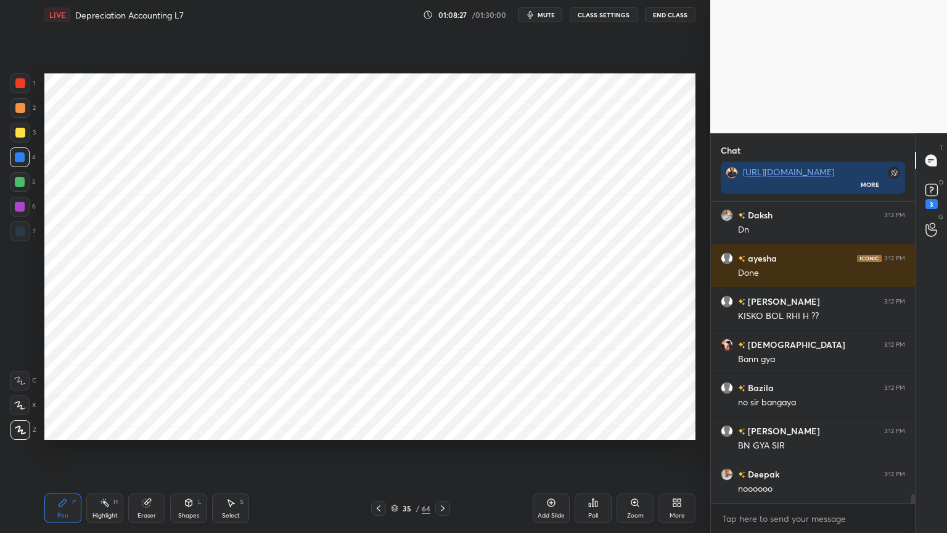
scroll to position [9427, 0]
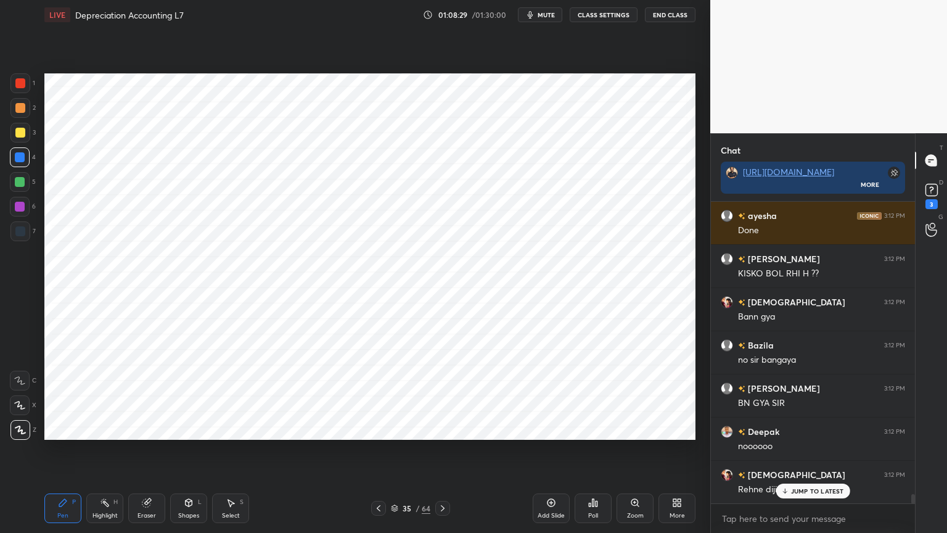
click at [179, 428] on div "Shapes L" at bounding box center [188, 508] width 37 height 30
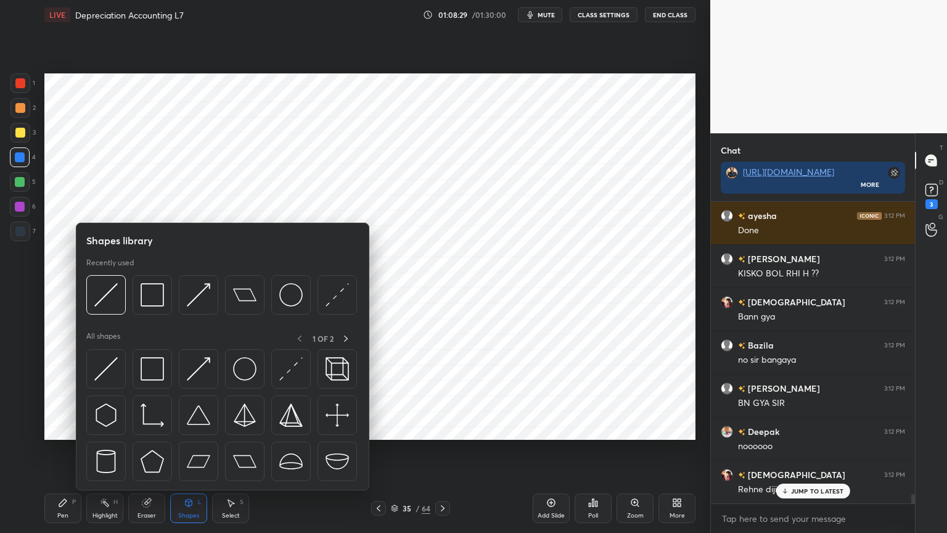
click at [182, 428] on div "Shapes L" at bounding box center [188, 508] width 37 height 30
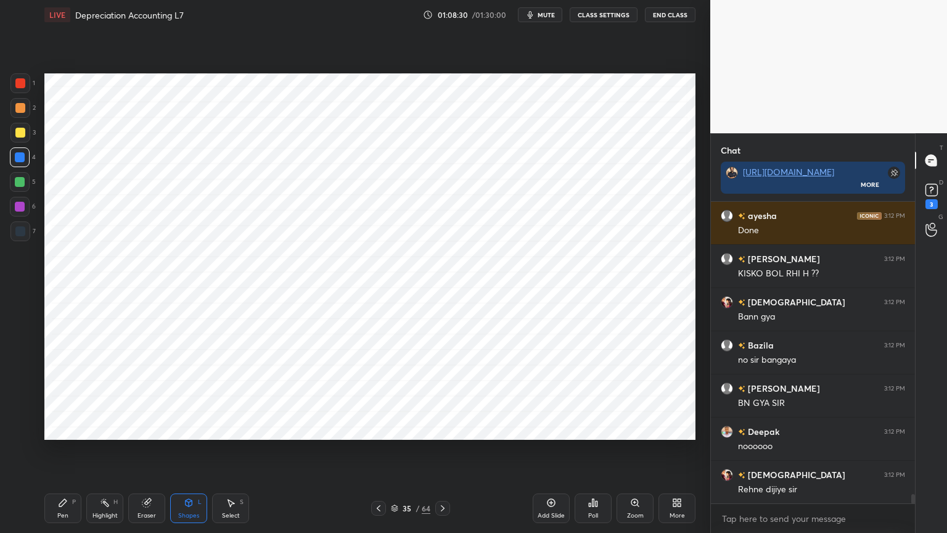
scroll to position [9471, 0]
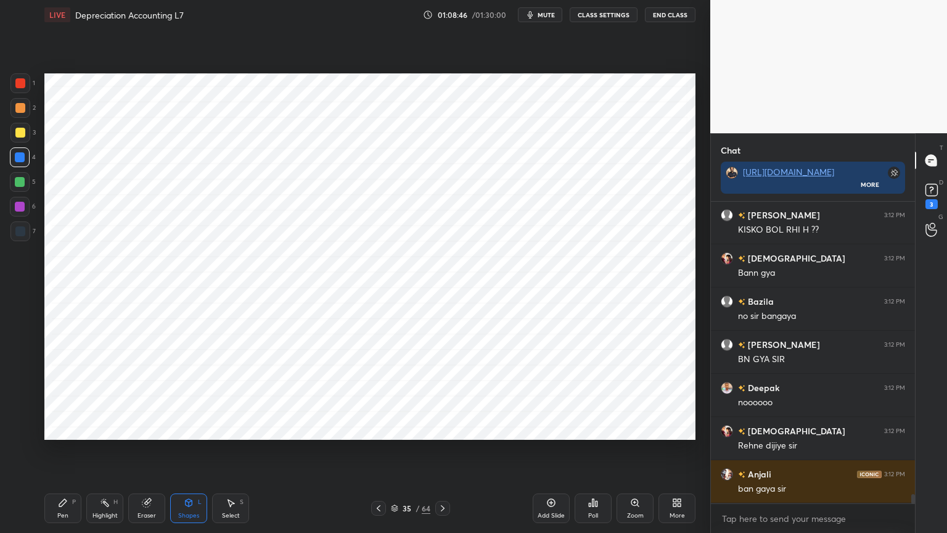
click at [59, 428] on div "Pen" at bounding box center [62, 516] width 11 height 6
click at [18, 241] on div at bounding box center [20, 231] width 20 height 20
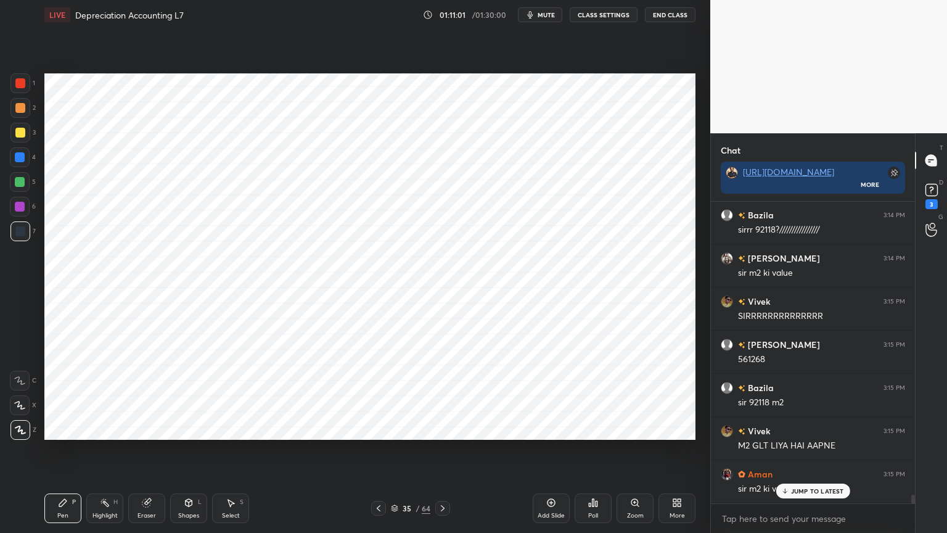
scroll to position [10031, 0]
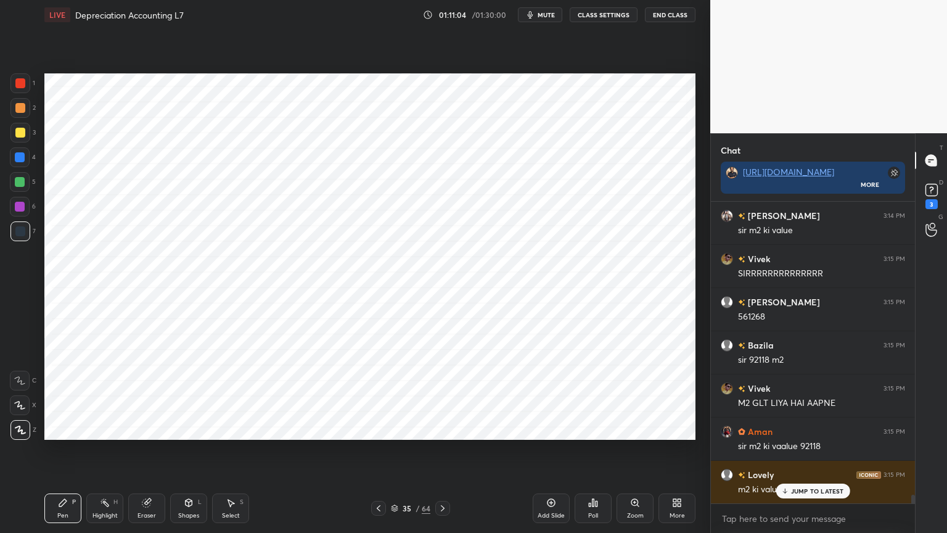
click at [143, 428] on div "Eraser" at bounding box center [147, 516] width 19 height 6
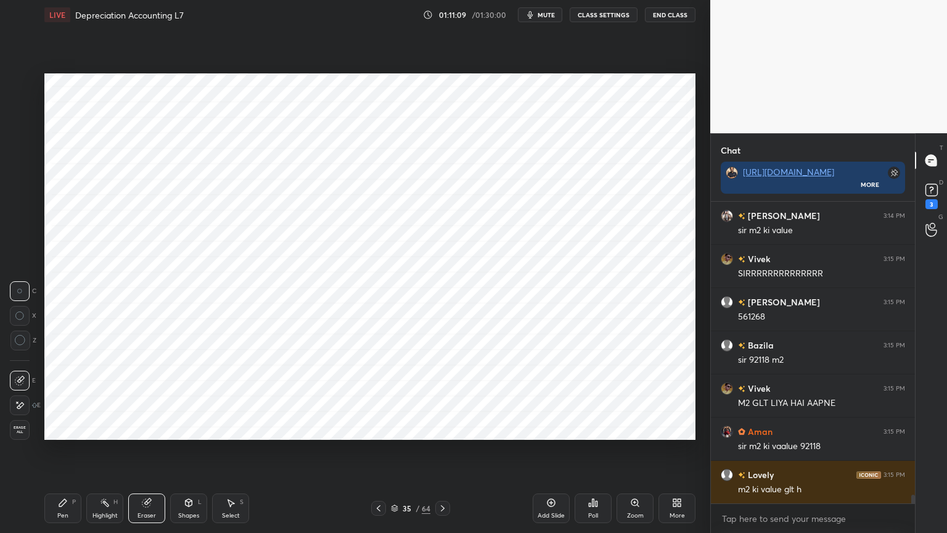
scroll to position [10075, 0]
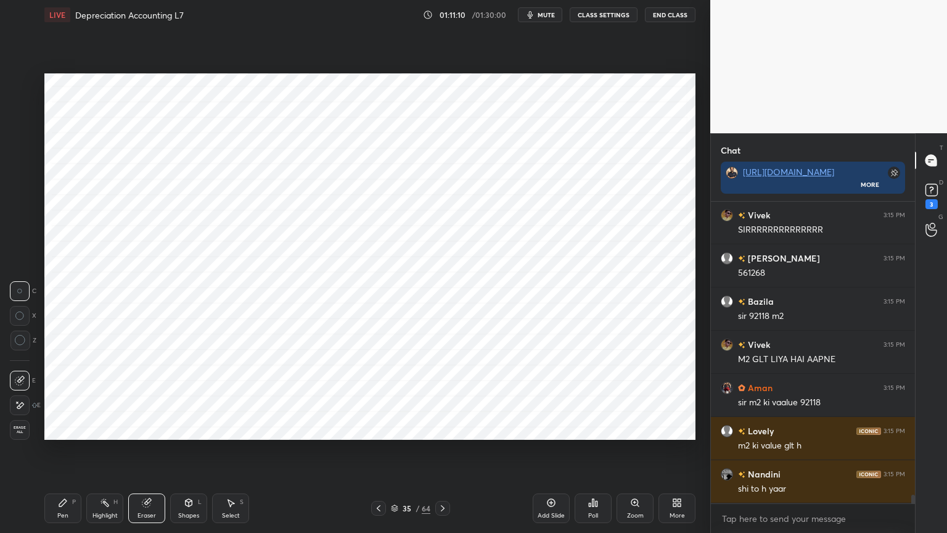
click at [57, 428] on div "Pen P" at bounding box center [62, 508] width 37 height 30
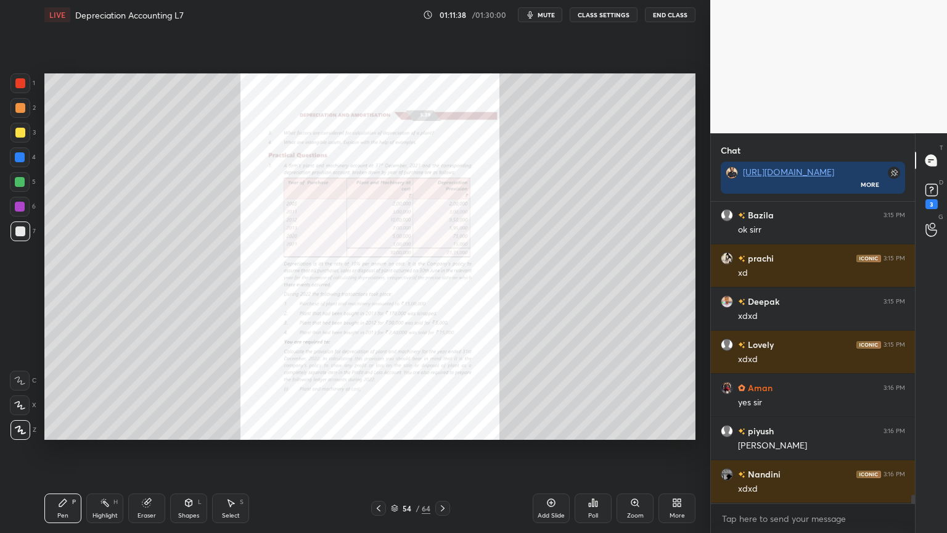
scroll to position [10562, 0]
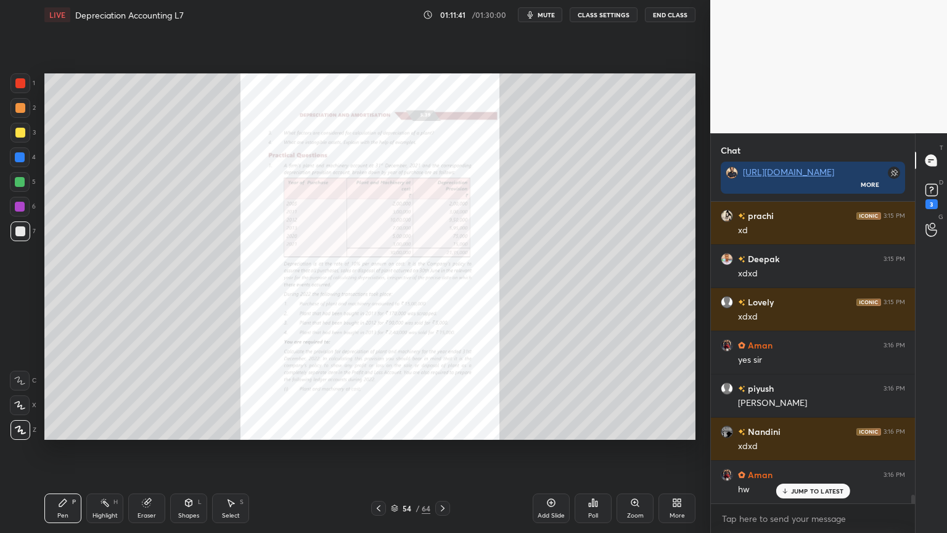
click at [628, 428] on div "Zoom" at bounding box center [635, 508] width 37 height 30
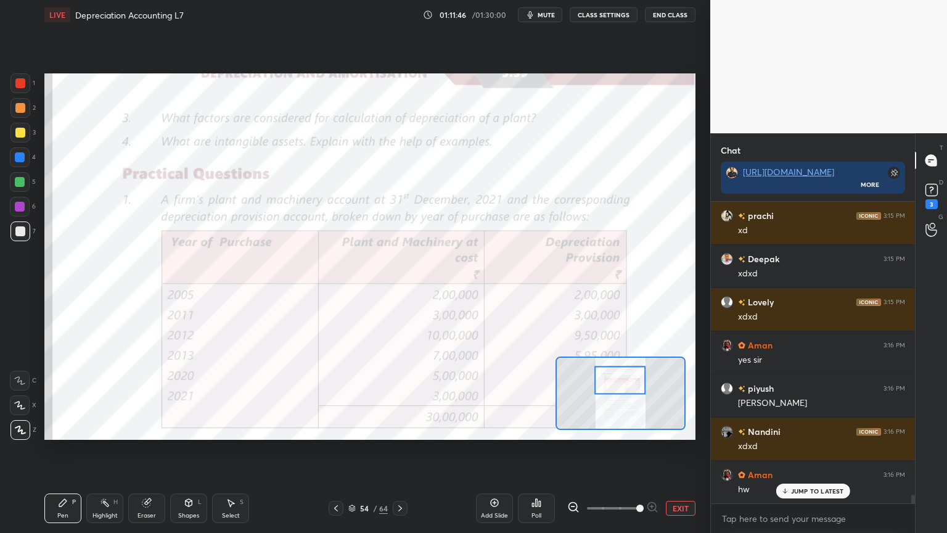
click at [19, 206] on div at bounding box center [20, 207] width 10 height 10
click at [12, 379] on div at bounding box center [20, 381] width 20 height 20
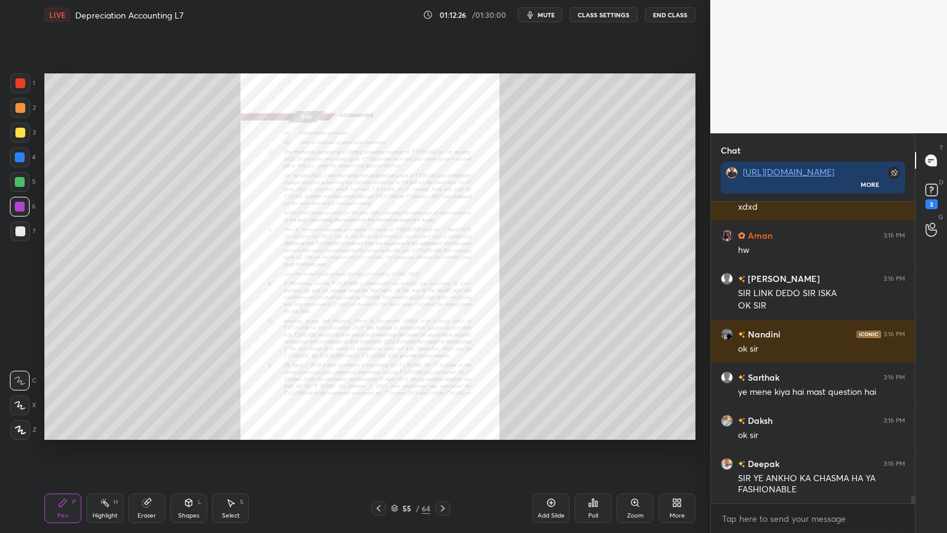
scroll to position [10845, 0]
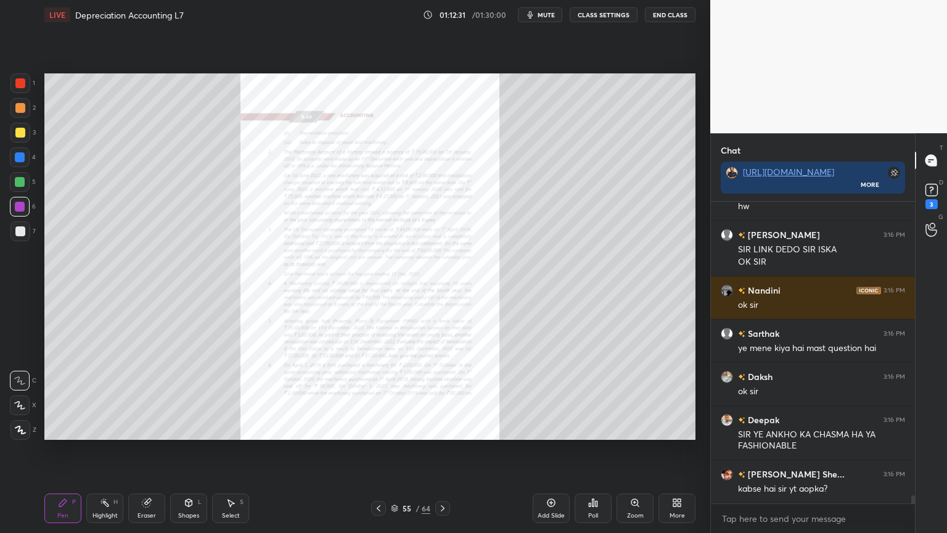
click at [633, 428] on div "Zoom" at bounding box center [635, 508] width 37 height 30
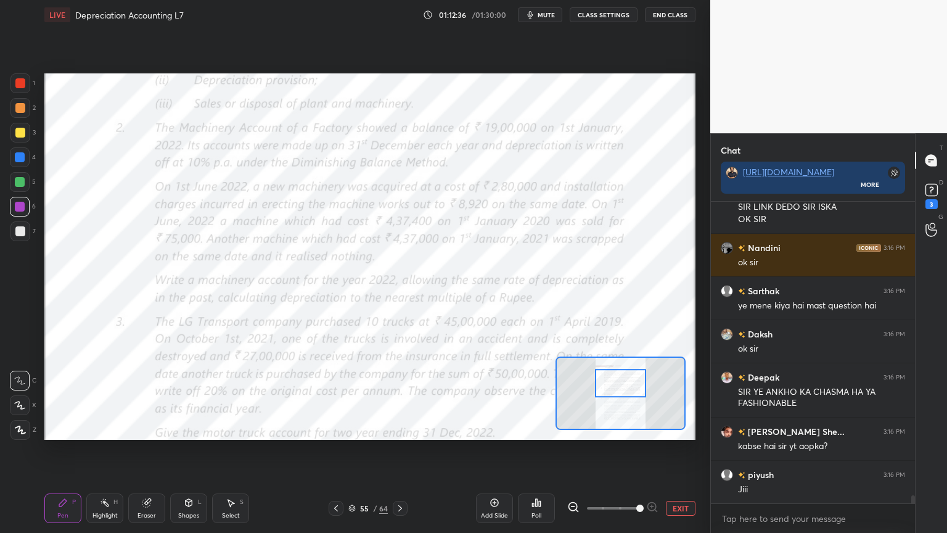
click at [10, 428] on div at bounding box center [20, 430] width 20 height 20
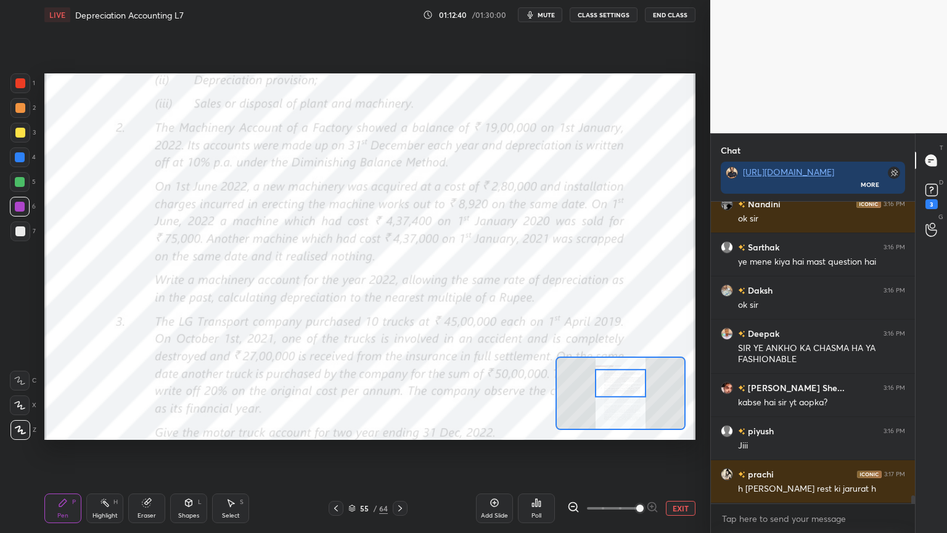
click at [14, 81] on div at bounding box center [20, 83] width 20 height 20
click at [22, 386] on div at bounding box center [20, 381] width 20 height 20
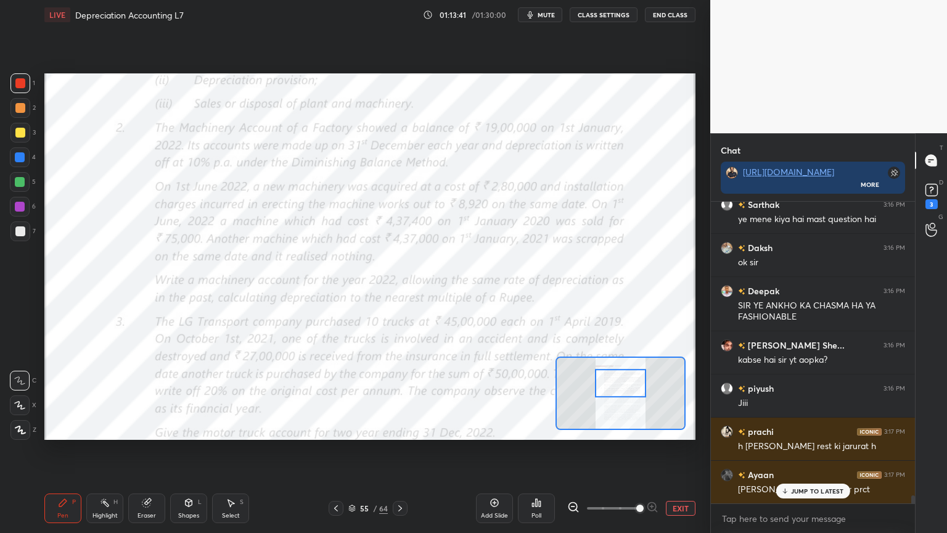
click at [495, 428] on div "Add Slide" at bounding box center [494, 508] width 37 height 30
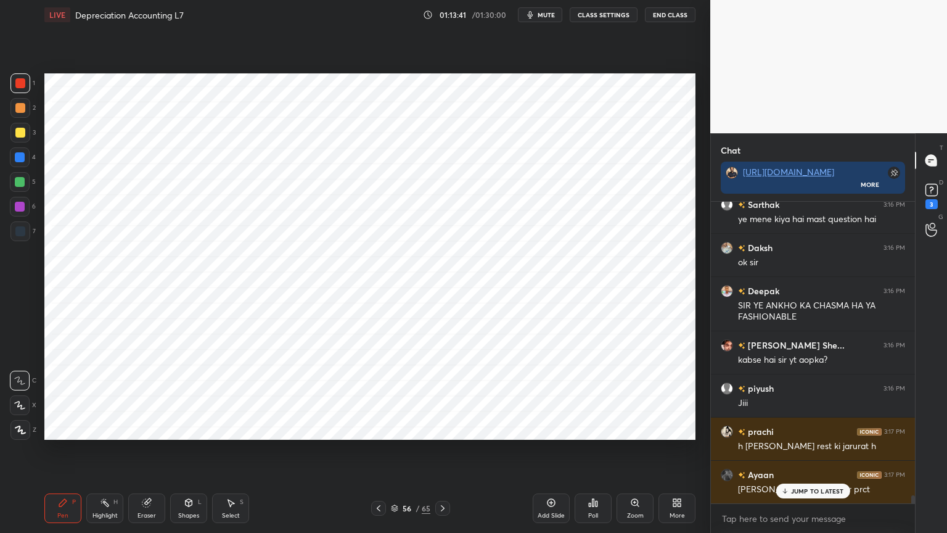
scroll to position [11003, 0]
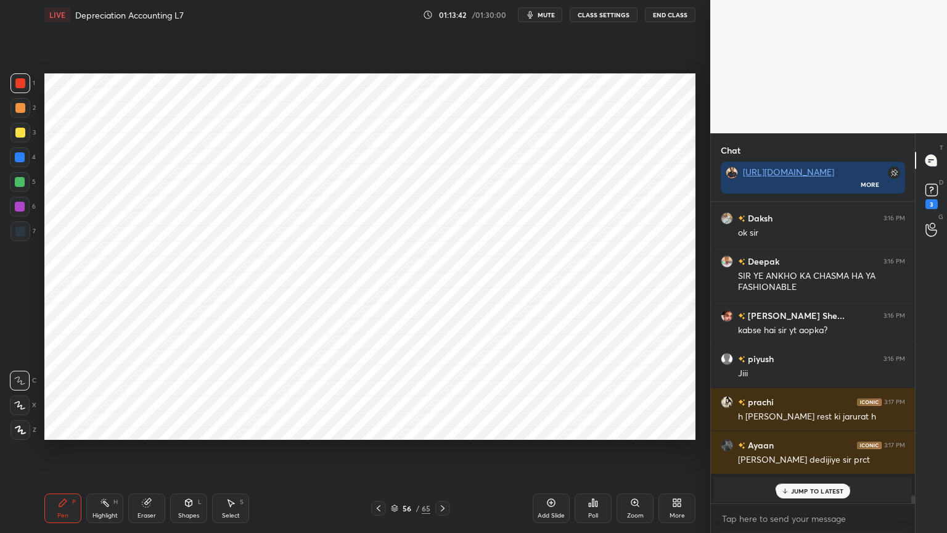
click at [27, 155] on div at bounding box center [20, 157] width 20 height 20
click at [33, 428] on div "Z" at bounding box center [23, 430] width 26 height 20
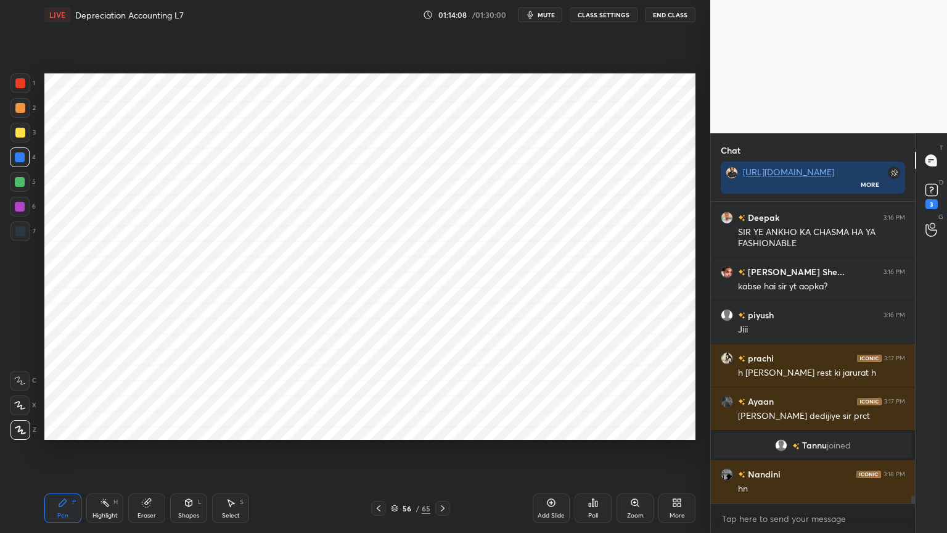
click at [185, 428] on div "Shapes L" at bounding box center [188, 508] width 37 height 30
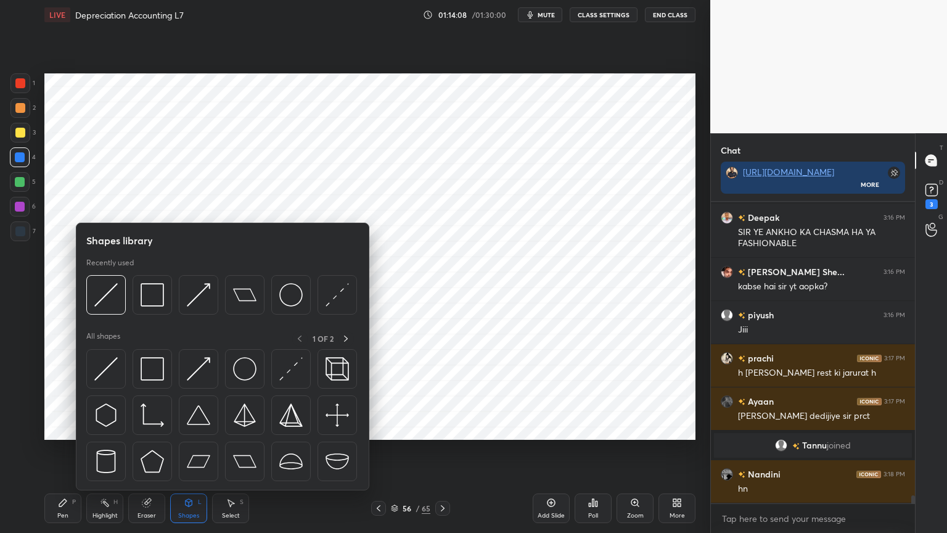
click at [187, 428] on div "Shapes L" at bounding box center [188, 508] width 37 height 30
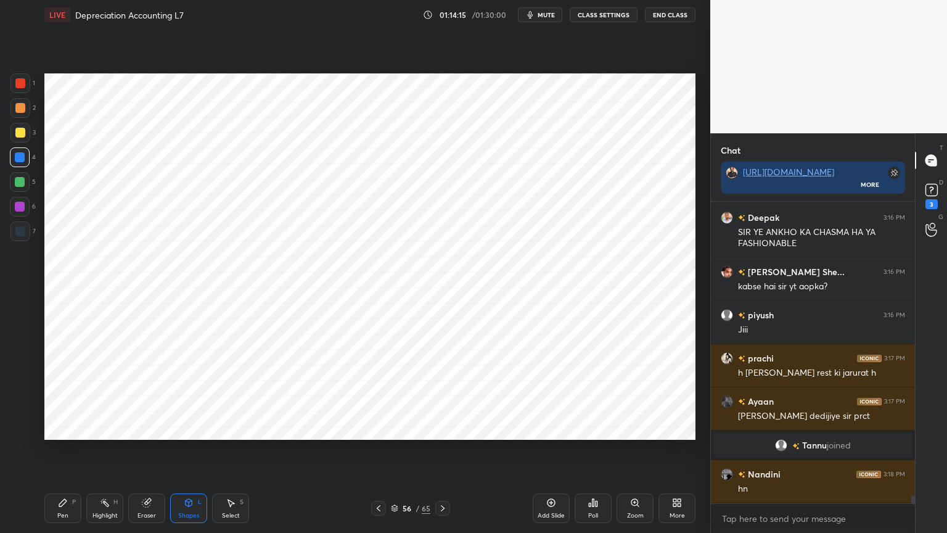
click at [62, 428] on icon at bounding box center [63, 503] width 10 height 10
click at [22, 231] on div at bounding box center [20, 231] width 10 height 10
click at [184, 428] on div "Shapes L" at bounding box center [188, 508] width 37 height 30
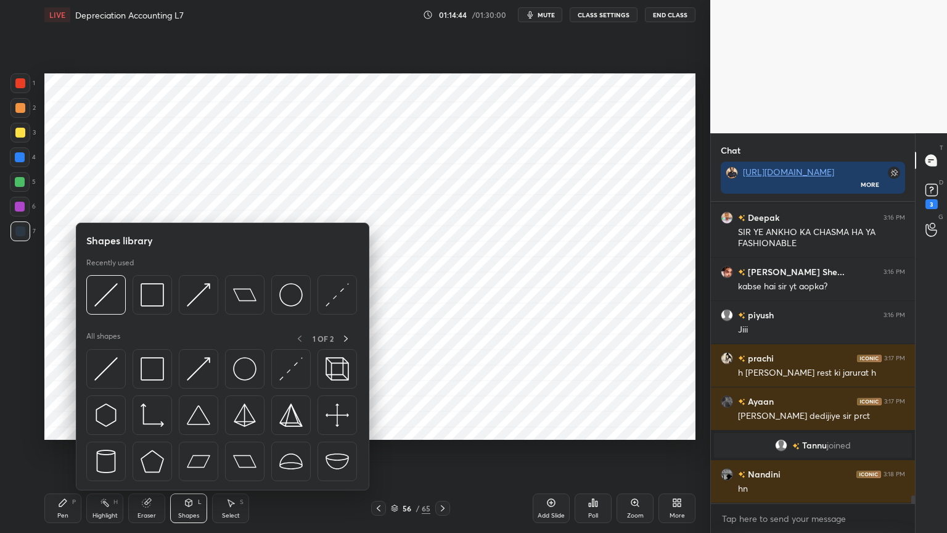
click at [186, 428] on icon at bounding box center [189, 502] width 7 height 7
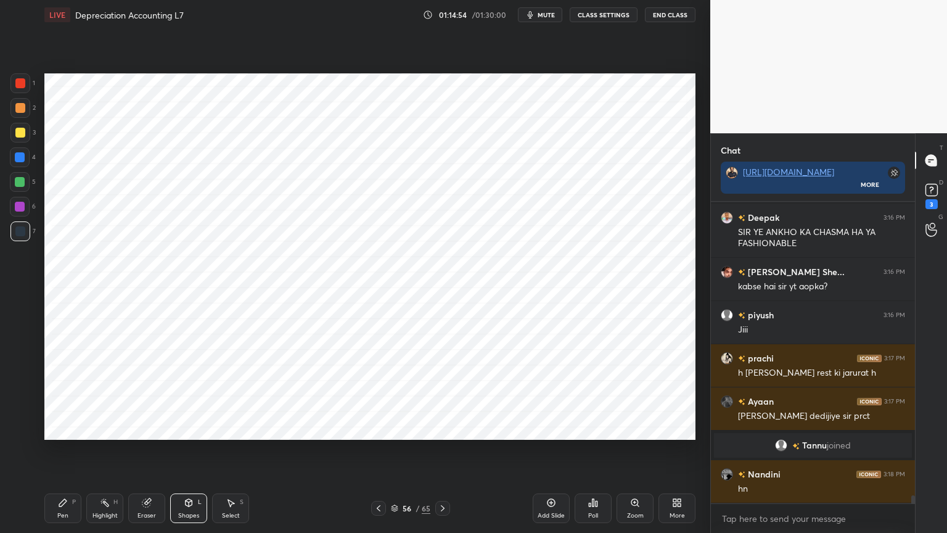
click at [67, 428] on icon at bounding box center [63, 503] width 10 height 10
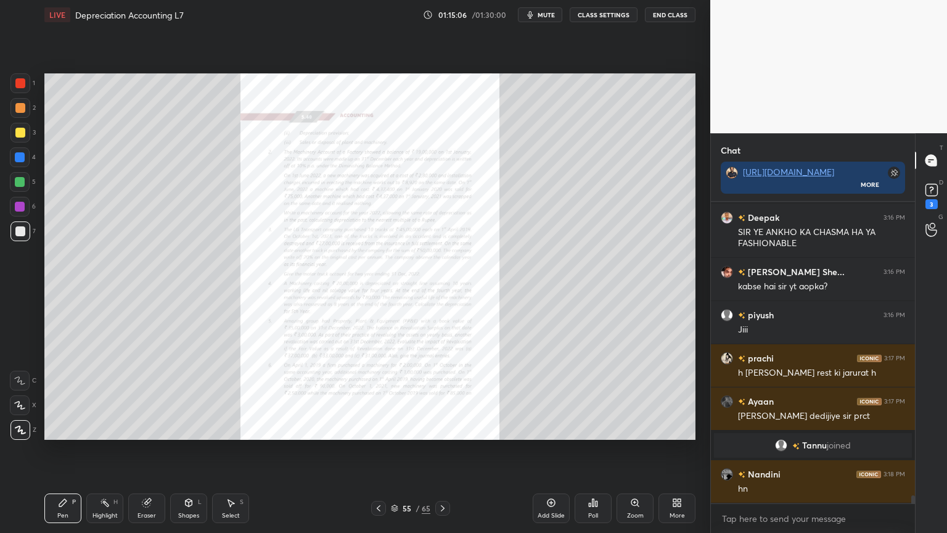
click at [635, 428] on div "Zoom" at bounding box center [635, 516] width 17 height 6
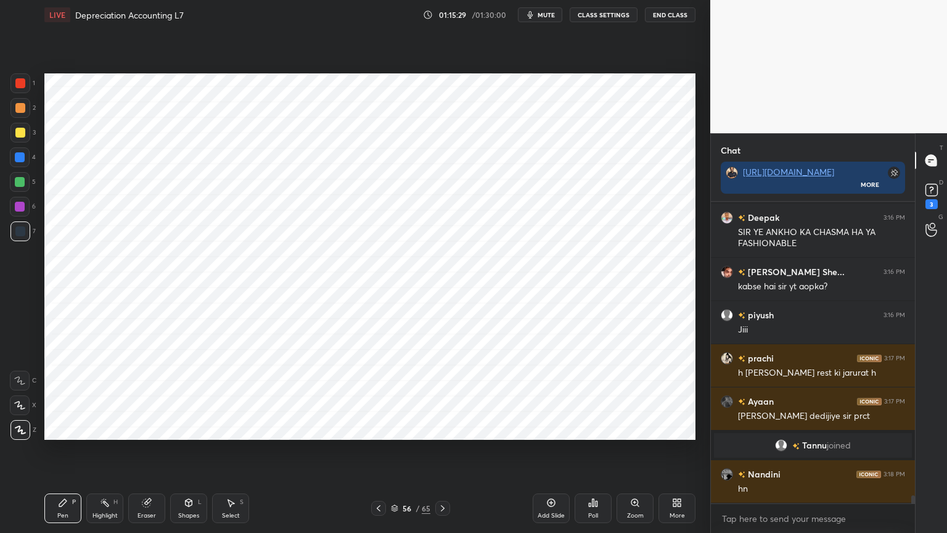
click at [188, 428] on div "Shapes" at bounding box center [188, 516] width 21 height 6
click at [189, 428] on icon at bounding box center [189, 504] width 0 height 4
click at [61, 428] on div "Pen P" at bounding box center [62, 508] width 37 height 30
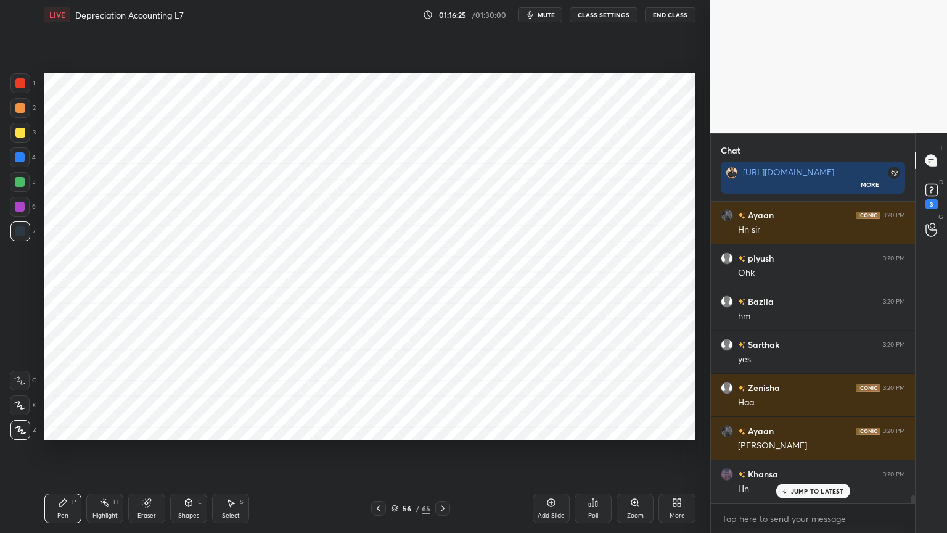
scroll to position [10717, 0]
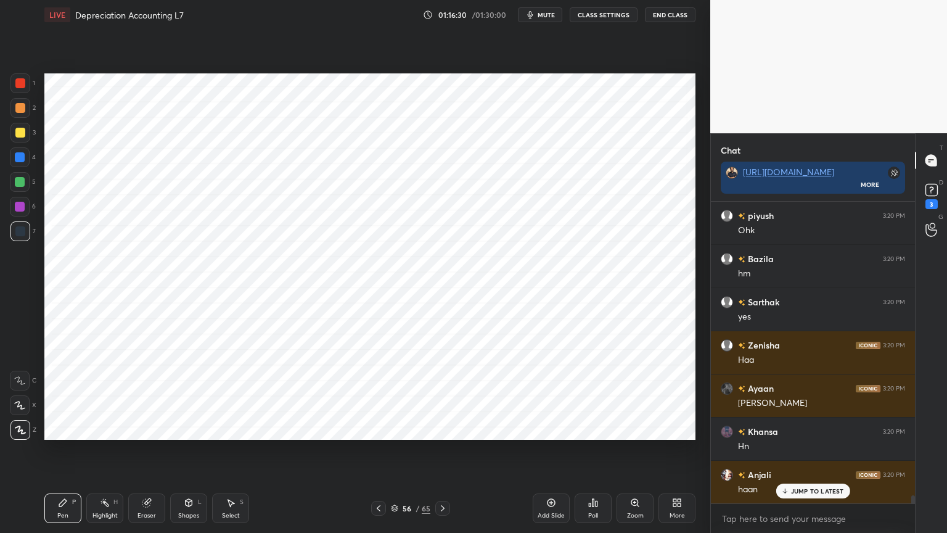
click at [545, 428] on div "Add Slide" at bounding box center [551, 508] width 37 height 30
click at [19, 163] on div at bounding box center [20, 157] width 20 height 20
click at [17, 233] on div at bounding box center [20, 231] width 10 height 10
click at [101, 428] on div "Highlight" at bounding box center [105, 516] width 25 height 6
click at [64, 428] on div "Pen P" at bounding box center [62, 508] width 37 height 30
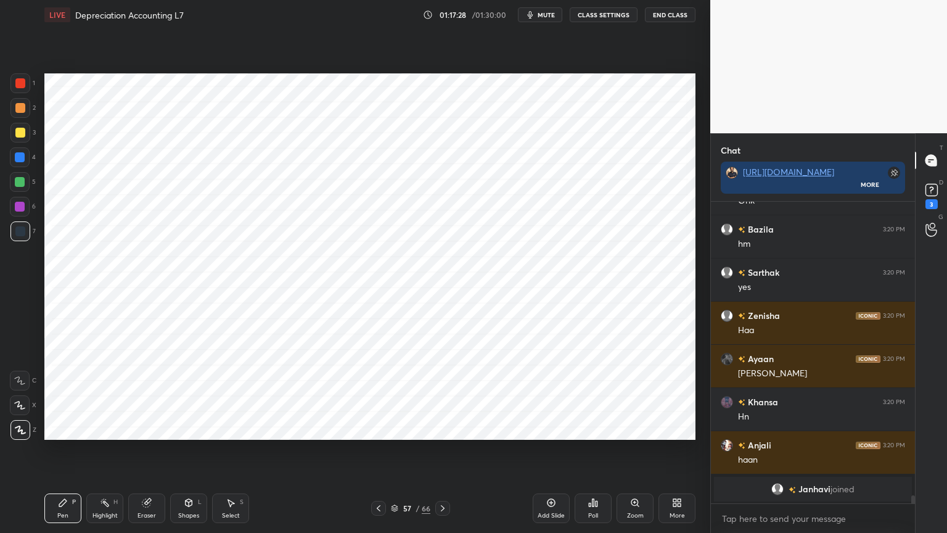
scroll to position [10791, 0]
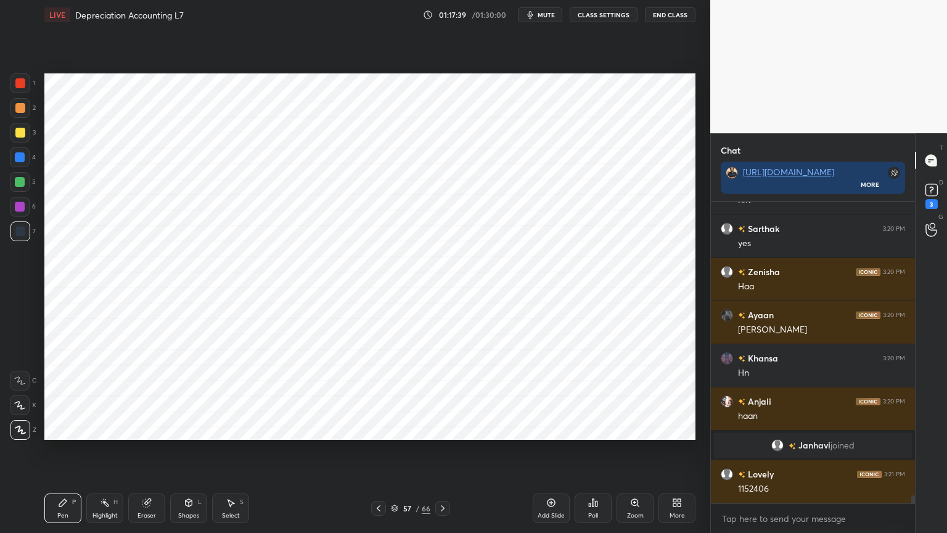
click at [20, 207] on div at bounding box center [20, 207] width 10 height 10
click at [22, 86] on div at bounding box center [20, 83] width 10 height 10
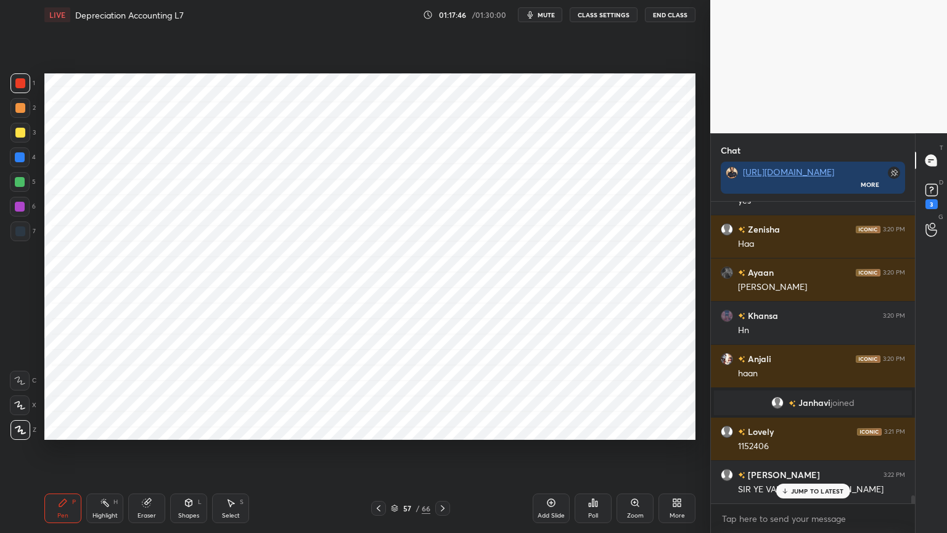
scroll to position [10834, 0]
click at [102, 428] on div "Highlight" at bounding box center [105, 516] width 25 height 6
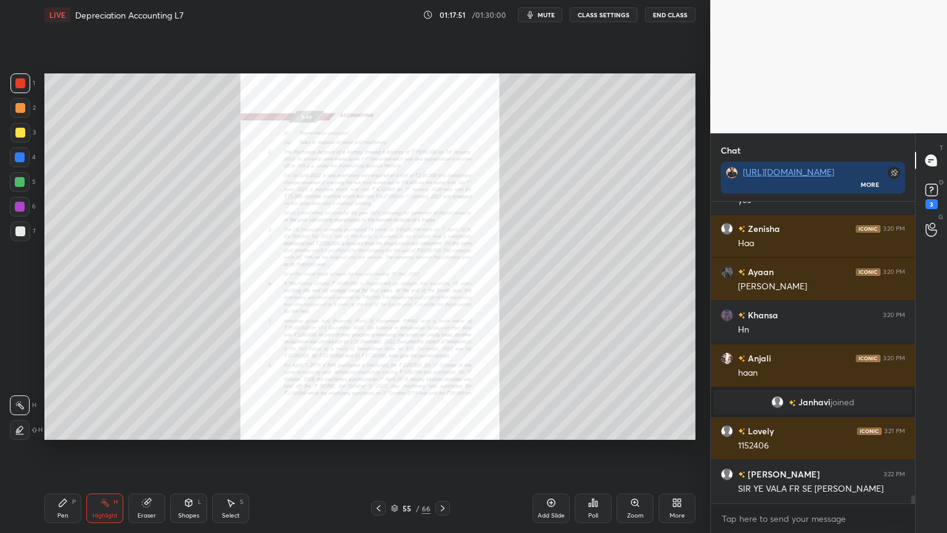
click at [628, 428] on div "Zoom" at bounding box center [635, 508] width 37 height 30
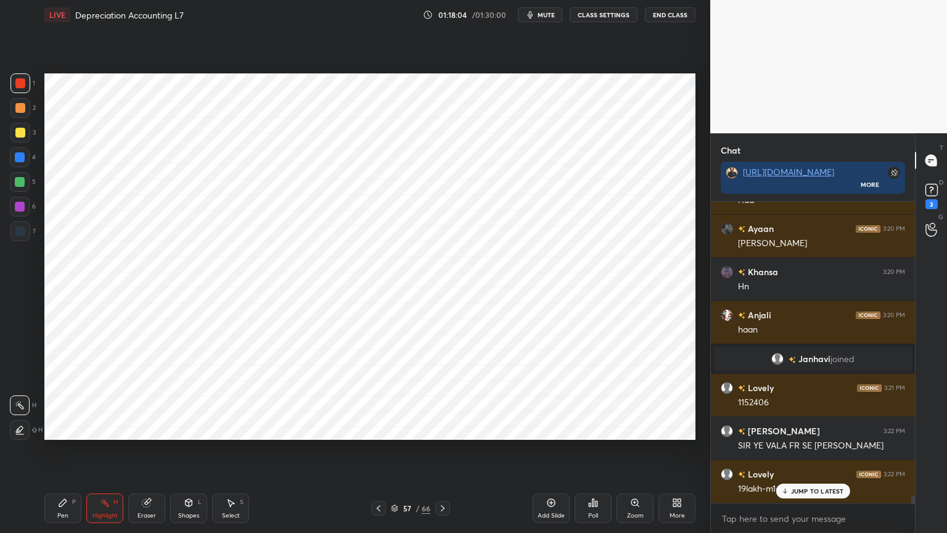
scroll to position [10919, 0]
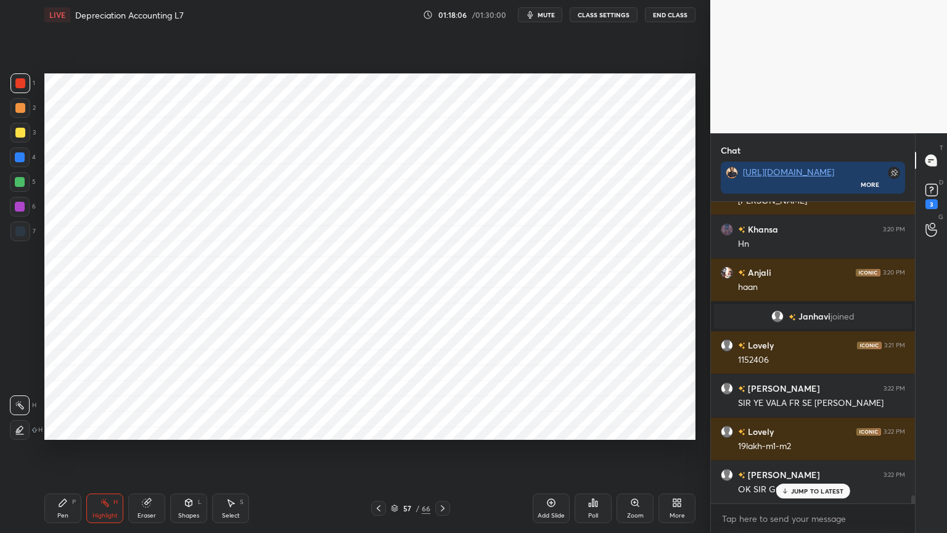
click at [69, 428] on div "Pen P" at bounding box center [62, 508] width 37 height 30
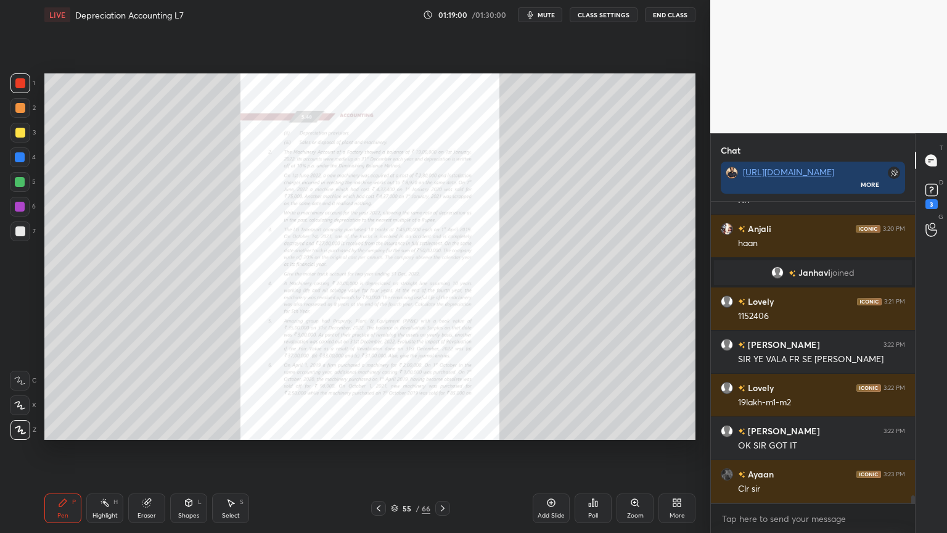
click at [628, 428] on div "Zoom" at bounding box center [635, 508] width 37 height 30
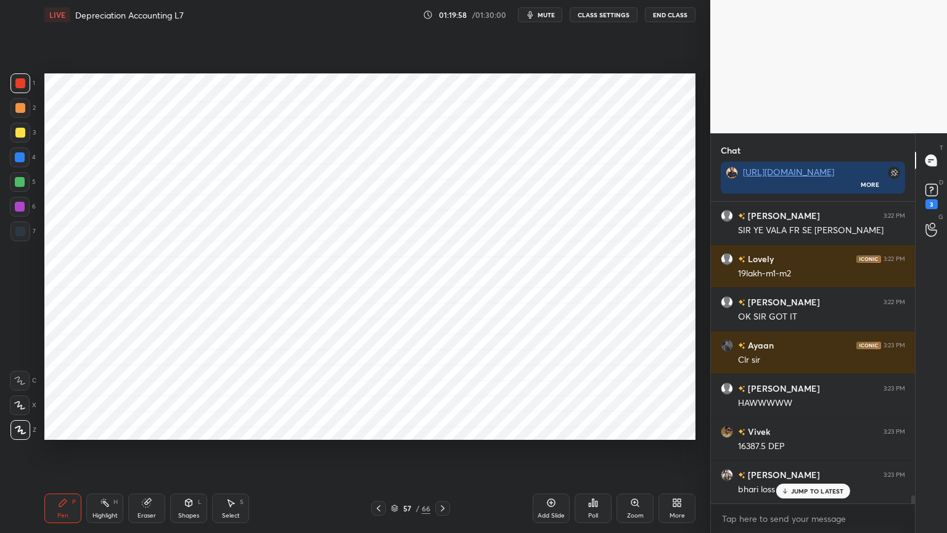
scroll to position [11136, 0]
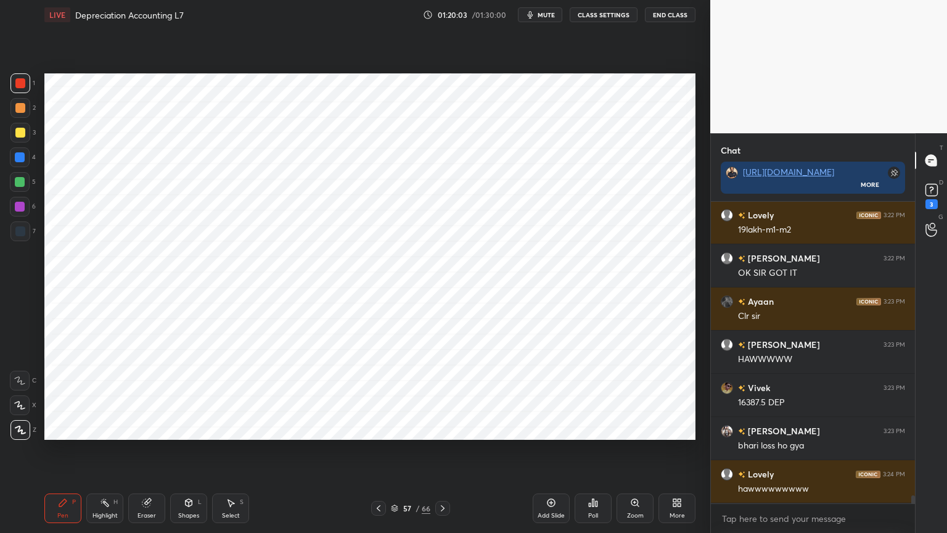
click at [20, 223] on div at bounding box center [20, 231] width 20 height 20
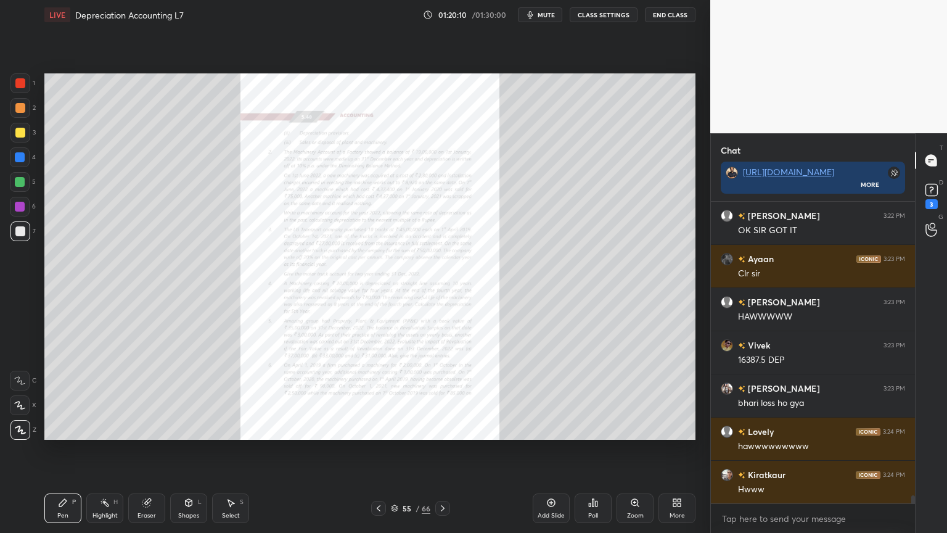
scroll to position [11222, 0]
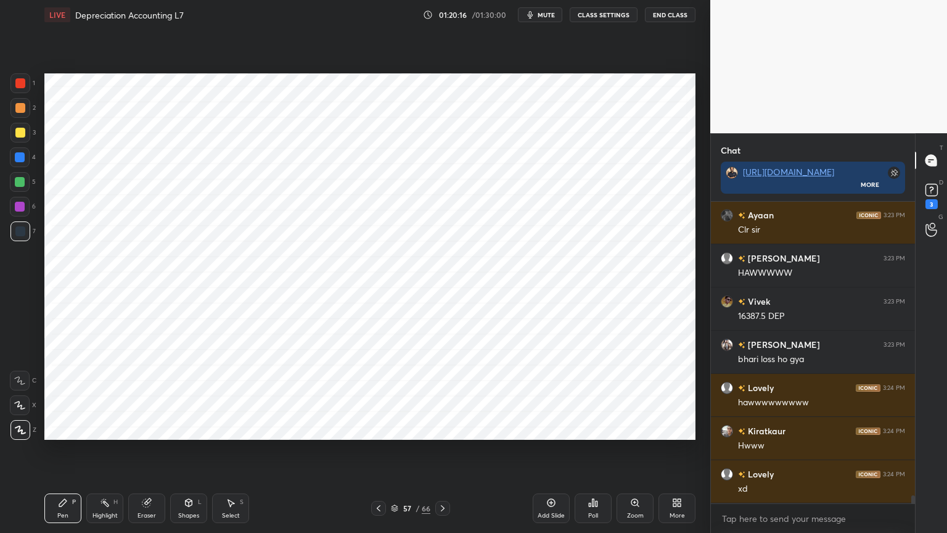
click at [19, 211] on div at bounding box center [20, 207] width 10 height 10
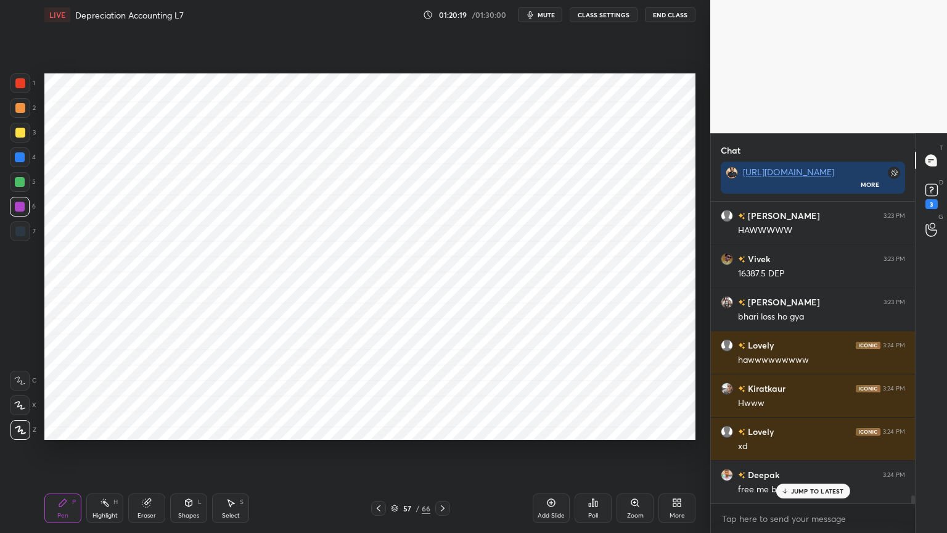
scroll to position [11309, 0]
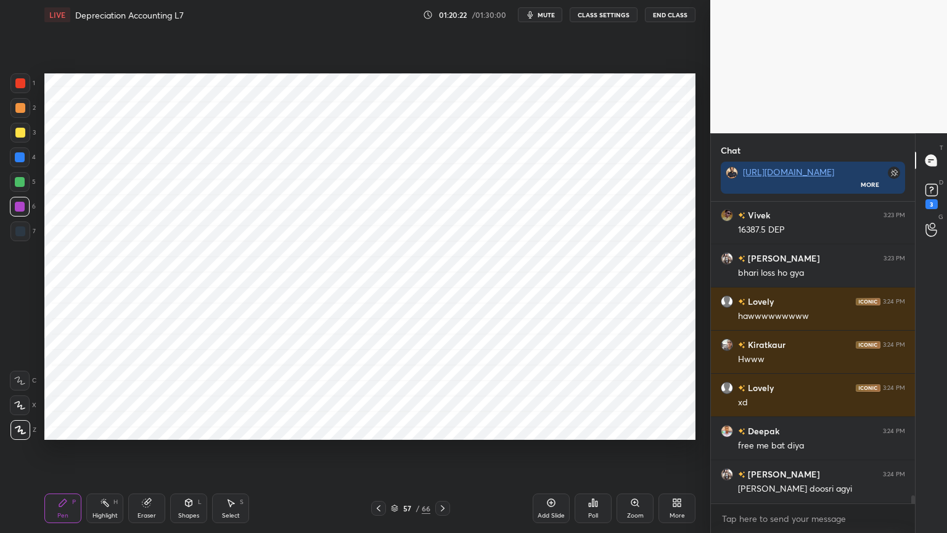
click at [100, 428] on div "Highlight" at bounding box center [105, 516] width 25 height 6
click at [65, 428] on icon at bounding box center [63, 503] width 10 height 10
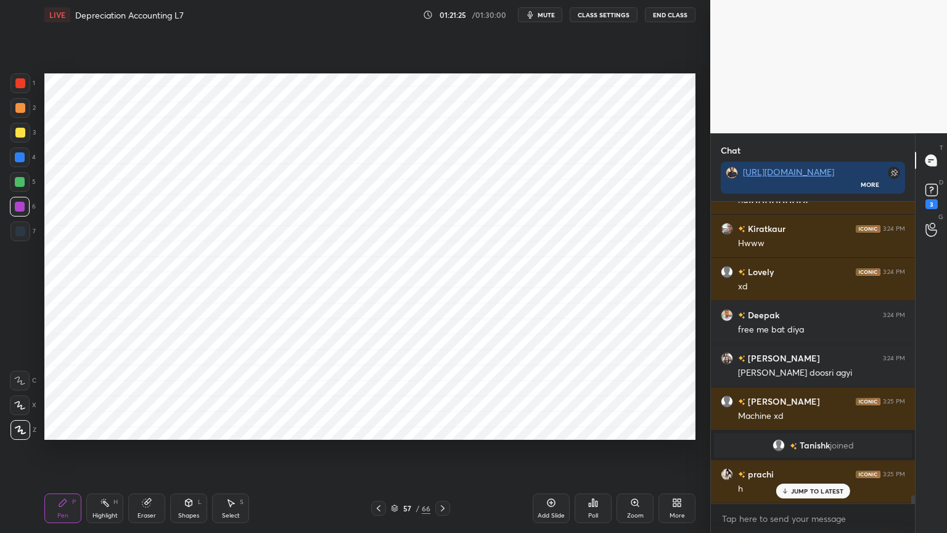
scroll to position [11467, 0]
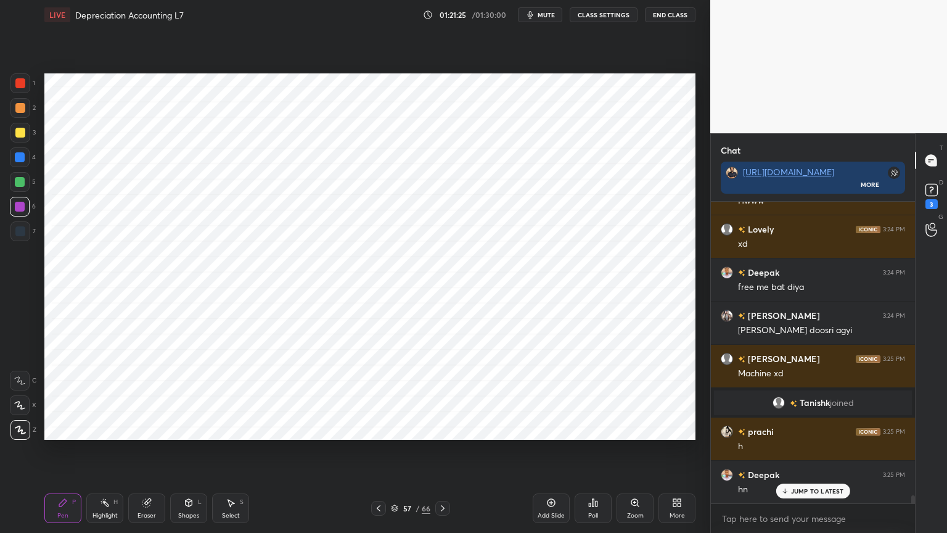
click at [27, 183] on div at bounding box center [20, 182] width 20 height 20
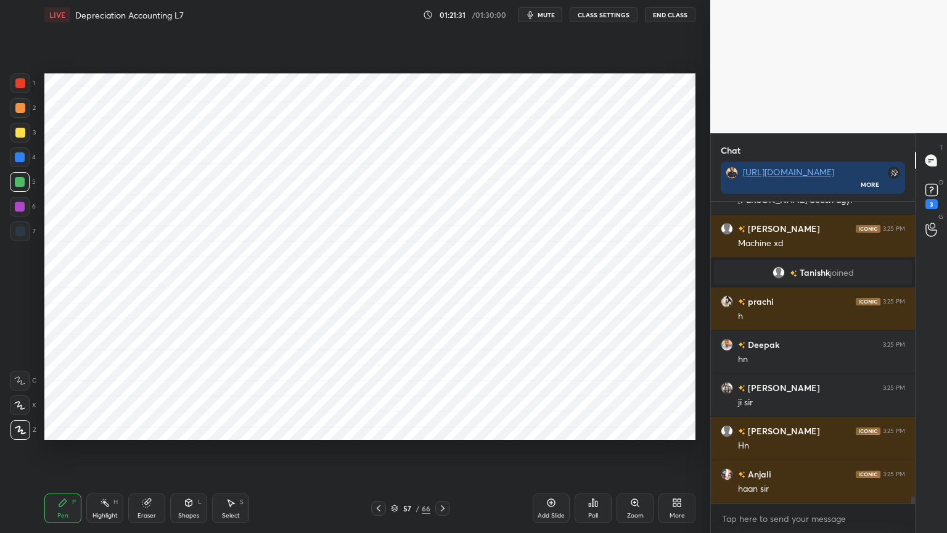
scroll to position [11640, 0]
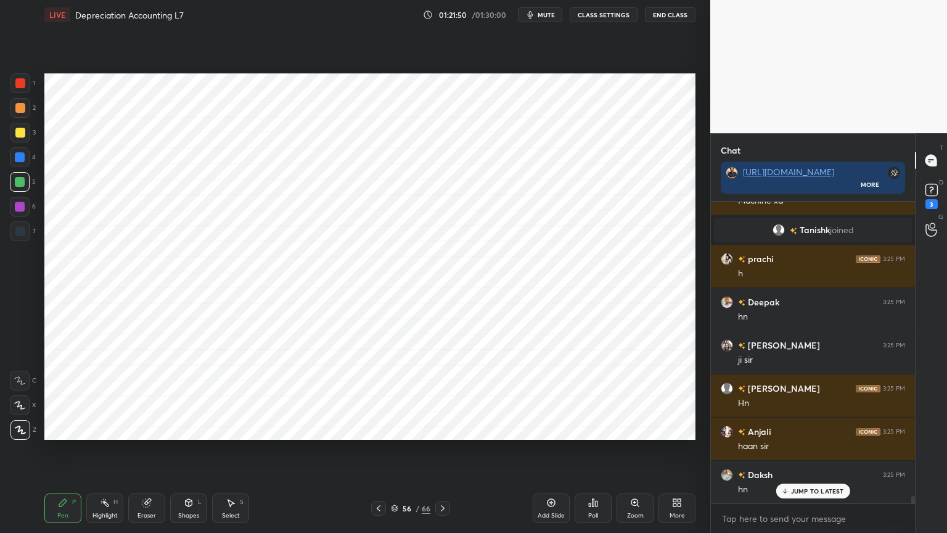
click at [107, 428] on div "Highlight" at bounding box center [105, 516] width 25 height 6
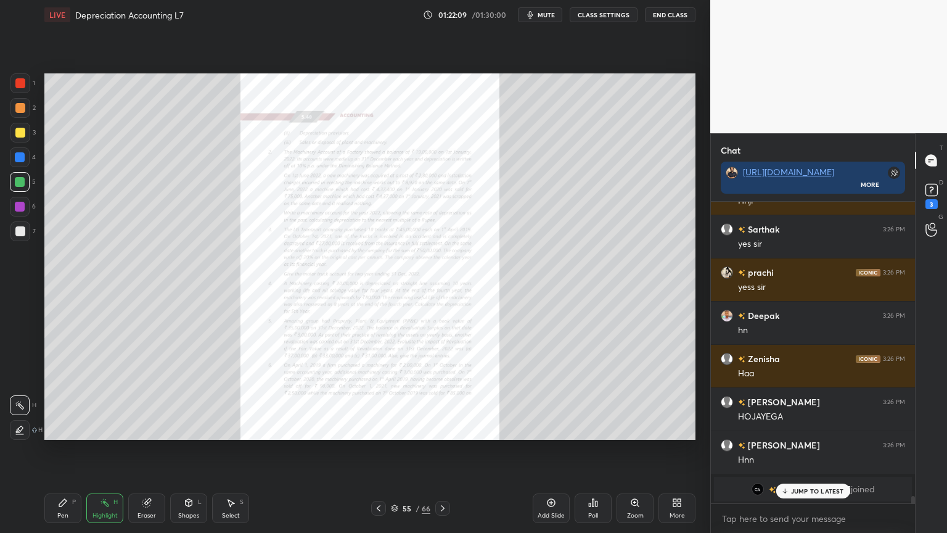
scroll to position [11661, 0]
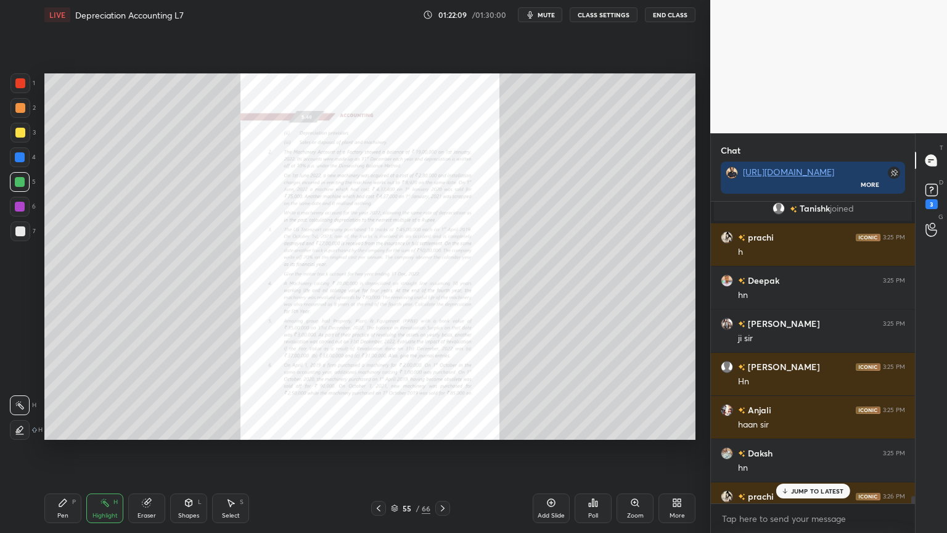
click at [630, 428] on div "Zoom" at bounding box center [635, 516] width 17 height 6
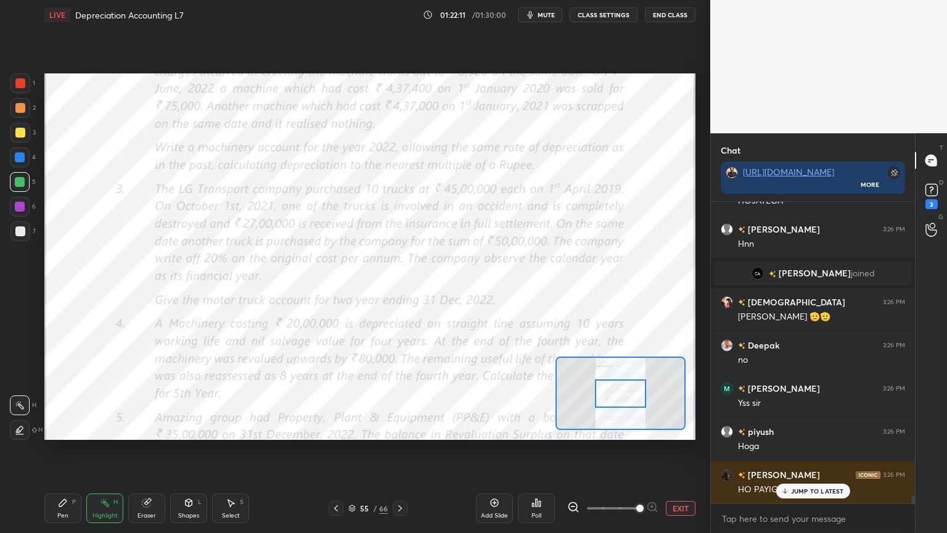
scroll to position [11834, 0]
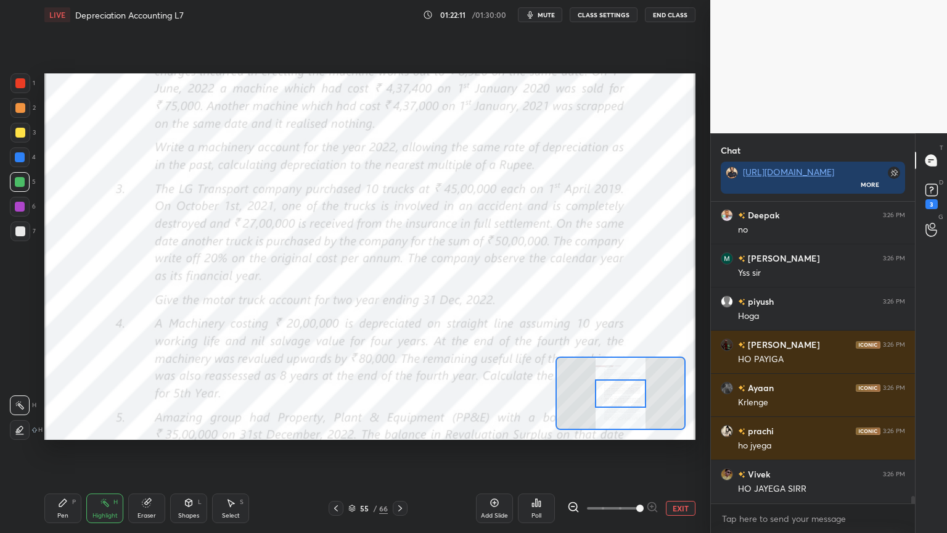
click at [62, 428] on div "Pen P" at bounding box center [62, 508] width 37 height 30
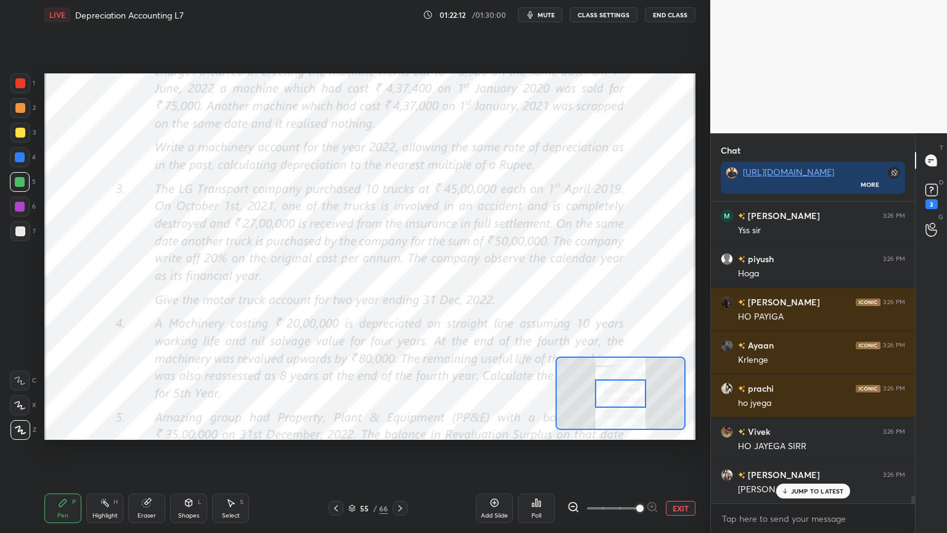
click at [20, 387] on div at bounding box center [20, 381] width 20 height 20
click at [14, 208] on div at bounding box center [20, 207] width 20 height 20
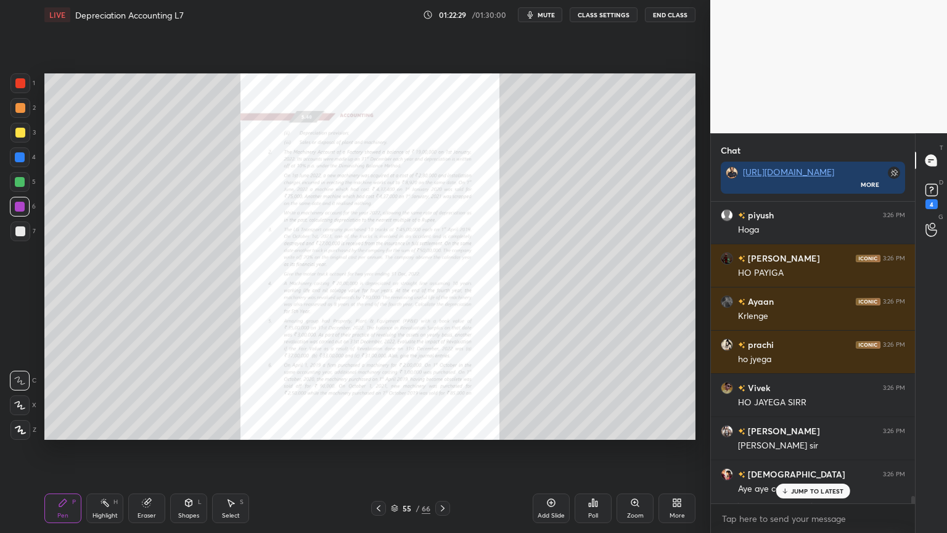
scroll to position [11963, 0]
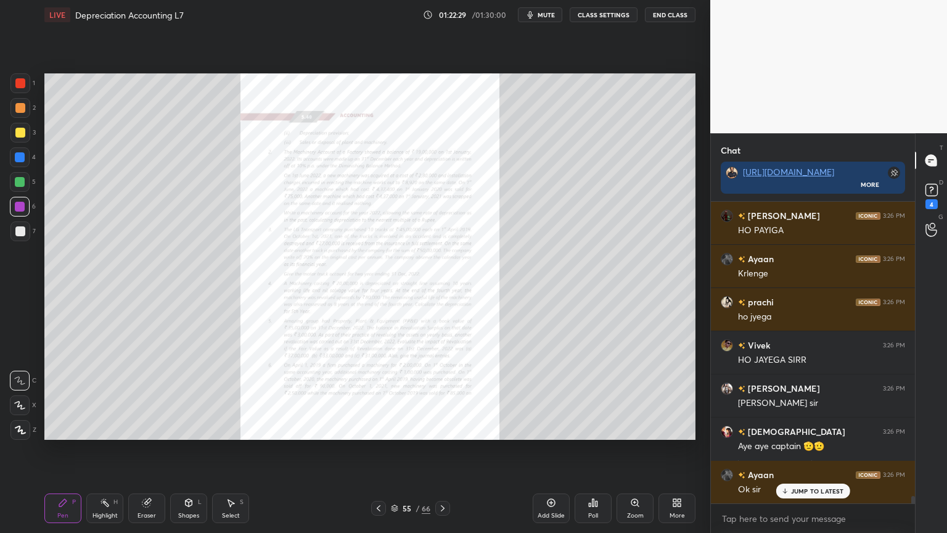
click at [635, 428] on icon at bounding box center [635, 502] width 0 height 2
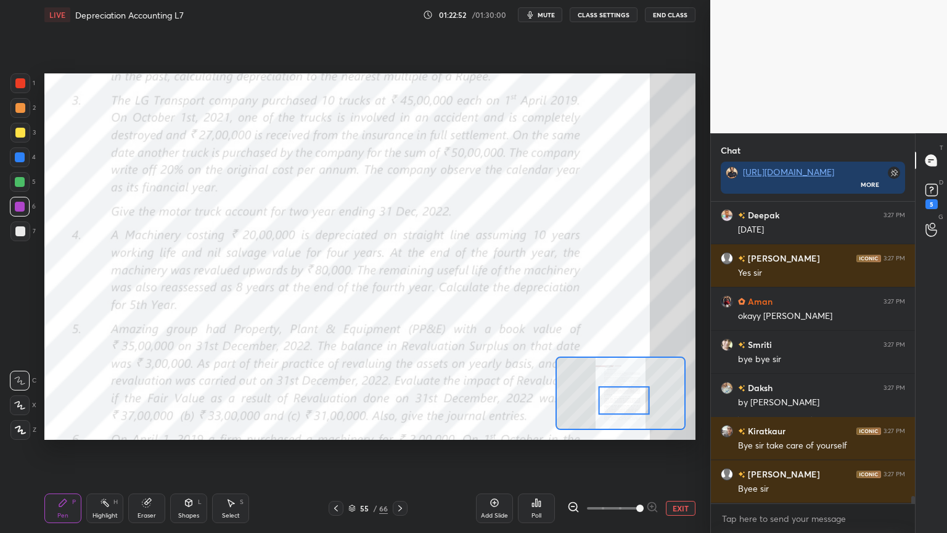
scroll to position [12352, 0]
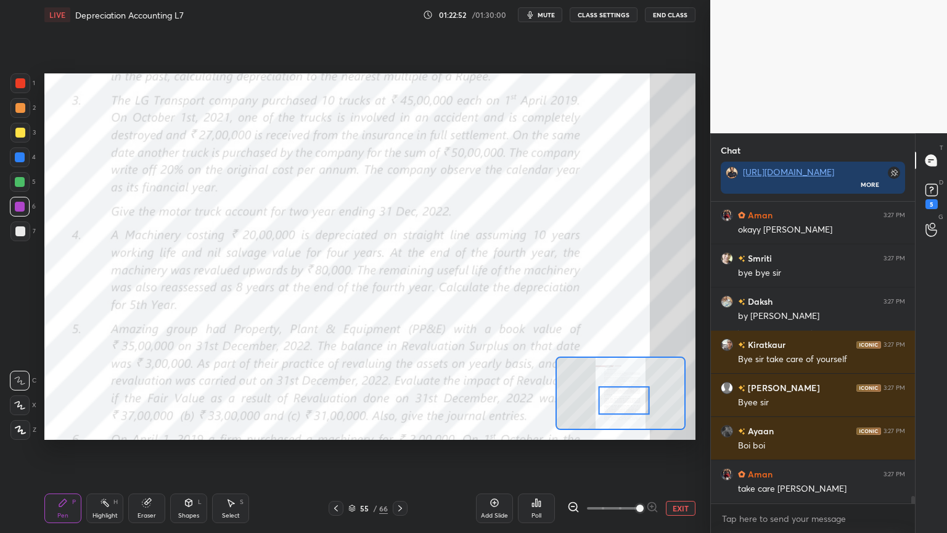
click at [666, 14] on button "End Class" at bounding box center [670, 14] width 51 height 15
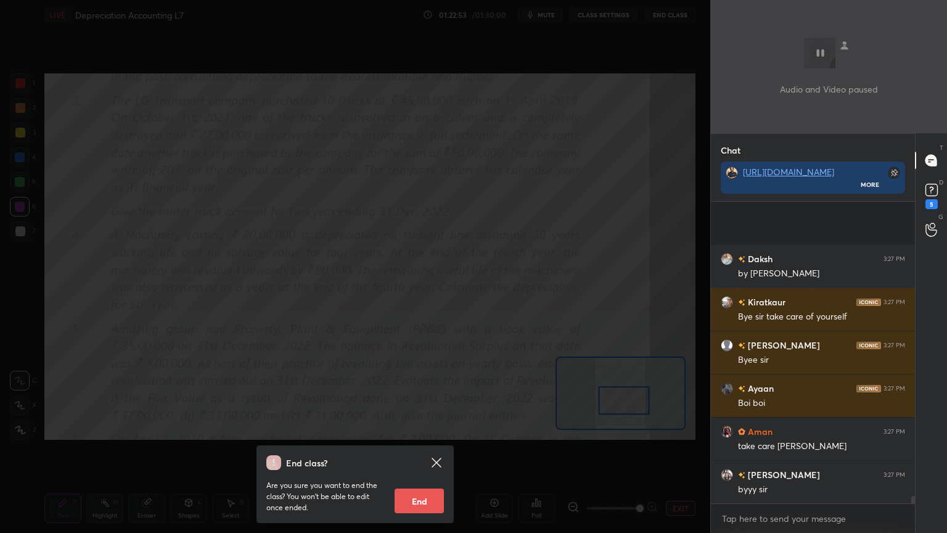
scroll to position [12439, 0]
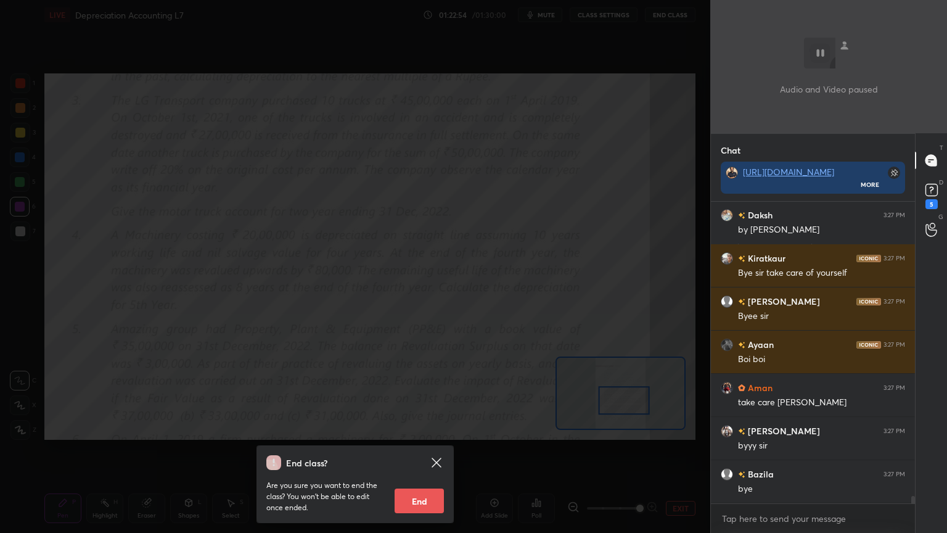
click at [427, 428] on button "End" at bounding box center [419, 500] width 49 height 25
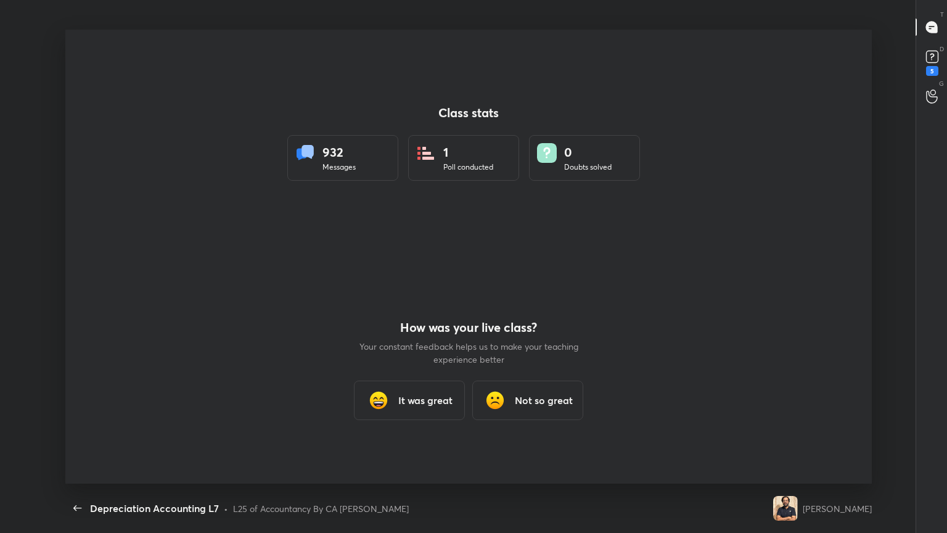
scroll to position [0, 0]
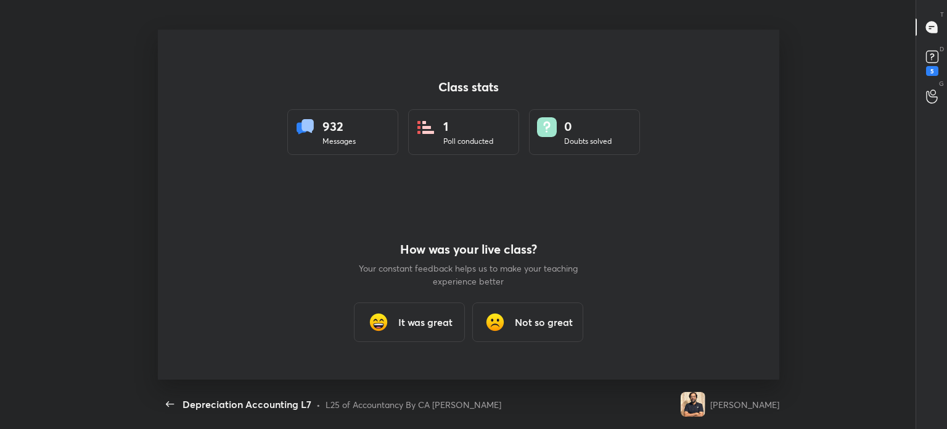
type textarea "x"
